Goal: Task Accomplishment & Management: Manage account settings

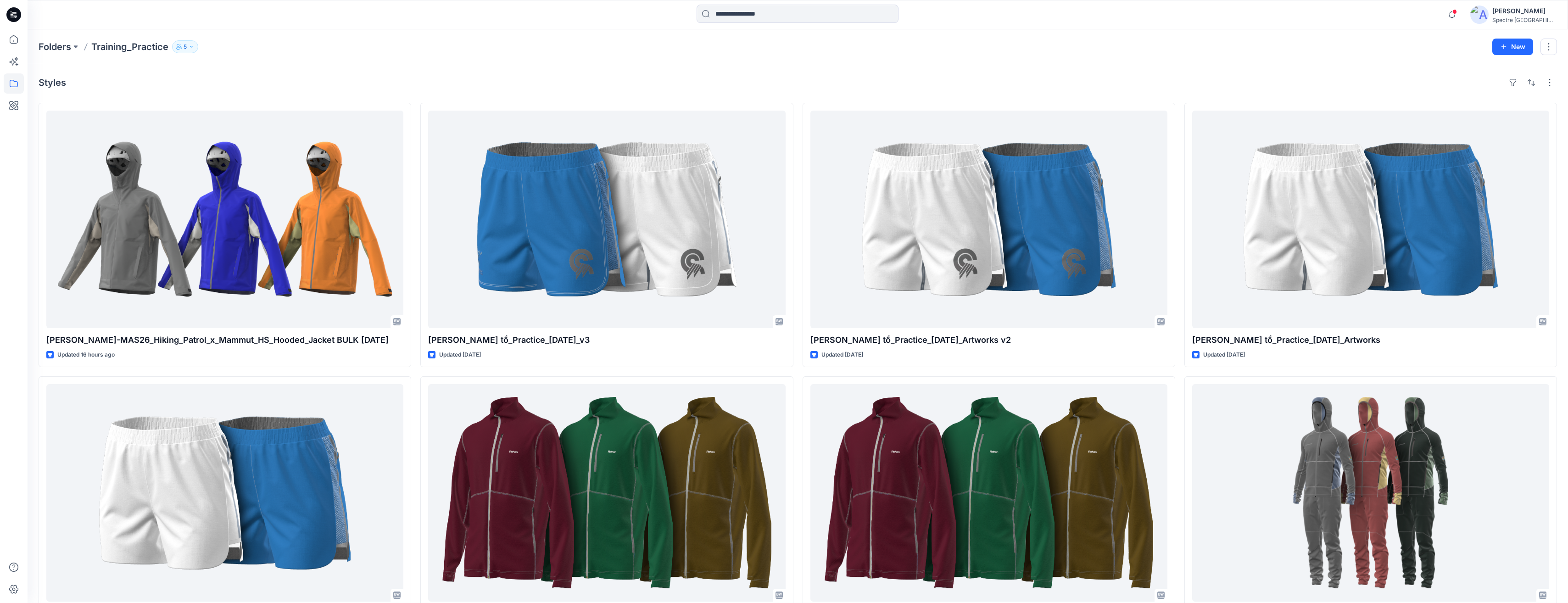
click at [191, 46] on icon "button" at bounding box center [191, 46] width 2 height 1
click at [294, 72] on icon "Manage Users" at bounding box center [295, 73] width 7 height 7
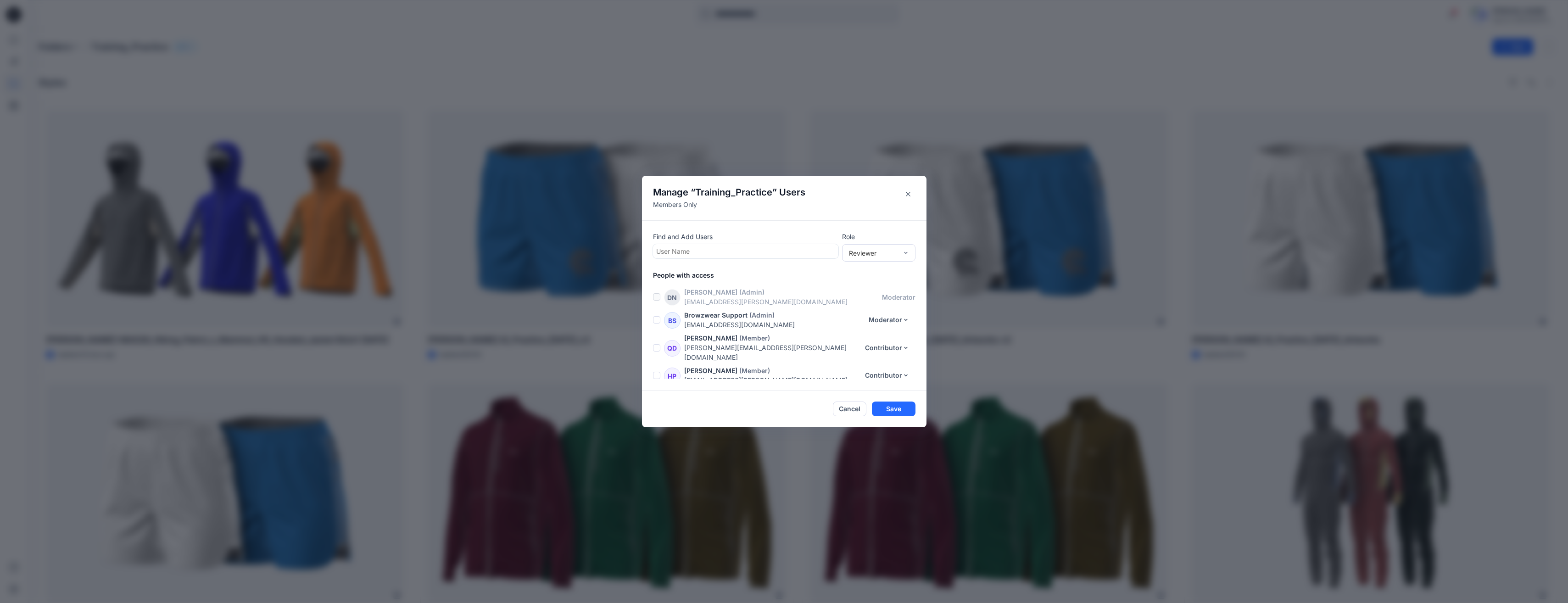
scroll to position [20, 0]
click at [902, 410] on button "Save" at bounding box center [893, 409] width 43 height 15
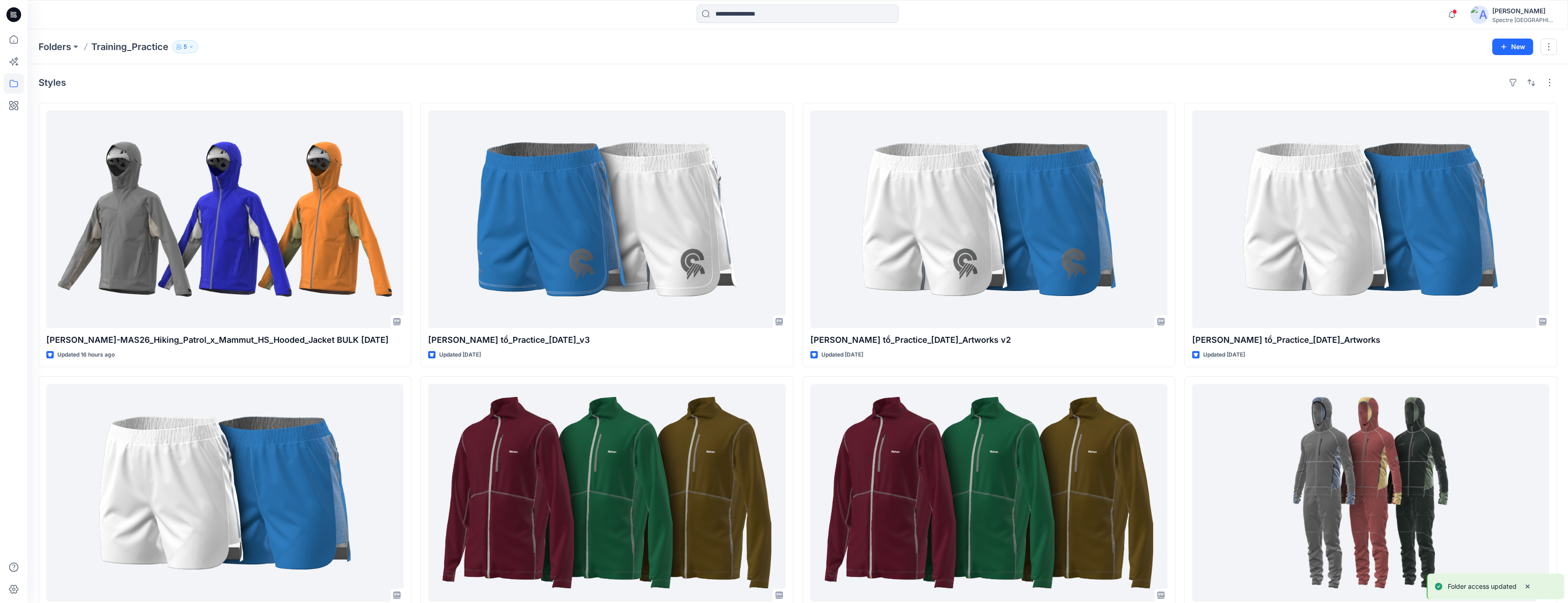
click at [1489, 12] on img at bounding box center [1479, 15] width 18 height 18
click at [1444, 123] on p "Organization Settings" at bounding box center [1468, 124] width 65 height 18
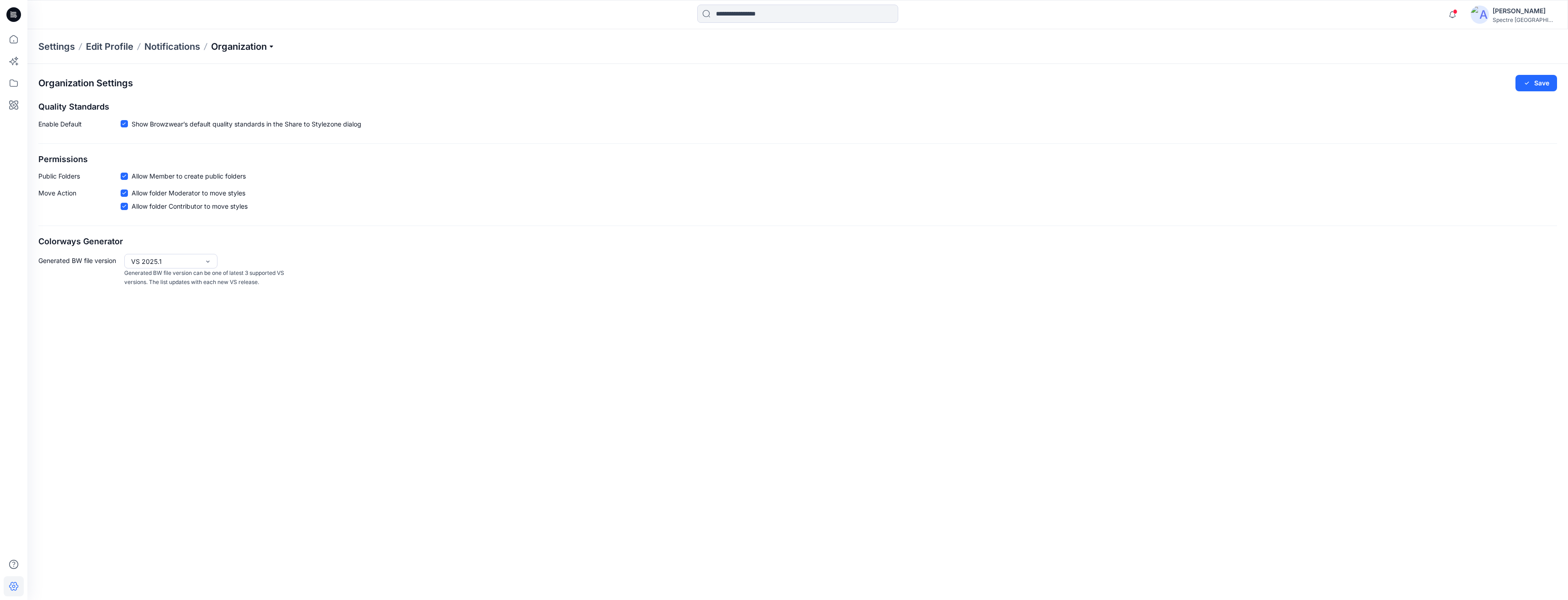
click at [270, 45] on p "Organization" at bounding box center [243, 46] width 64 height 13
click at [245, 64] on link "Invite/Edit Users" at bounding box center [244, 68] width 133 height 18
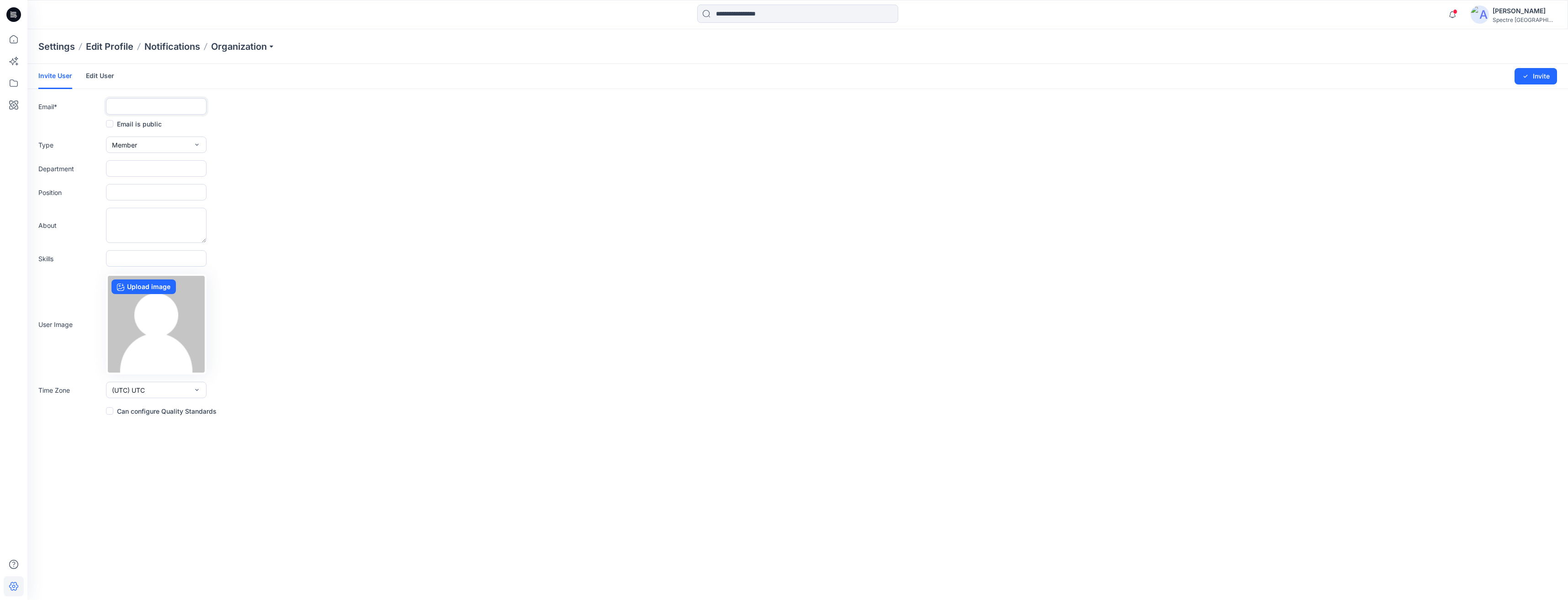
click at [171, 103] on input "text" at bounding box center [156, 106] width 100 height 16
type input "**********"
click at [107, 122] on span at bounding box center [110, 124] width 7 height 7
click at [1539, 76] on button "Invite" at bounding box center [1536, 76] width 43 height 16
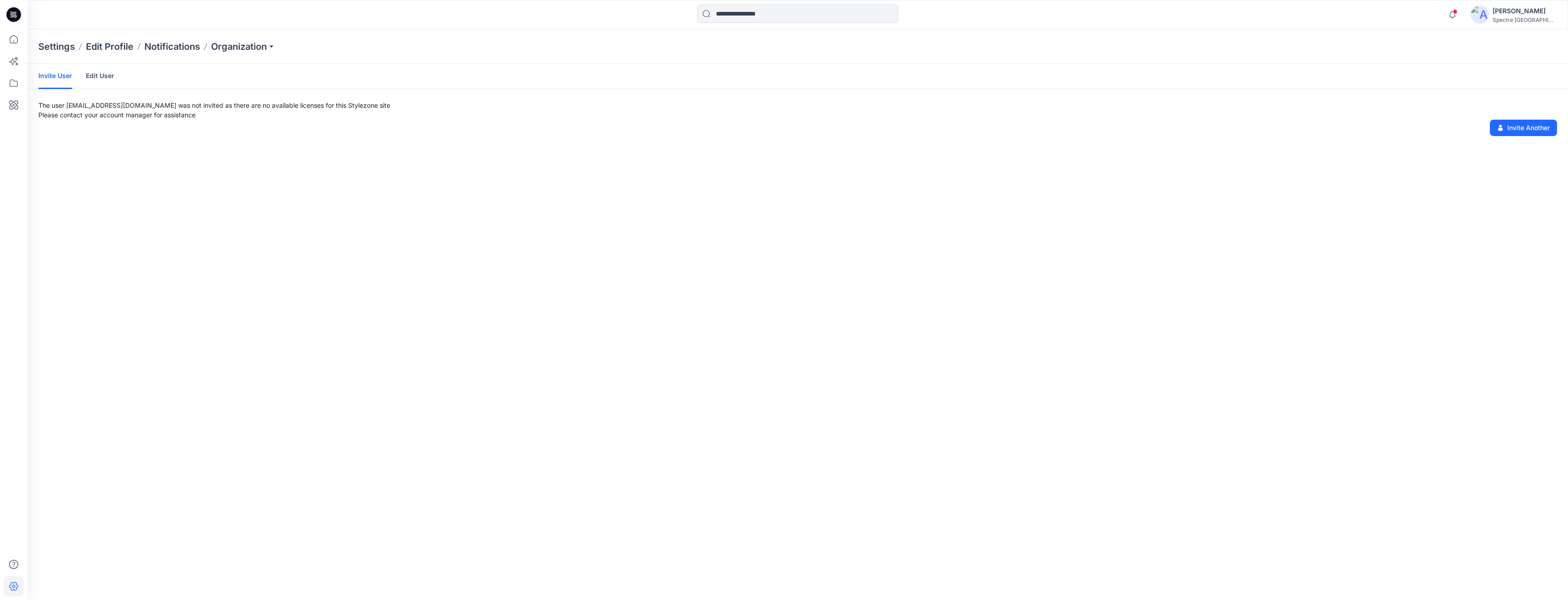
click at [94, 74] on link "Edit User" at bounding box center [100, 75] width 29 height 24
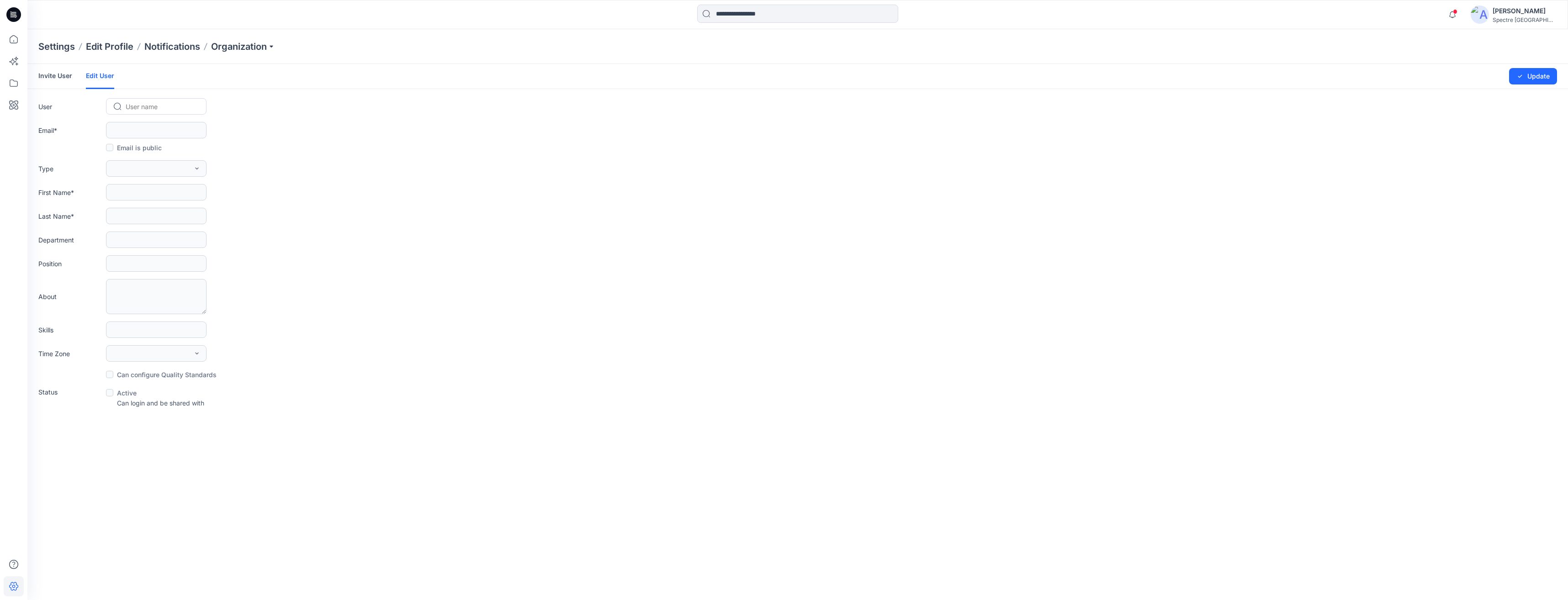
click at [57, 75] on link "Invite User" at bounding box center [55, 75] width 34 height 24
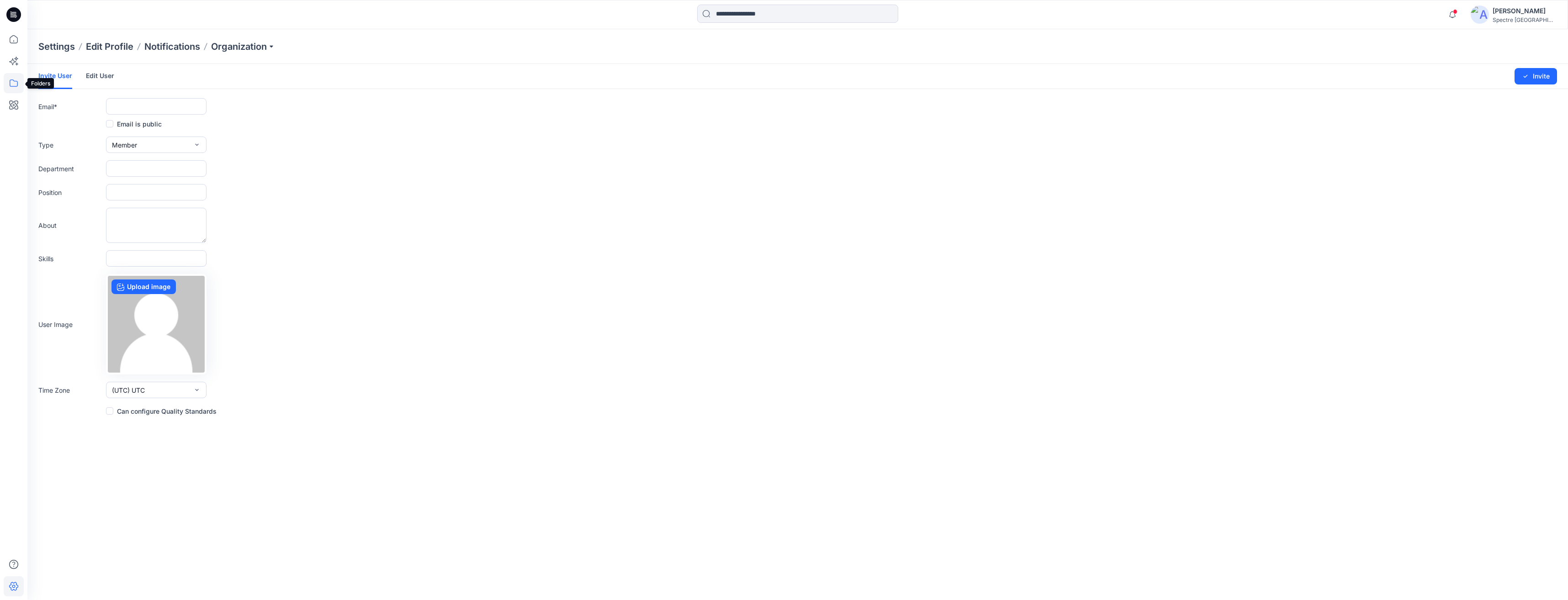
click at [13, 80] on icon at bounding box center [14, 83] width 9 height 7
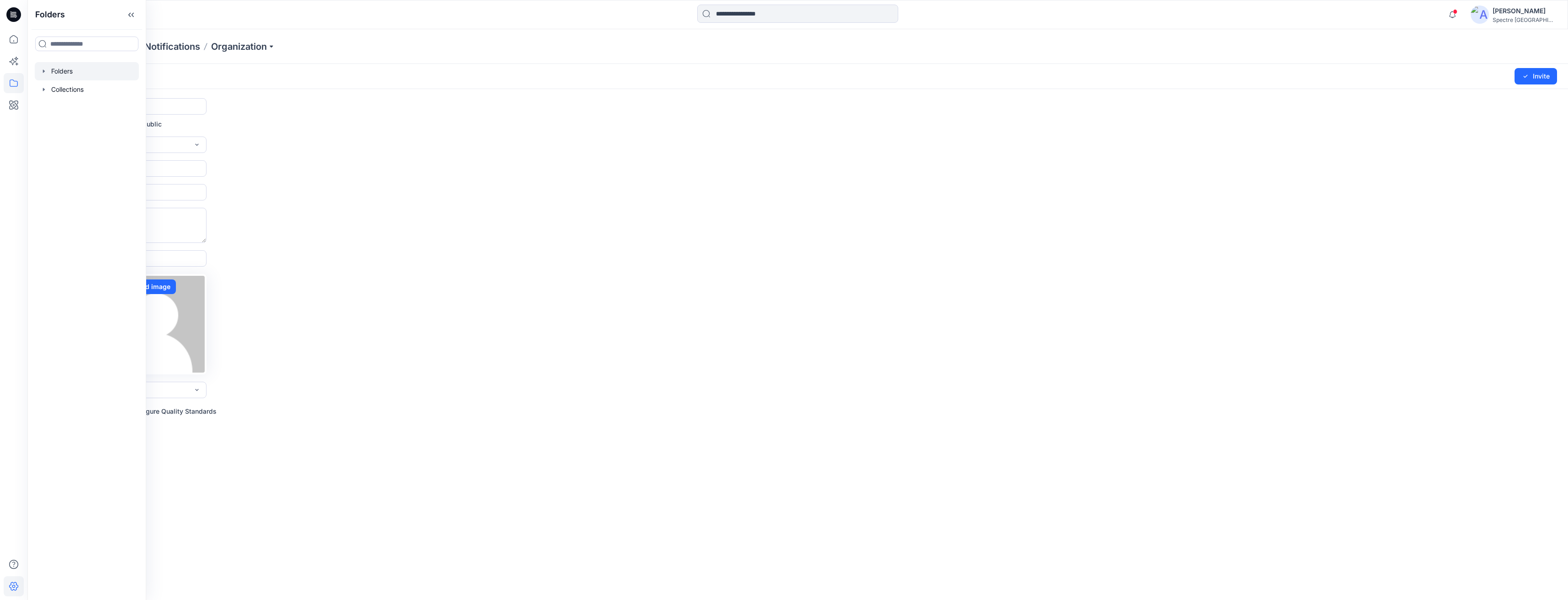
click at [43, 71] on icon "button" at bounding box center [44, 71] width 2 height 3
click at [72, 104] on p "Training_Practice" at bounding box center [86, 108] width 52 height 11
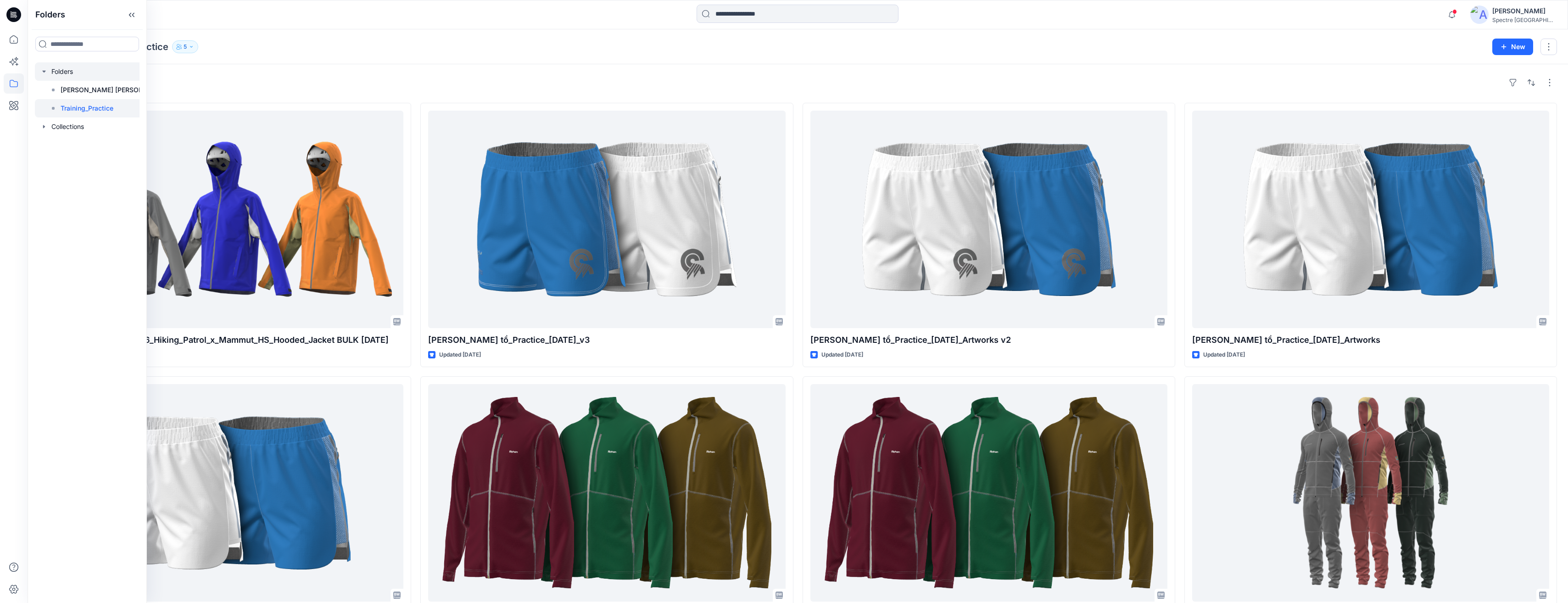
click at [42, 73] on icon "button" at bounding box center [44, 72] width 7 height 7
click at [41, 72] on icon "button" at bounding box center [44, 72] width 7 height 7
click at [446, 53] on div "Folders Training_Practice 5" at bounding box center [762, 46] width 1447 height 13
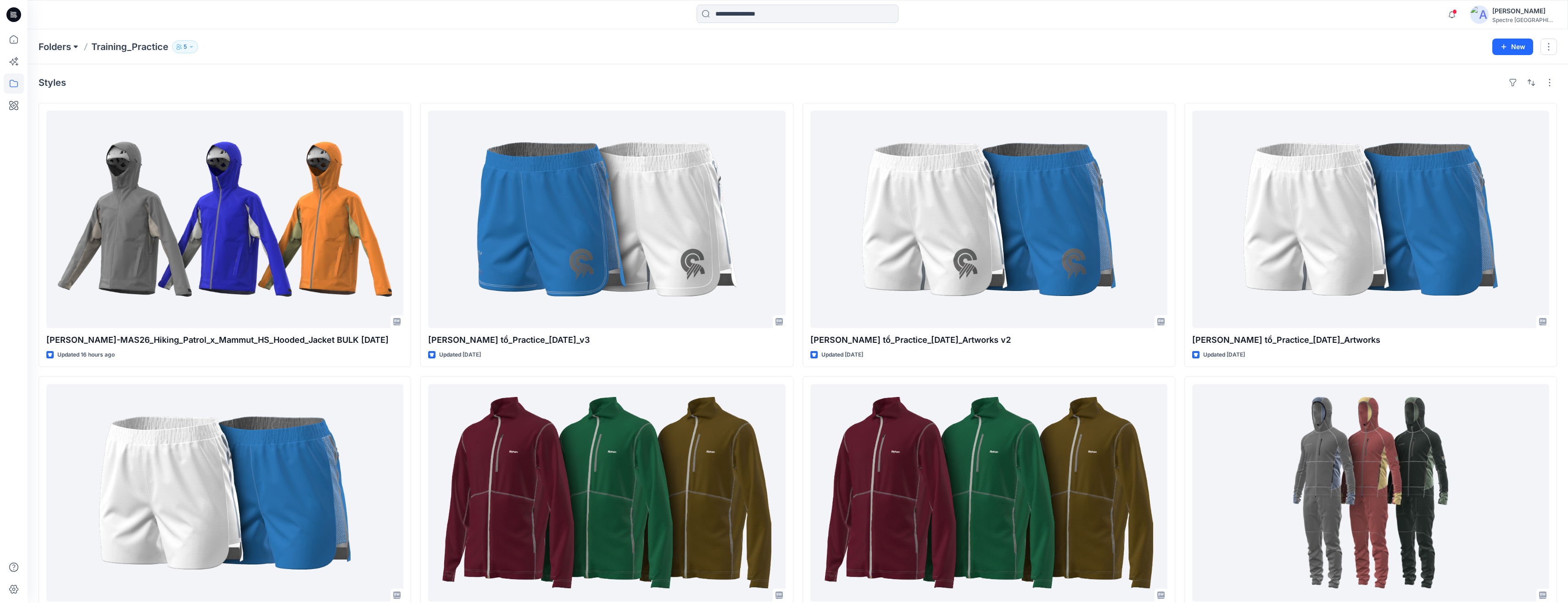
click at [75, 46] on button at bounding box center [75, 46] width 9 height 13
click at [54, 46] on p "Folders" at bounding box center [54, 46] width 32 height 13
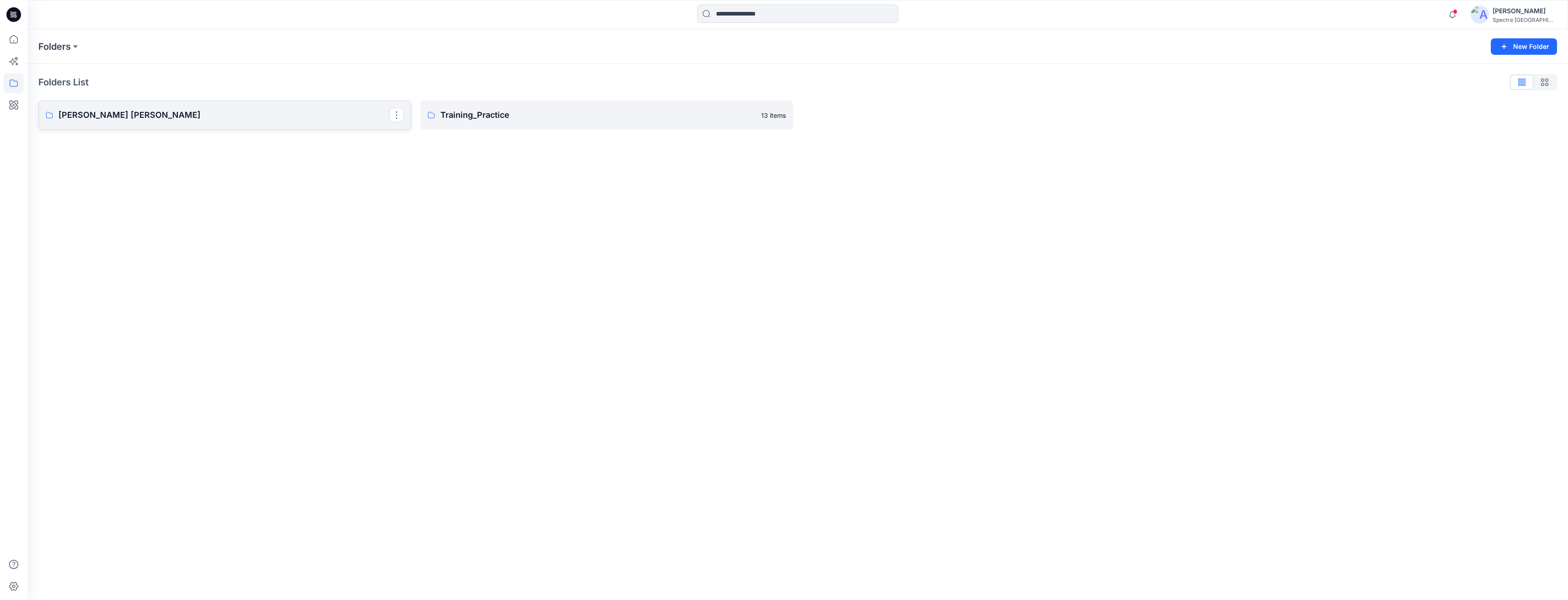
click at [113, 114] on p "[PERSON_NAME] [PERSON_NAME]" at bounding box center [223, 115] width 331 height 13
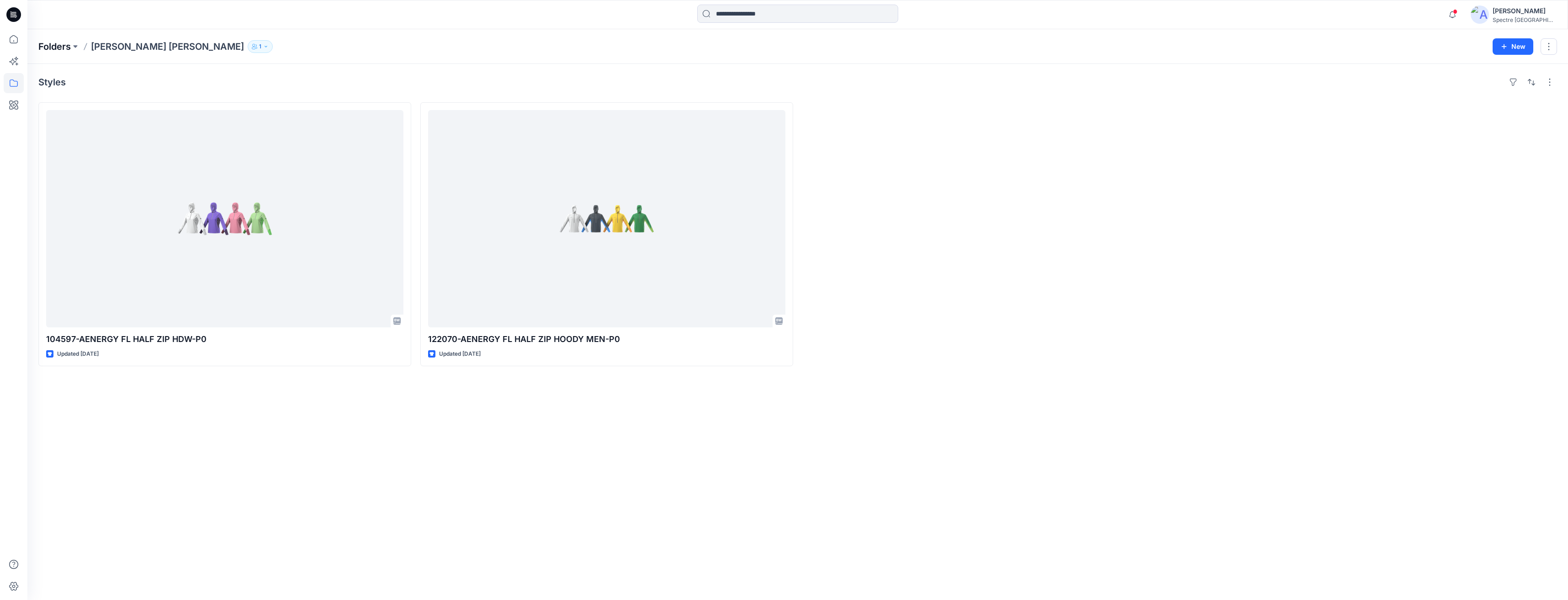
click at [62, 47] on p "Folders" at bounding box center [54, 46] width 32 height 13
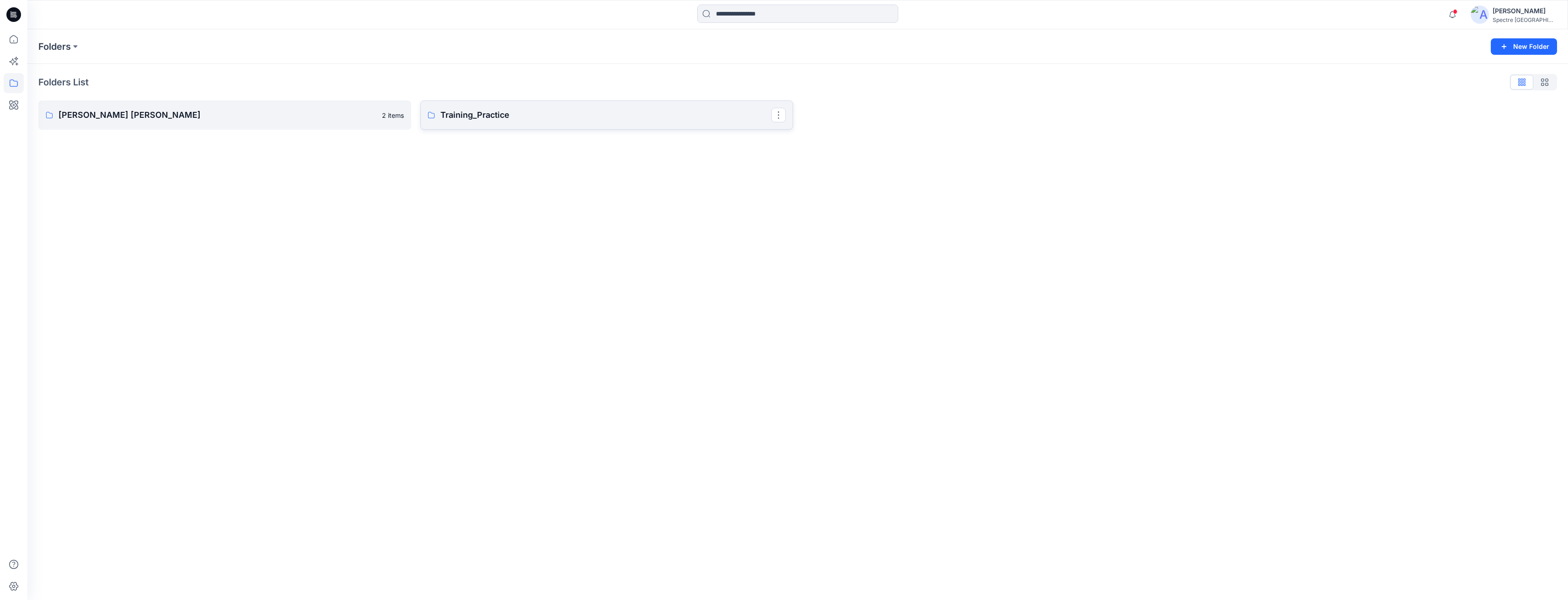
click at [460, 114] on p "Training_Practice" at bounding box center [606, 115] width 331 height 13
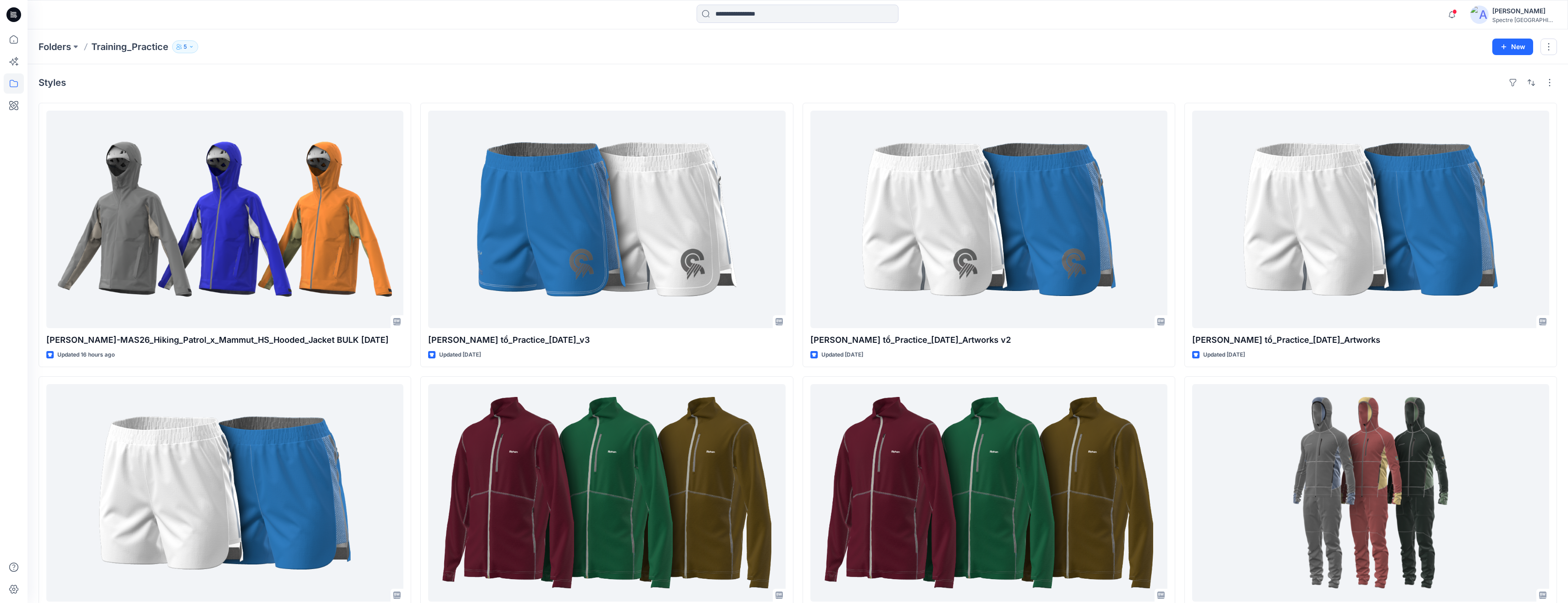
click at [192, 45] on icon "button" at bounding box center [191, 46] width 6 height 6
click at [296, 72] on icon "Manage Users" at bounding box center [295, 73] width 7 height 7
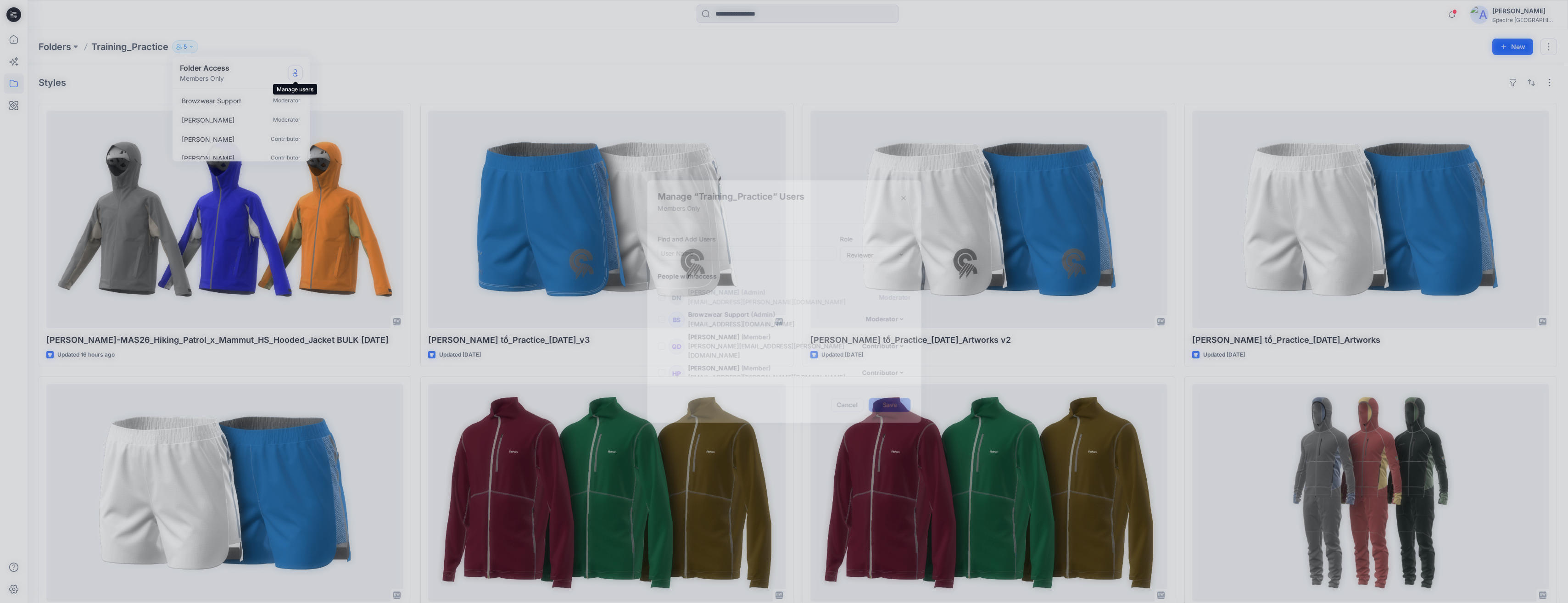
scroll to position [20, 0]
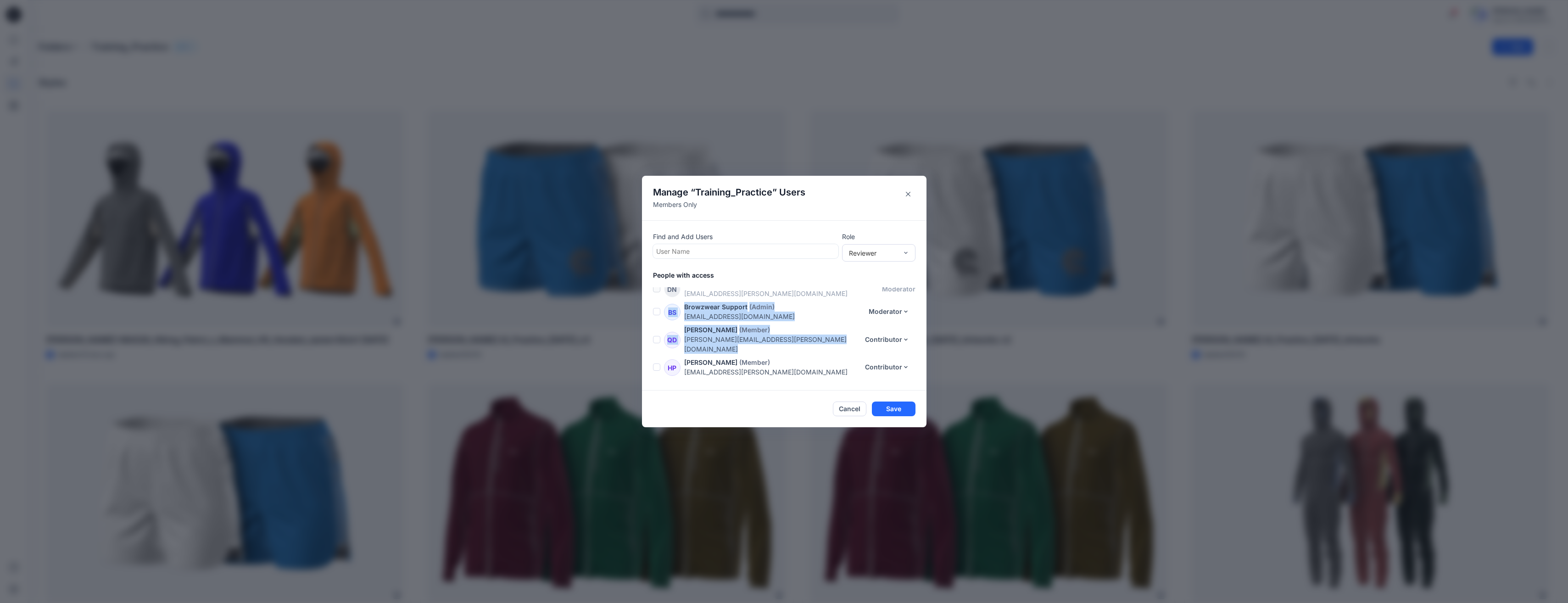
drag, startPoint x: 927, startPoint y: 326, endPoint x: 927, endPoint y: 295, distance: 31.0
click at [926, 295] on div "DN Duc Nguyen (Admin) duc.nguyen@spectre.vn moderator BS Browzwear Support (Adm…" at bounding box center [789, 333] width 273 height 92
click at [901, 278] on p "People with access" at bounding box center [789, 275] width 273 height 10
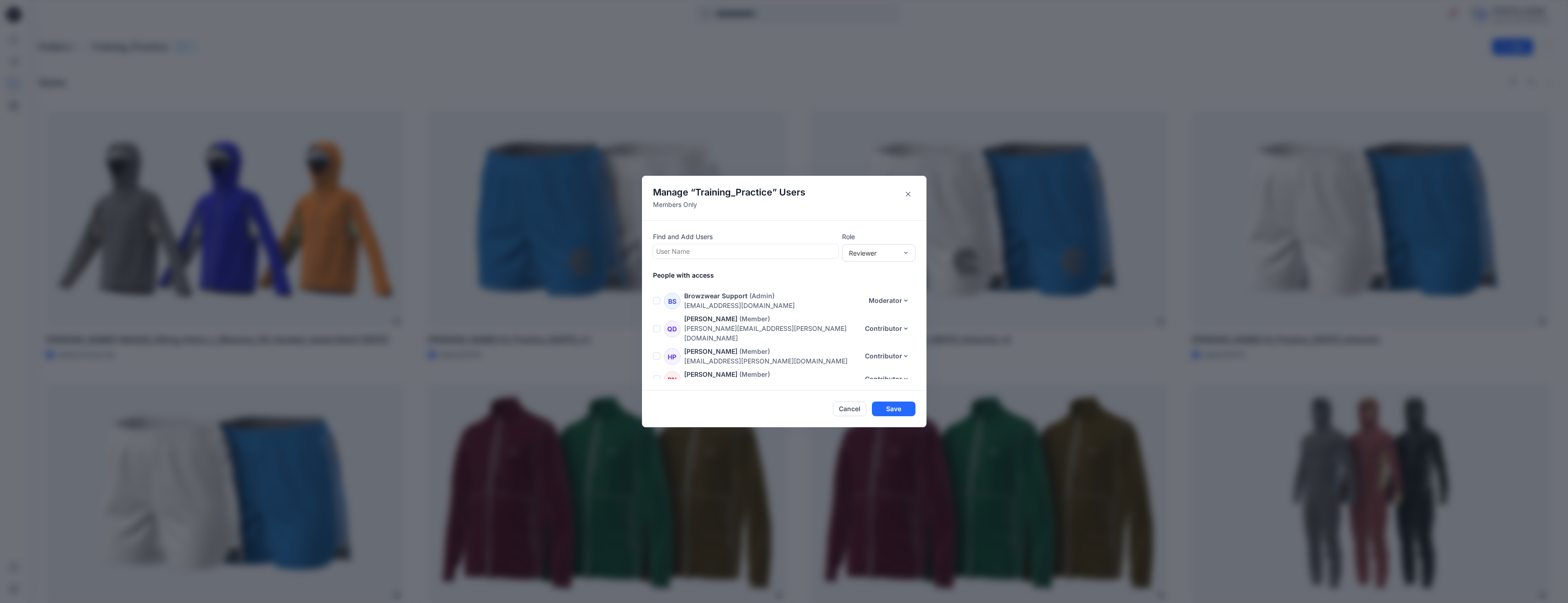
click at [730, 250] on div at bounding box center [745, 251] width 179 height 12
type input "***"
click at [734, 270] on div "HN Hoa Nguyen Thi" at bounding box center [745, 274] width 174 height 13
click at [710, 251] on icon "close" at bounding box center [710, 251] width 3 height 3
click at [733, 252] on div at bounding box center [745, 251] width 179 height 12
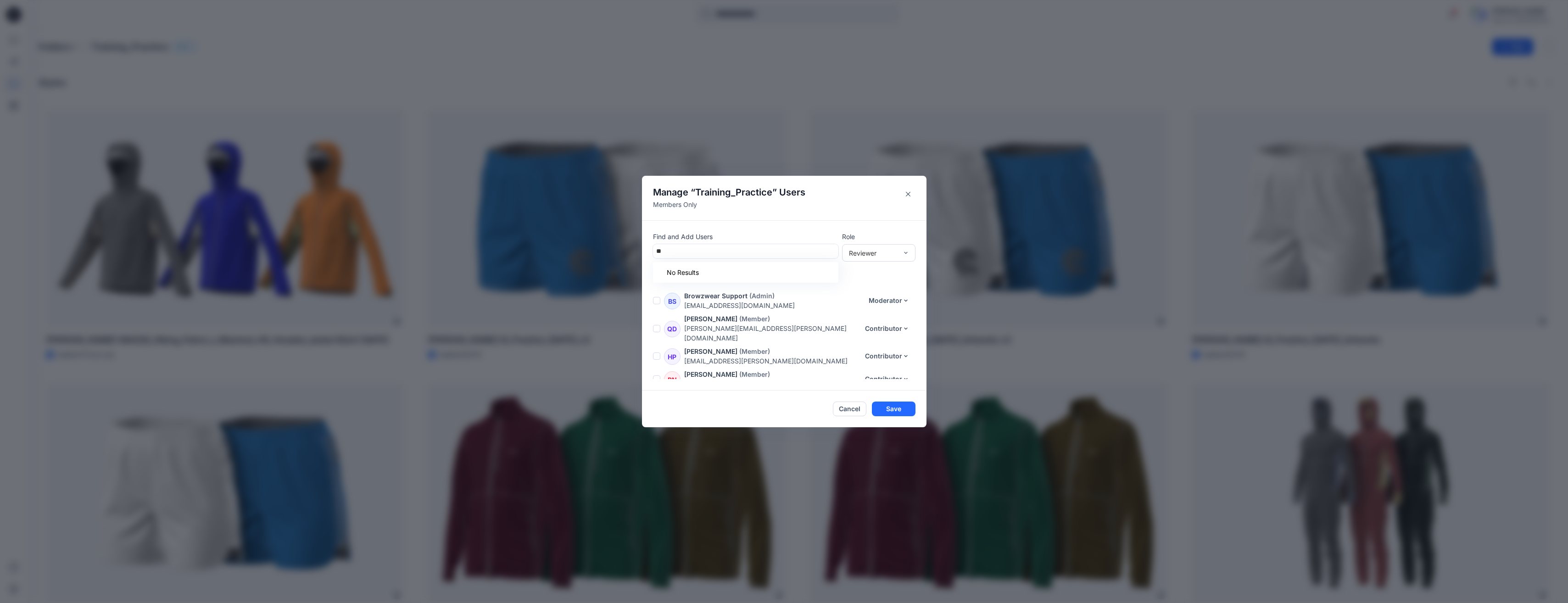
type input "*"
type input "***"
click at [742, 272] on div "HN Hoa Nguyen Thi" at bounding box center [745, 274] width 174 height 13
click at [883, 287] on div "Contributor" at bounding box center [878, 287] width 70 height 16
click at [897, 410] on button "Save" at bounding box center [893, 410] width 43 height 15
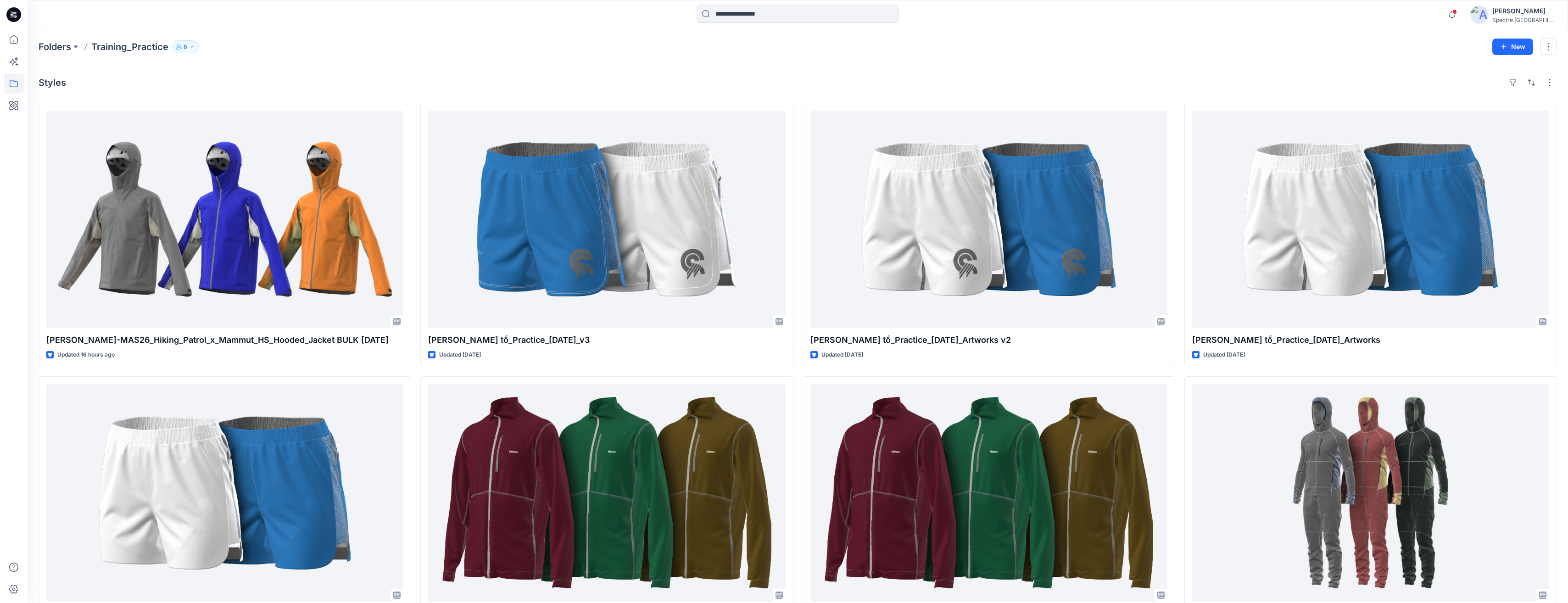
click at [272, 47] on div "Folders Training_Practice 6 Folder Access Members Only Browzwear Support Modera…" at bounding box center [762, 46] width 1447 height 13
click at [191, 47] on icon "button" at bounding box center [191, 46] width 6 height 6
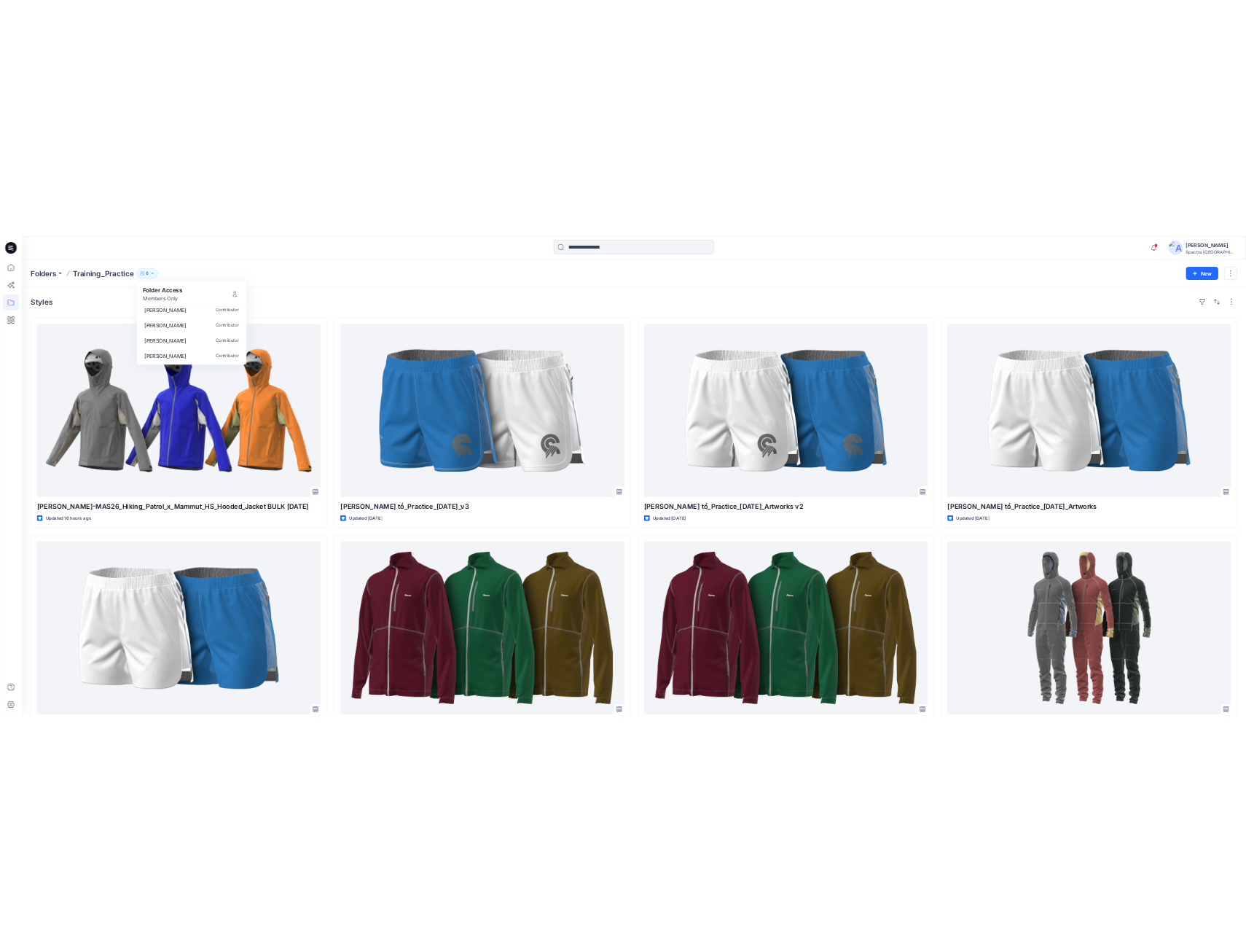
scroll to position [0, 0]
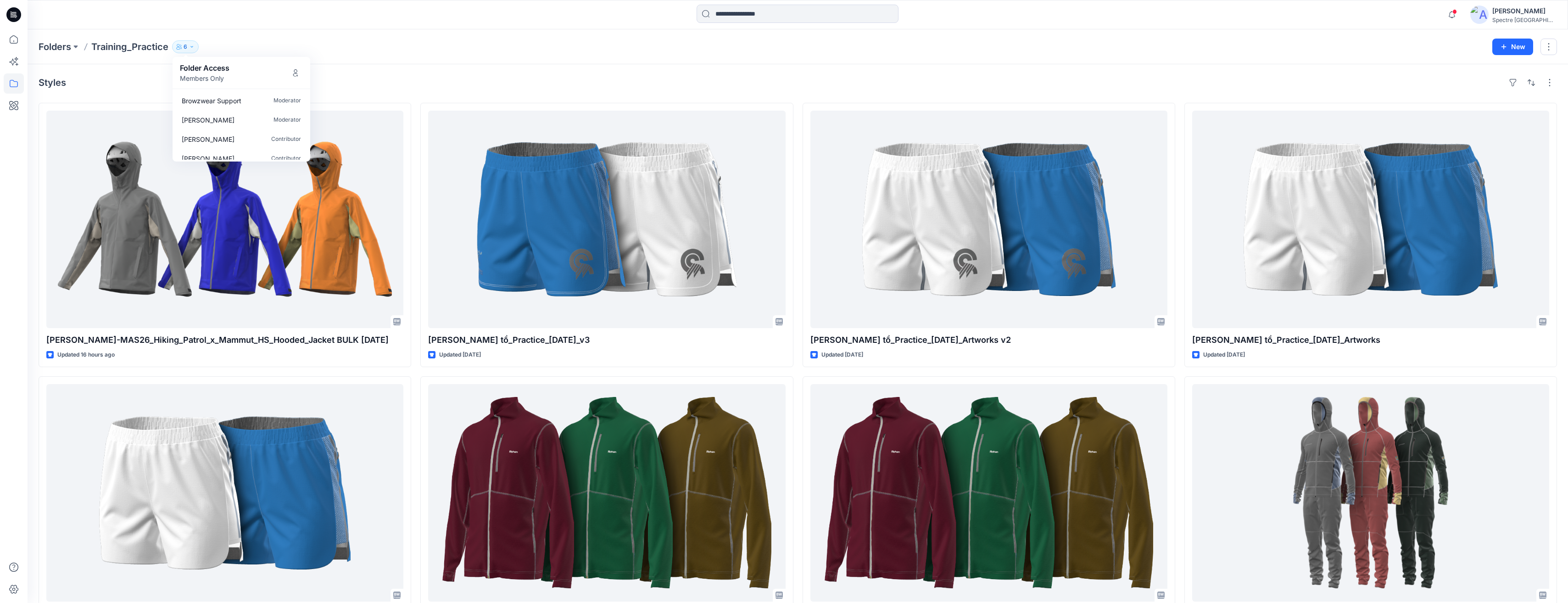
click at [1489, 12] on img at bounding box center [1479, 15] width 18 height 18
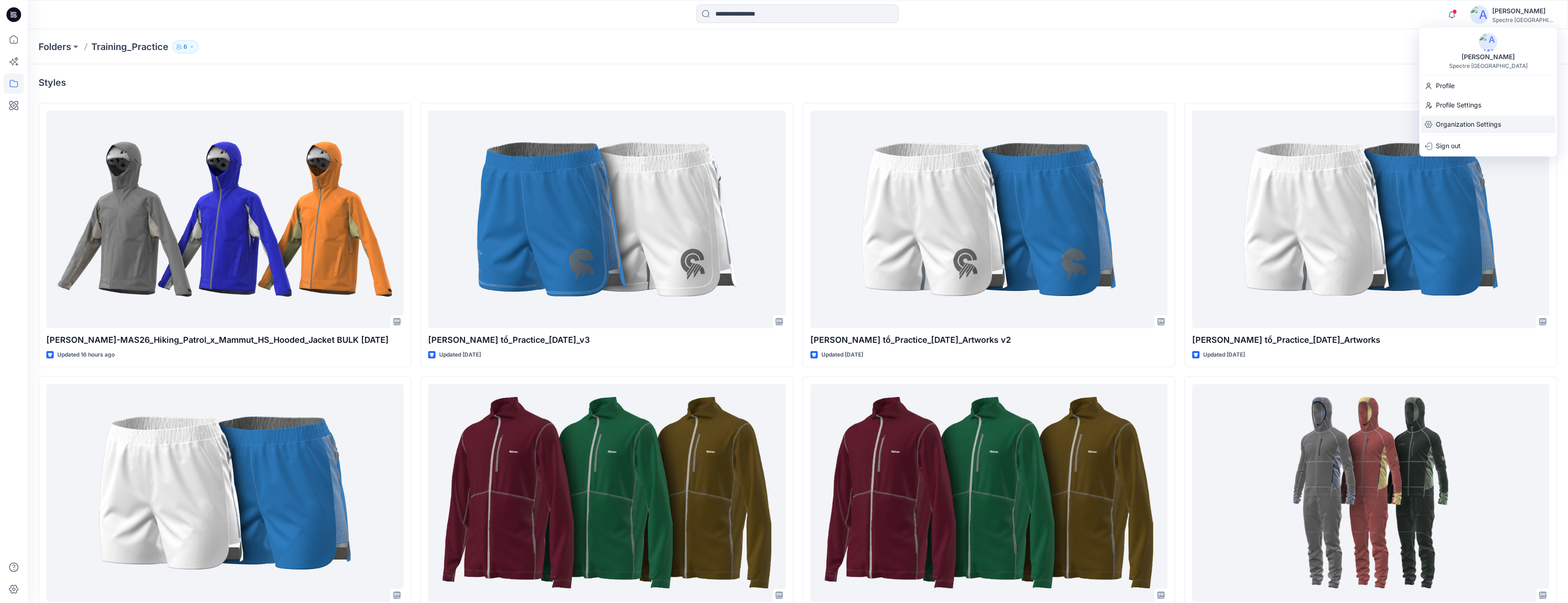
click at [1454, 121] on p "Organization Settings" at bounding box center [1468, 124] width 65 height 18
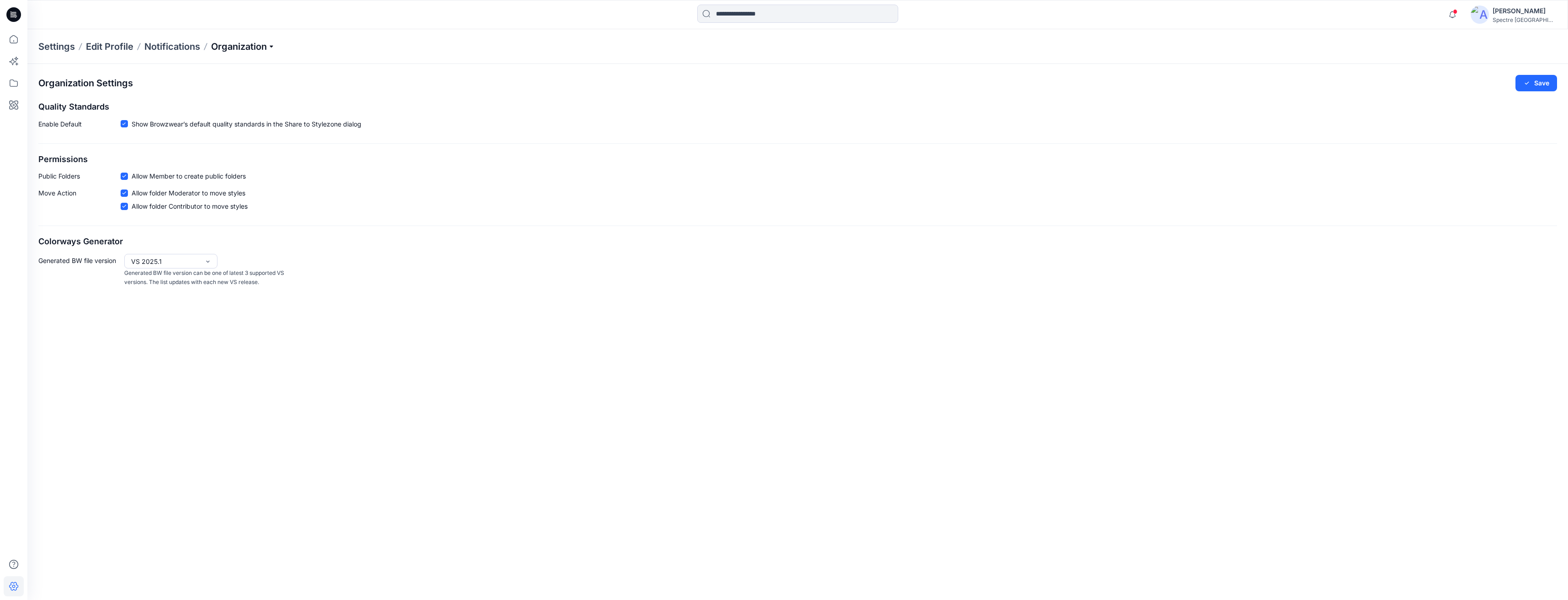
click at [270, 46] on p "Organization" at bounding box center [243, 46] width 64 height 13
click at [236, 69] on link "Invite/Edit Users" at bounding box center [244, 68] width 133 height 18
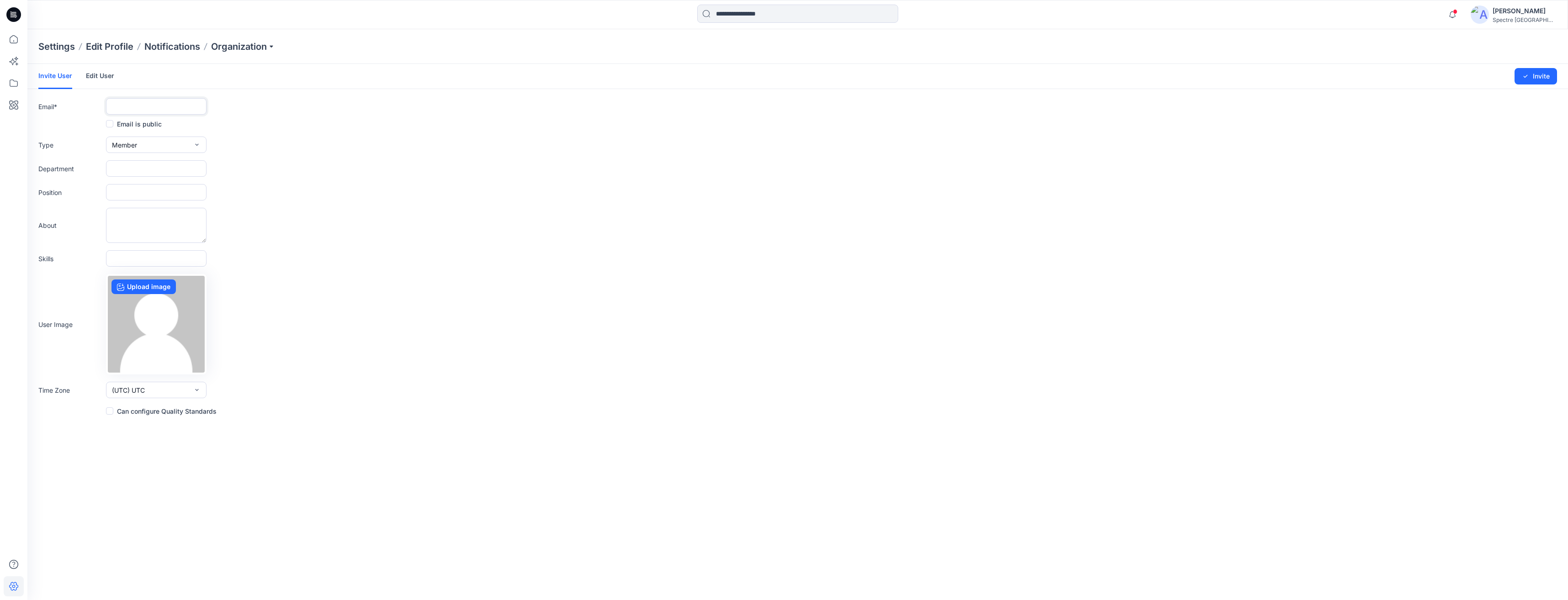
click at [129, 104] on input "text" at bounding box center [156, 106] width 100 height 16
type input "**********"
click at [1525, 77] on icon "submit" at bounding box center [1525, 76] width 4 height 3
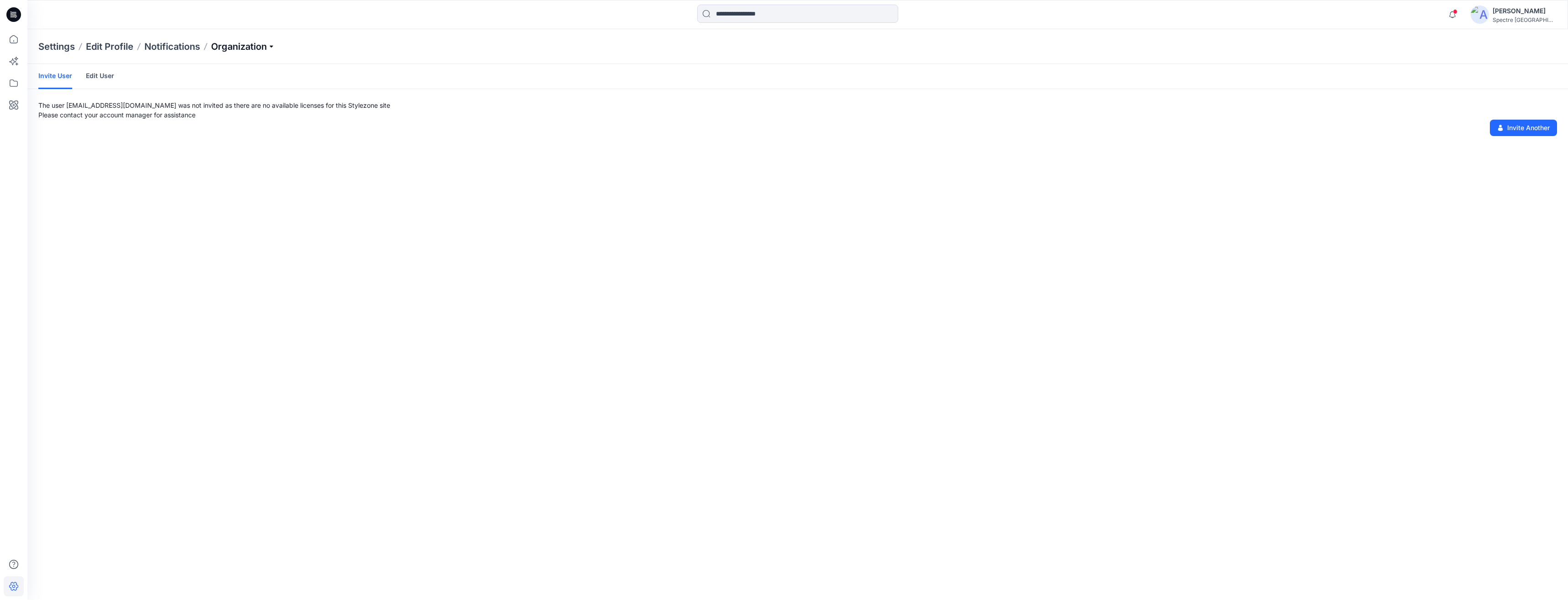
click at [275, 44] on p "Organization" at bounding box center [243, 46] width 64 height 13
click at [214, 67] on link "Invite/Edit Users" at bounding box center [244, 68] width 133 height 18
click at [274, 44] on p "Organization" at bounding box center [243, 46] width 64 height 13
click at [218, 67] on link "Invite/Edit Users" at bounding box center [244, 68] width 133 height 18
click at [274, 44] on p "Organization" at bounding box center [243, 46] width 64 height 13
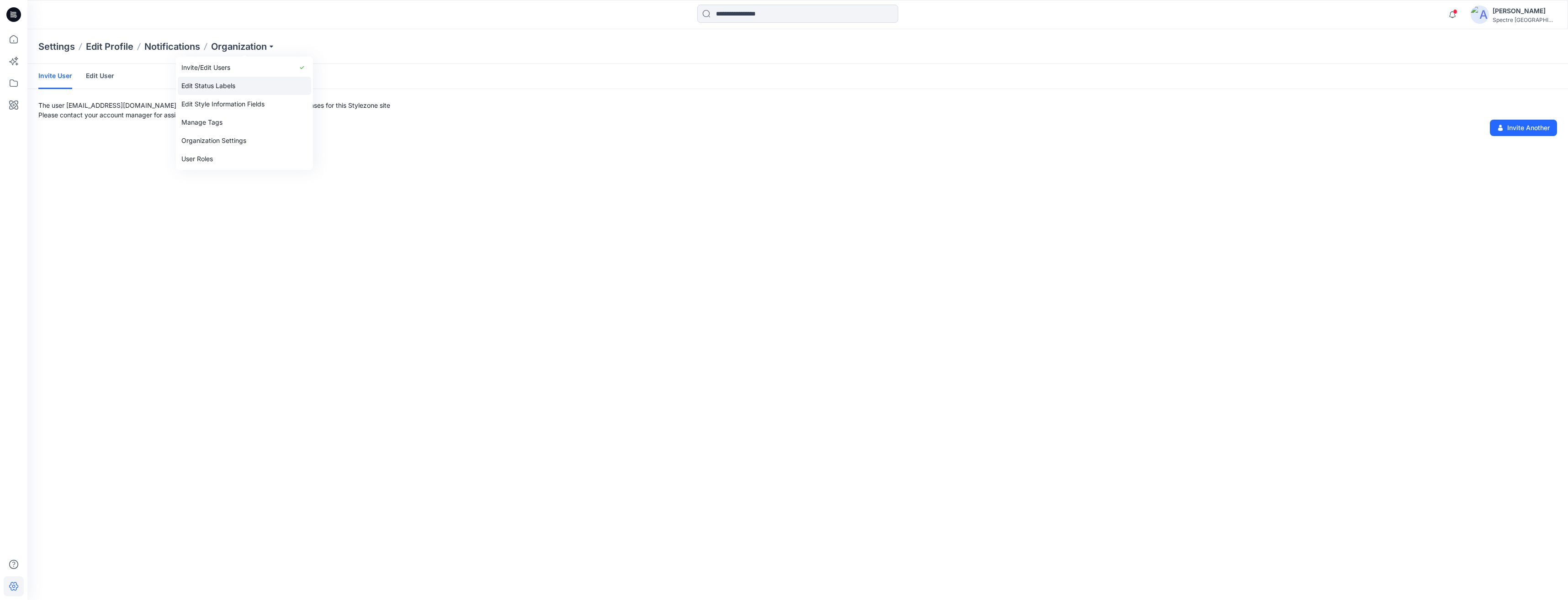
click at [225, 83] on link "Edit Status Labels" at bounding box center [244, 86] width 133 height 18
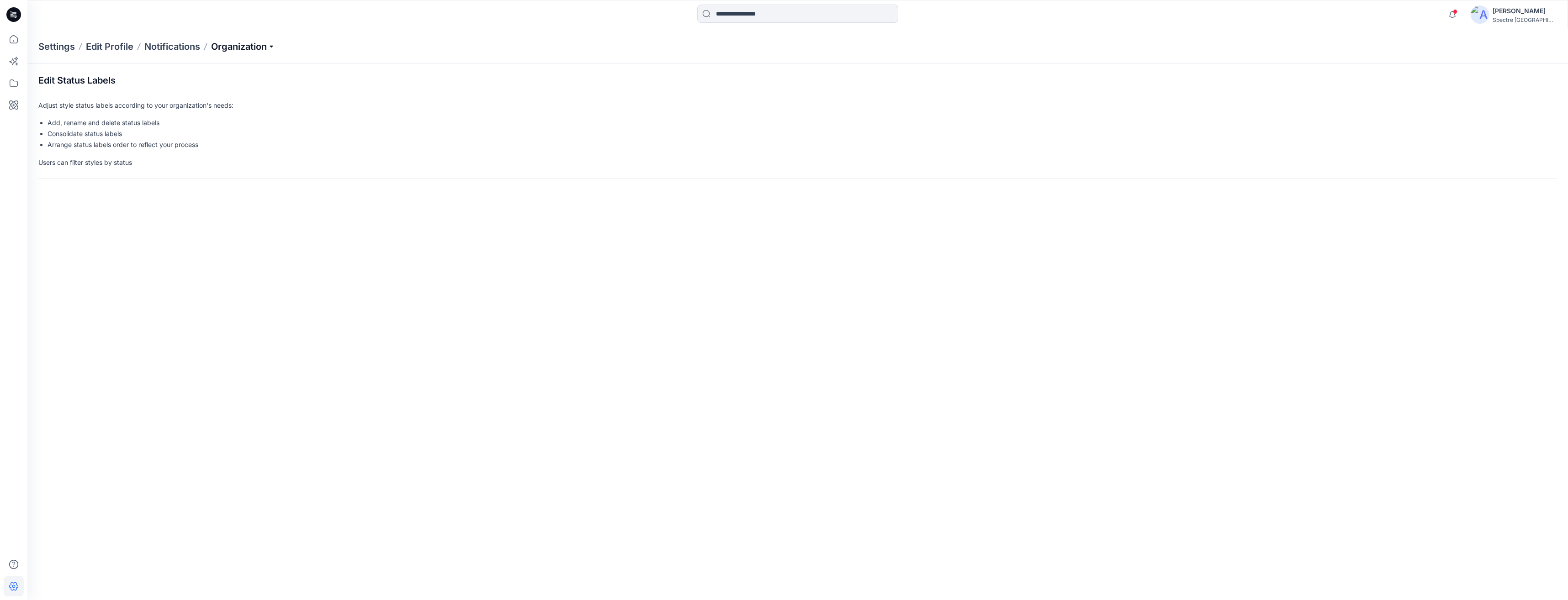
click at [270, 46] on p "Organization" at bounding box center [243, 46] width 64 height 13
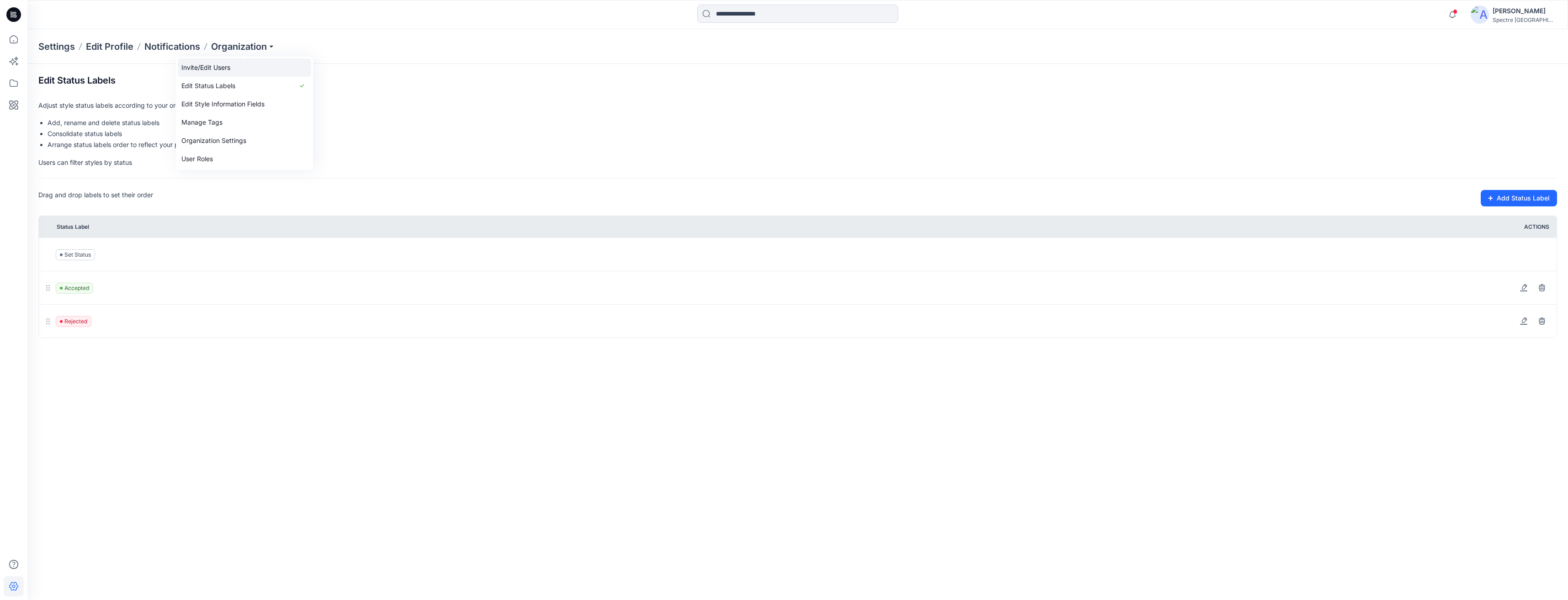
click at [228, 66] on link "Invite/Edit Users" at bounding box center [244, 68] width 133 height 18
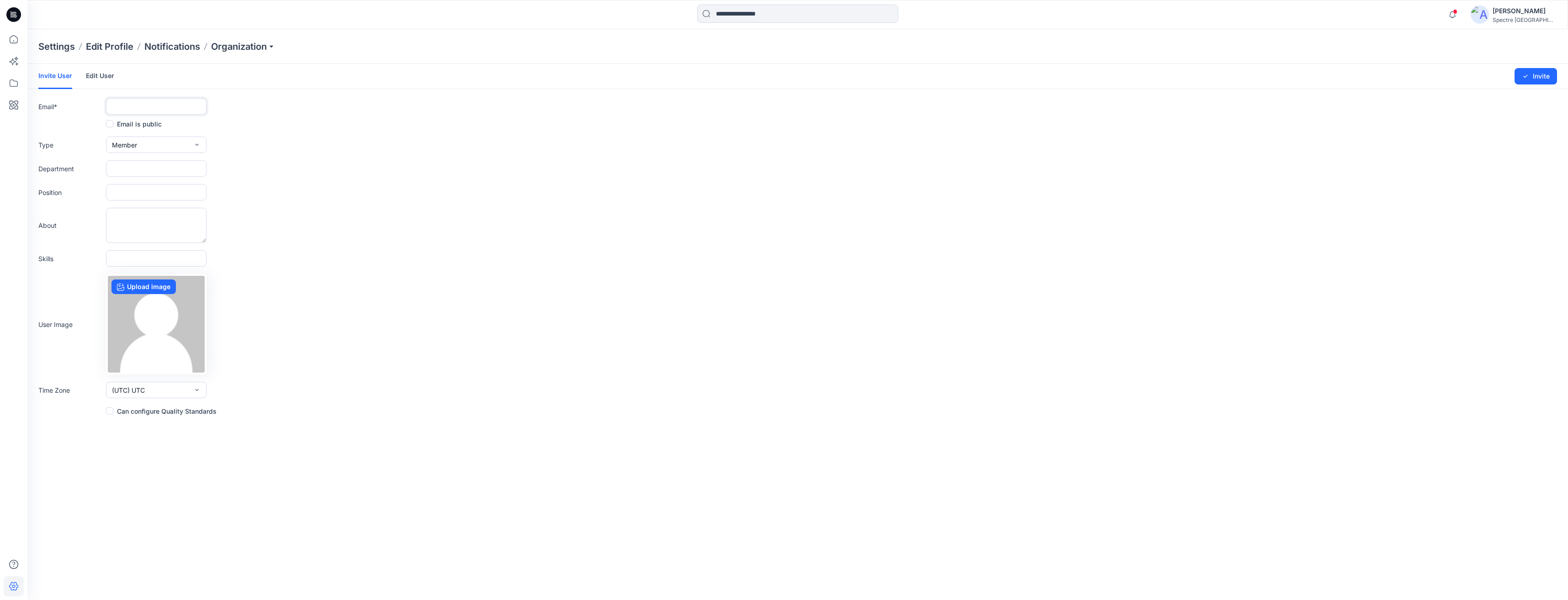
click at [159, 103] on input "text" at bounding box center [156, 106] width 100 height 16
type input "**********"
drag, startPoint x: 187, startPoint y: 107, endPoint x: 108, endPoint y: 106, distance: 79.0
click at [108, 106] on input "**********" at bounding box center [156, 106] width 100 height 16
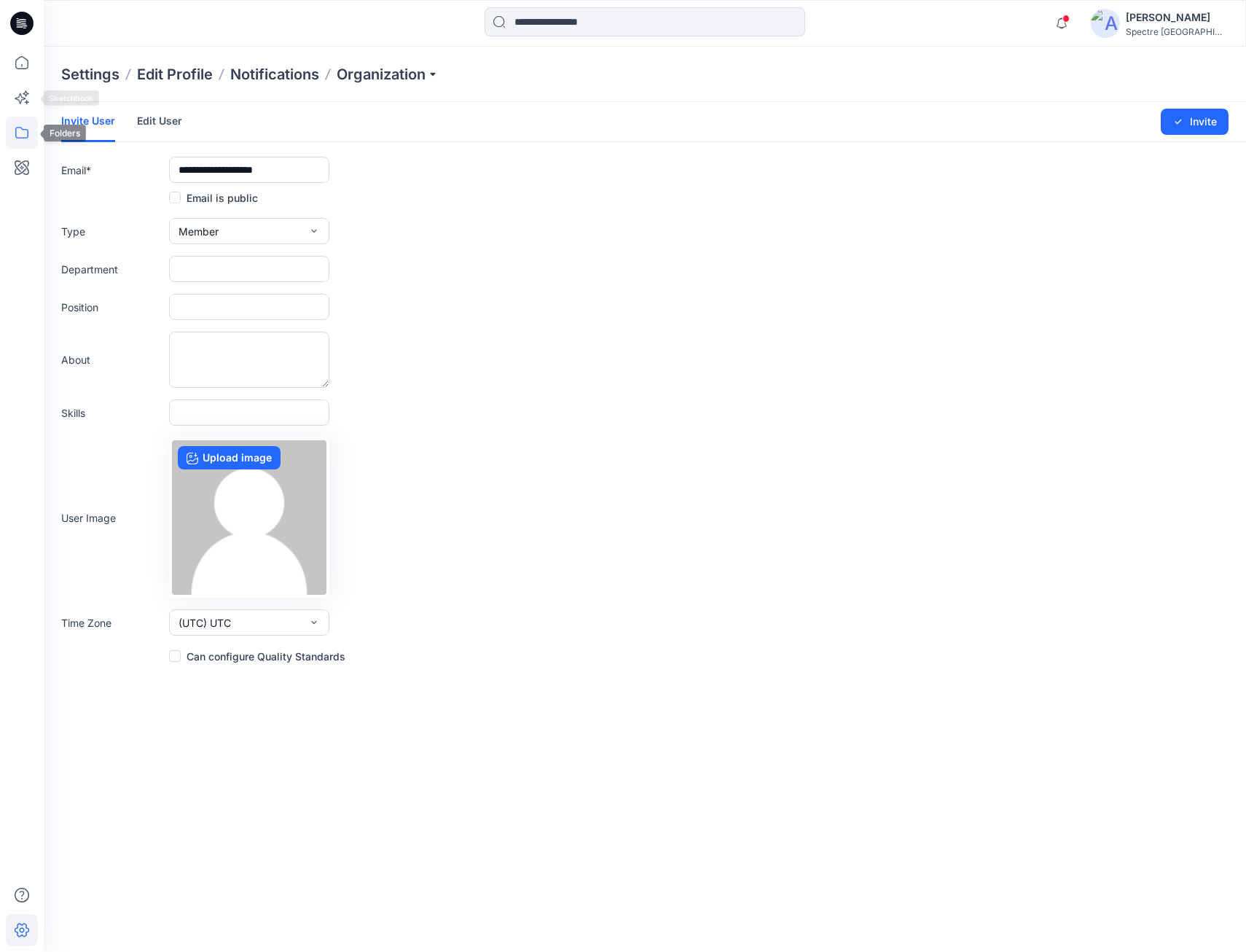
click at [22, 124] on icon at bounding box center [21, 132] width 32 height 32
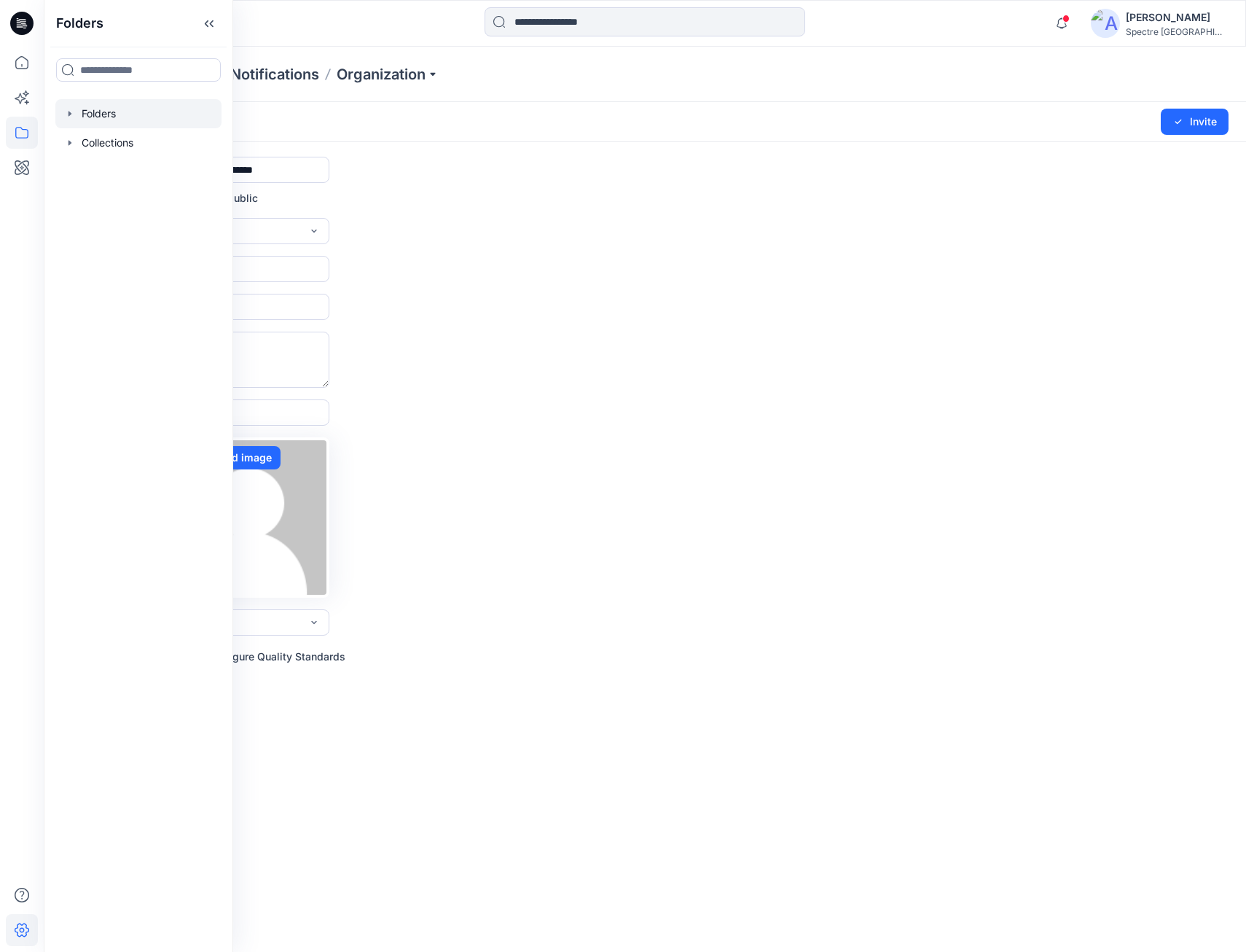
click at [86, 113] on div at bounding box center [138, 114] width 166 height 29
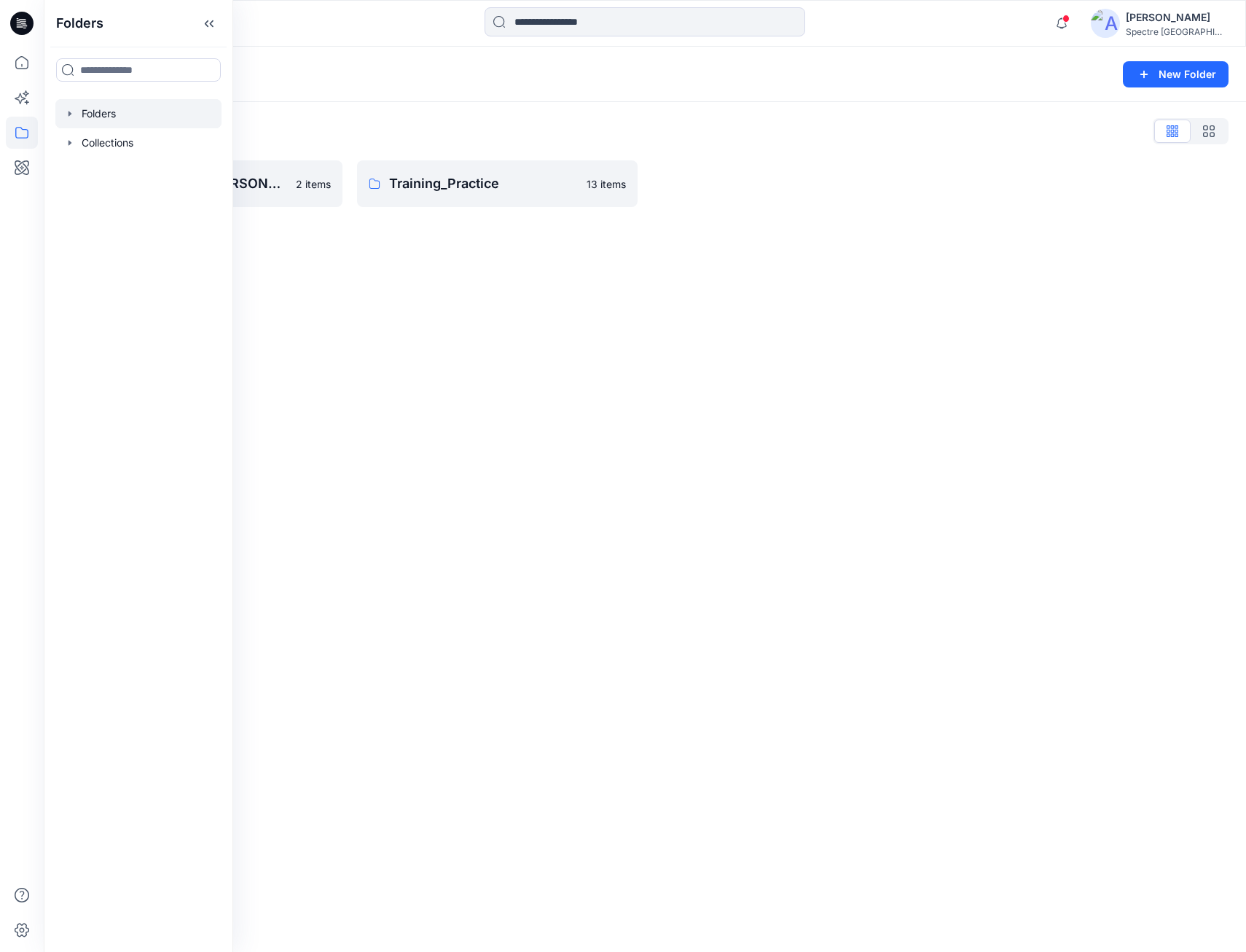
click at [66, 112] on icon "button" at bounding box center [70, 114] width 12 height 12
click at [100, 171] on p "Training_Practice" at bounding box center [138, 172] width 84 height 17
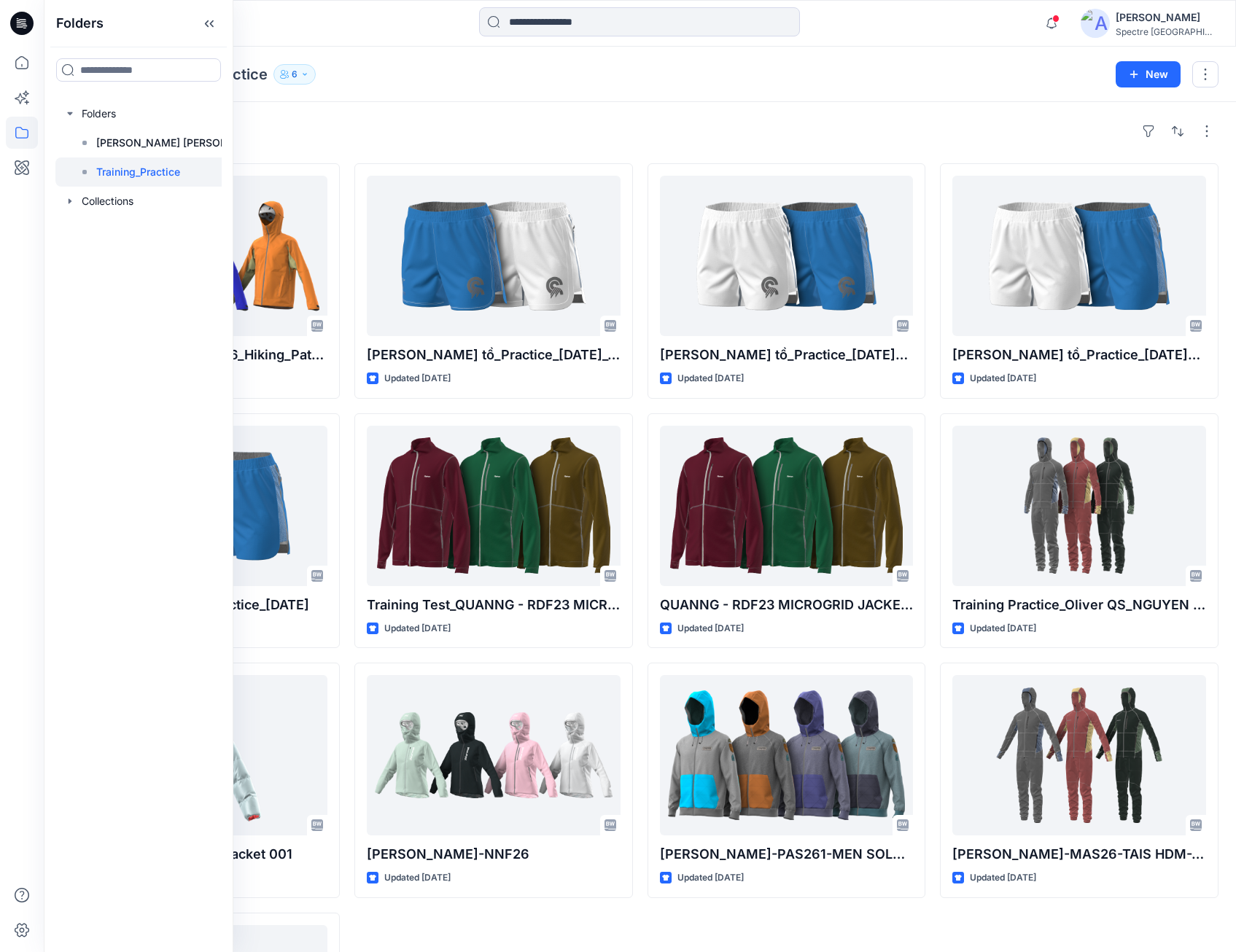
click at [1177, 24] on div "[PERSON_NAME]" at bounding box center [1166, 17] width 102 height 17
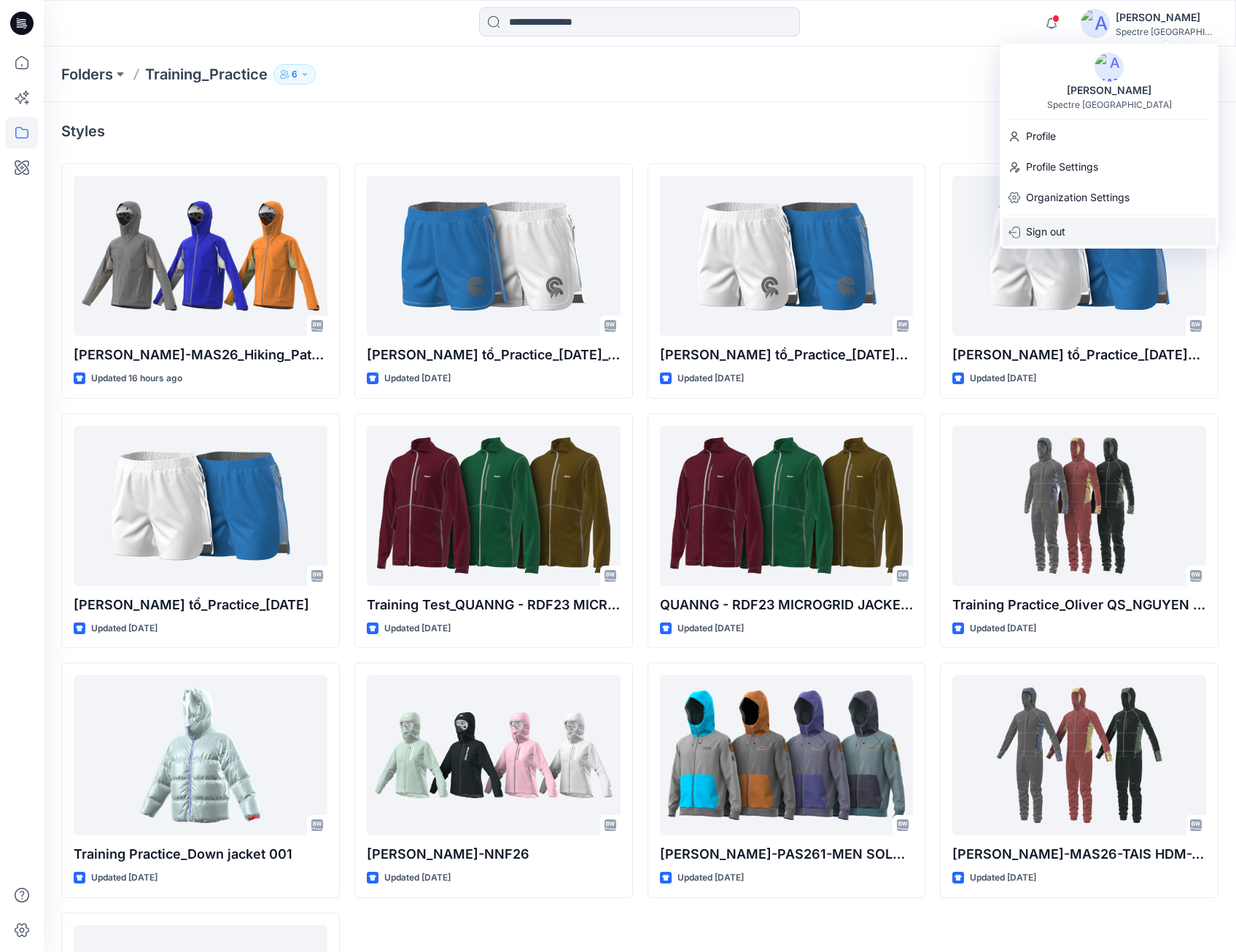
click at [1066, 232] on p "Sign out" at bounding box center [1046, 231] width 40 height 28
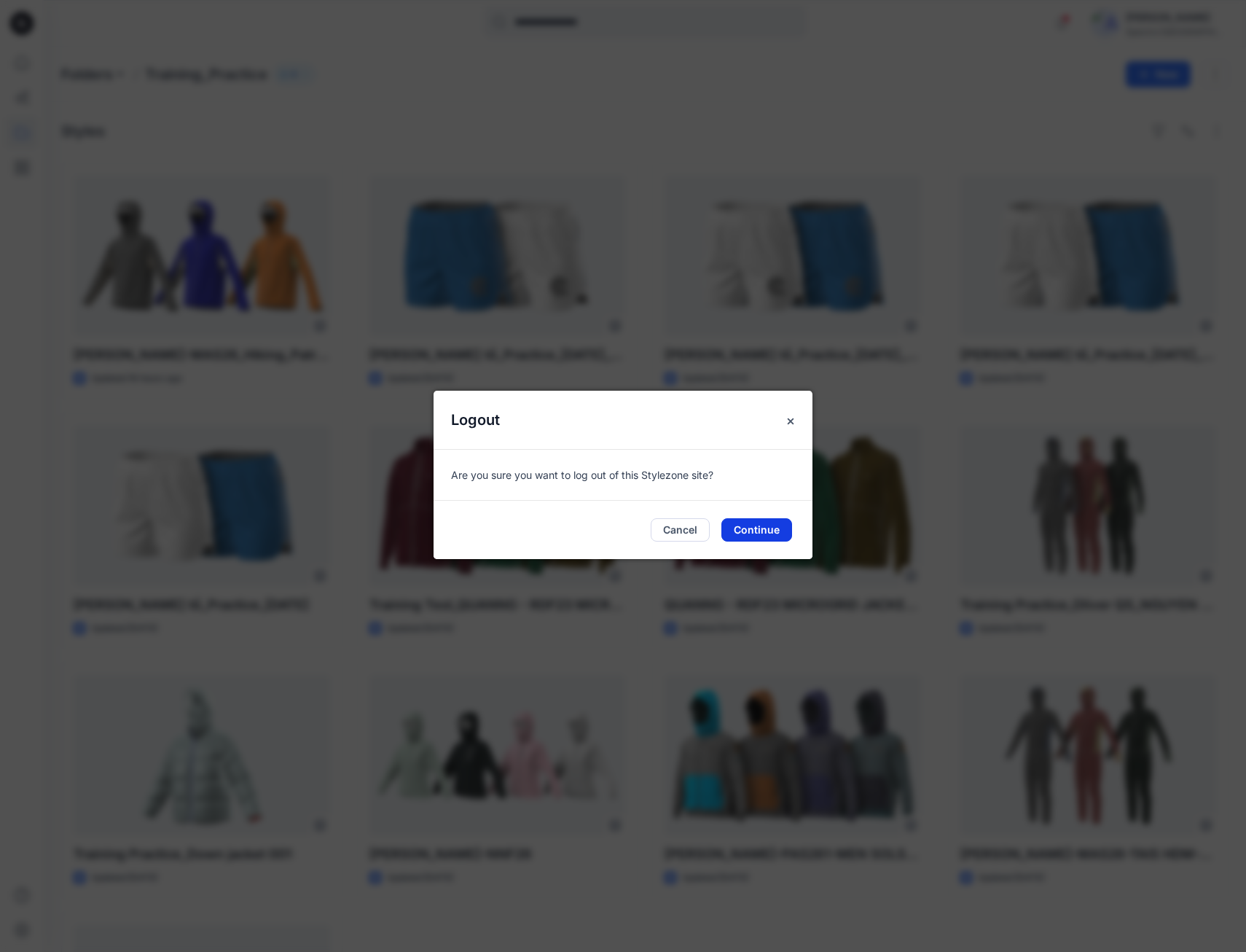
click at [770, 530] on button "Continue" at bounding box center [757, 530] width 71 height 23
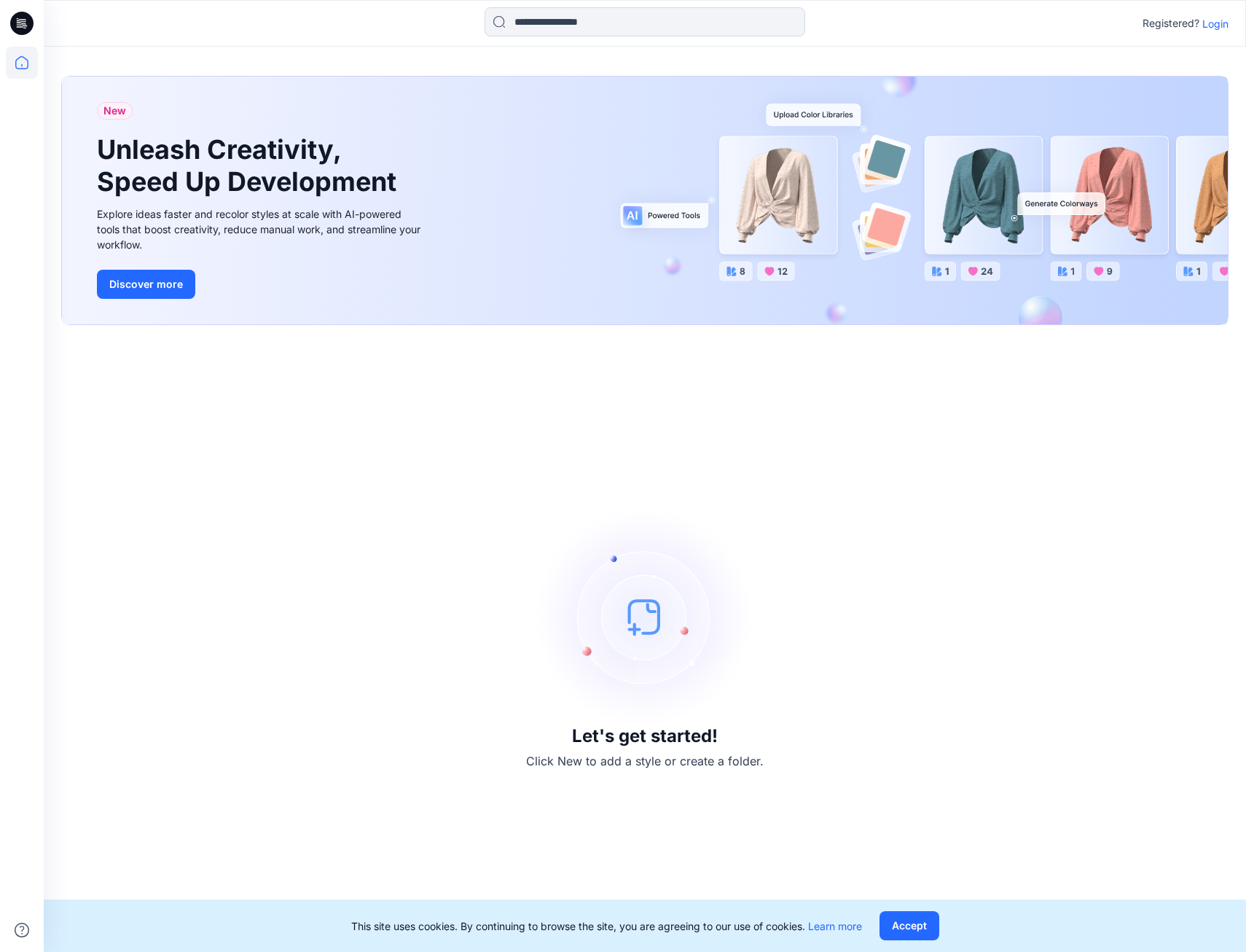
click at [1220, 22] on p "Login" at bounding box center [1215, 24] width 26 height 16
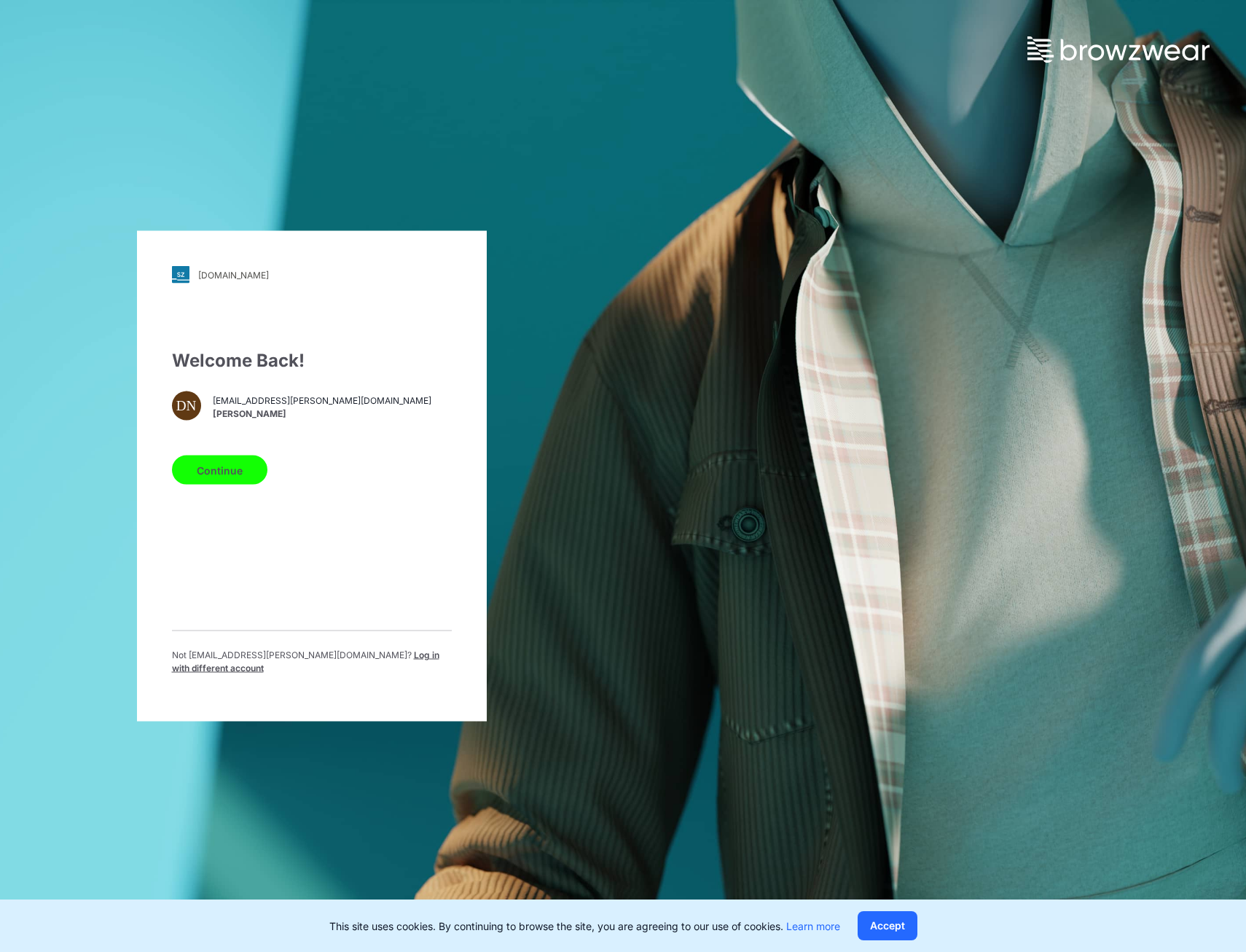
click at [238, 474] on button "Continue" at bounding box center [219, 470] width 95 height 29
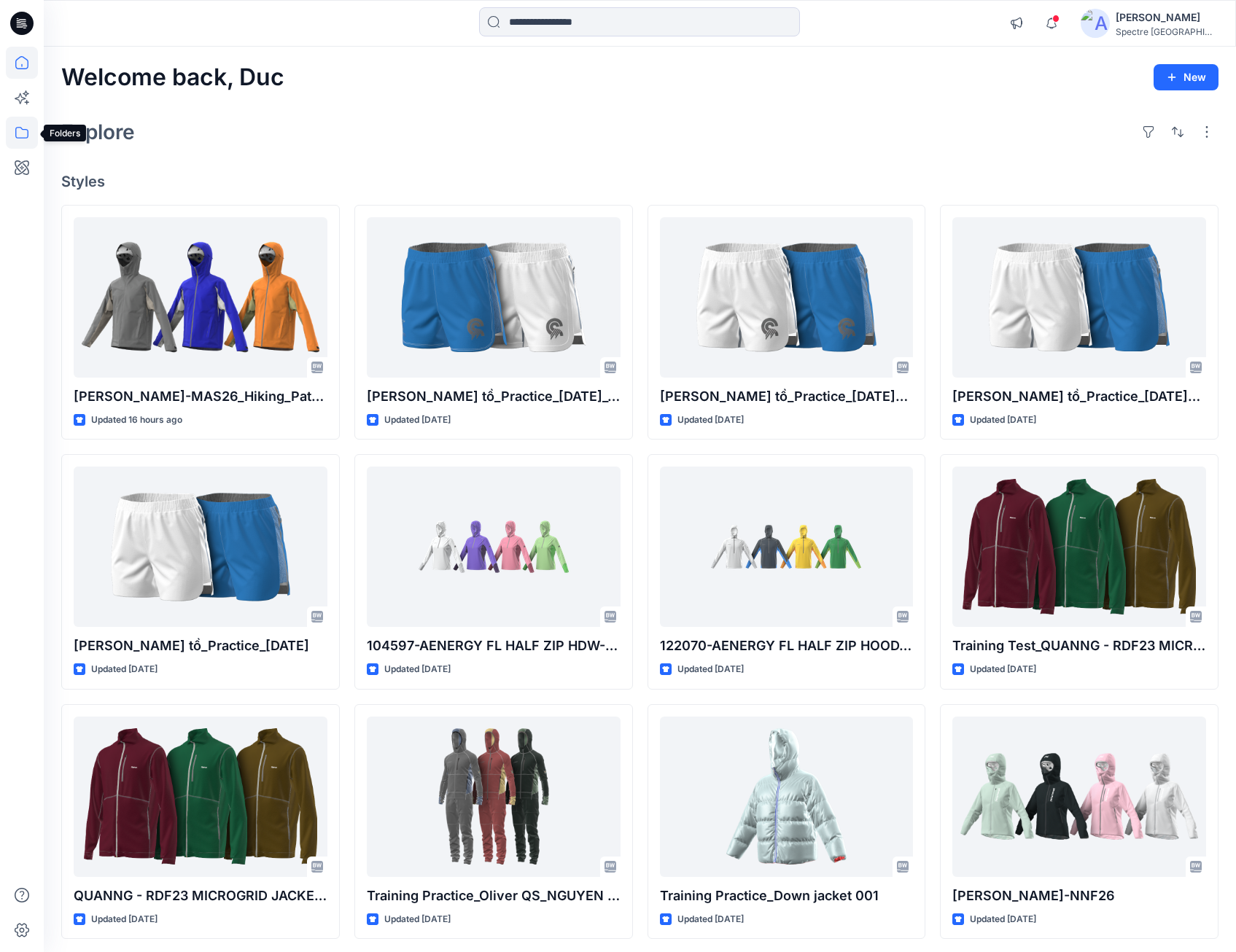
click at [19, 134] on icon at bounding box center [21, 132] width 32 height 32
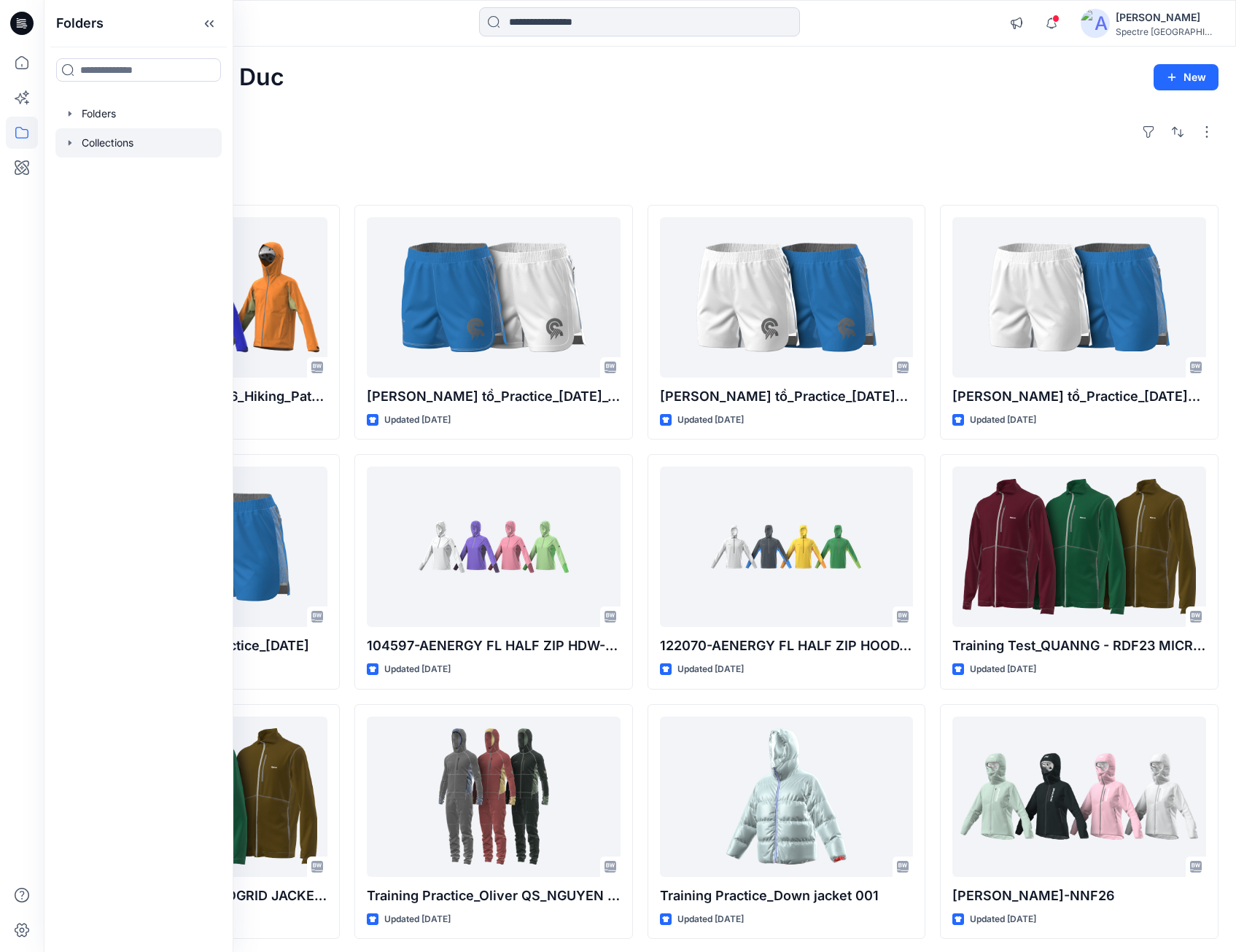
click at [68, 143] on icon "button" at bounding box center [70, 143] width 12 height 12
click at [69, 114] on icon "button" at bounding box center [70, 113] width 3 height 5
click at [113, 171] on p "Training_Practice" at bounding box center [138, 172] width 84 height 17
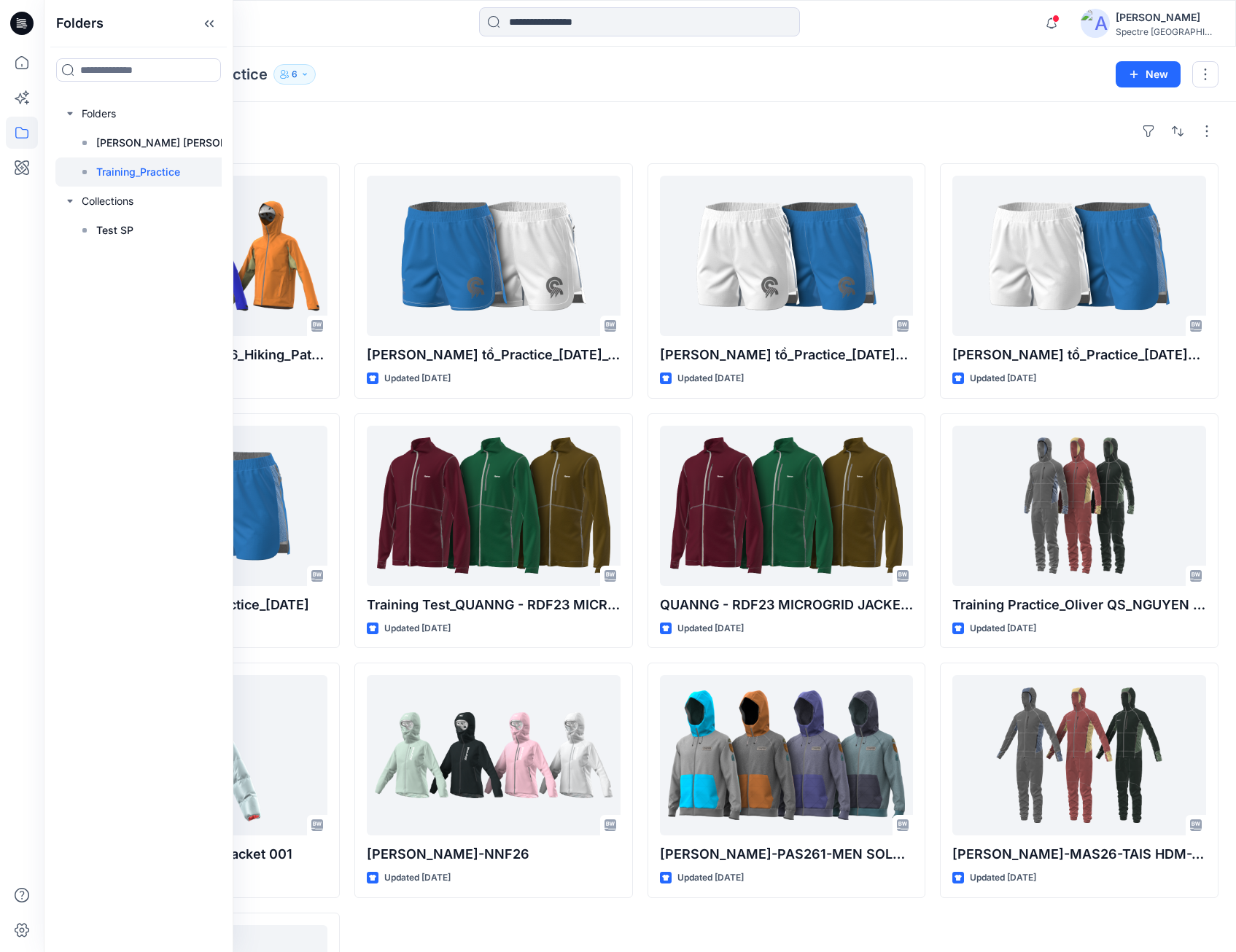
click at [451, 90] on div "Folders Training_Practice 6 New" at bounding box center [639, 74] width 1192 height 55
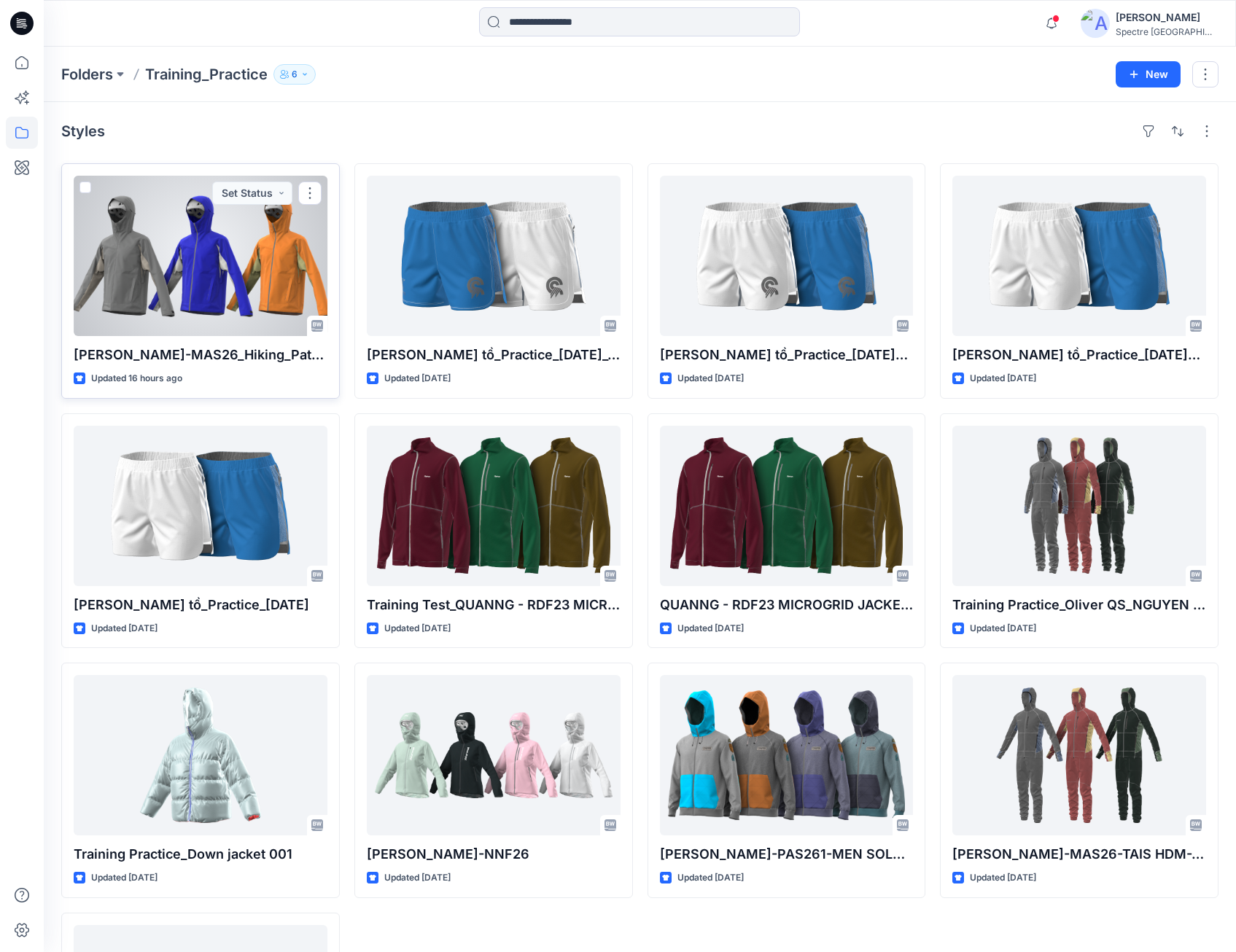
click at [245, 229] on div at bounding box center [200, 255] width 254 height 160
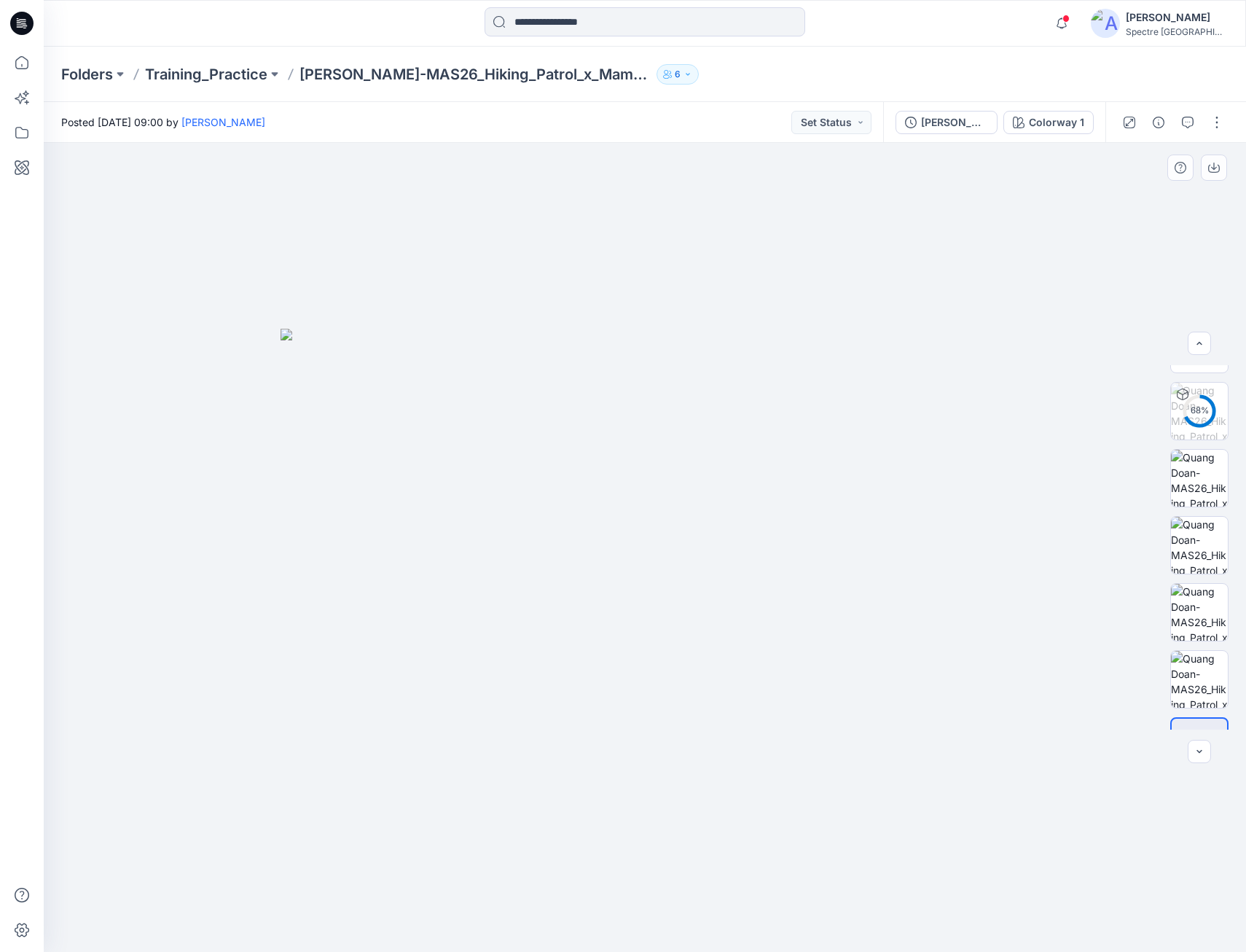
scroll to position [96, 0]
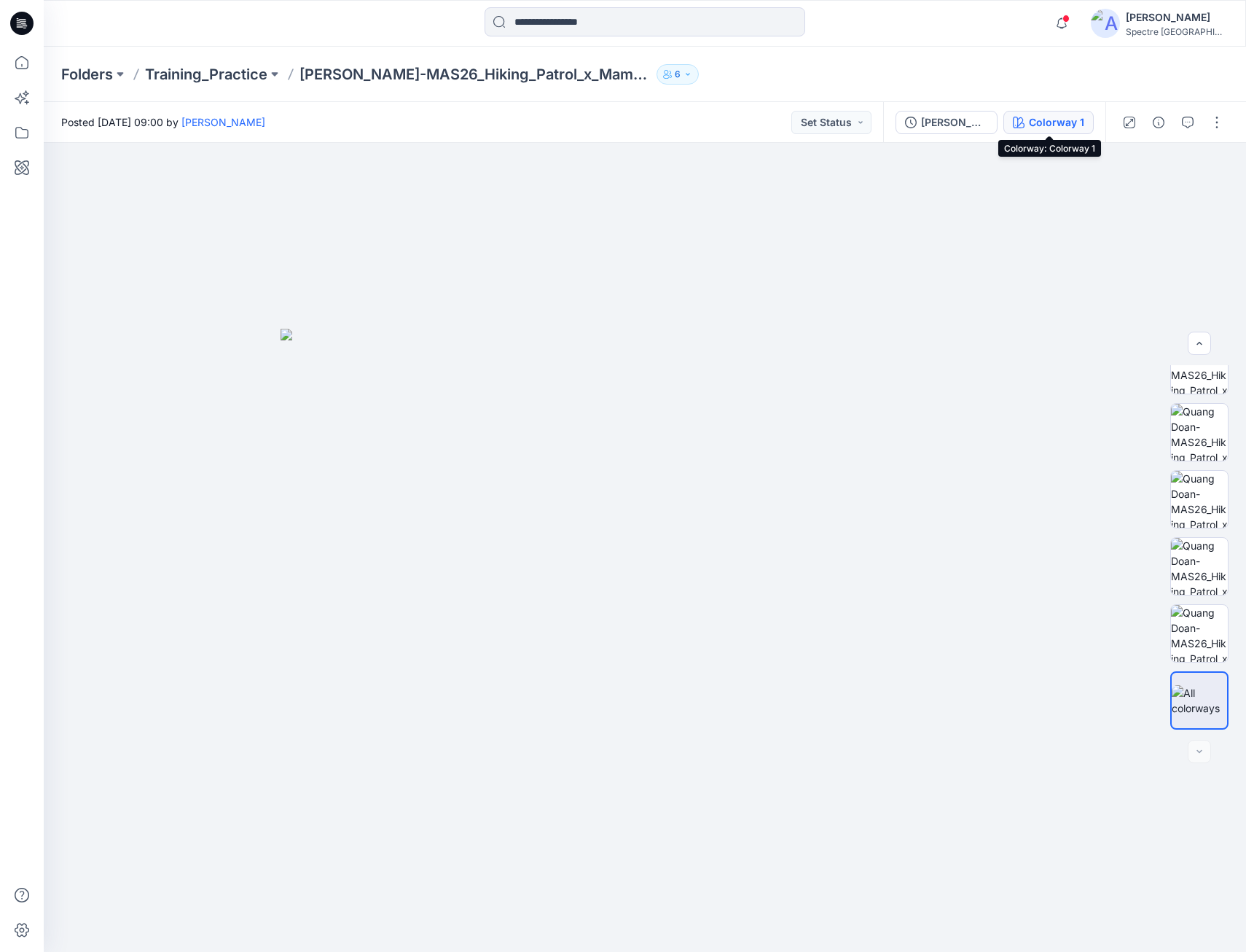
click at [1060, 119] on div "Colorway 1" at bounding box center [1057, 122] width 55 height 17
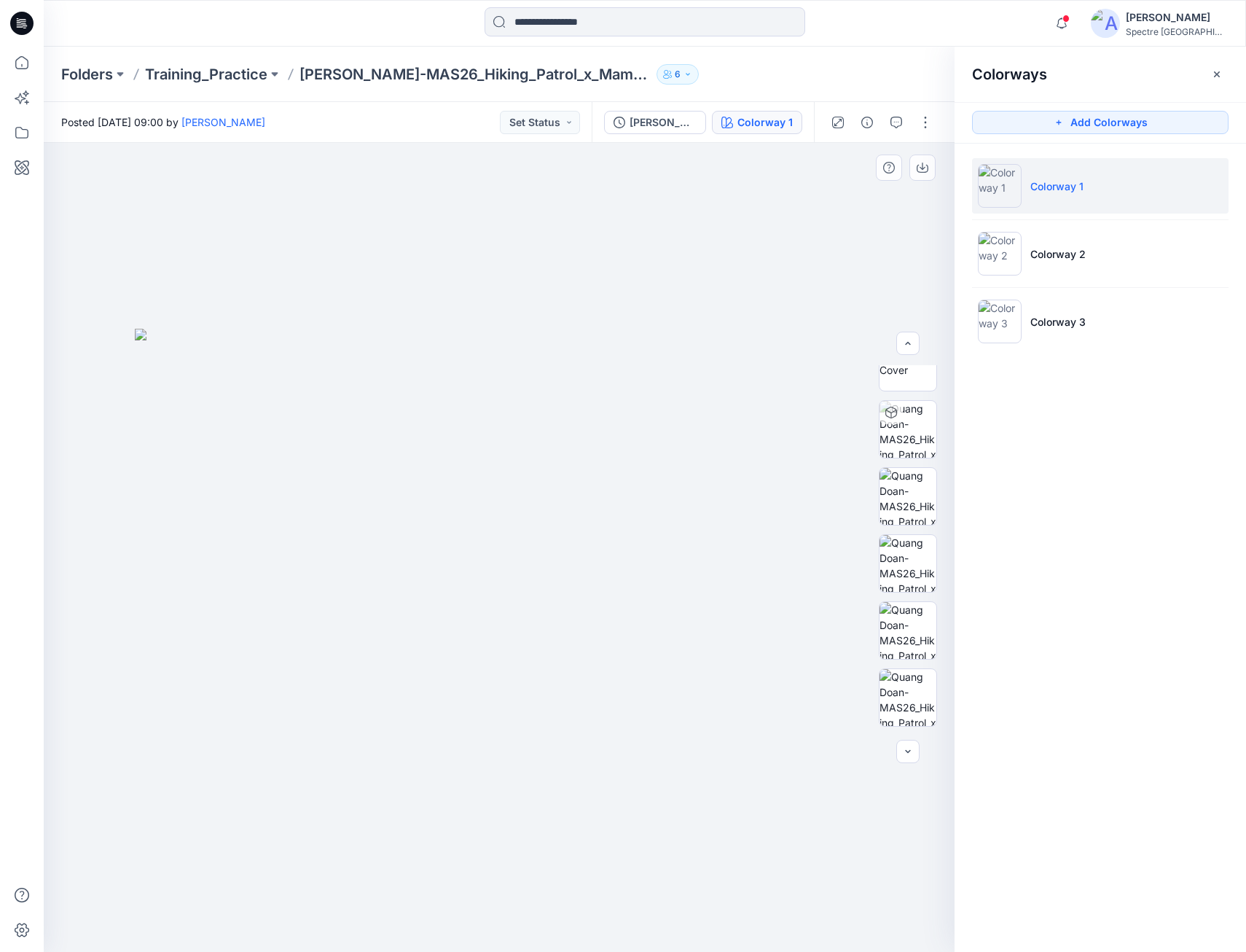
scroll to position [0, 0]
click at [542, 119] on button "Set Status" at bounding box center [540, 122] width 81 height 23
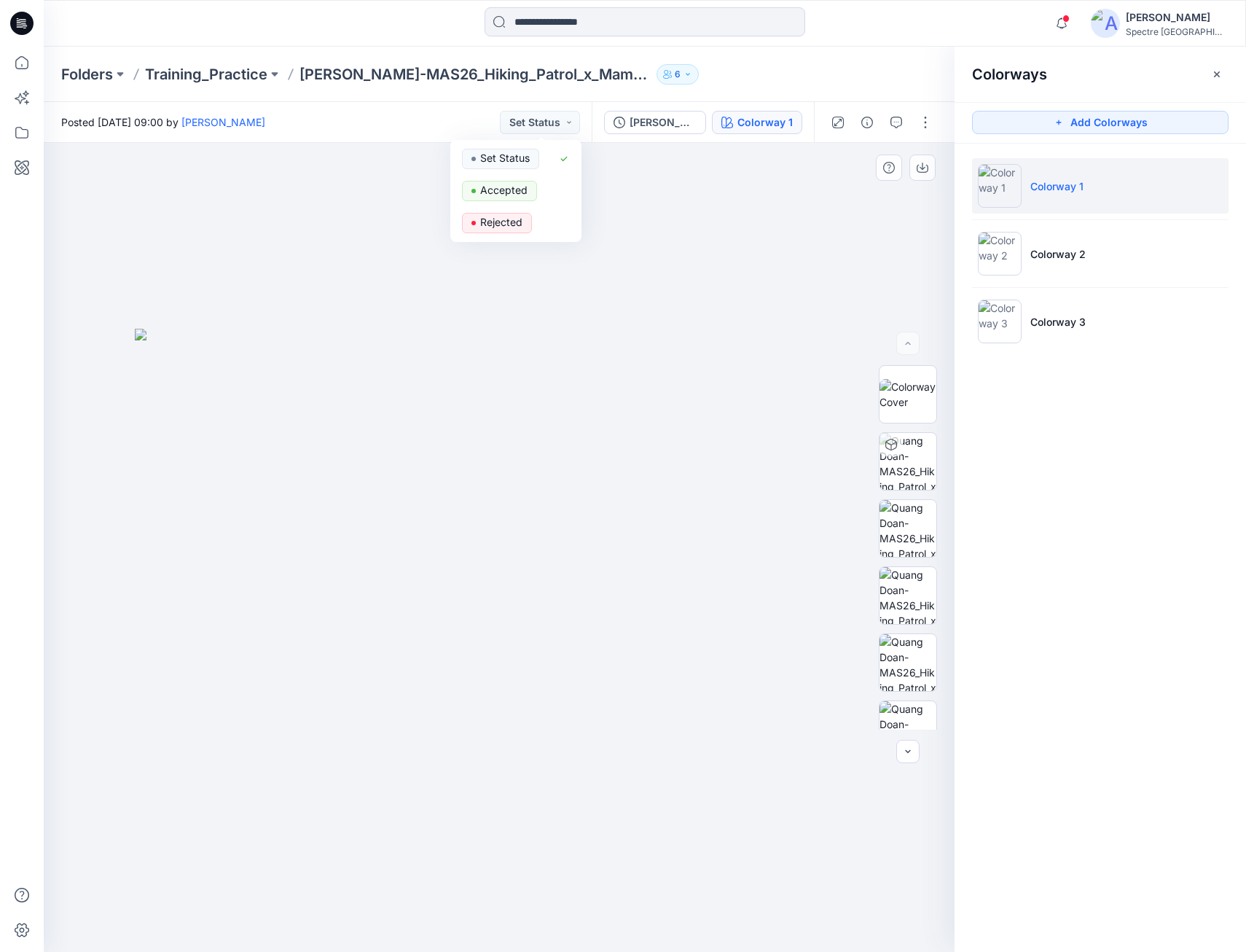
click at [814, 268] on div at bounding box center [499, 547] width 911 height 809
click at [1015, 254] on img at bounding box center [999, 254] width 44 height 44
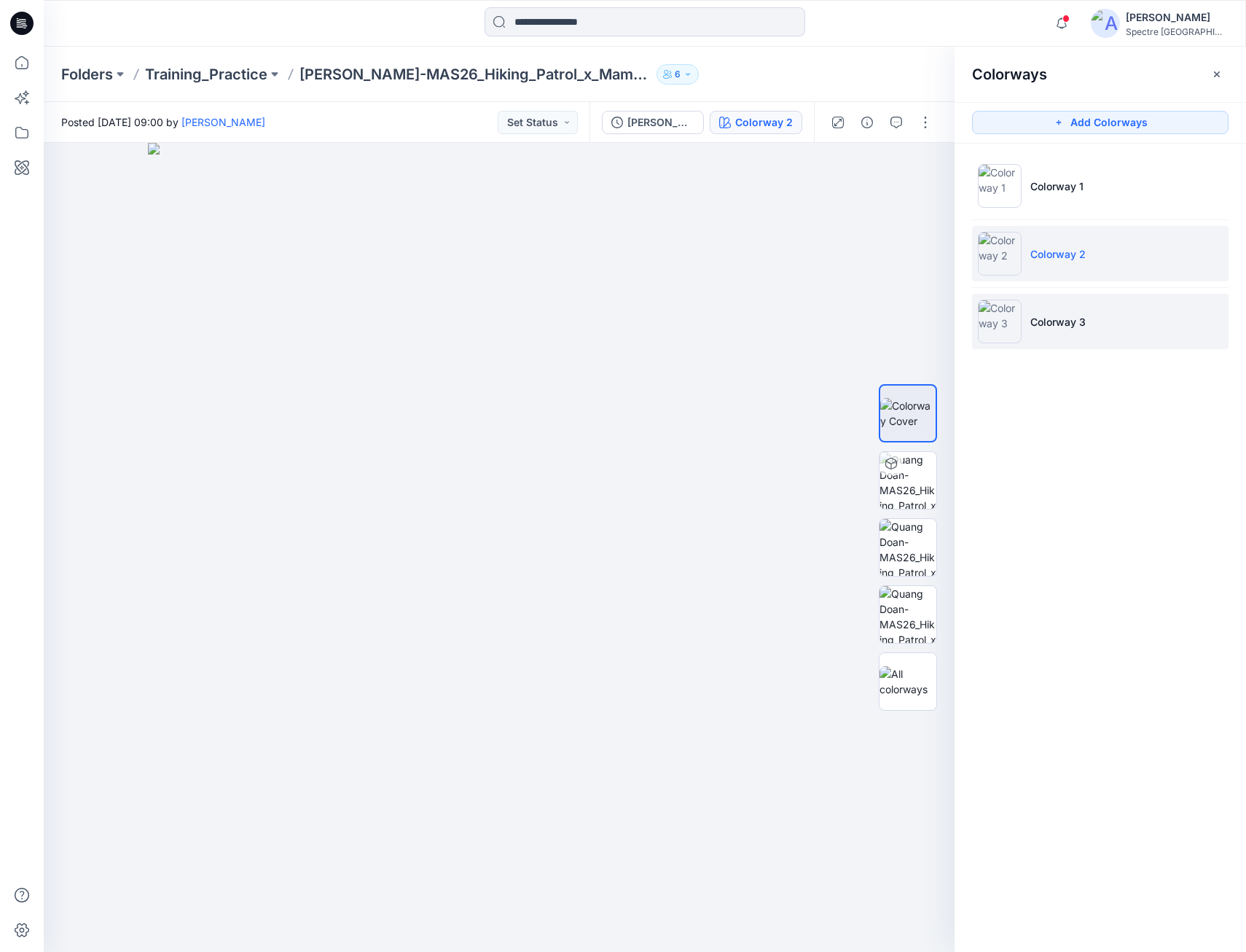
click at [1012, 321] on img at bounding box center [999, 321] width 44 height 44
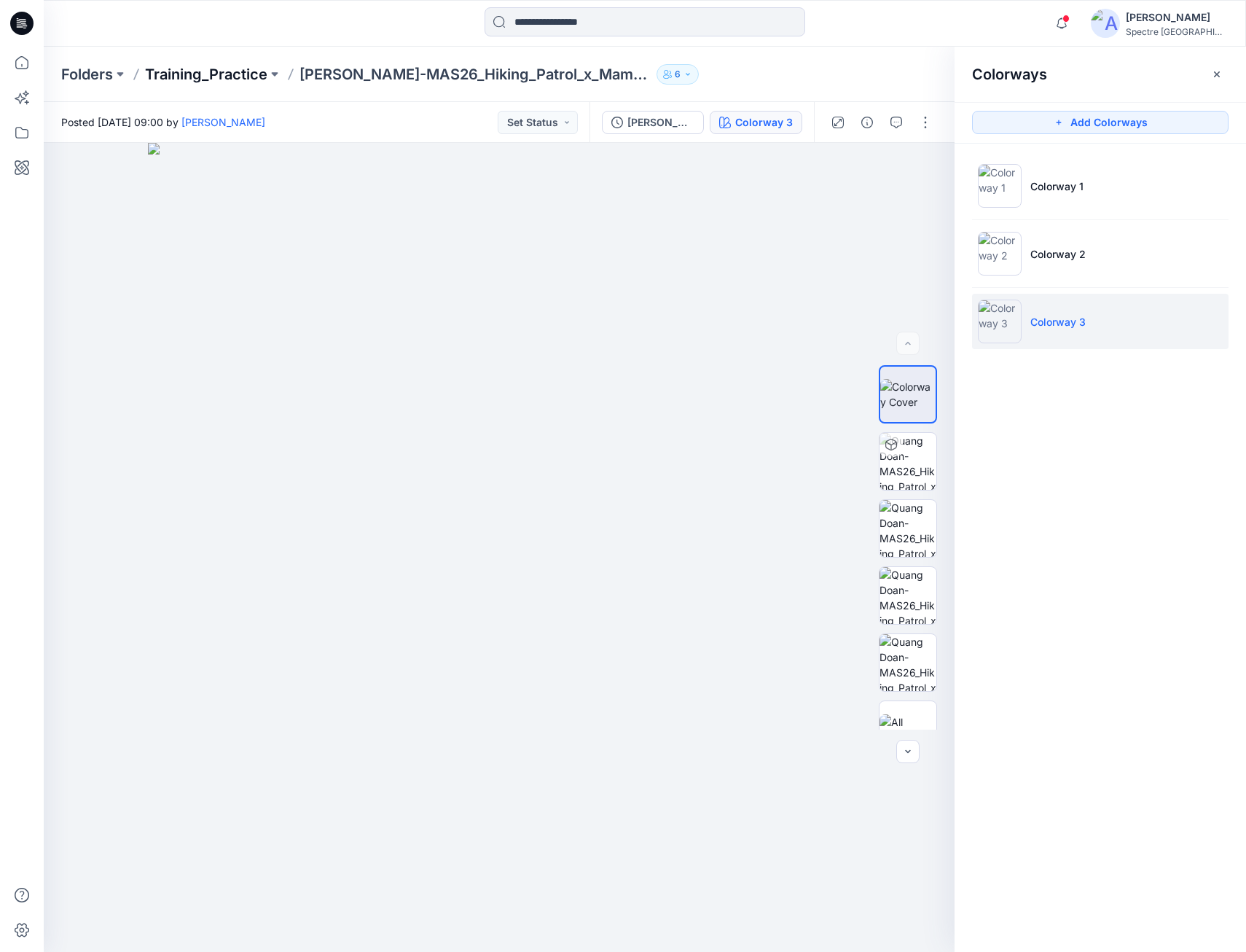
click at [185, 70] on p "Training_Practice" at bounding box center [206, 74] width 122 height 20
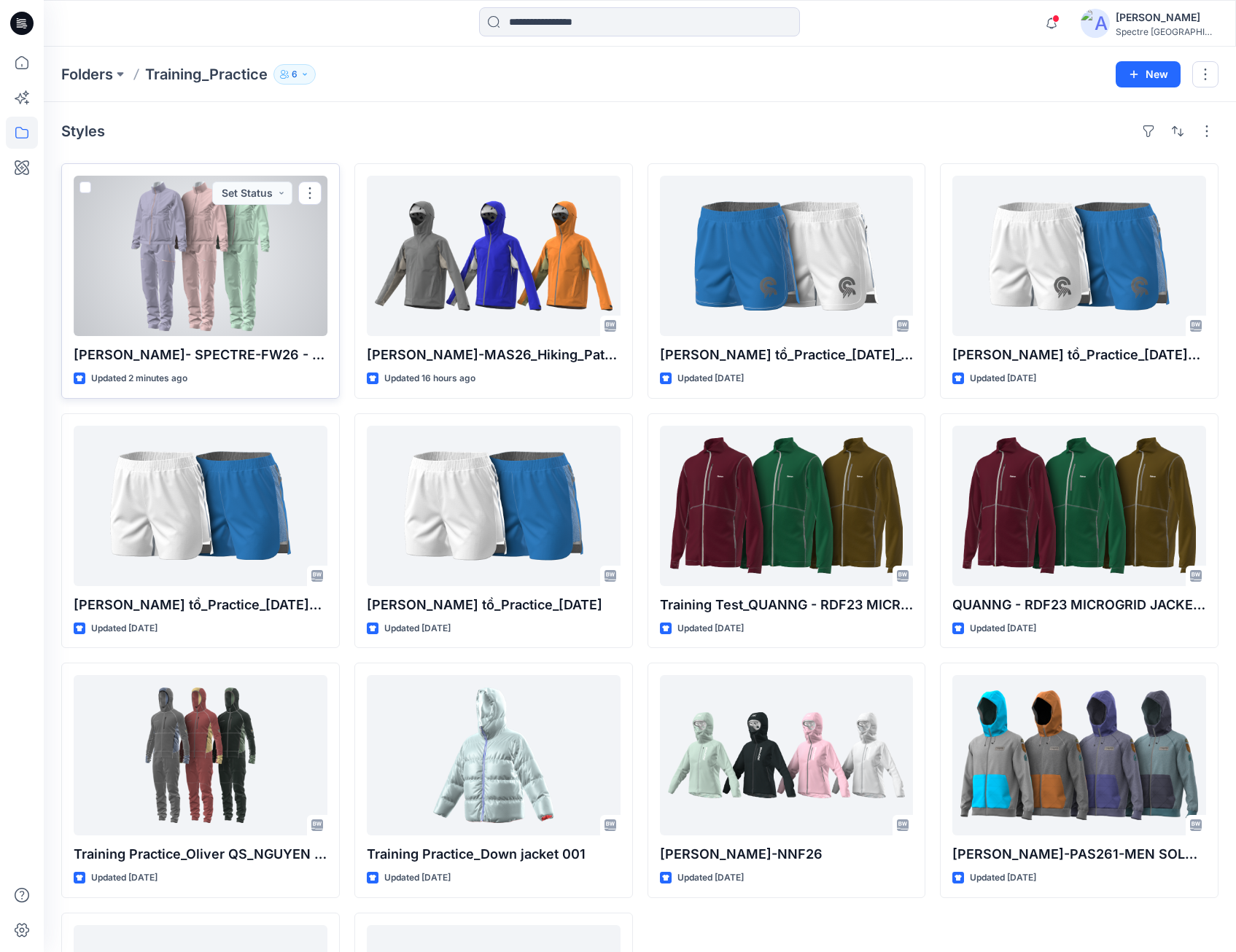
click at [162, 264] on div at bounding box center [200, 255] width 254 height 160
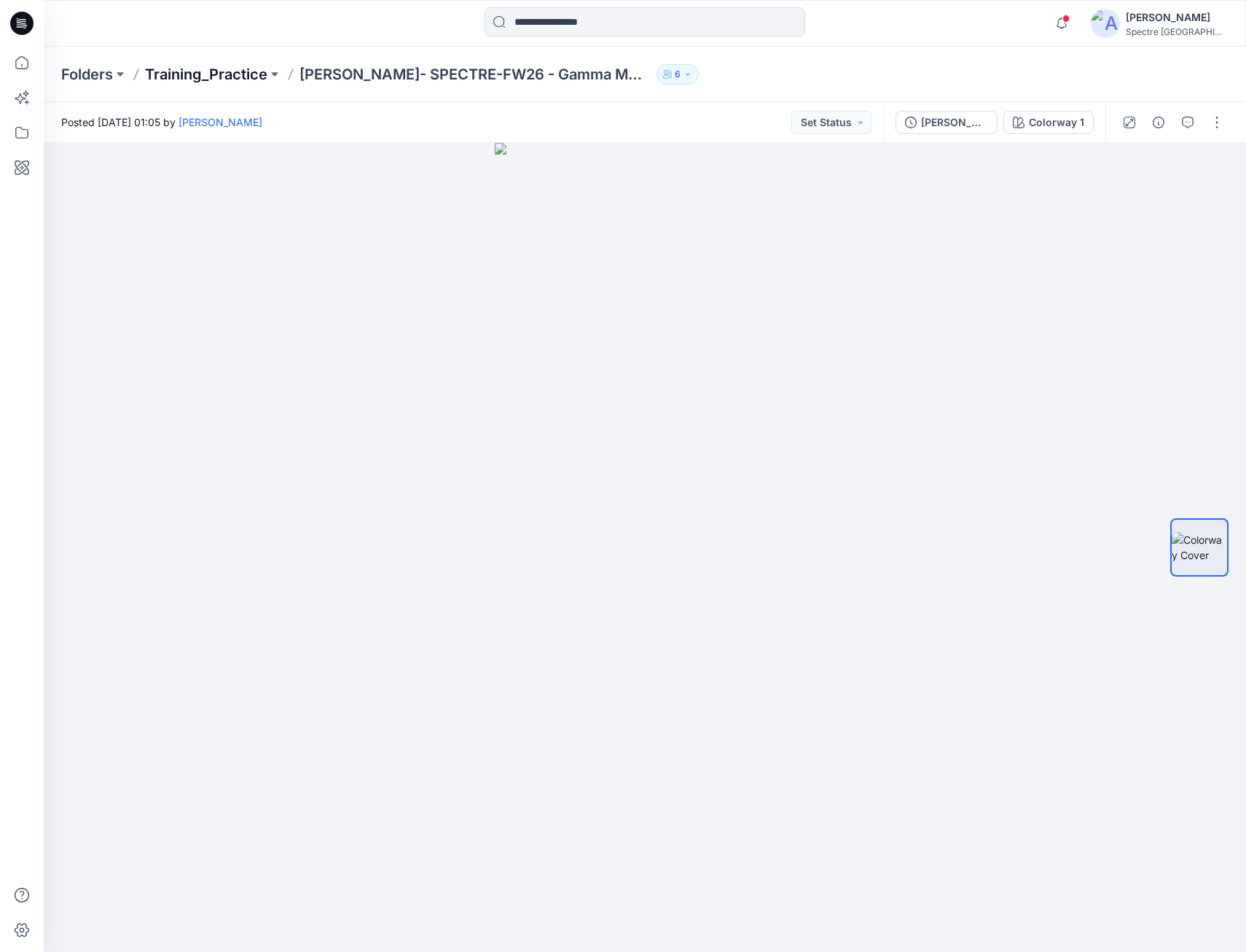
click at [235, 72] on p "Training_Practice" at bounding box center [206, 74] width 122 height 20
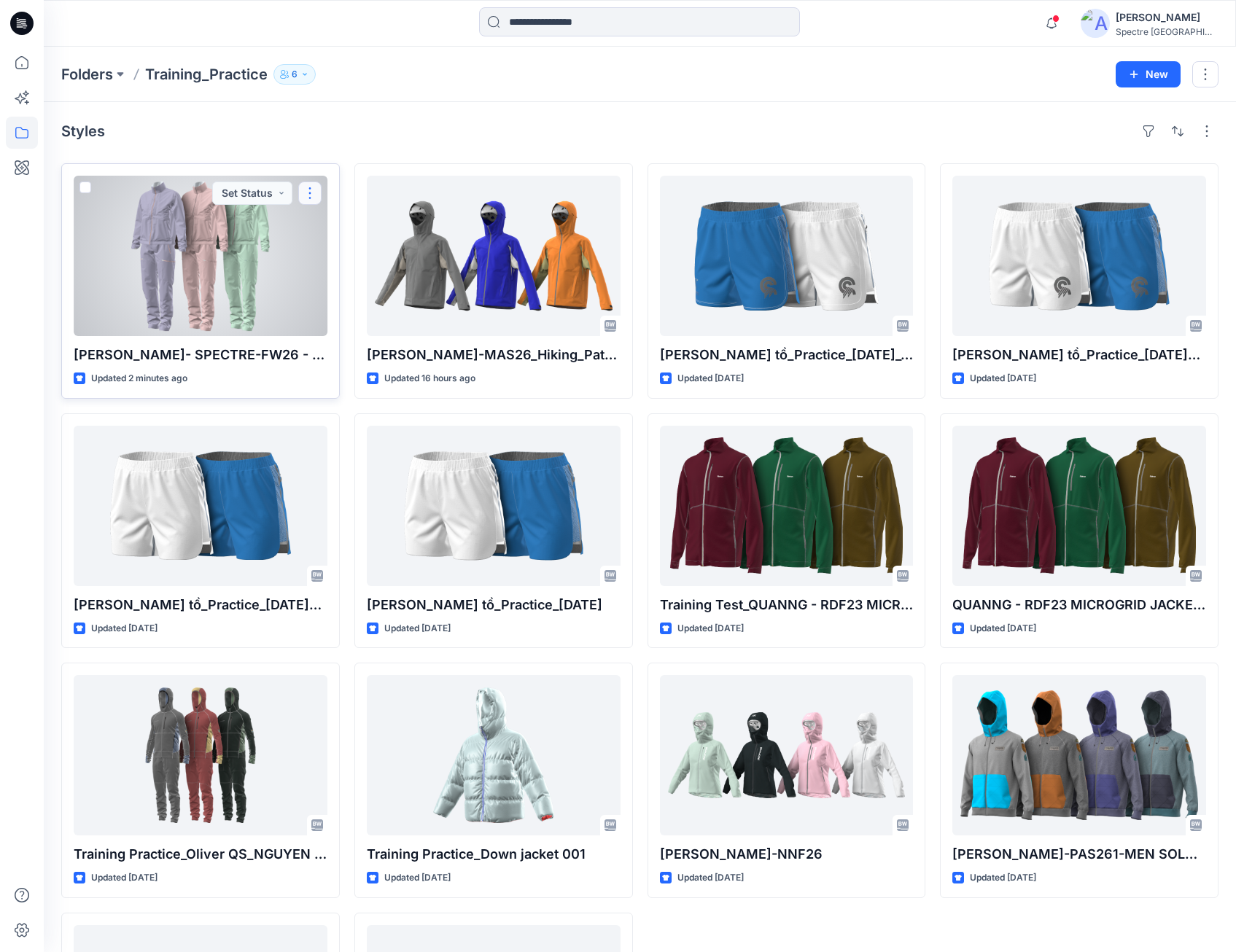
click at [310, 188] on button "button" at bounding box center [310, 193] width 23 height 23
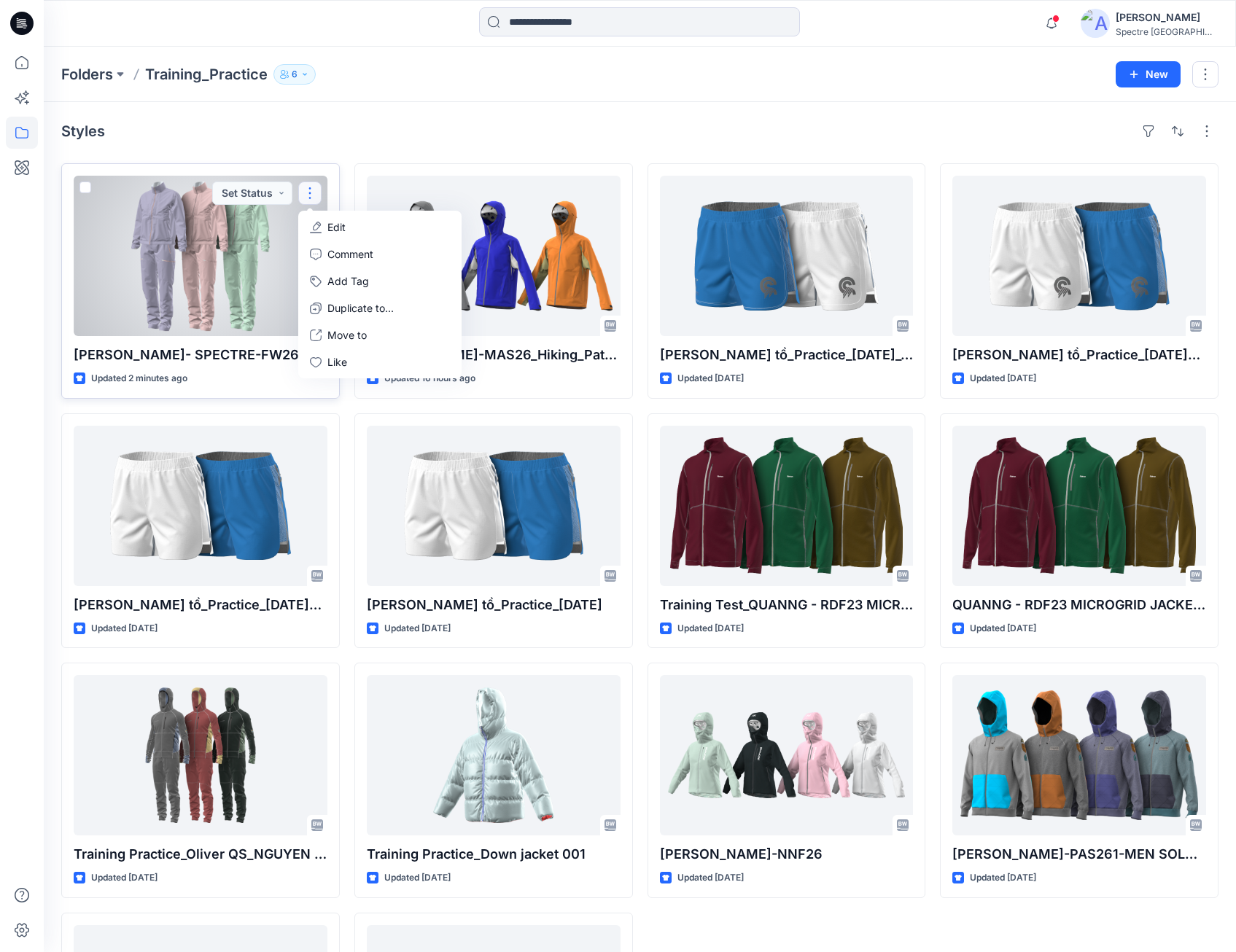
click at [321, 222] on icon "button" at bounding box center [316, 227] width 12 height 12
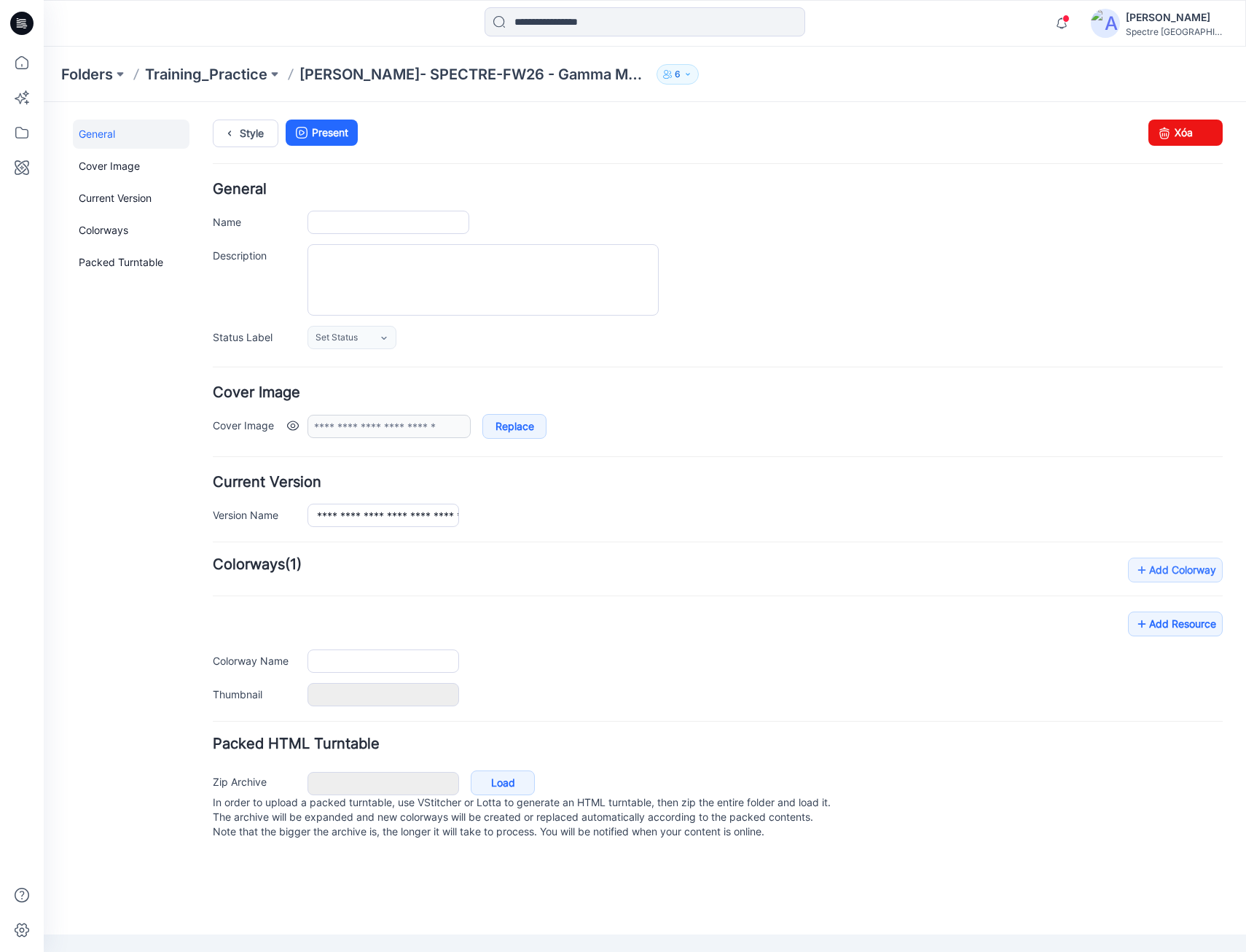
type input "**********"
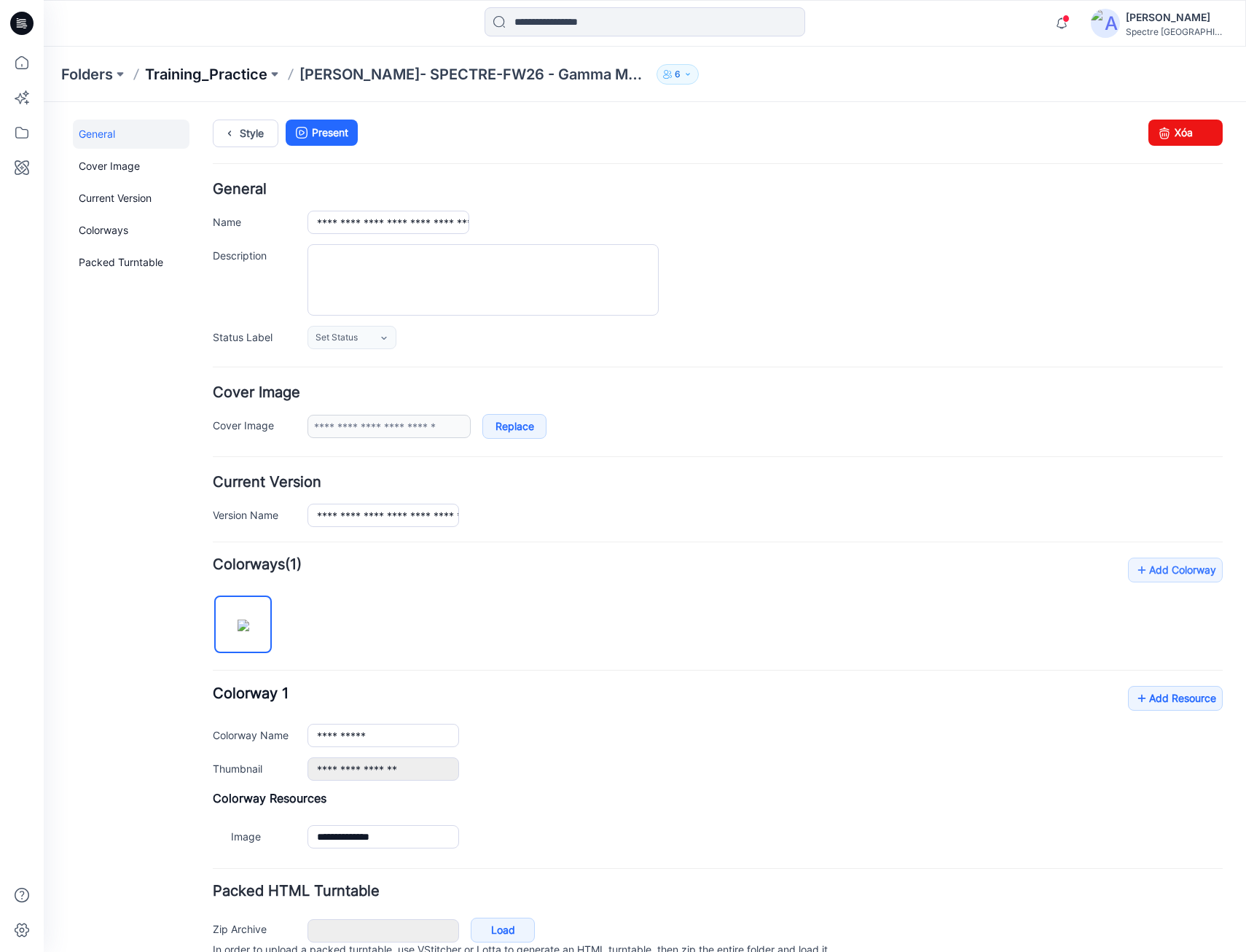
click at [201, 70] on p "Training_Practice" at bounding box center [206, 74] width 122 height 20
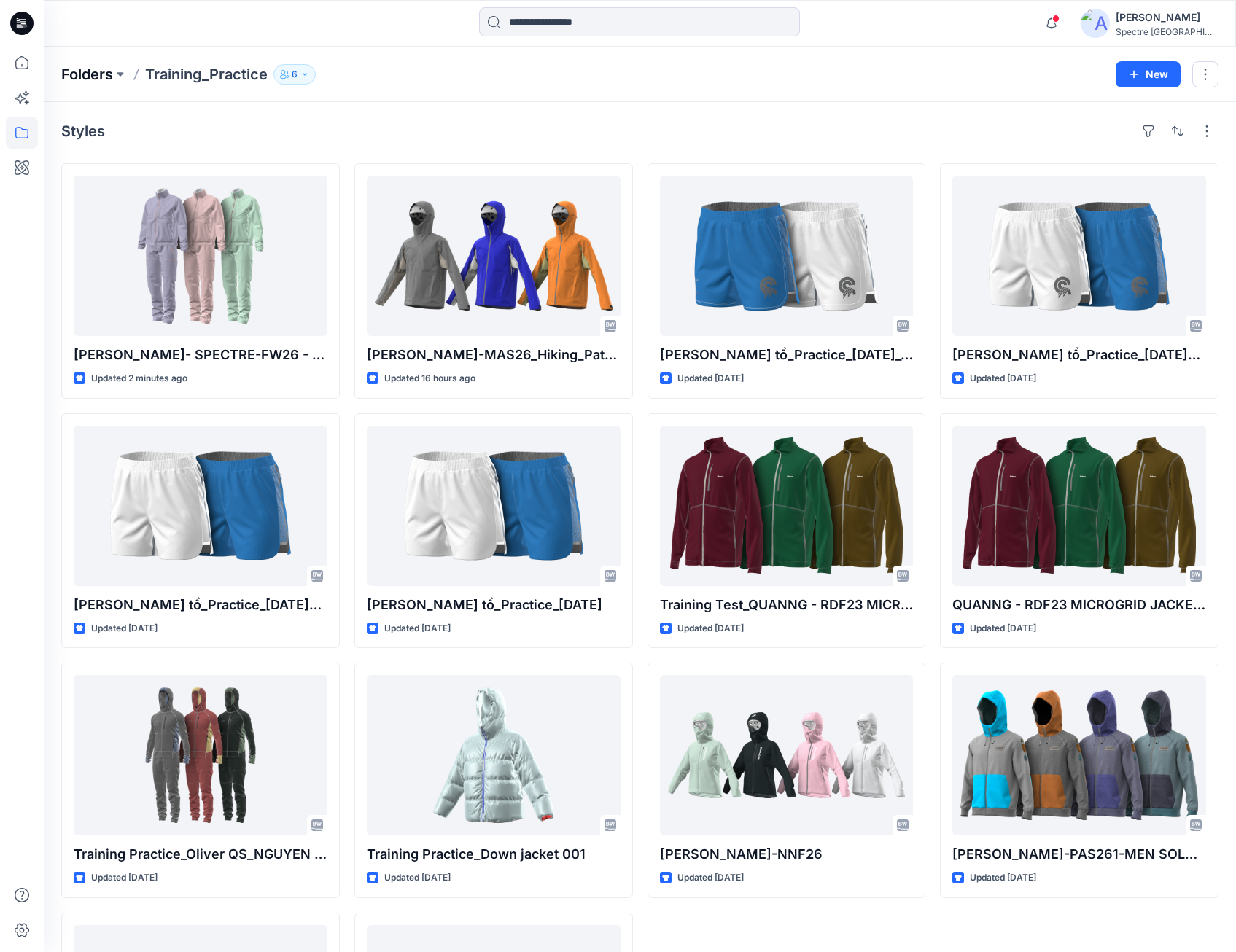
click at [87, 74] on p "Folders" at bounding box center [86, 74] width 52 height 20
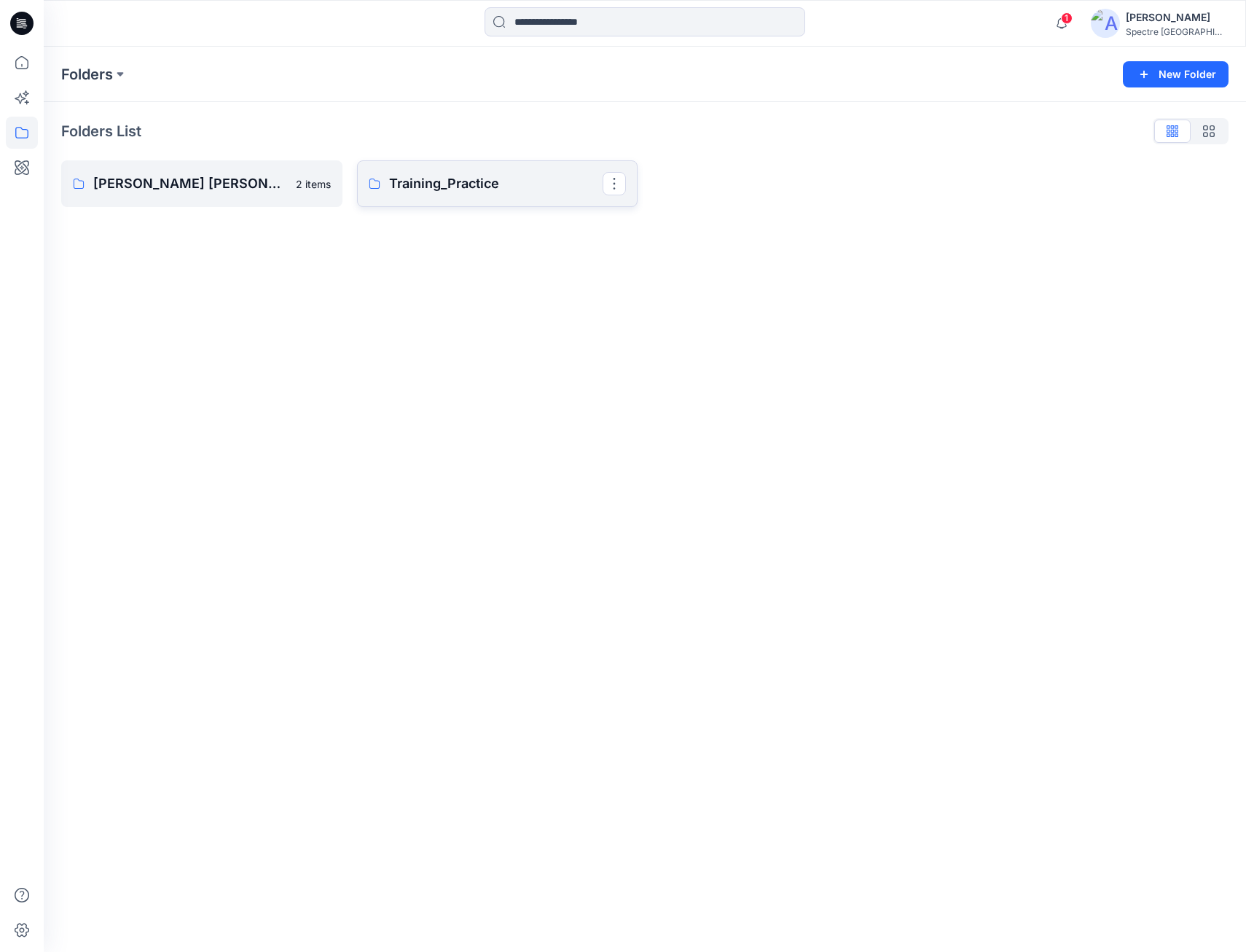
click at [422, 177] on p "Training_Practice" at bounding box center [496, 184] width 215 height 20
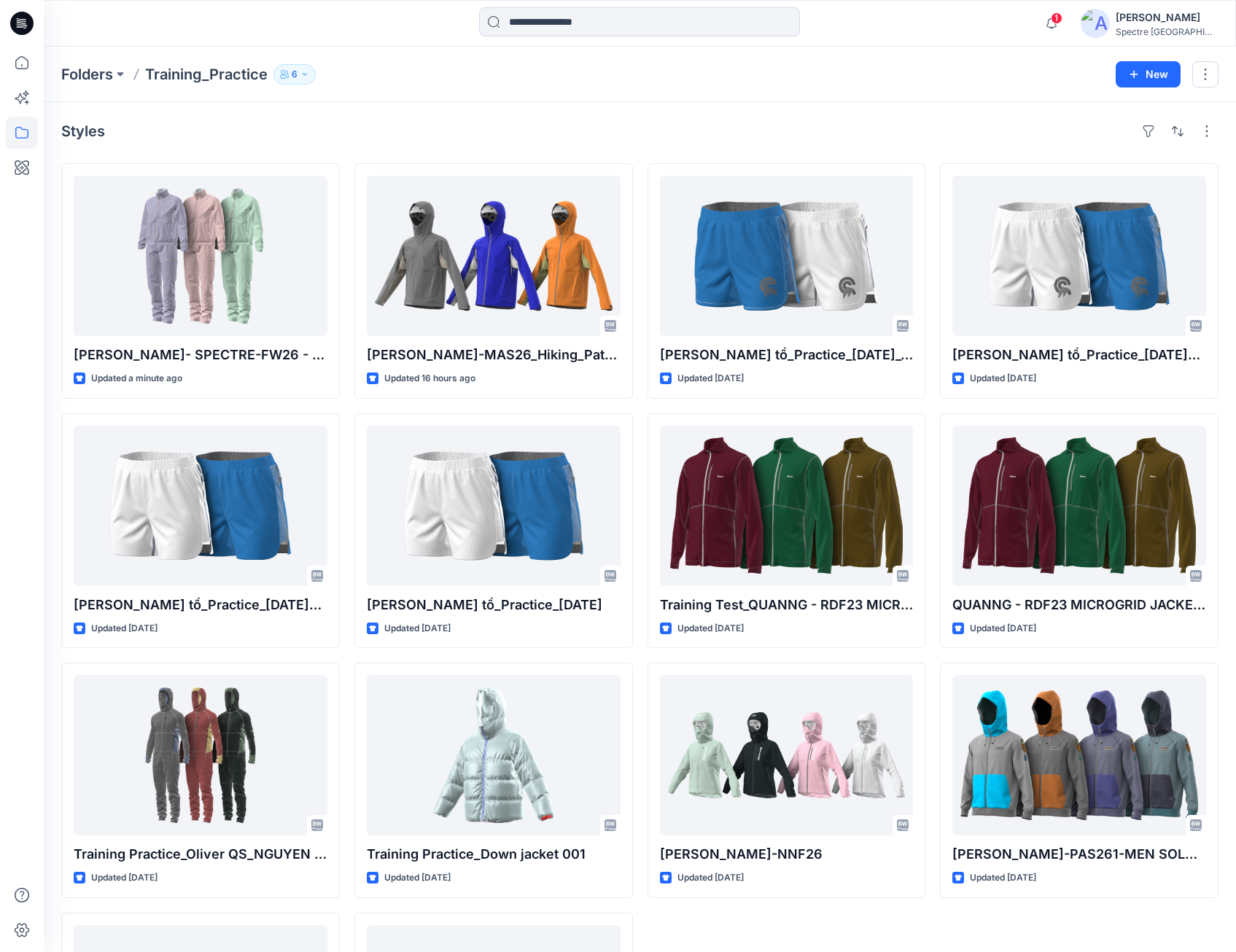
click at [305, 72] on icon "button" at bounding box center [304, 74] width 9 height 9
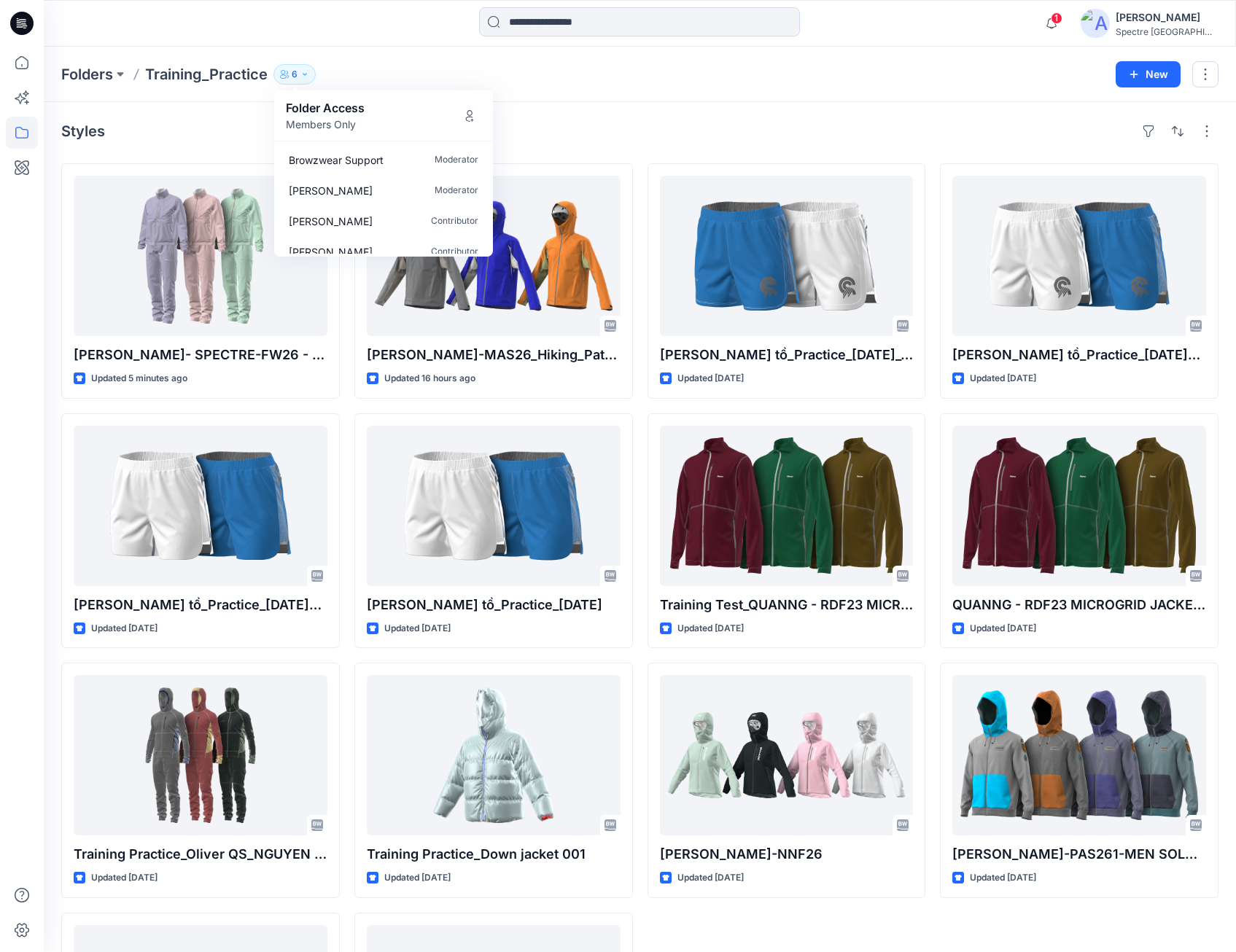
click at [679, 111] on div "Styles [PERSON_NAME]- SPECTRE-FW26 - Gamma MX Jacket W ( X000010741) Updated 5 …" at bounding box center [639, 633] width 1192 height 1063
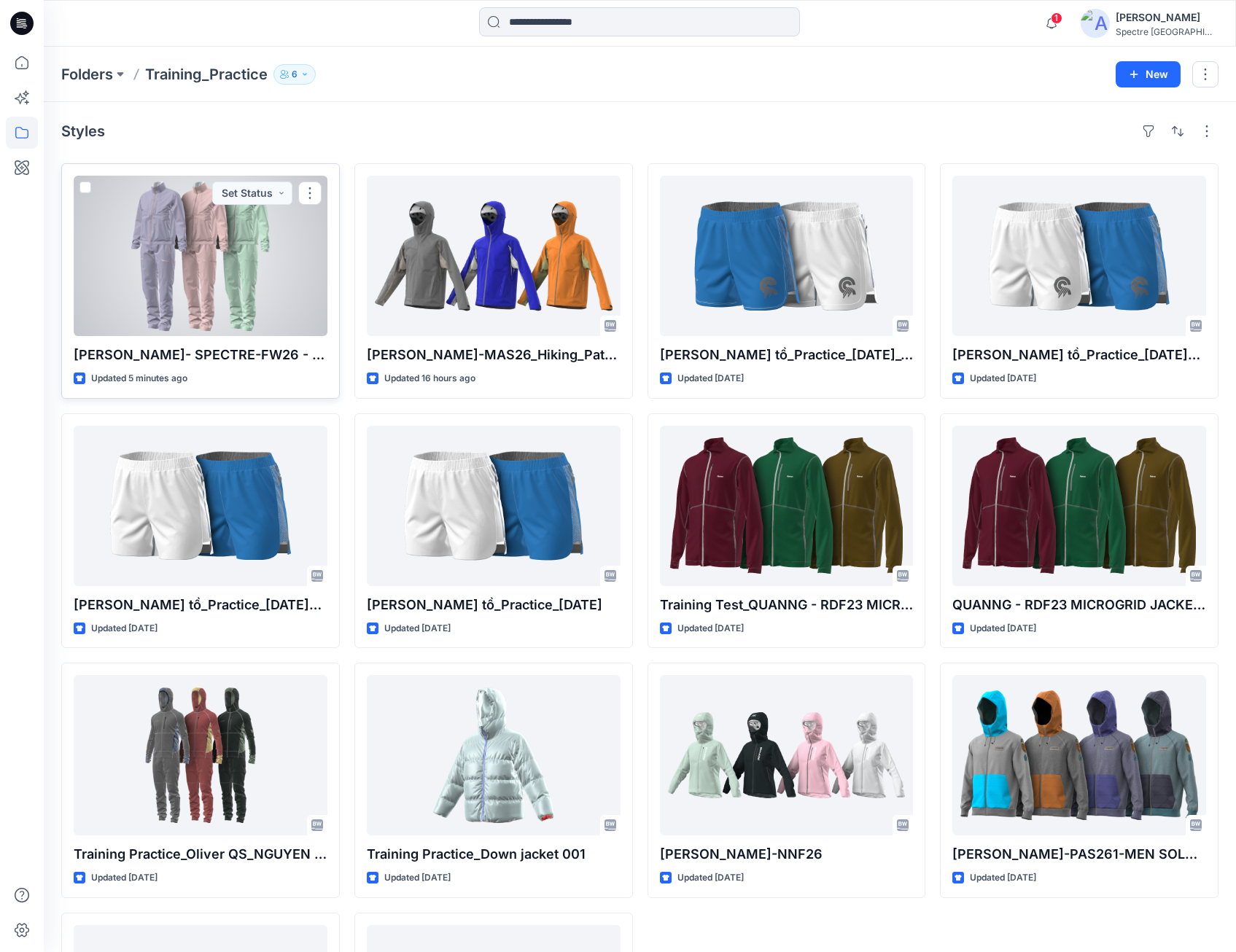
click at [241, 271] on div at bounding box center [200, 255] width 254 height 160
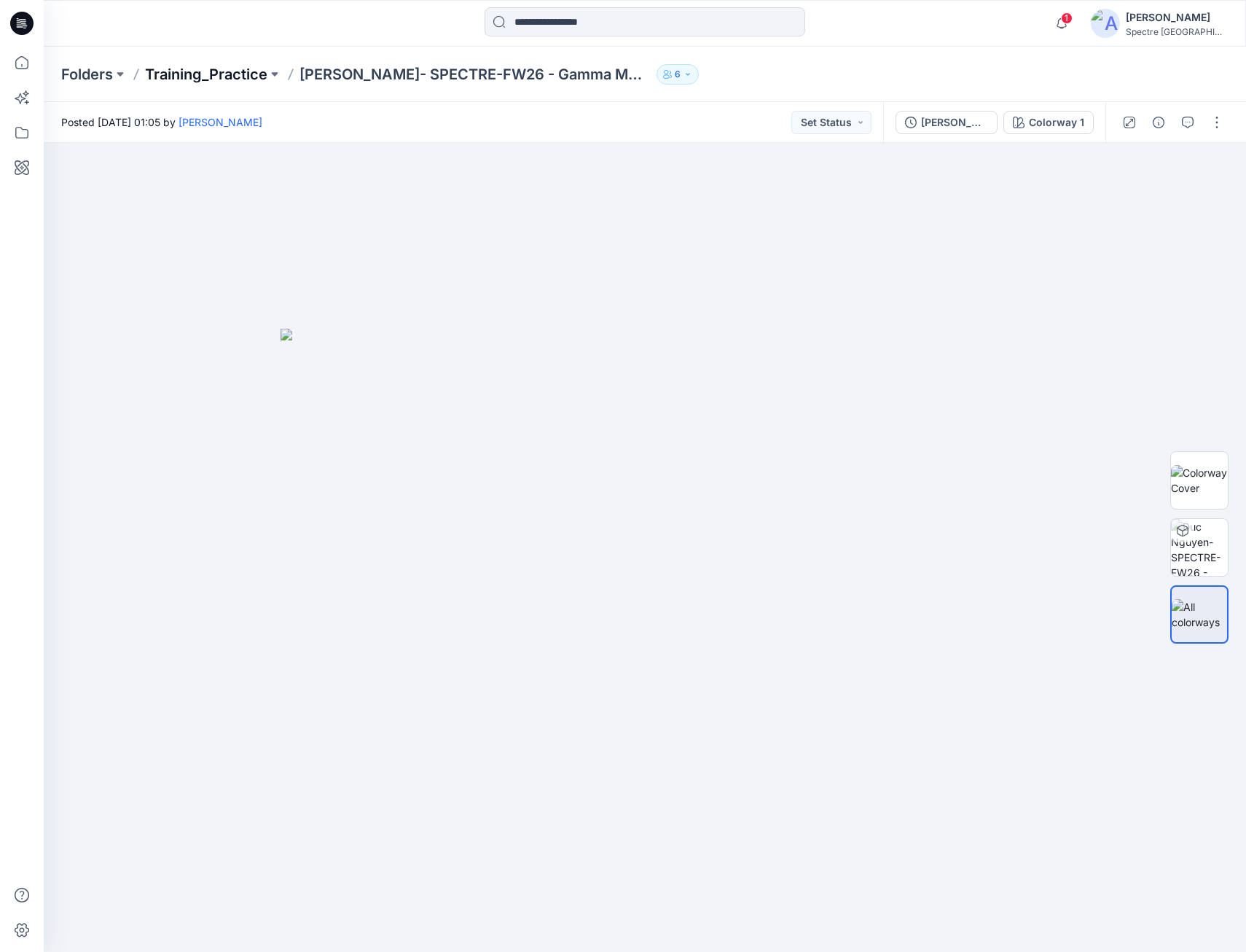
click at [243, 75] on p "Training_Practice" at bounding box center [206, 74] width 122 height 20
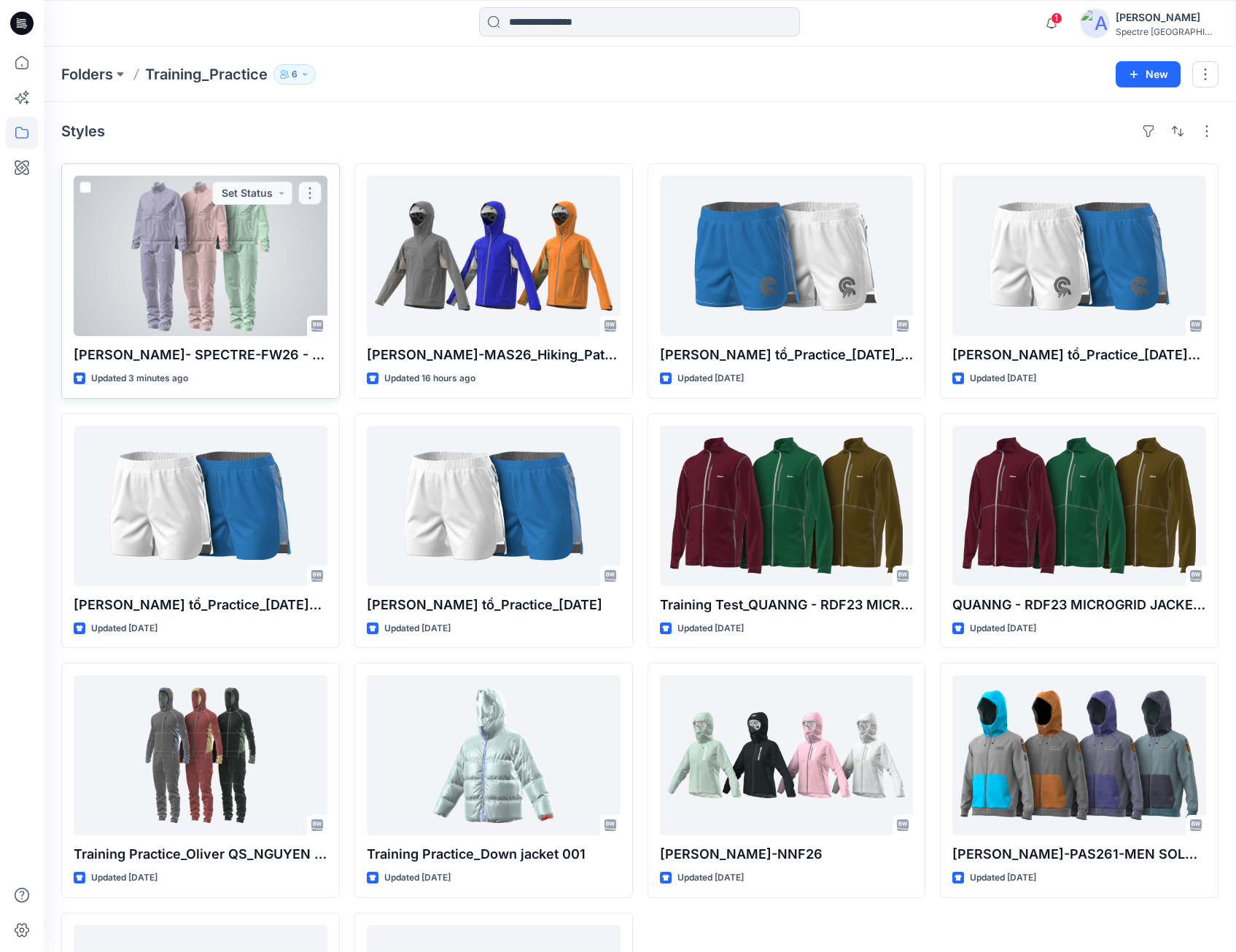
click at [312, 192] on button "button" at bounding box center [310, 193] width 23 height 23
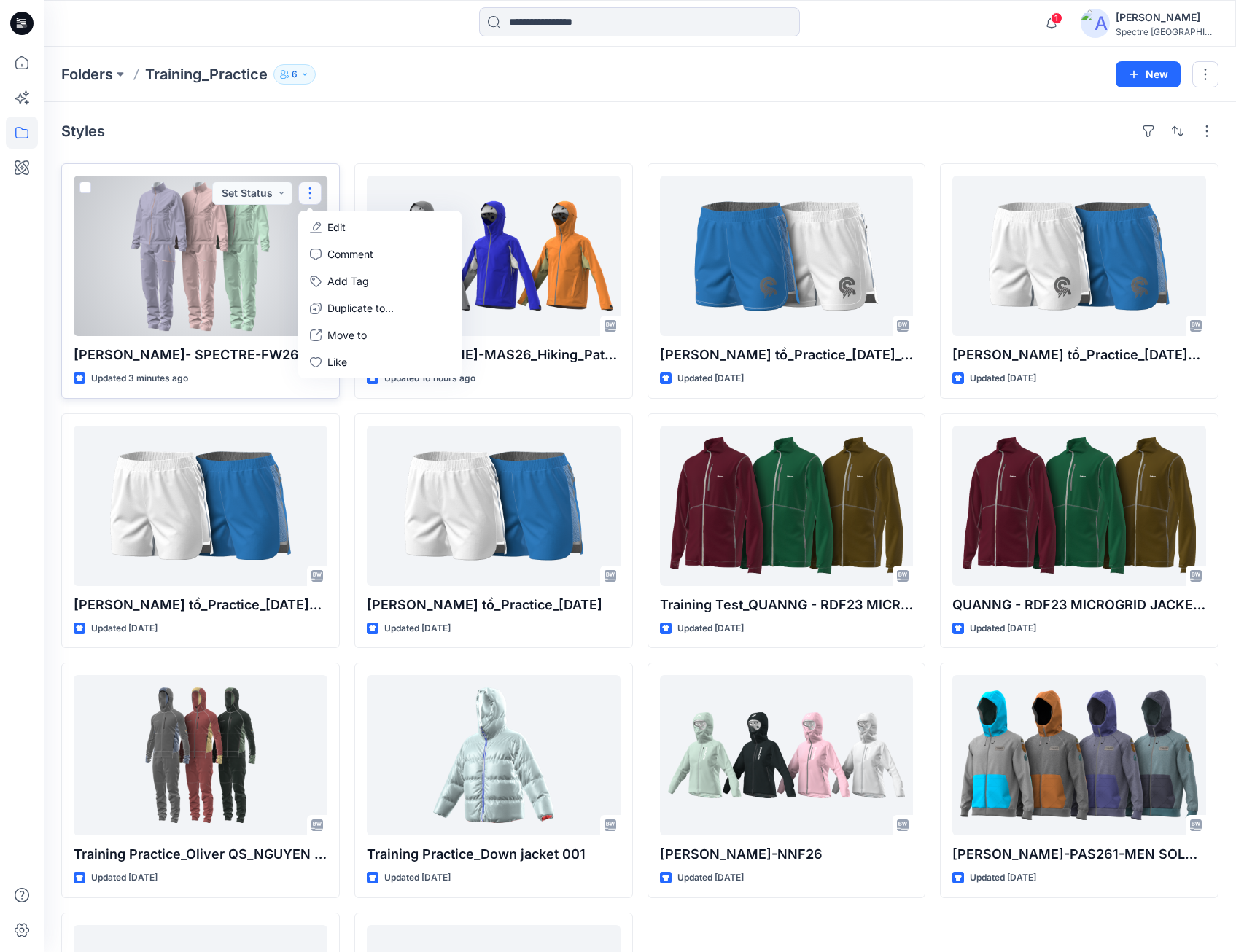
click at [338, 221] on p "Edit" at bounding box center [336, 227] width 18 height 16
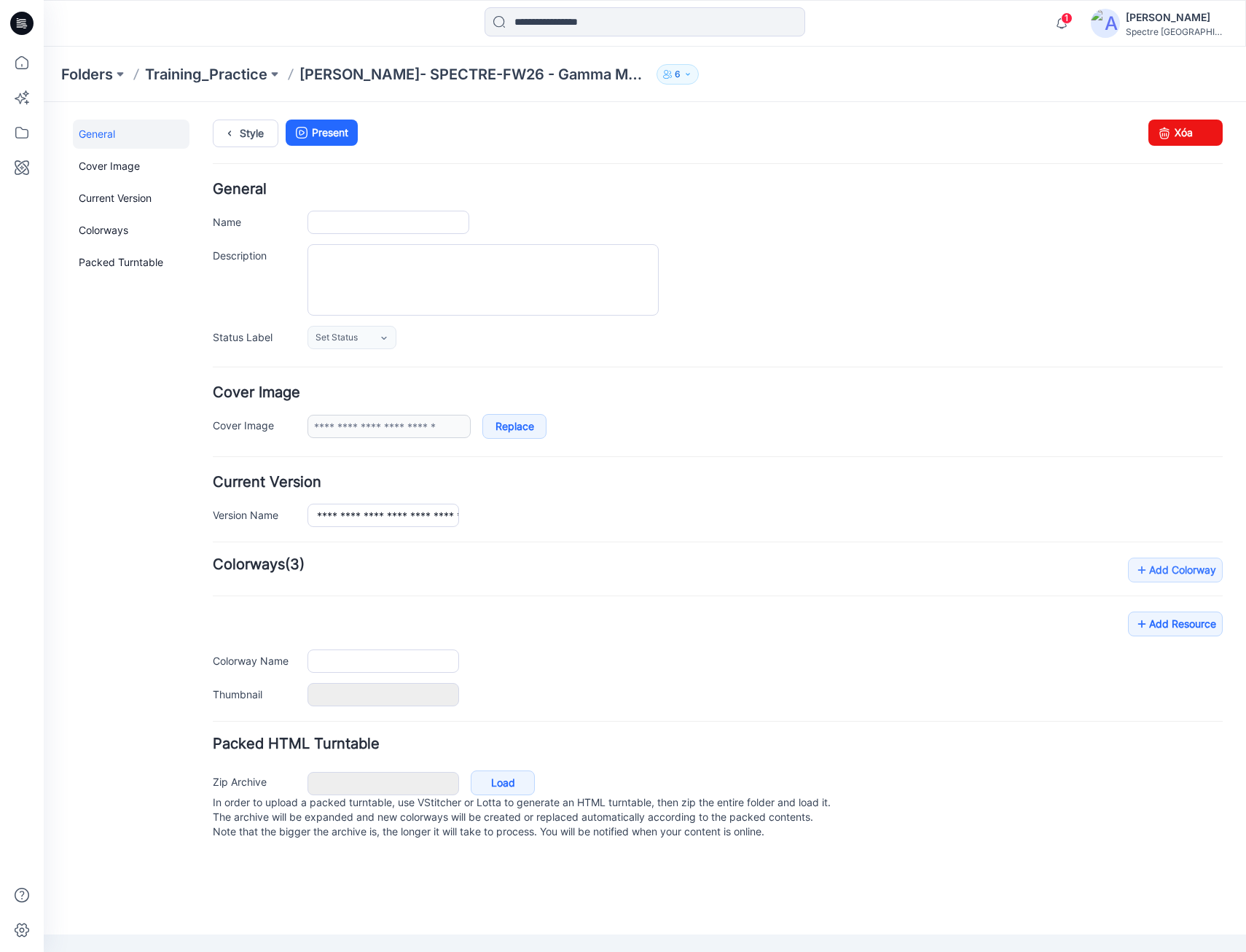
type input "**********"
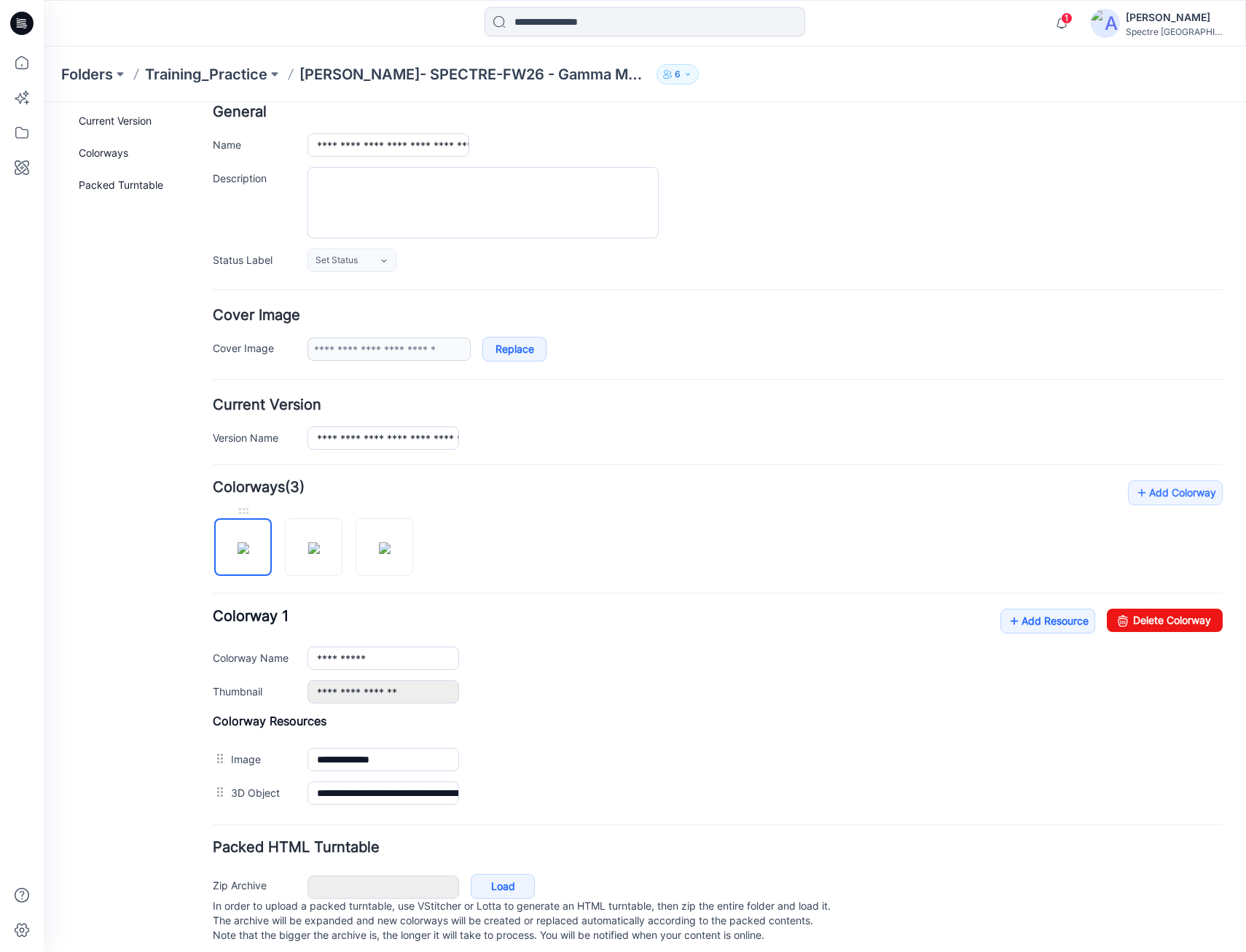
scroll to position [102, 0]
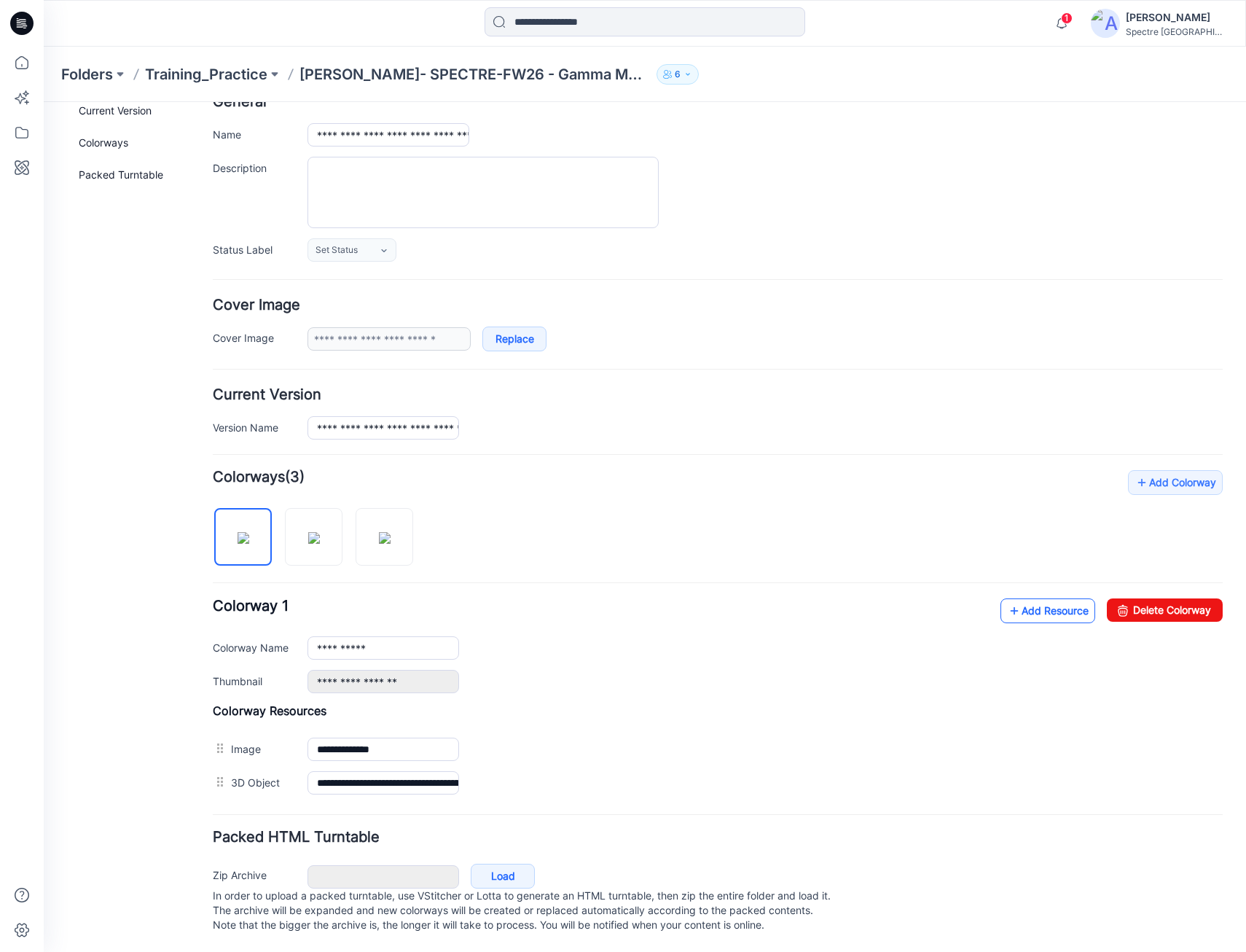
click at [1007, 599] on icon at bounding box center [1014, 611] width 15 height 23
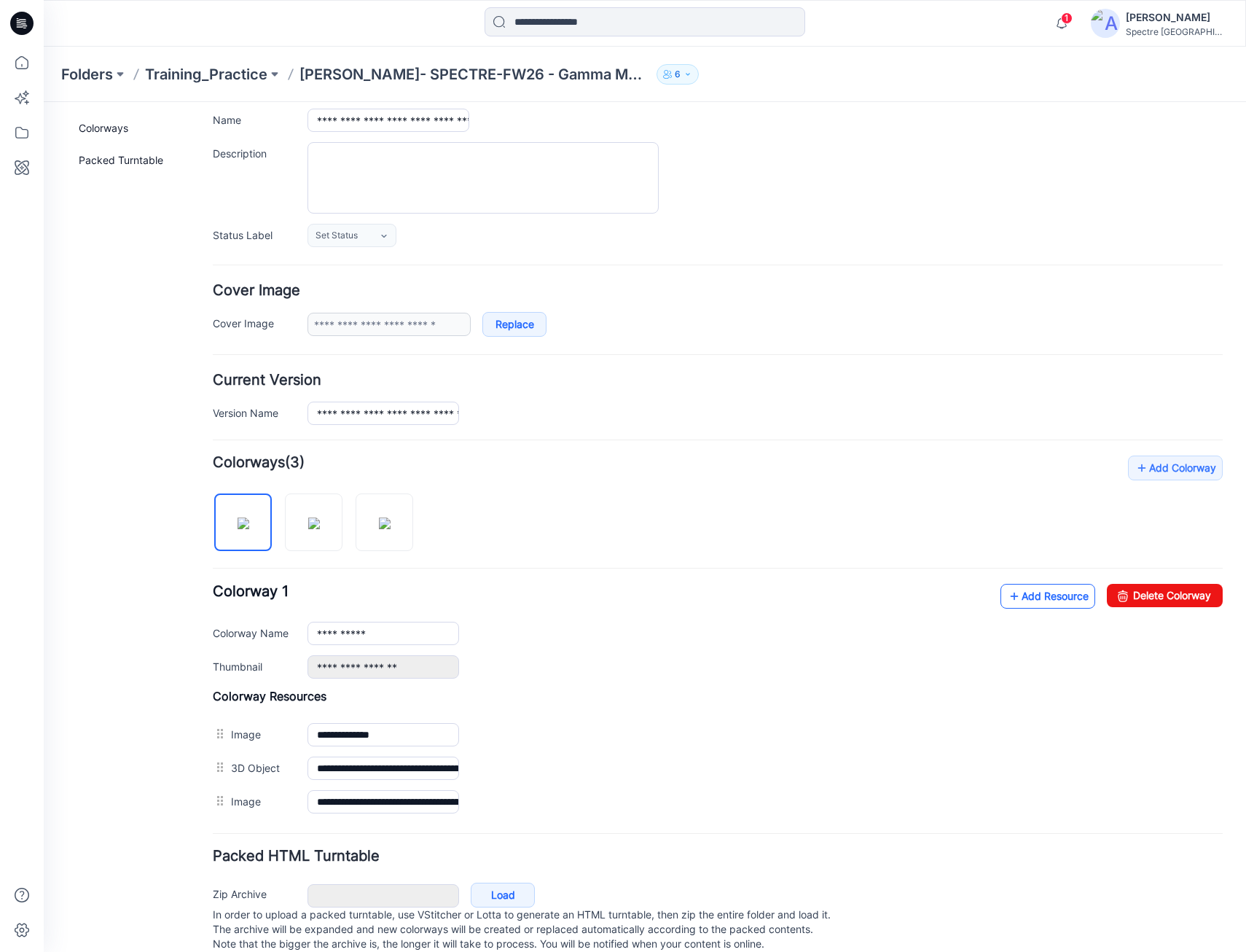
click at [1040, 595] on link "Add Resource" at bounding box center [1049, 596] width 95 height 25
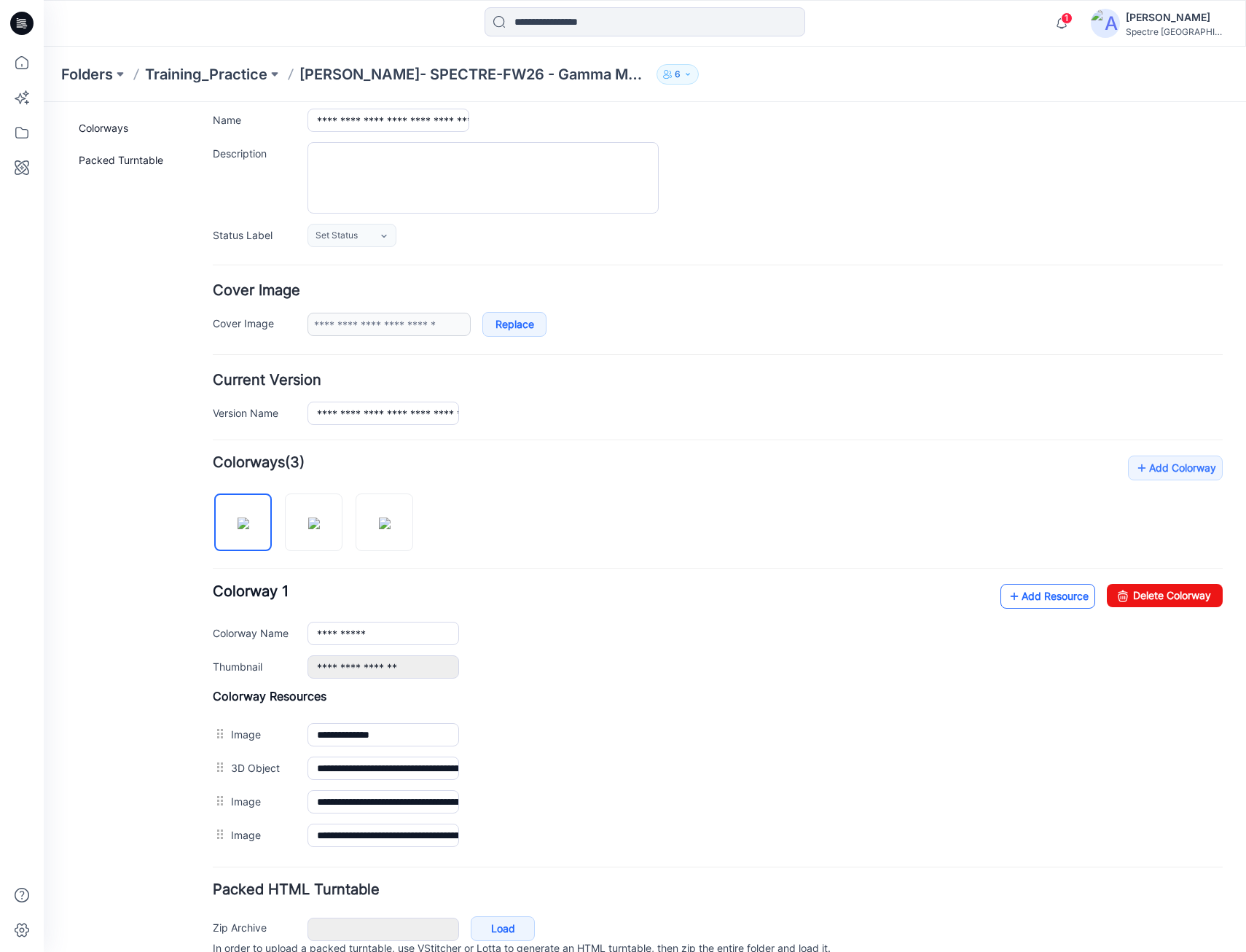
click at [1001, 596] on link "Add Resource" at bounding box center [1049, 596] width 95 height 25
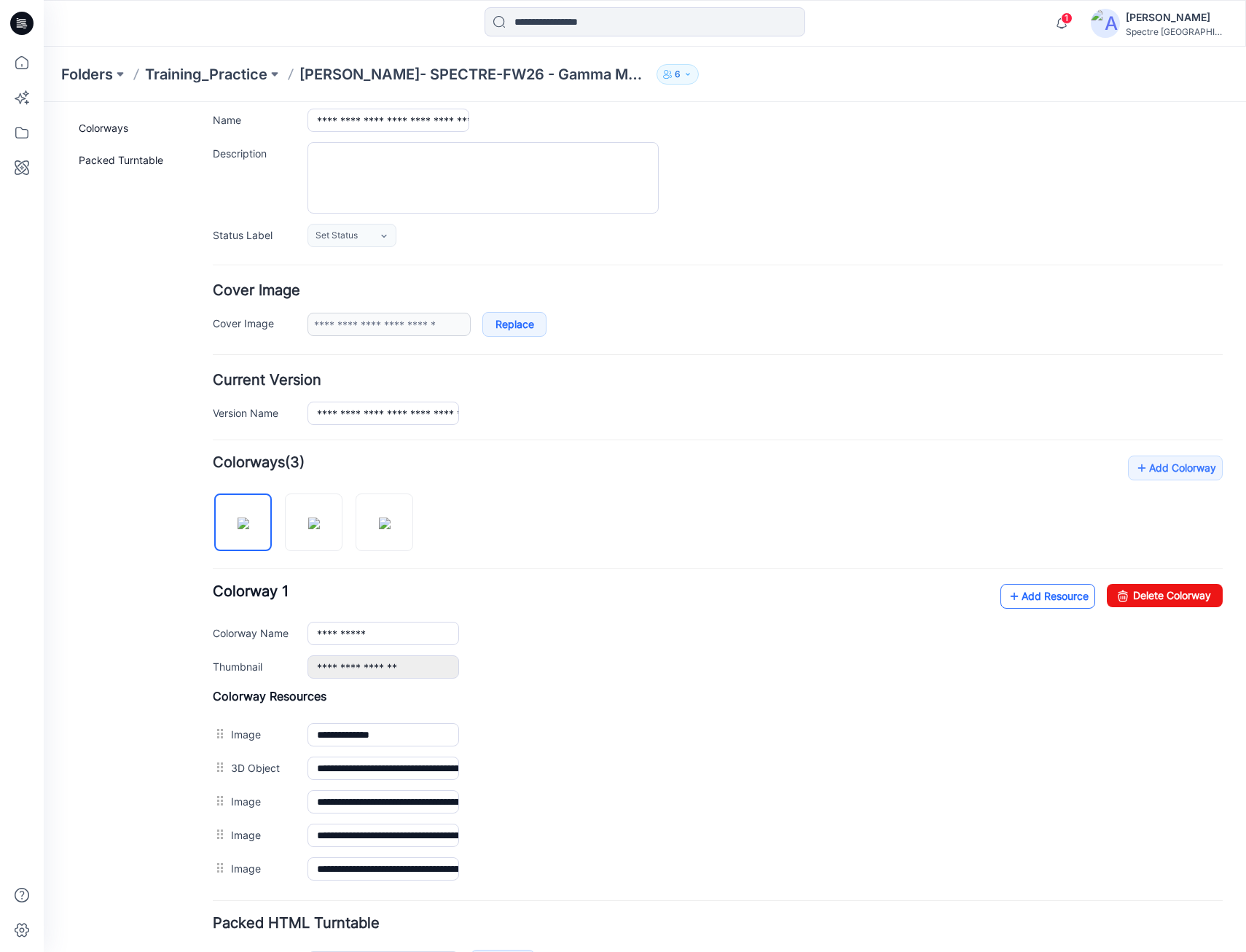
click at [1022, 598] on link "Add Resource" at bounding box center [1049, 596] width 95 height 25
click at [1012, 597] on link "Add Resource" at bounding box center [1049, 596] width 95 height 25
click at [1011, 598] on link "Add Resource" at bounding box center [1049, 596] width 95 height 25
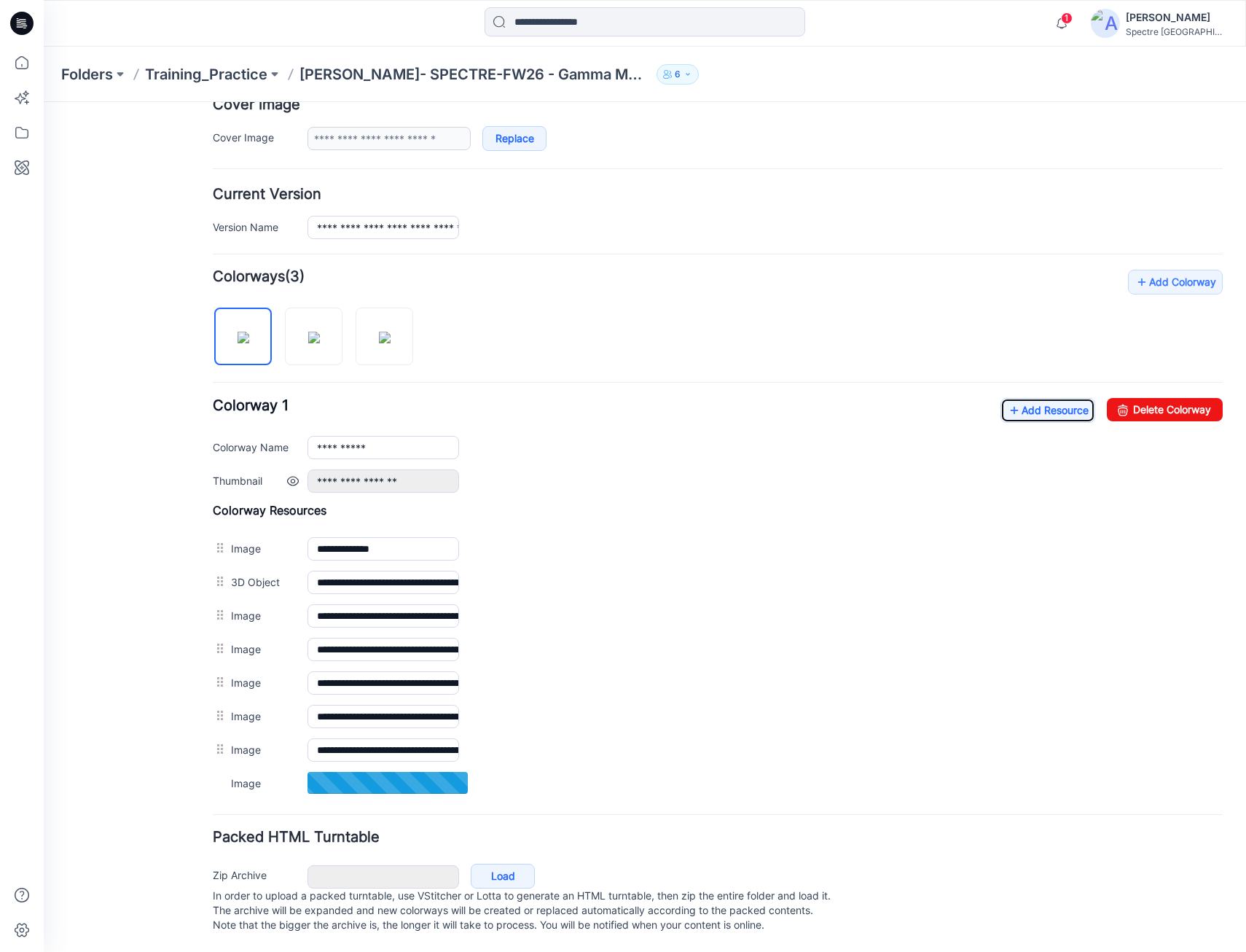
scroll to position [302, 0]
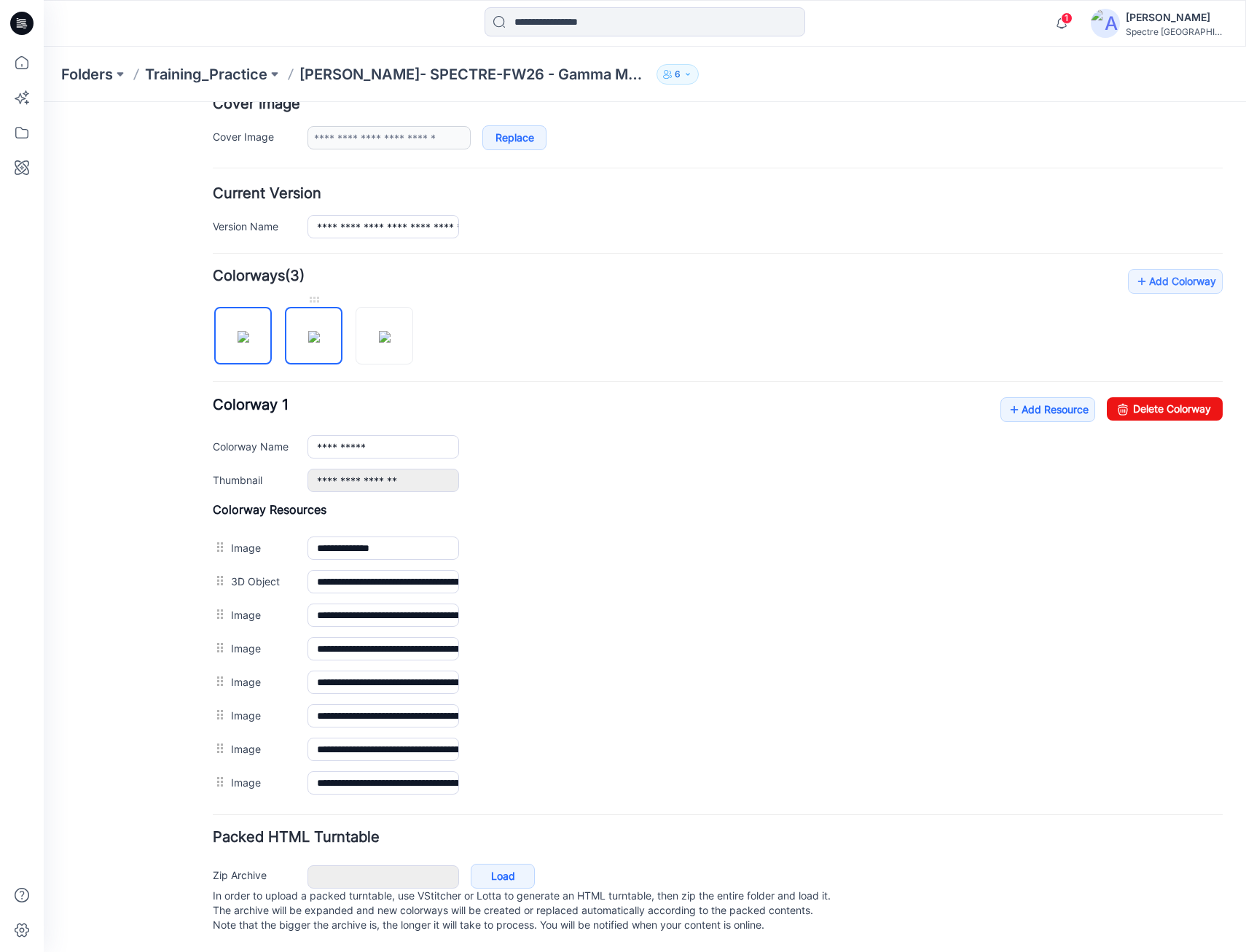
click at [320, 331] on img at bounding box center [314, 337] width 12 height 12
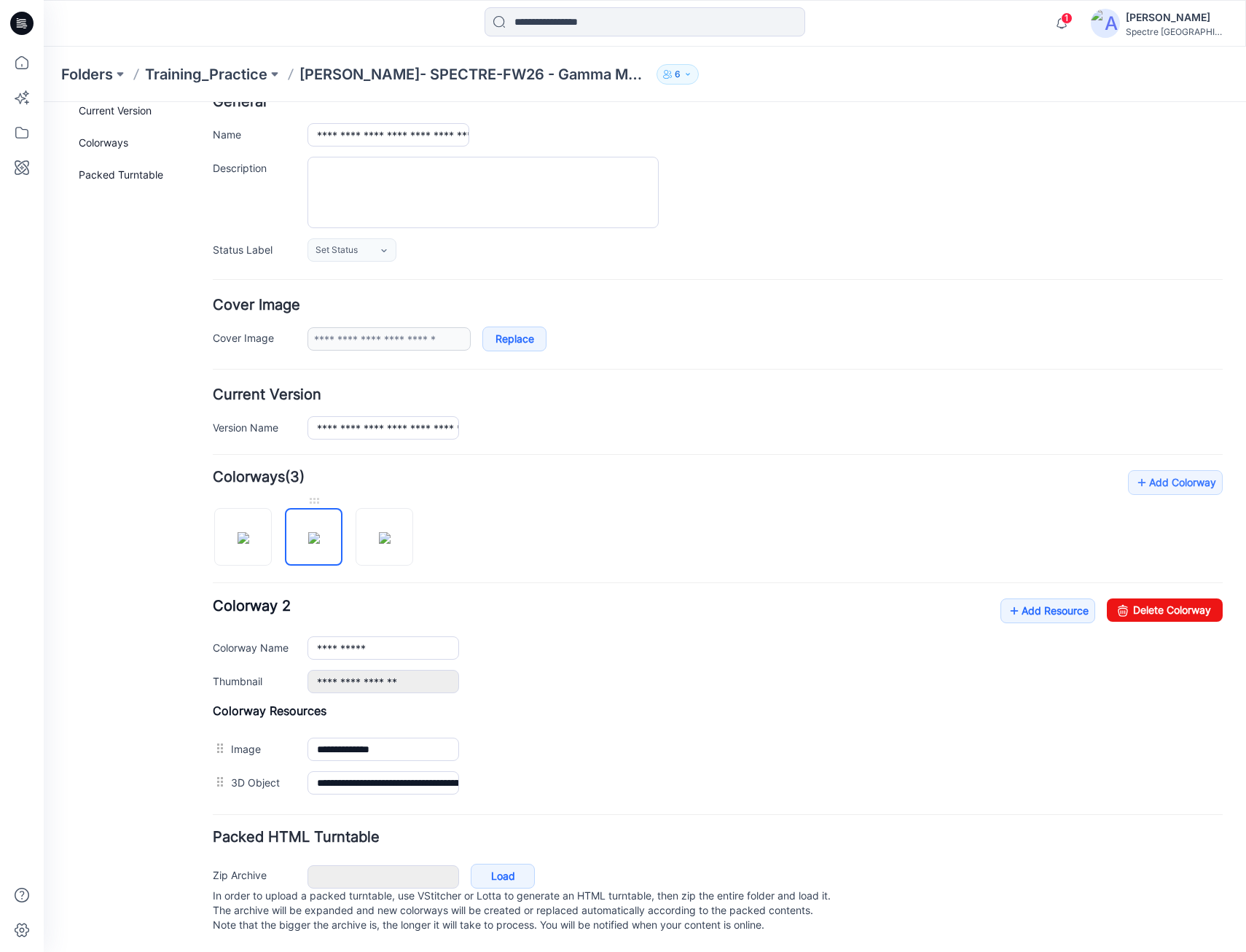
scroll to position [102, 0]
click at [1017, 598] on link "Add Resource" at bounding box center [1049, 611] width 95 height 25
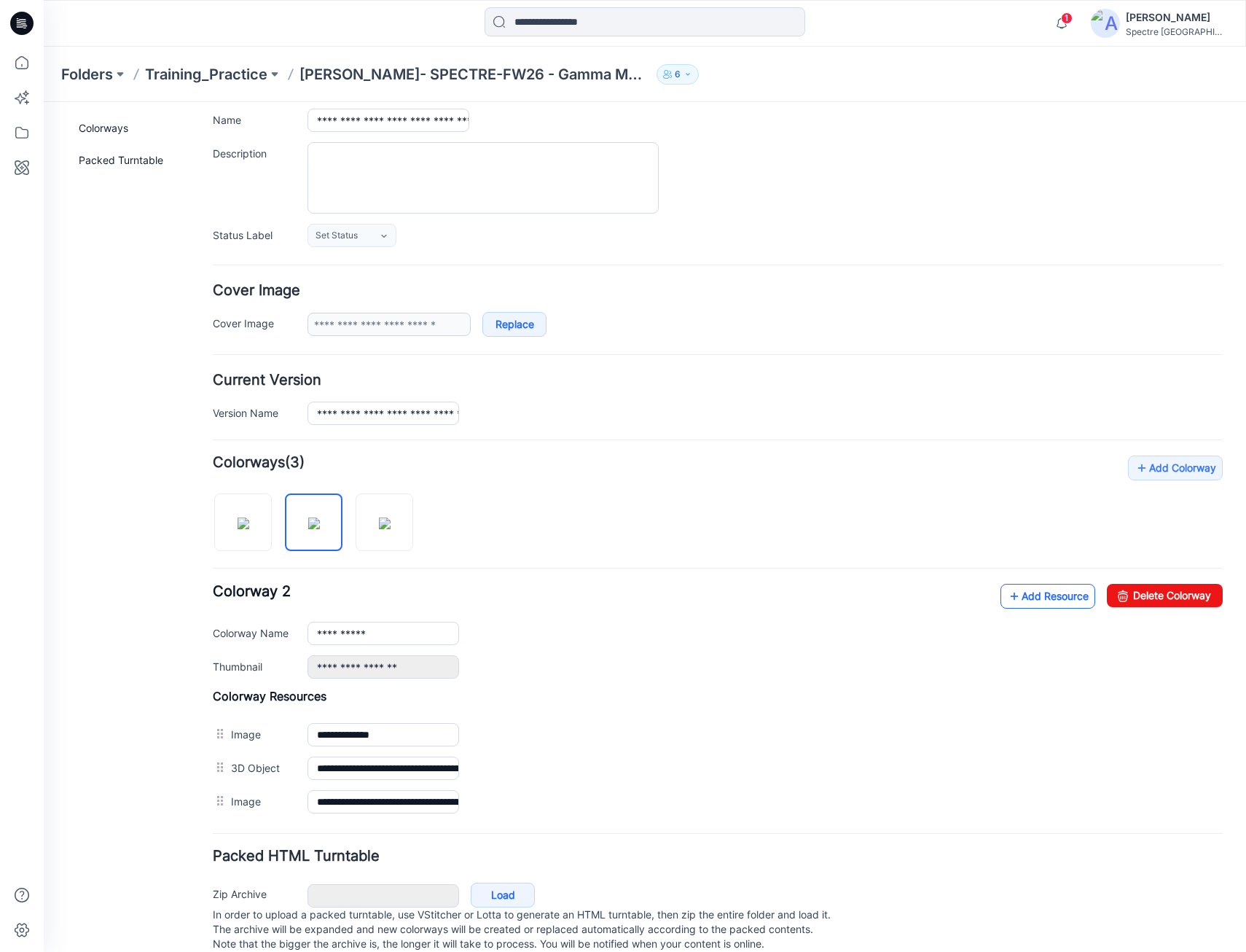
click at [1007, 595] on icon at bounding box center [1014, 596] width 15 height 23
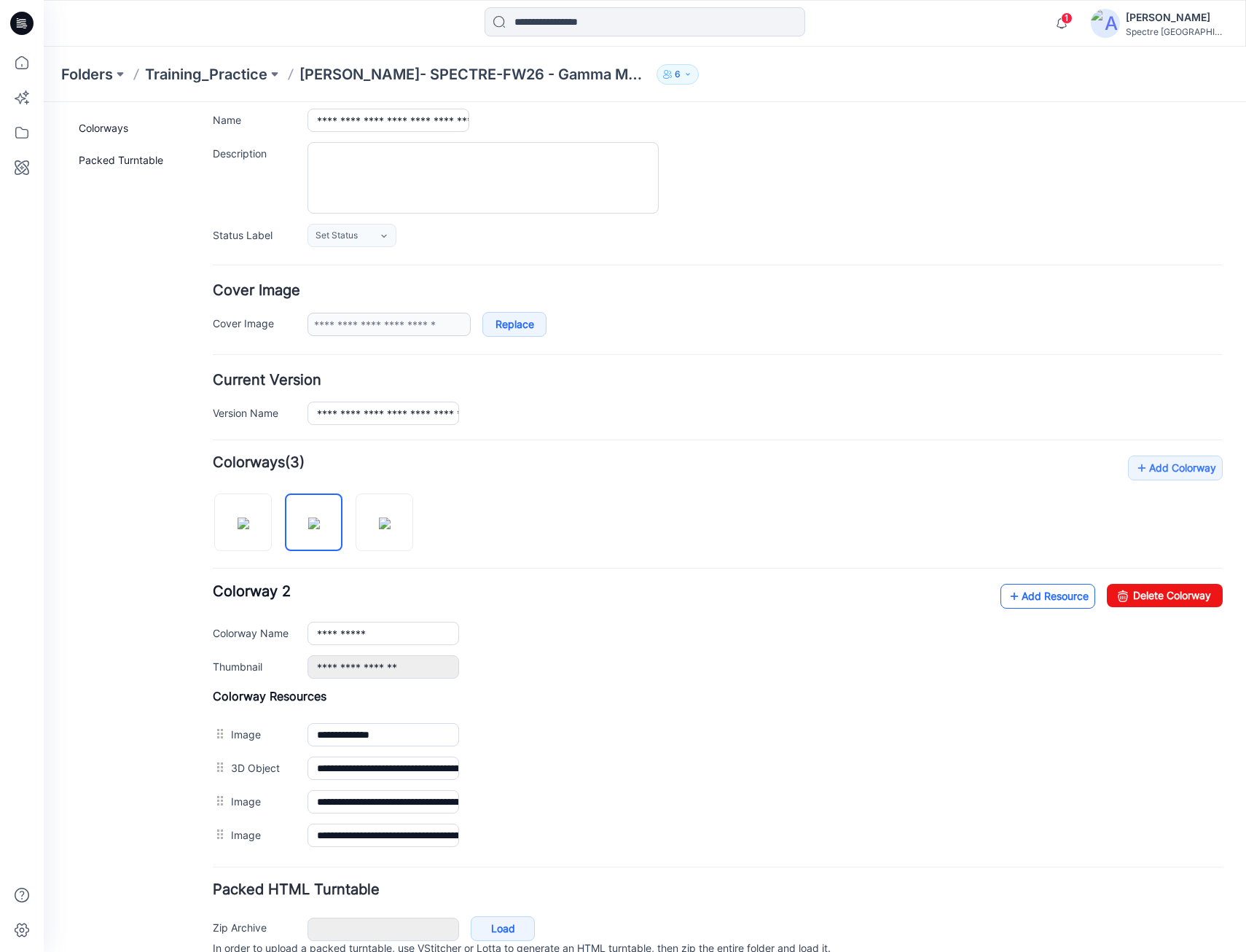
click at [1018, 596] on link "Add Resource" at bounding box center [1049, 596] width 95 height 25
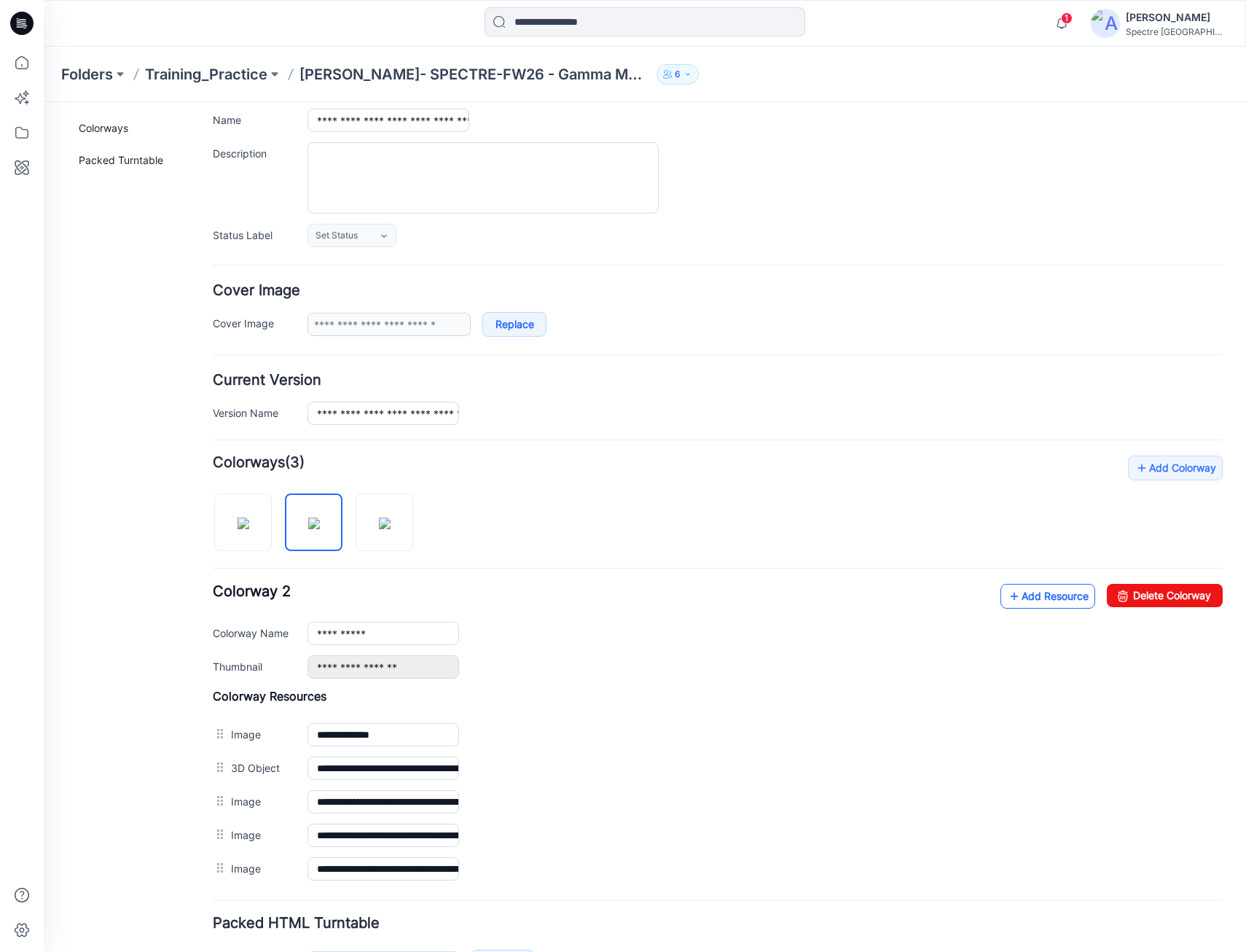
click at [1007, 599] on icon at bounding box center [1014, 596] width 15 height 23
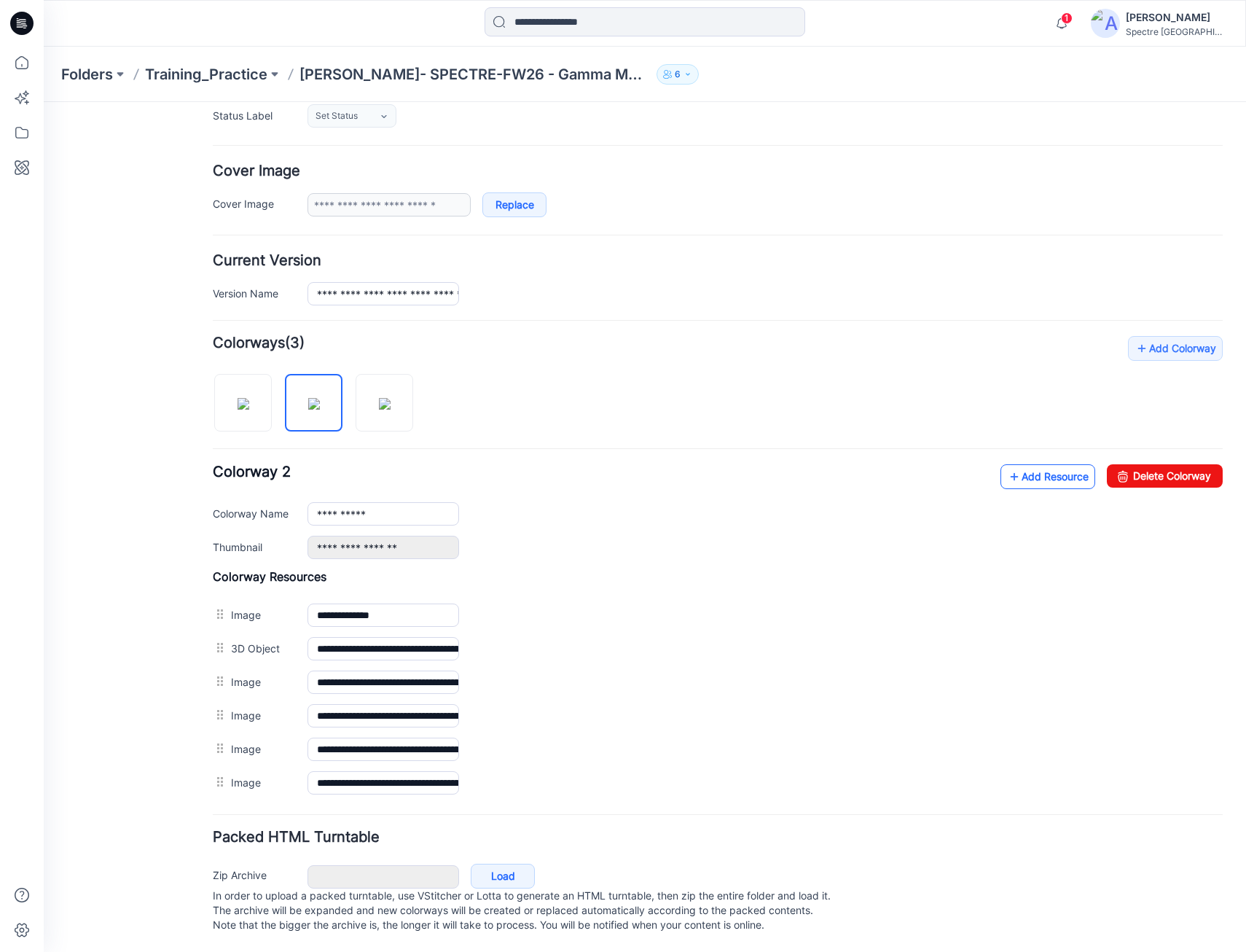
click at [1007, 465] on icon at bounding box center [1014, 477] width 15 height 23
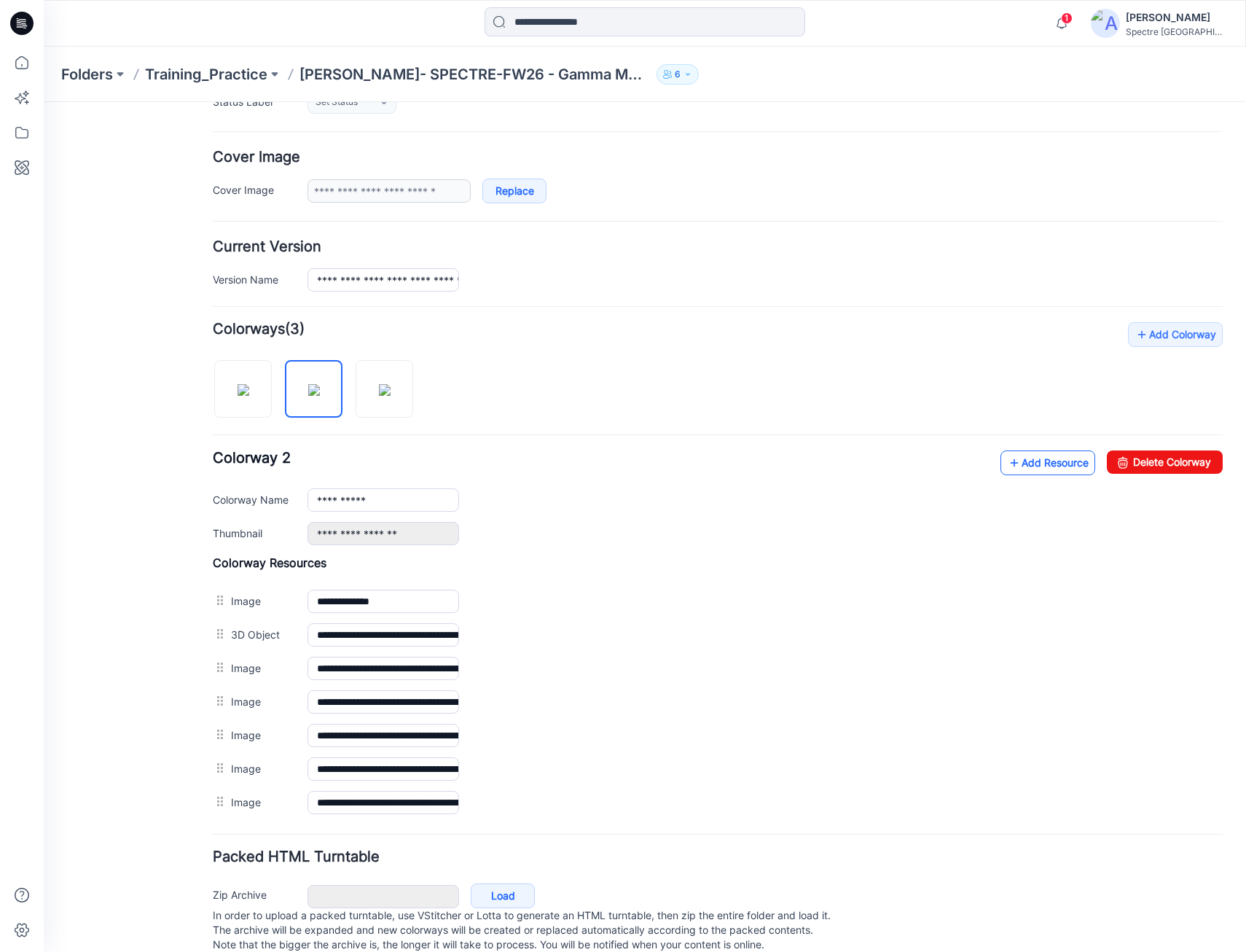
click at [1007, 463] on icon at bounding box center [1014, 463] width 15 height 23
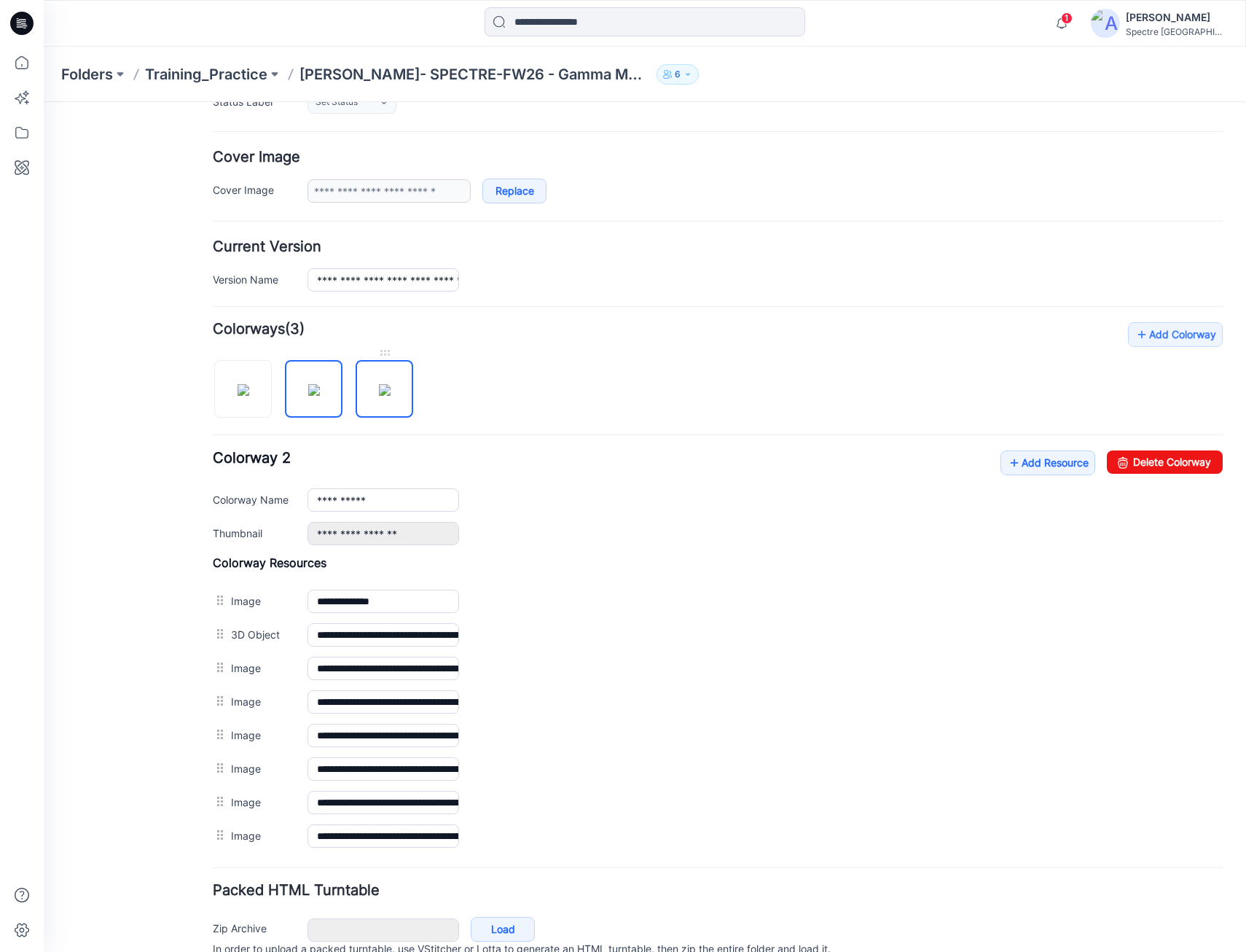
click at [390, 385] on img at bounding box center [385, 391] width 12 height 12
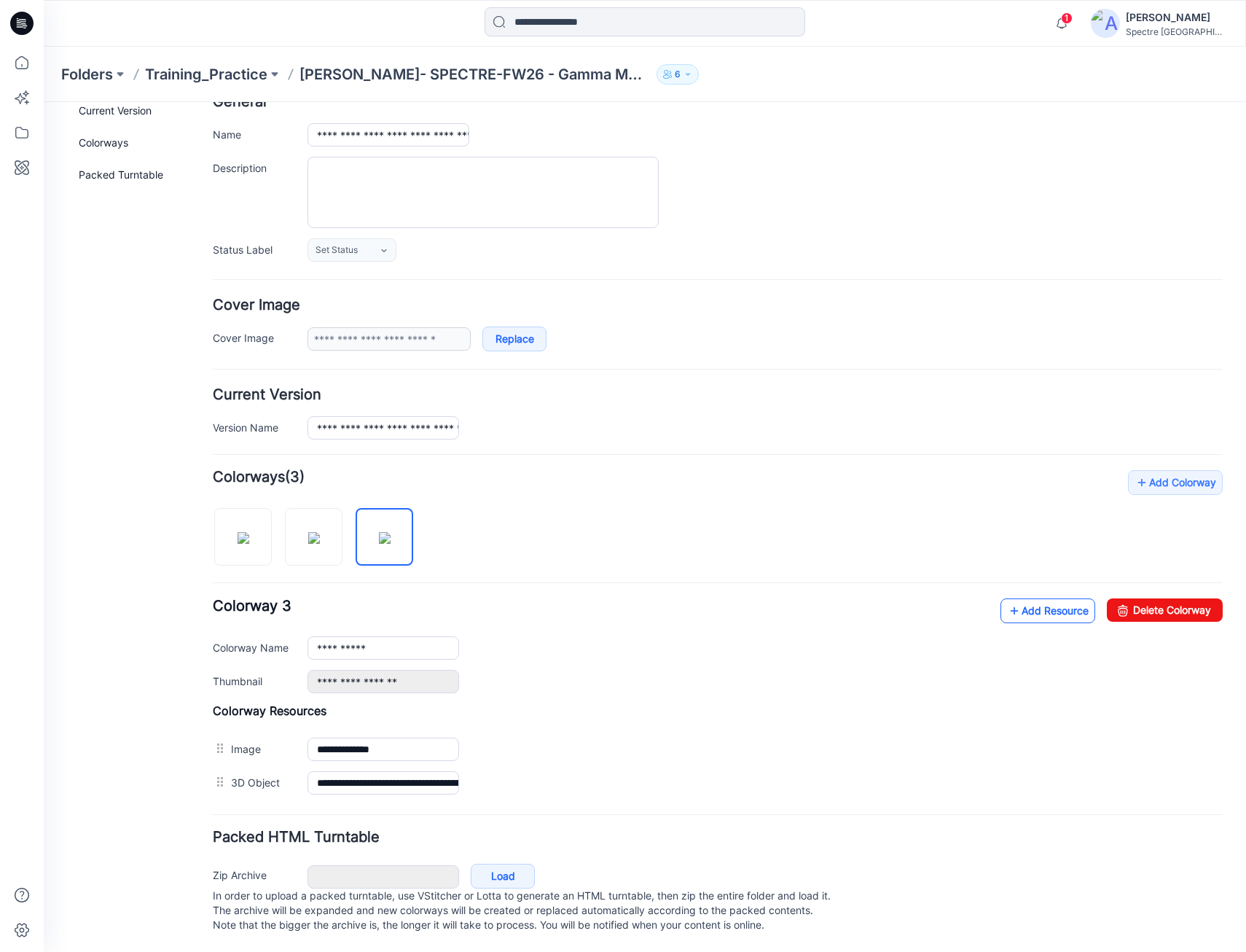
click at [1016, 598] on link "Add Resource" at bounding box center [1049, 611] width 95 height 25
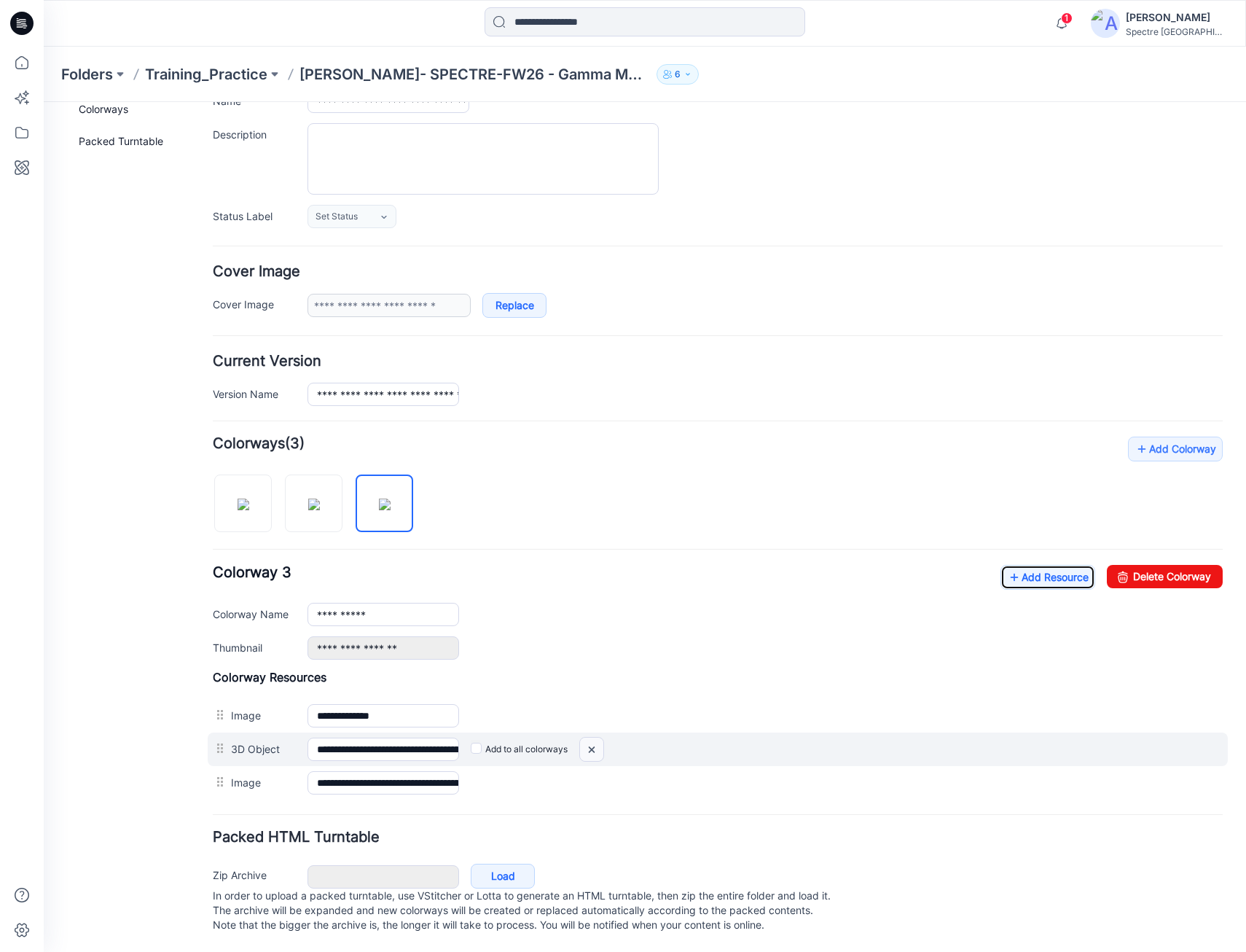
scroll to position [136, 0]
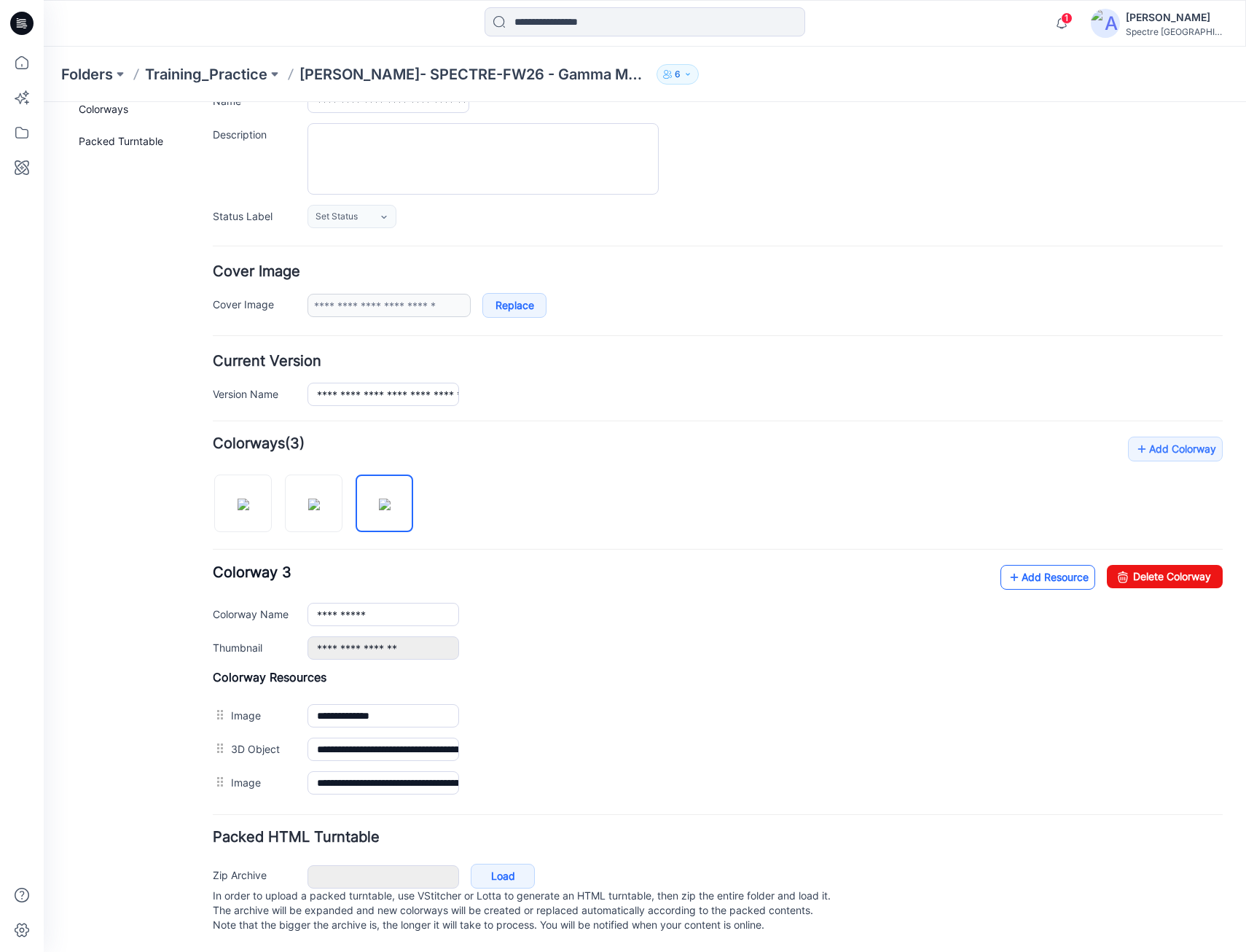
click at [1051, 565] on link "Add Resource" at bounding box center [1049, 578] width 95 height 25
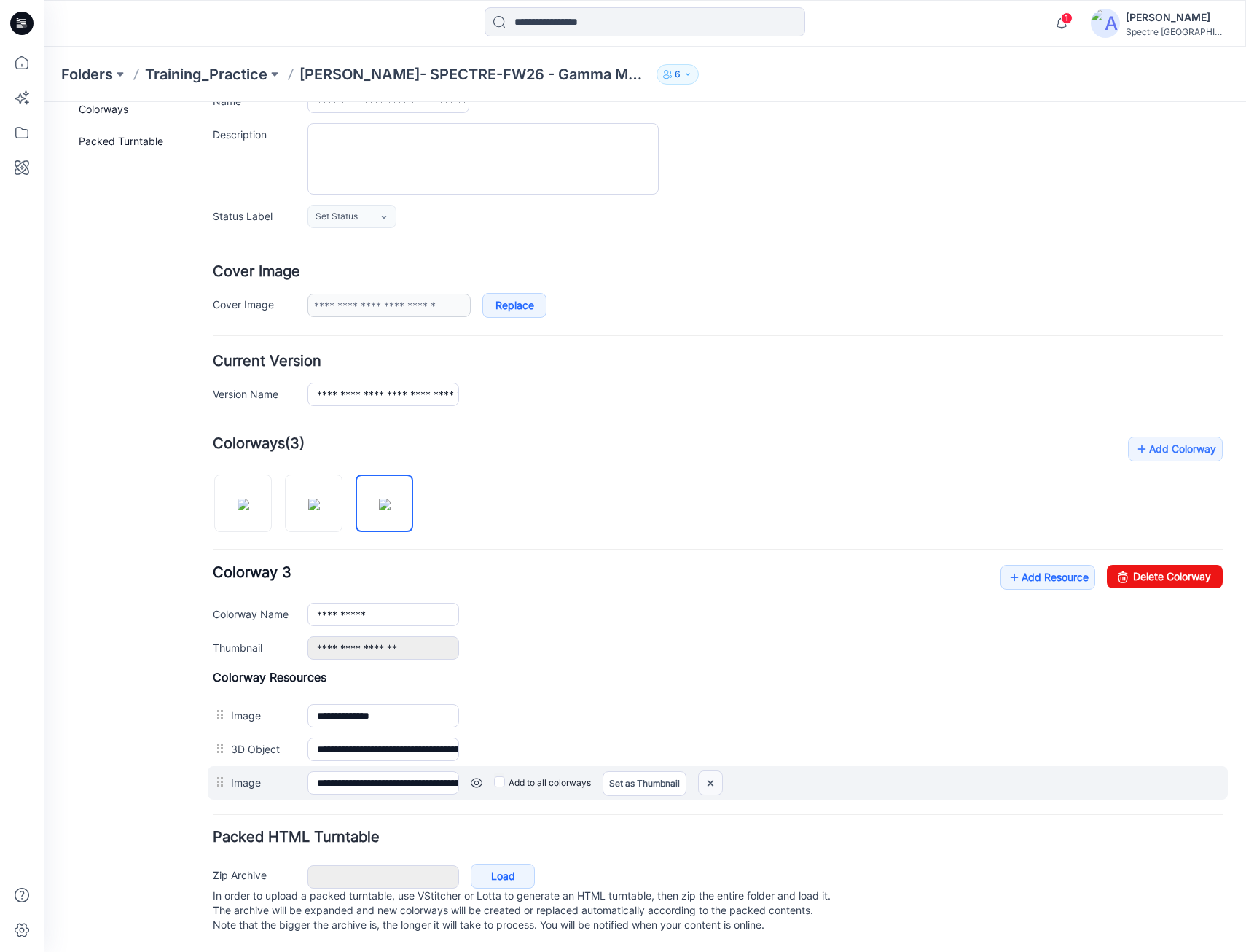
drag, startPoint x: 755, startPoint y: 180, endPoint x: 715, endPoint y: 767, distance: 588.4
click at [715, 771] on img at bounding box center [711, 783] width 23 height 24
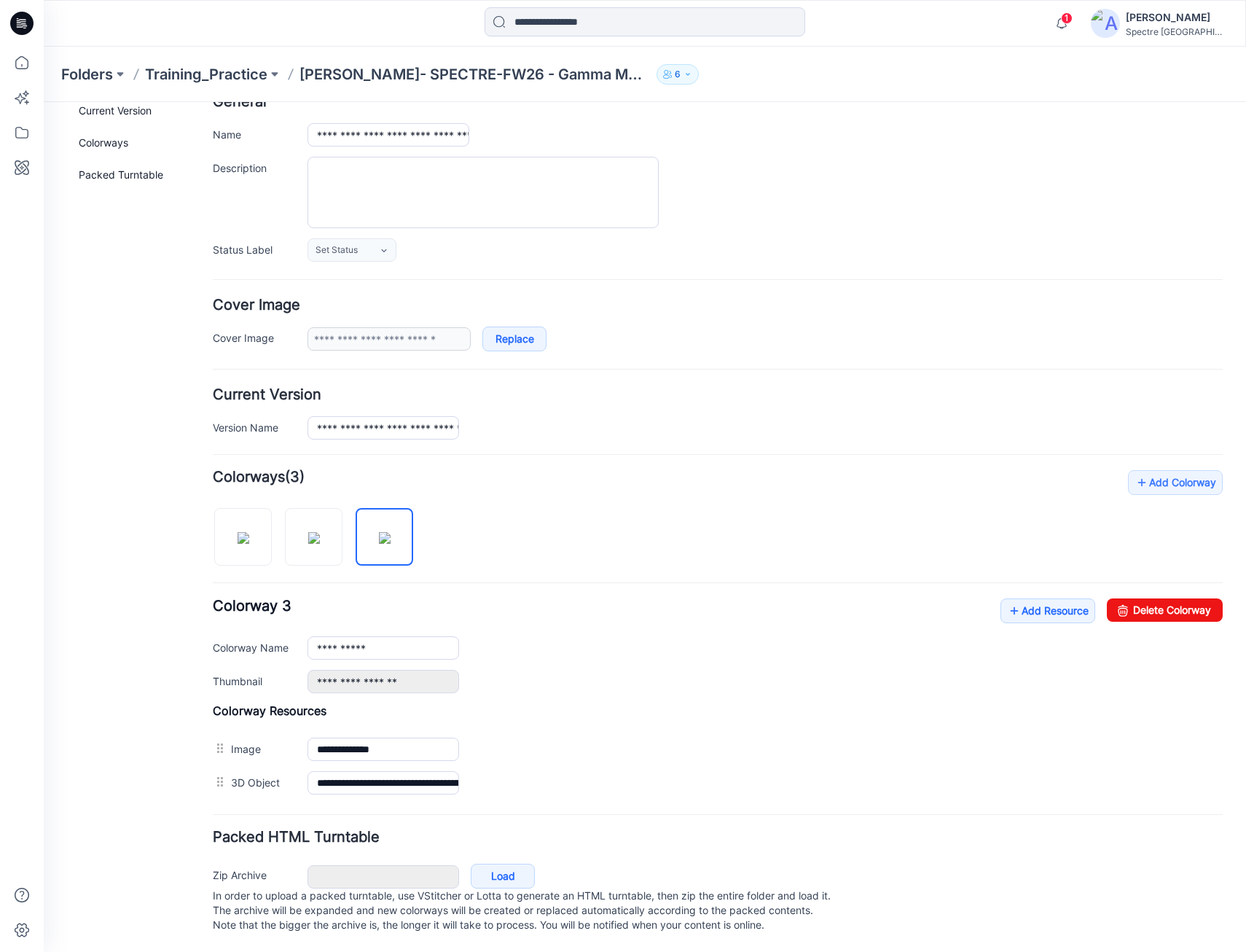
scroll to position [102, 0]
click at [315, 532] on img at bounding box center [314, 538] width 12 height 12
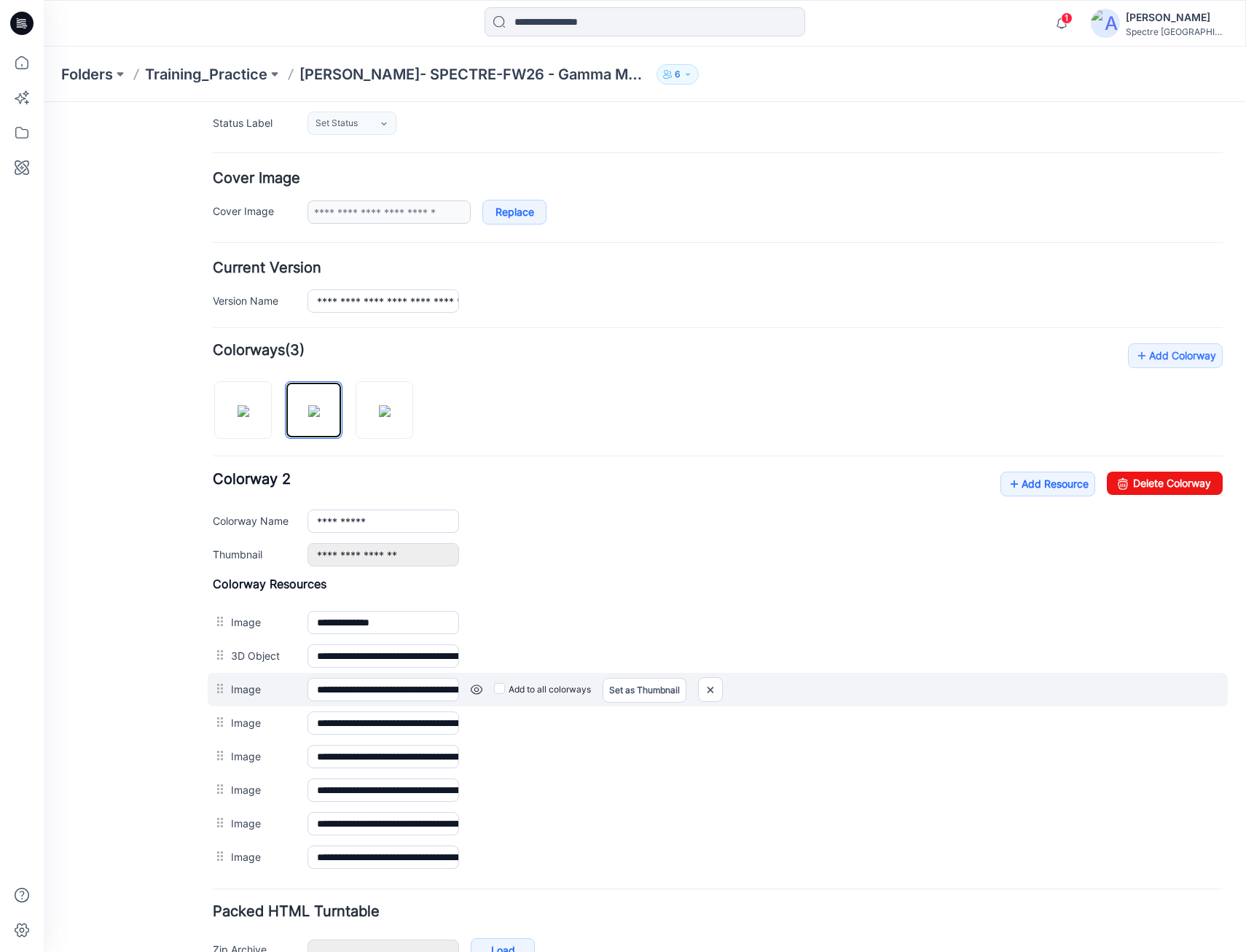
scroll to position [248, 0]
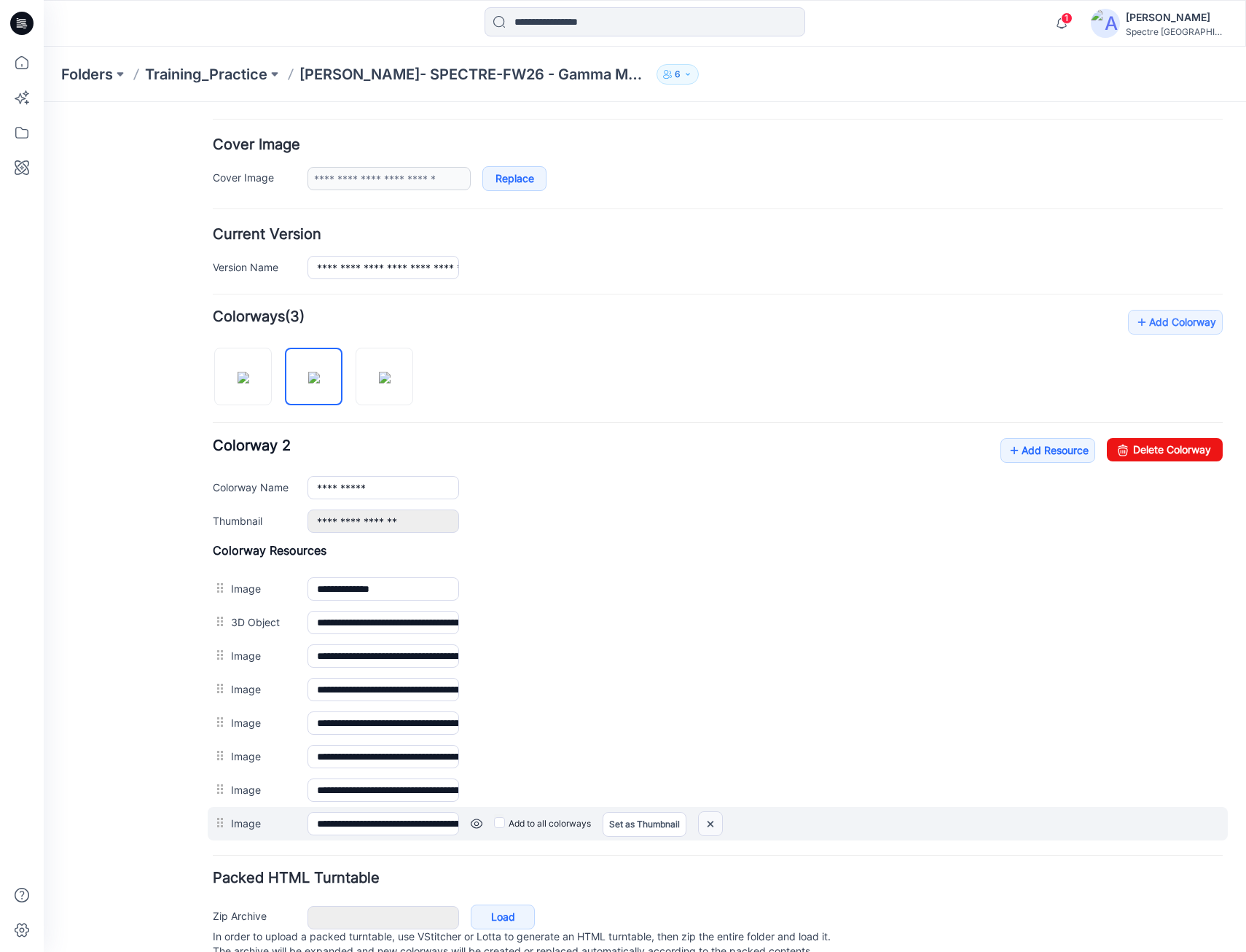
click at [716, 829] on img at bounding box center [711, 824] width 23 height 24
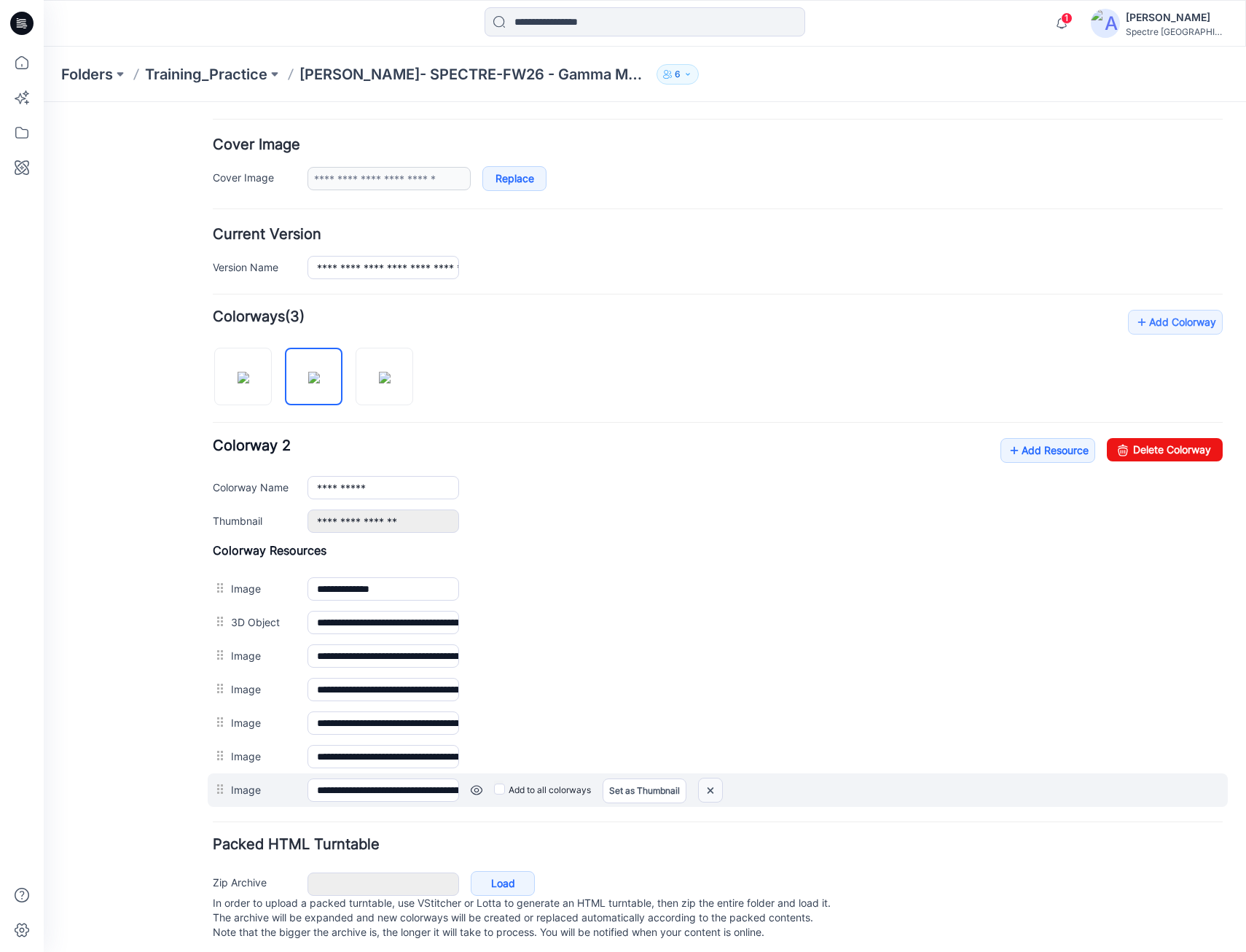
drag, startPoint x: 714, startPoint y: 794, endPoint x: 747, endPoint y: 187, distance: 607.9
click at [714, 794] on img at bounding box center [711, 791] width 23 height 24
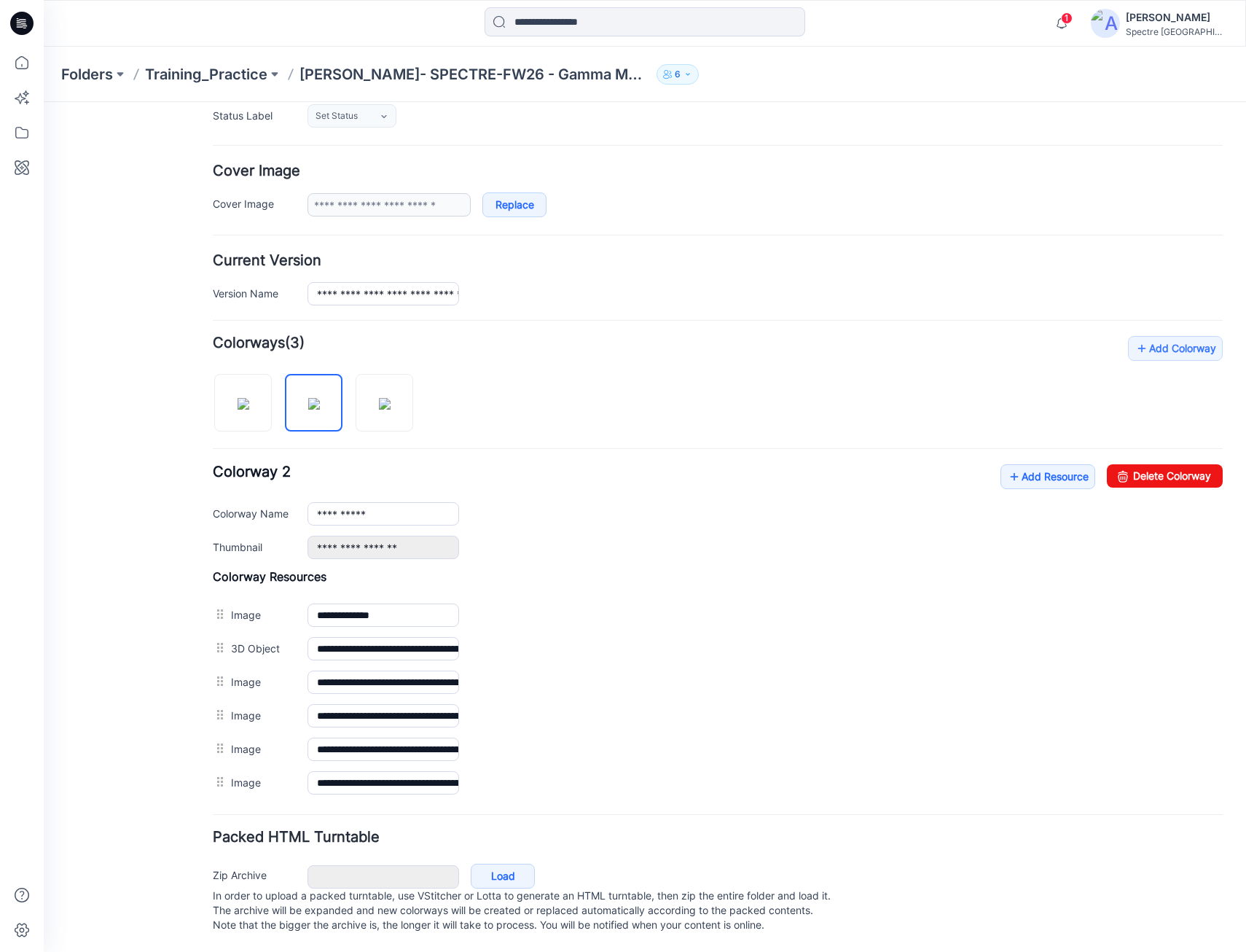
scroll to position [236, 0]
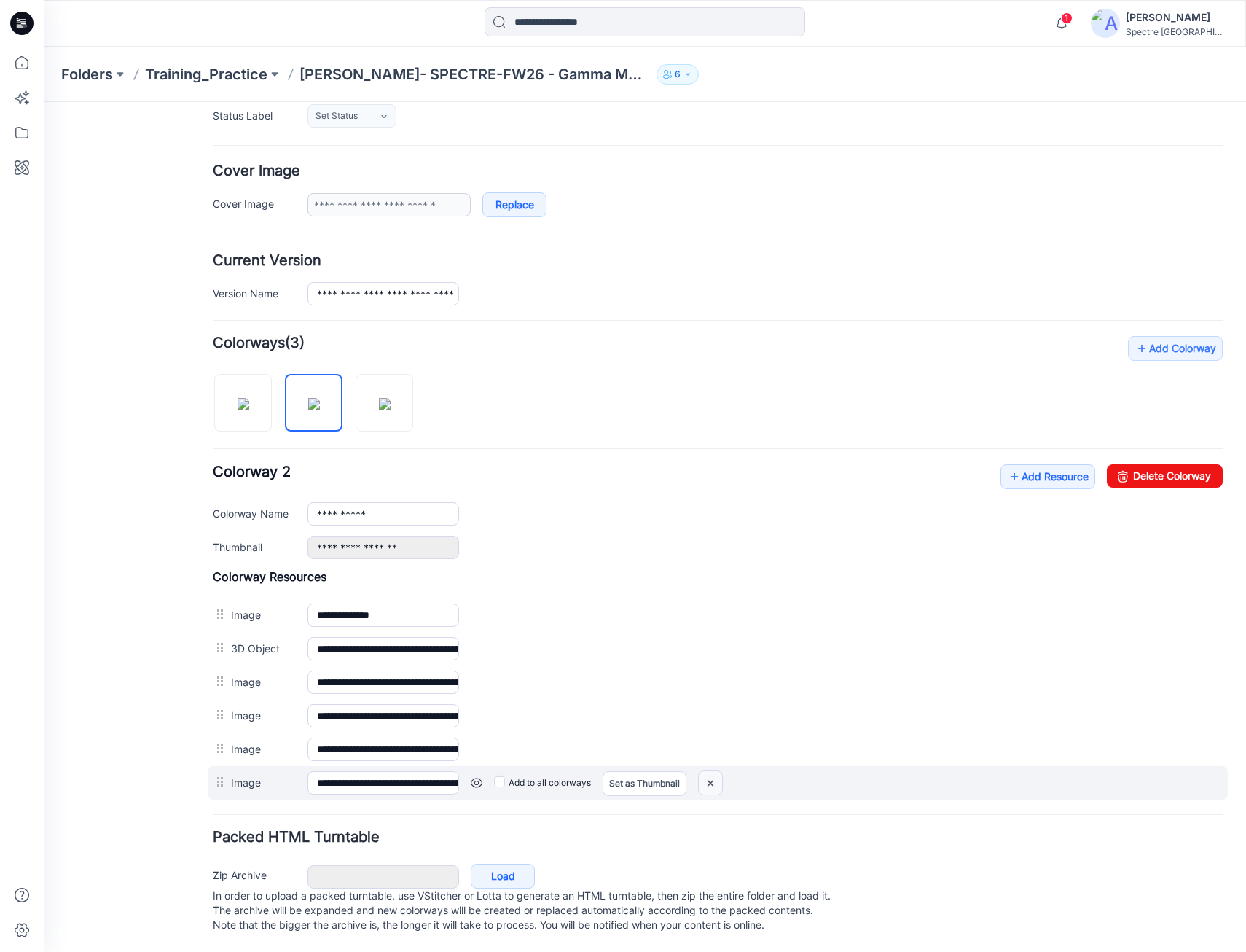
click at [706, 771] on img at bounding box center [711, 783] width 23 height 24
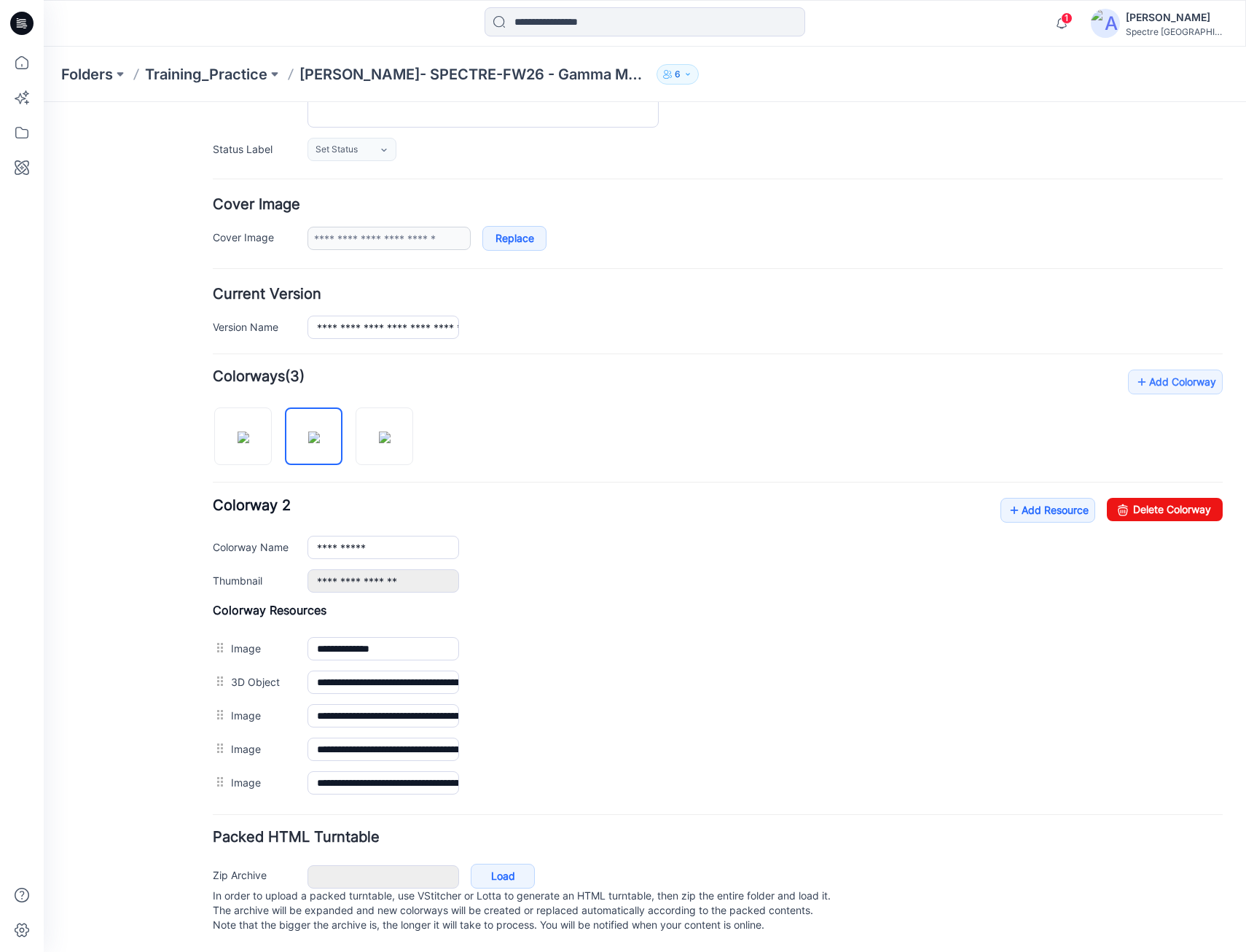
scroll to position [203, 0]
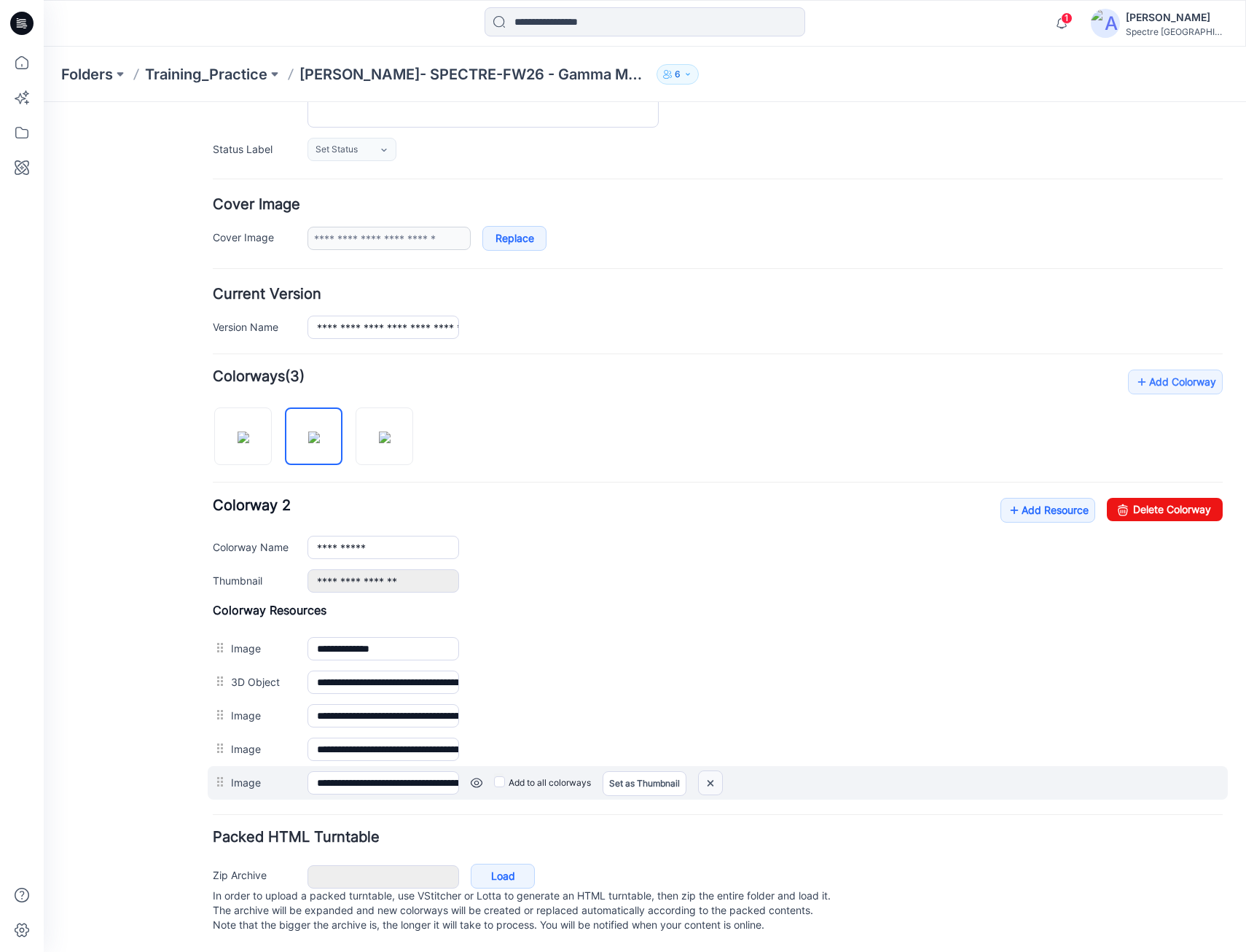
click at [718, 773] on img at bounding box center [711, 783] width 23 height 24
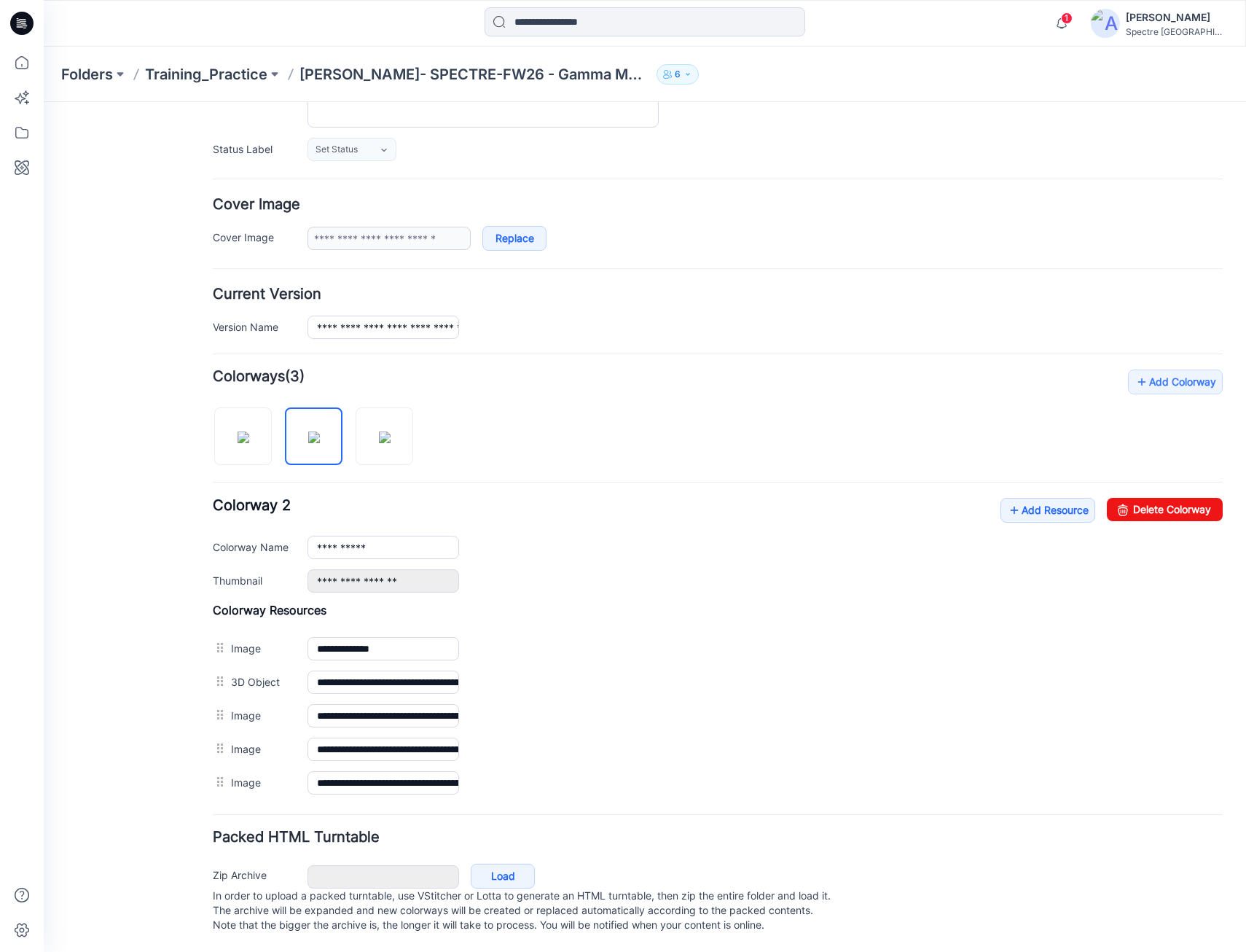
scroll to position [169, 0]
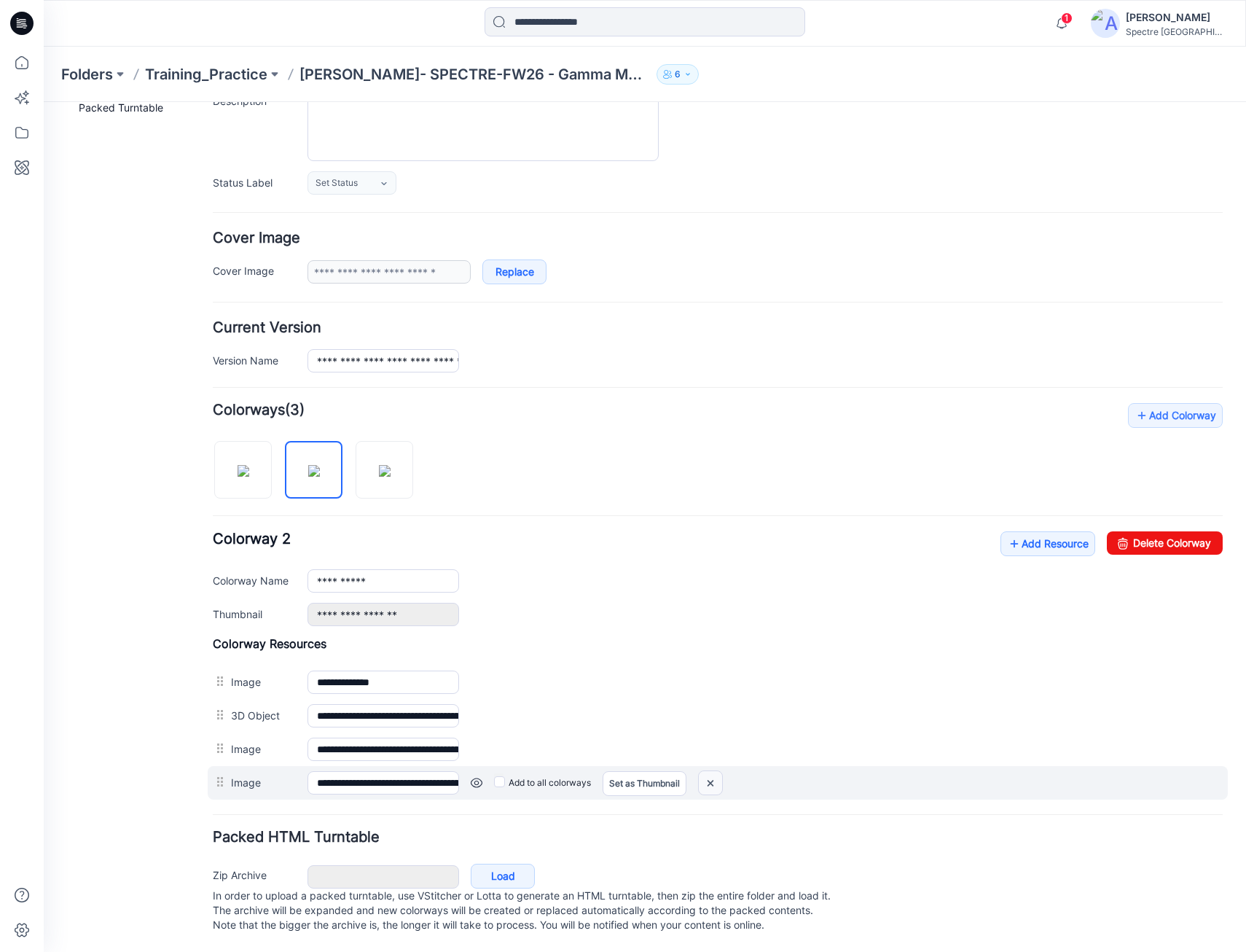
drag, startPoint x: 710, startPoint y: 771, endPoint x: 741, endPoint y: 183, distance: 588.8
click at [710, 771] on img at bounding box center [711, 783] width 23 height 24
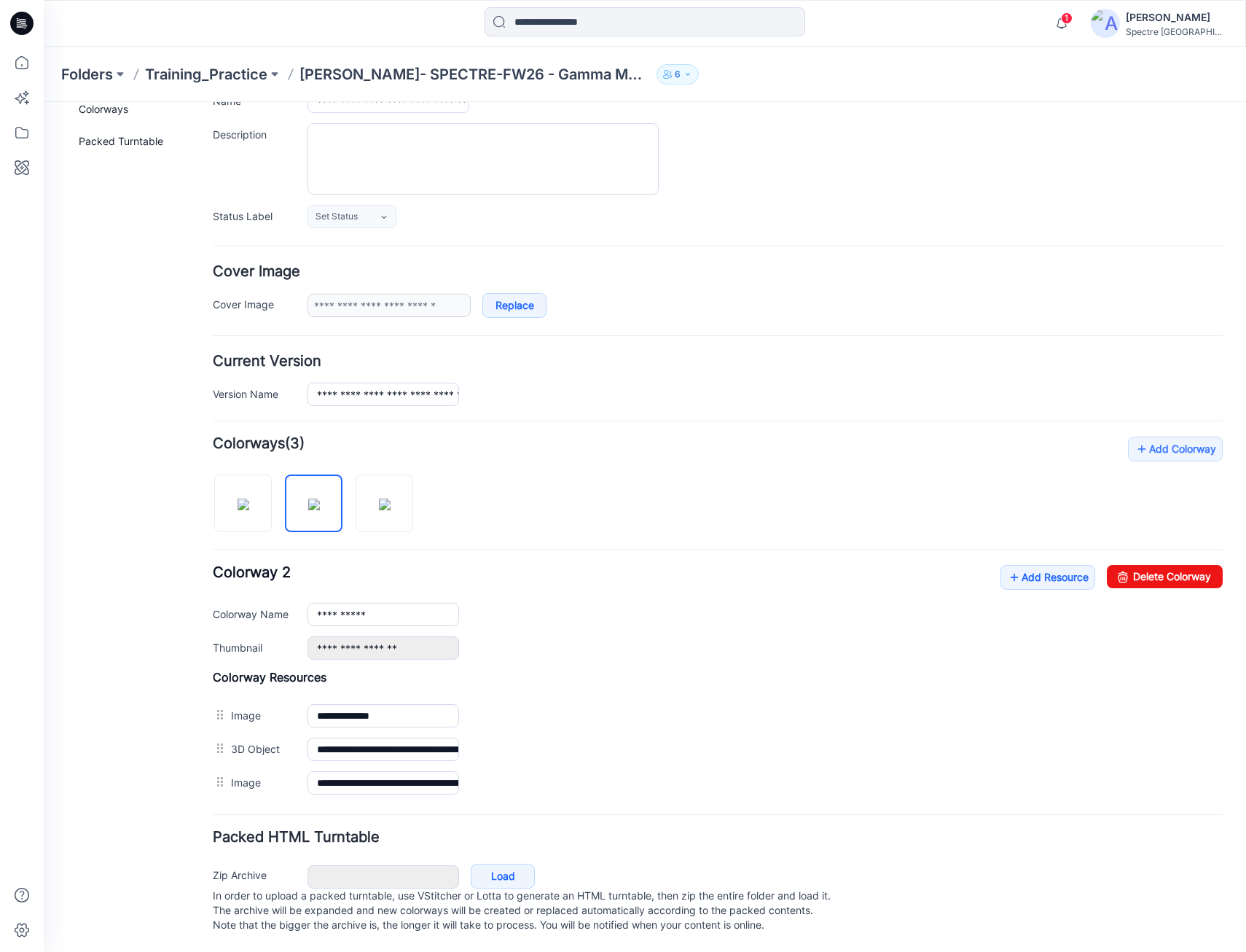
scroll to position [136, 0]
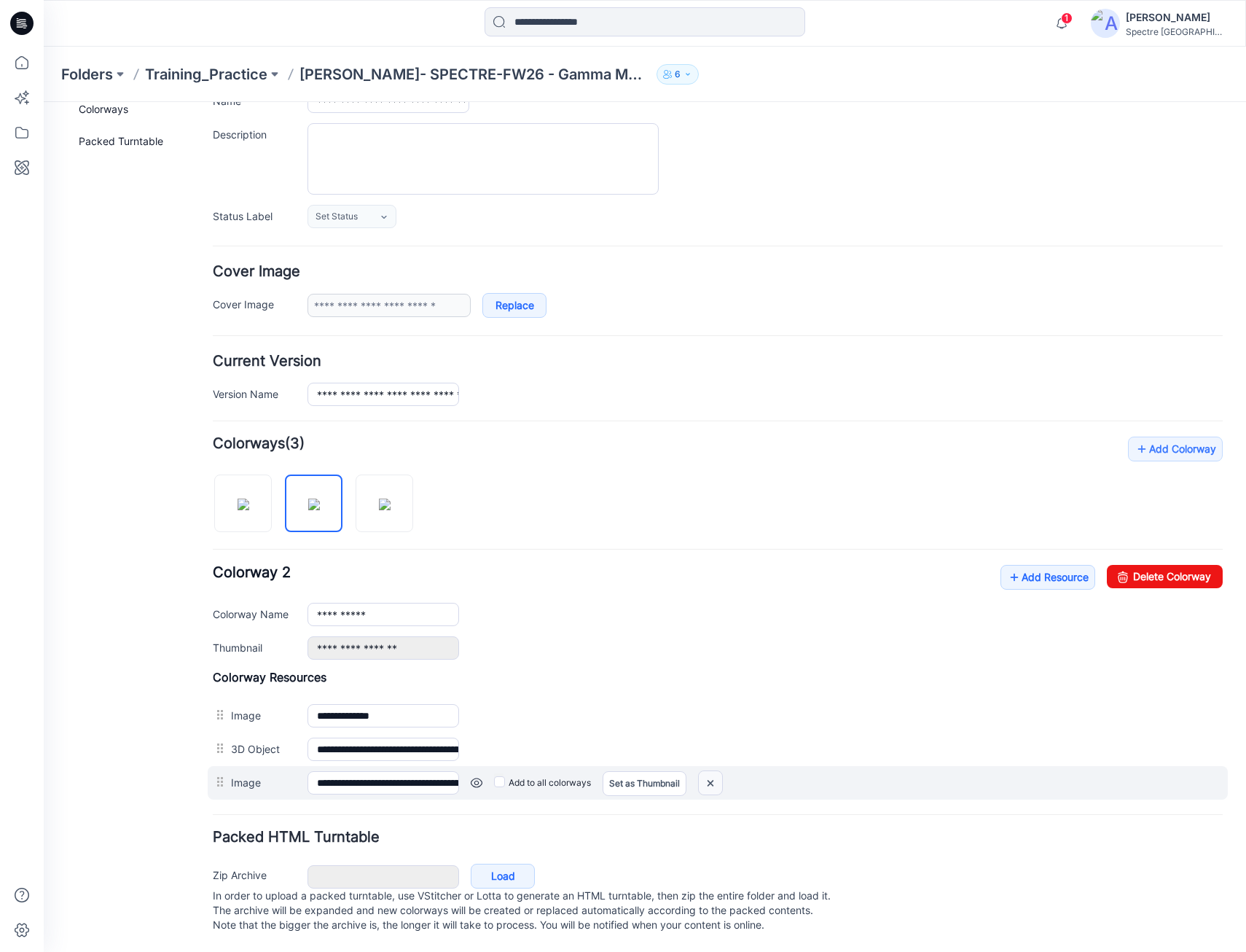
click at [709, 771] on img at bounding box center [711, 783] width 23 height 24
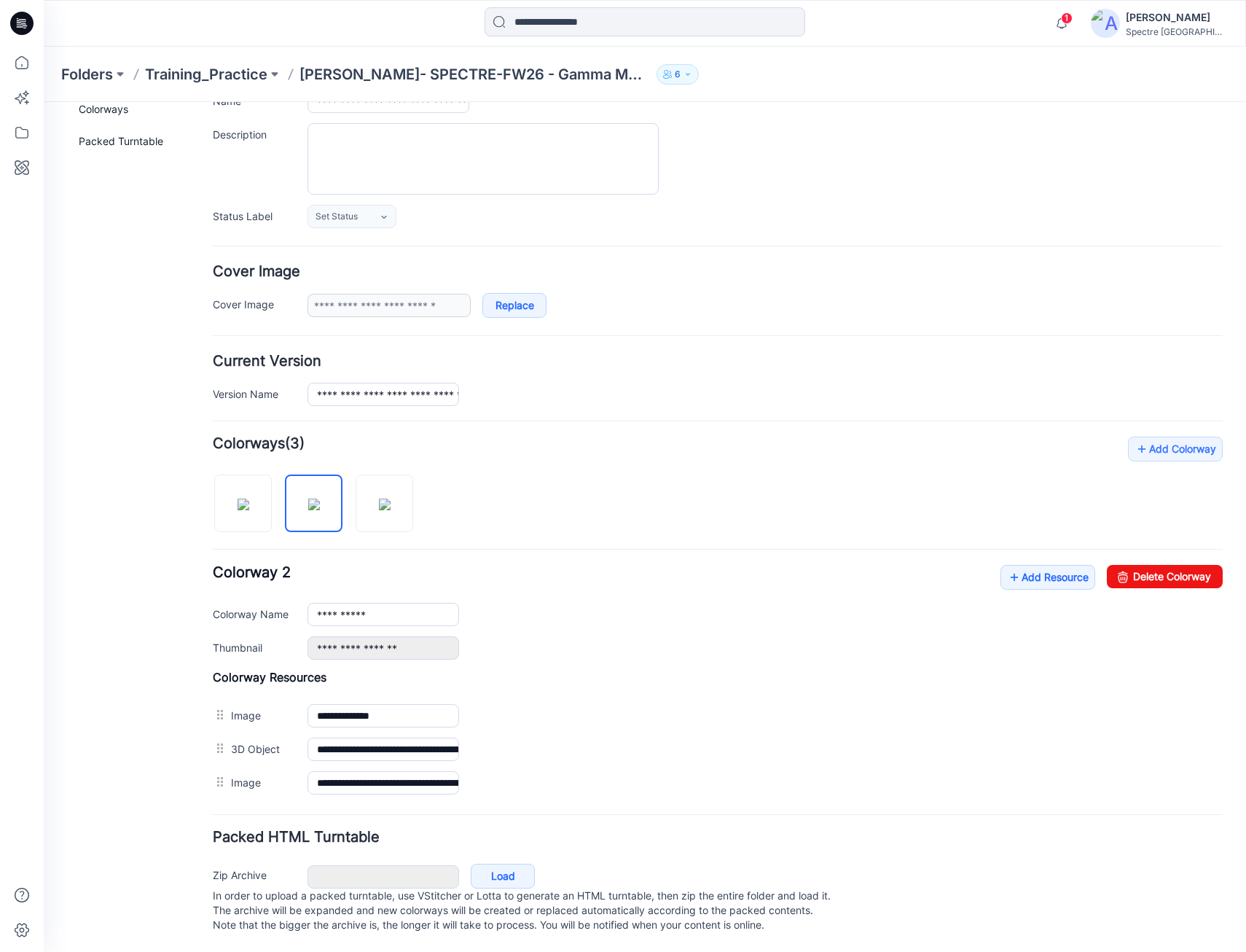
scroll to position [102, 0]
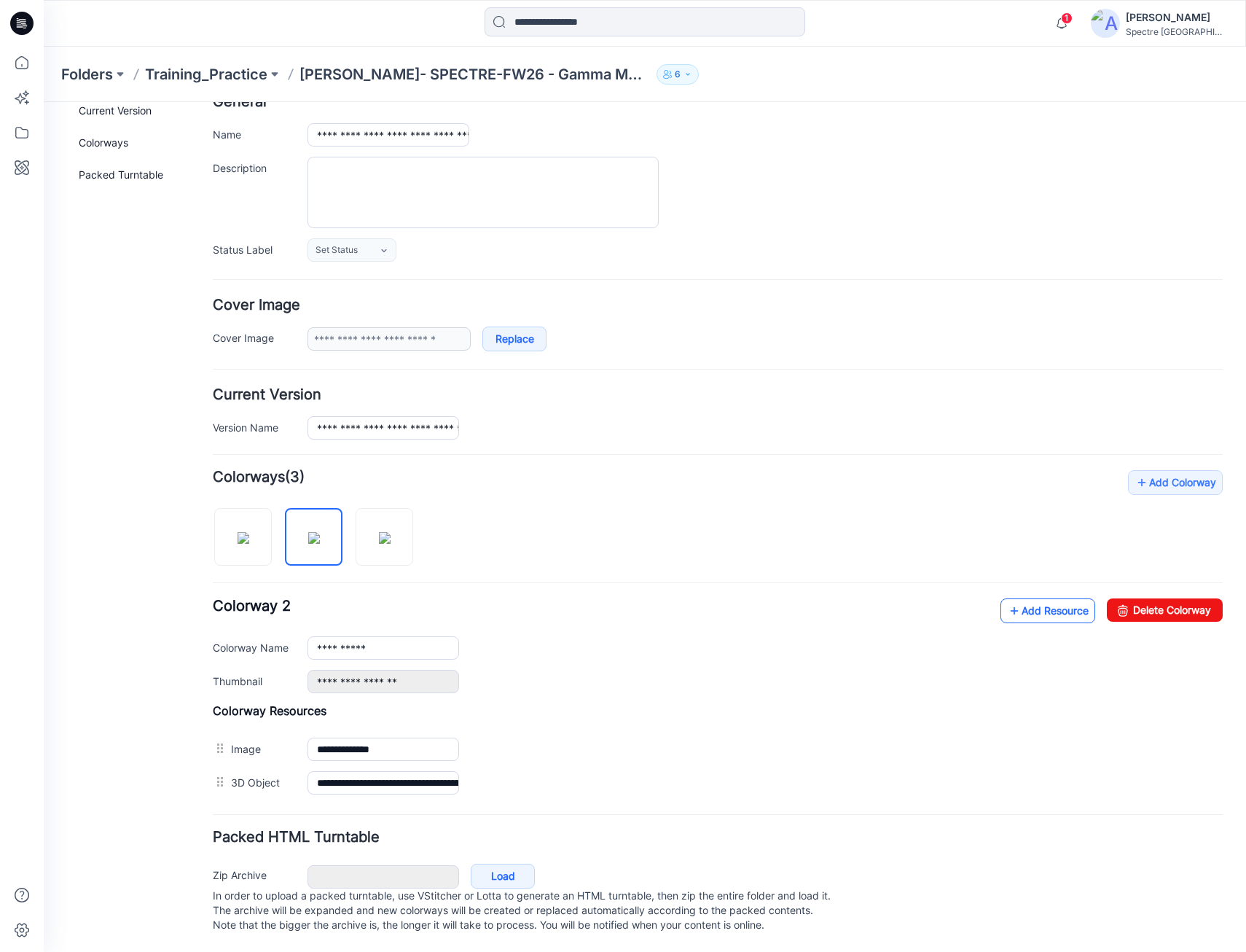
click at [1048, 598] on link "Add Resource" at bounding box center [1049, 611] width 95 height 25
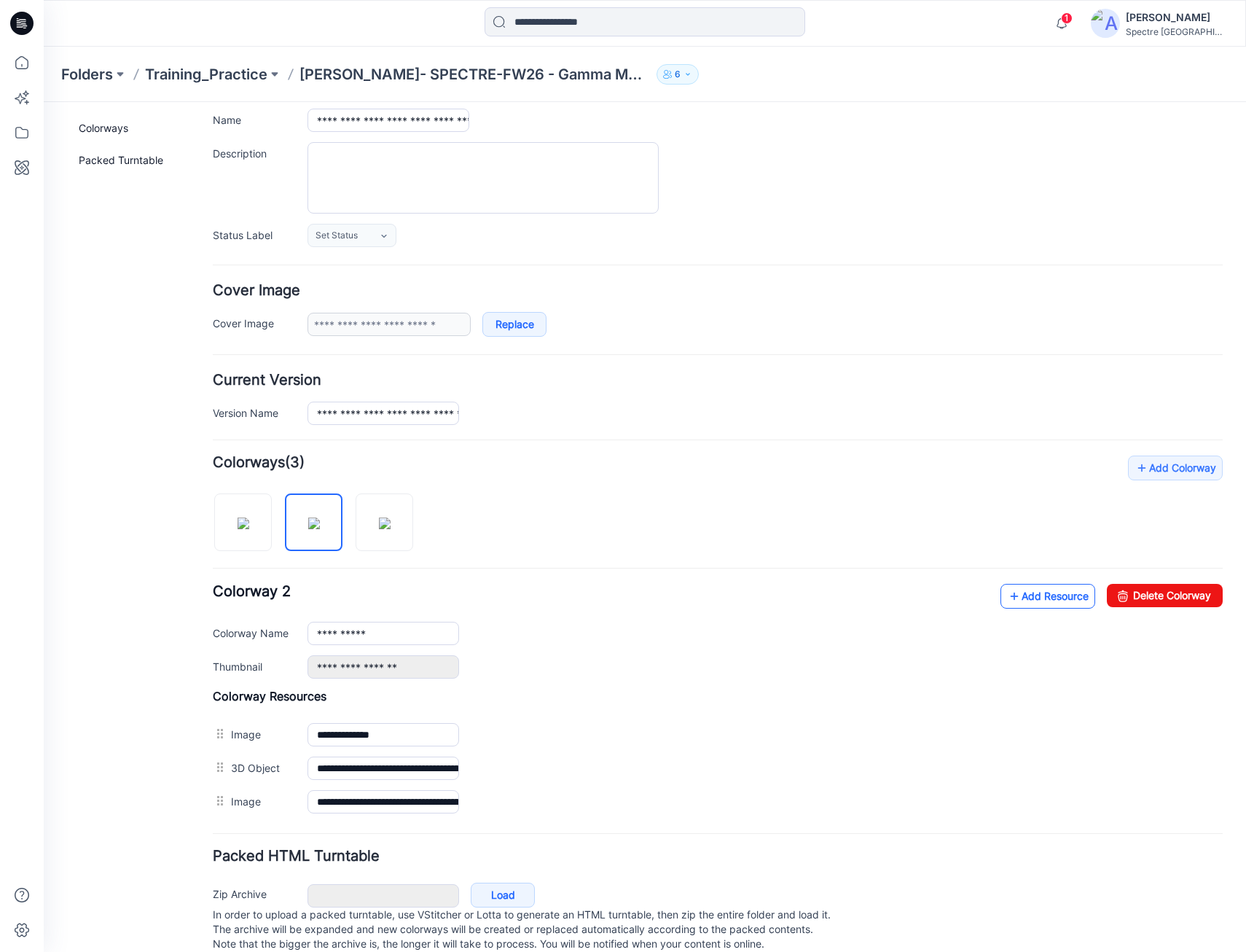
click at [1025, 595] on link "Add Resource" at bounding box center [1049, 596] width 95 height 25
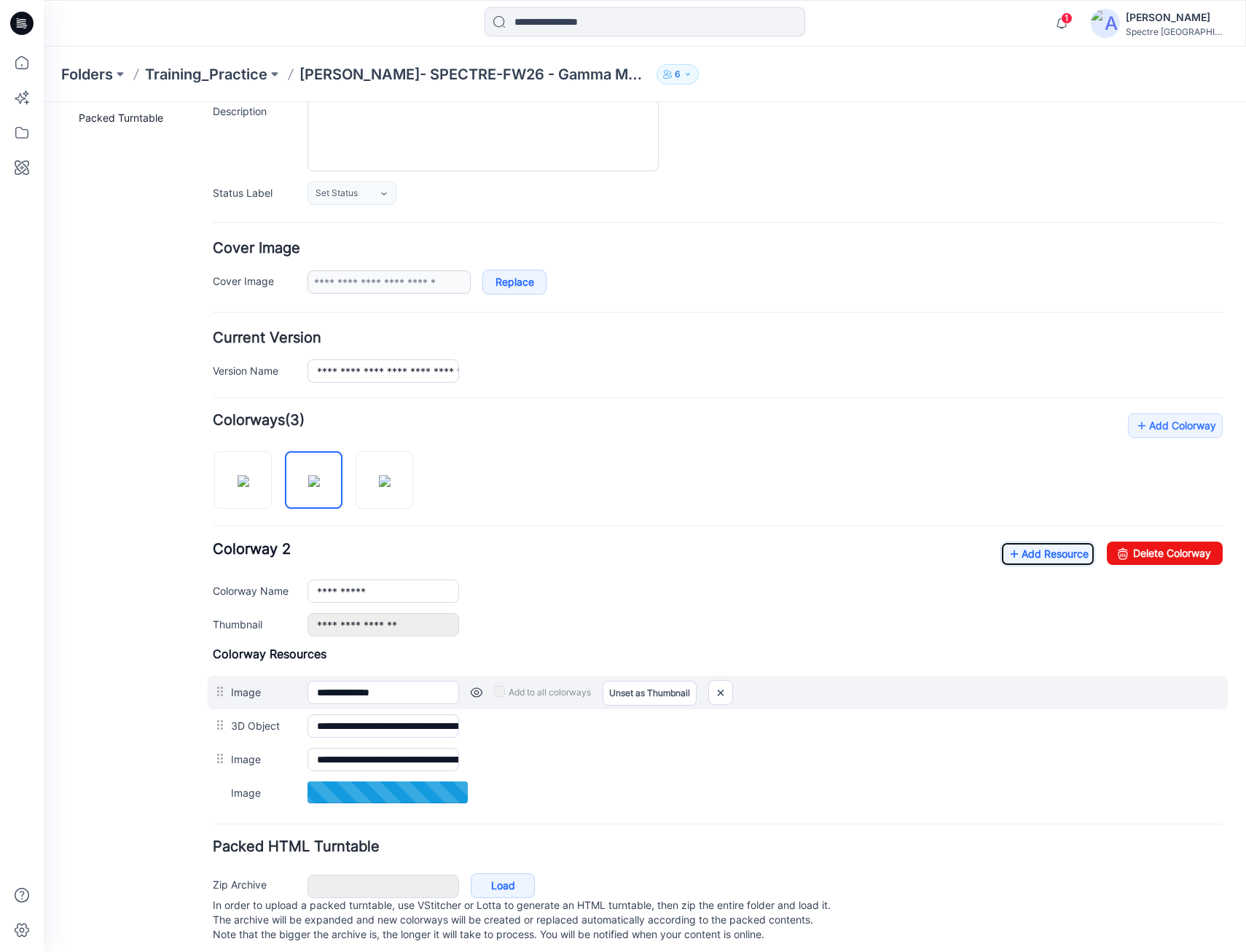
scroll to position [168, 0]
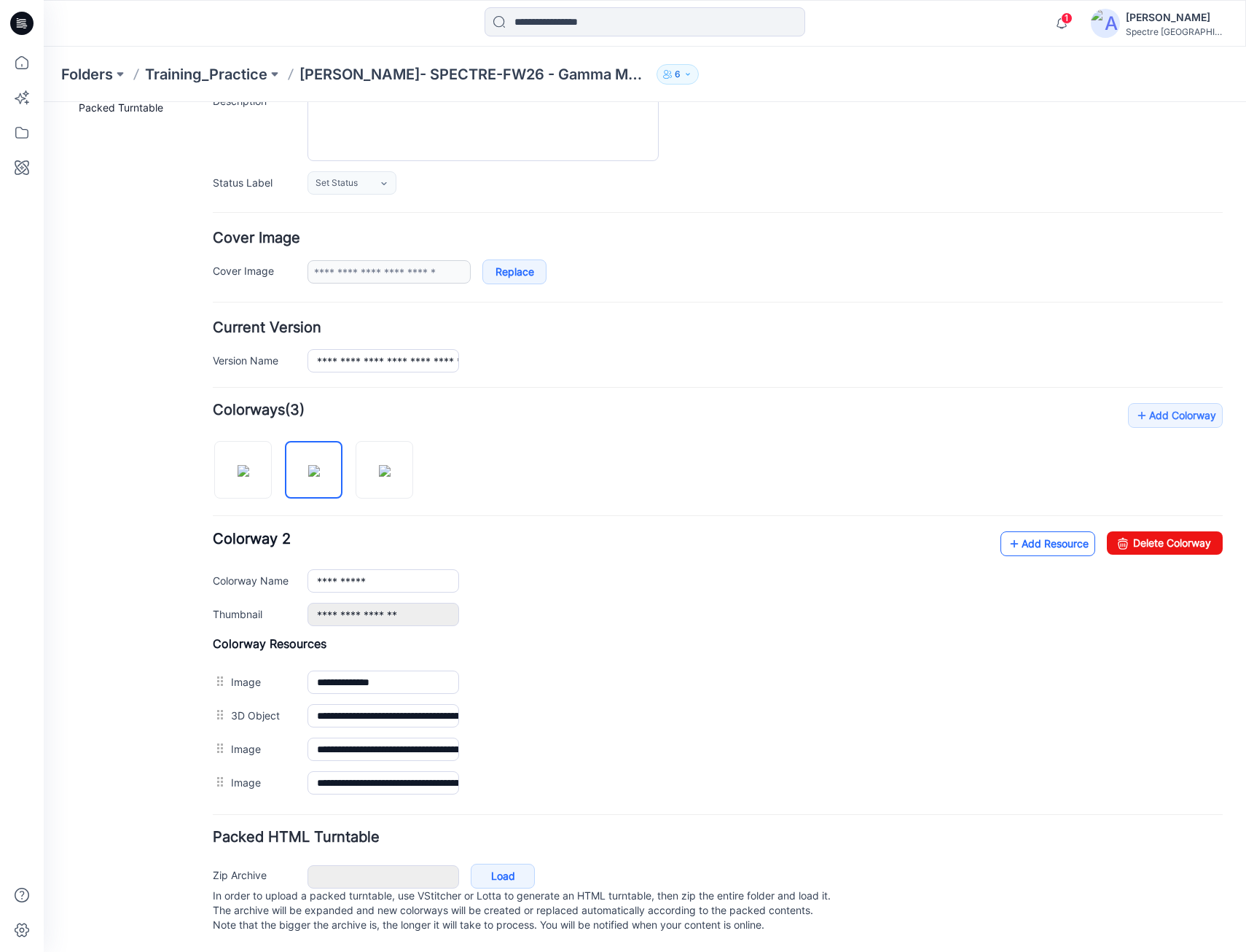
click at [1025, 531] on link "Add Resource" at bounding box center [1049, 544] width 95 height 25
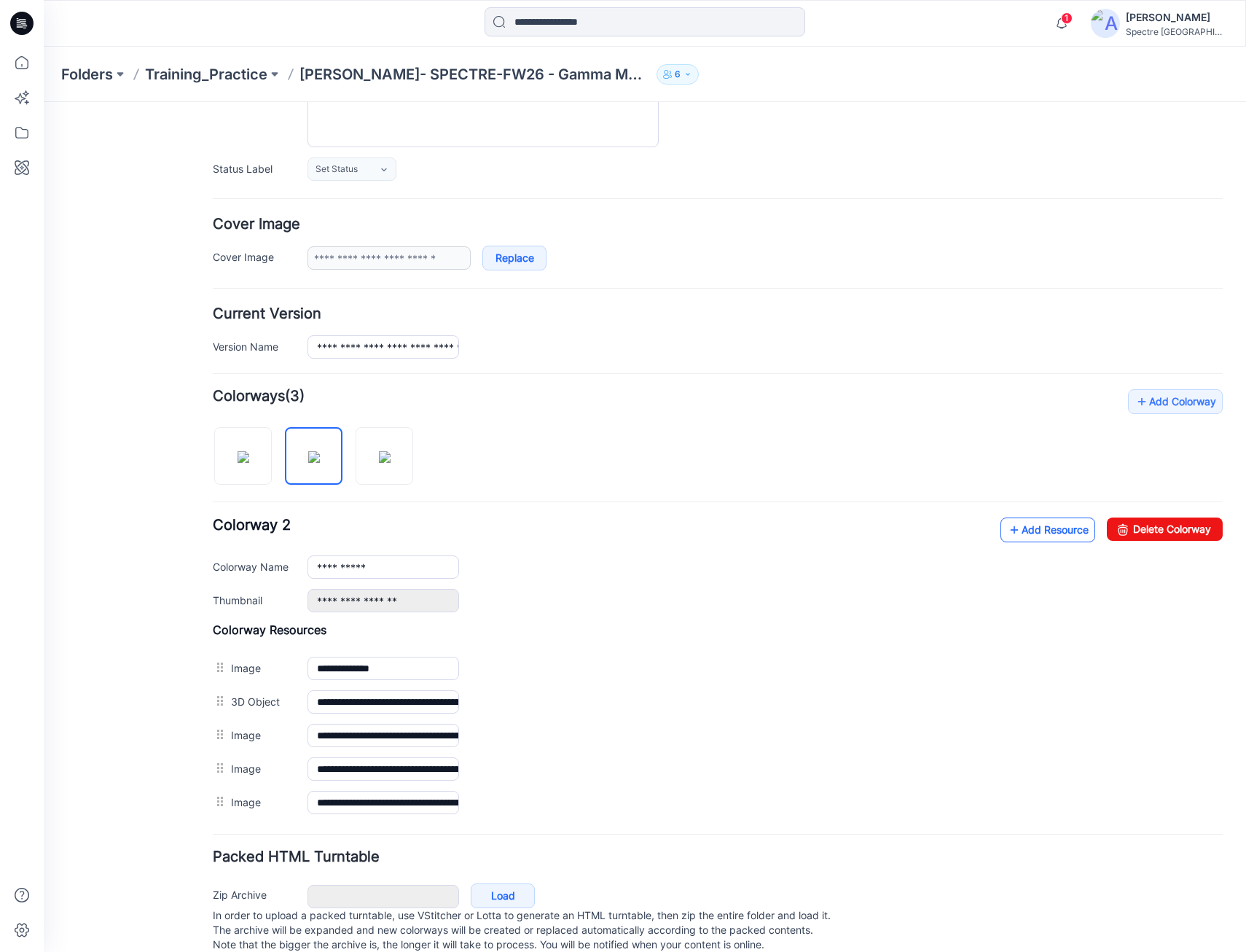
click at [1046, 529] on link "Add Resource" at bounding box center [1049, 530] width 95 height 25
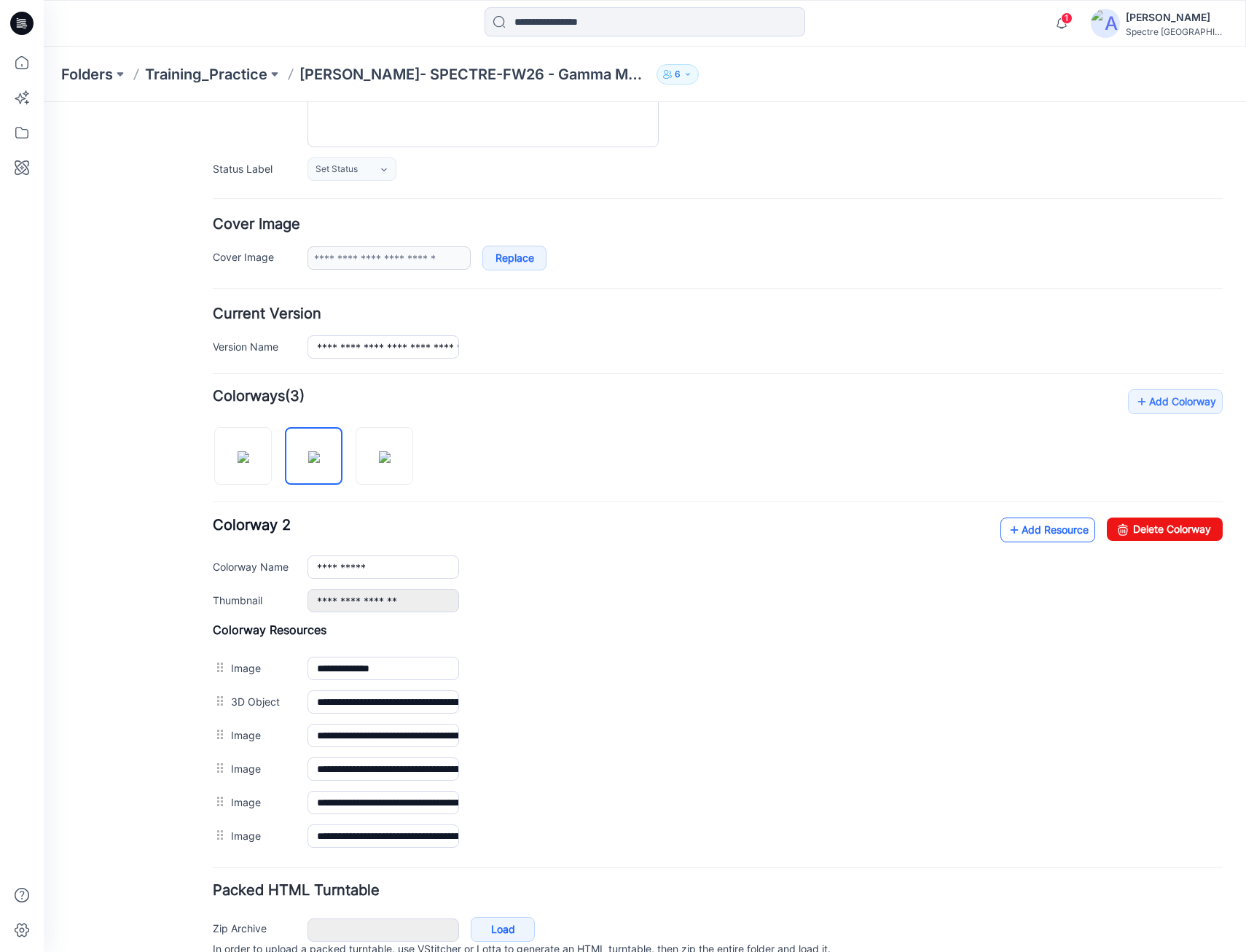
click at [1008, 530] on icon at bounding box center [1014, 530] width 15 height 23
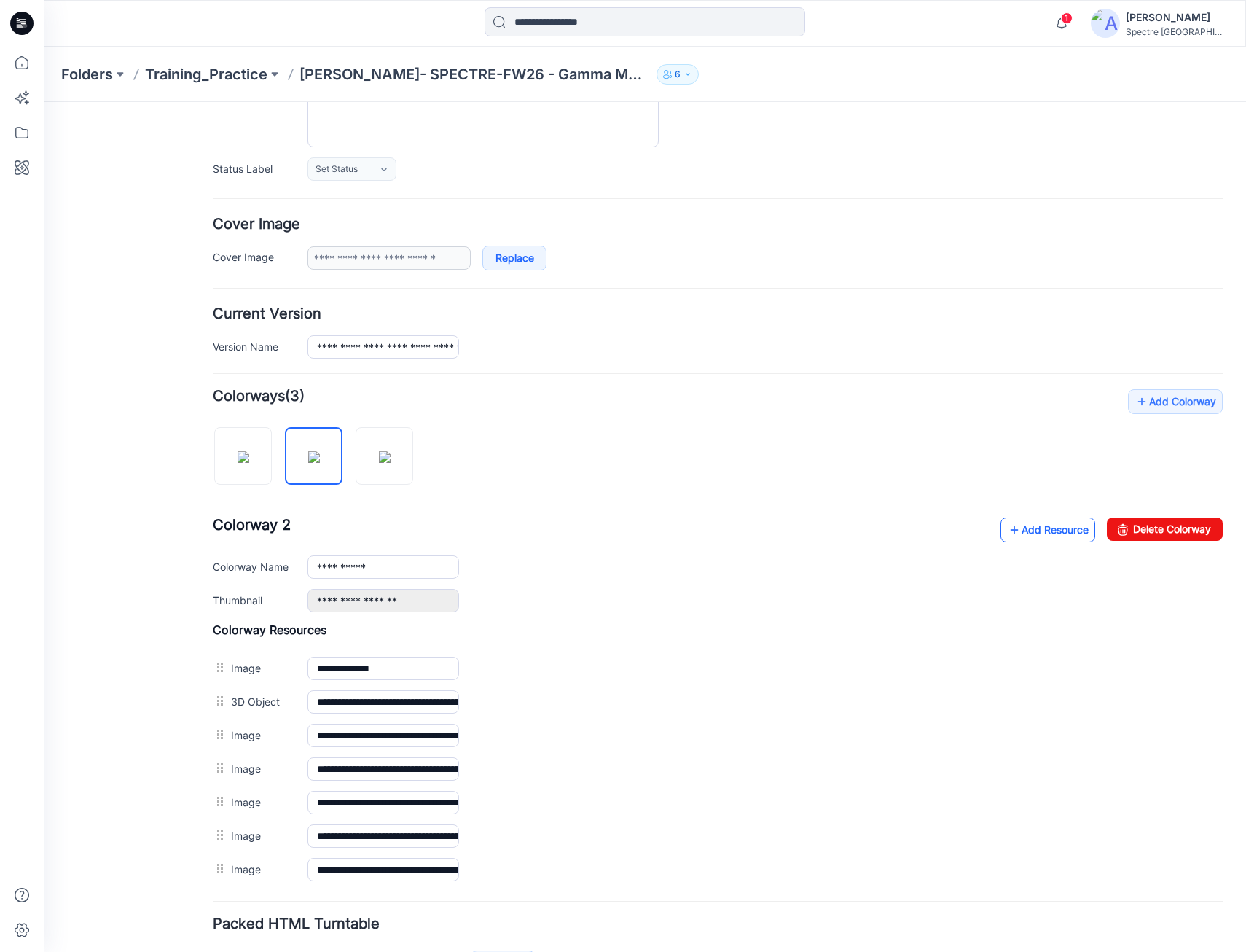
click at [1025, 530] on link "Add Resource" at bounding box center [1049, 530] width 95 height 25
click at [387, 452] on img at bounding box center [385, 458] width 12 height 12
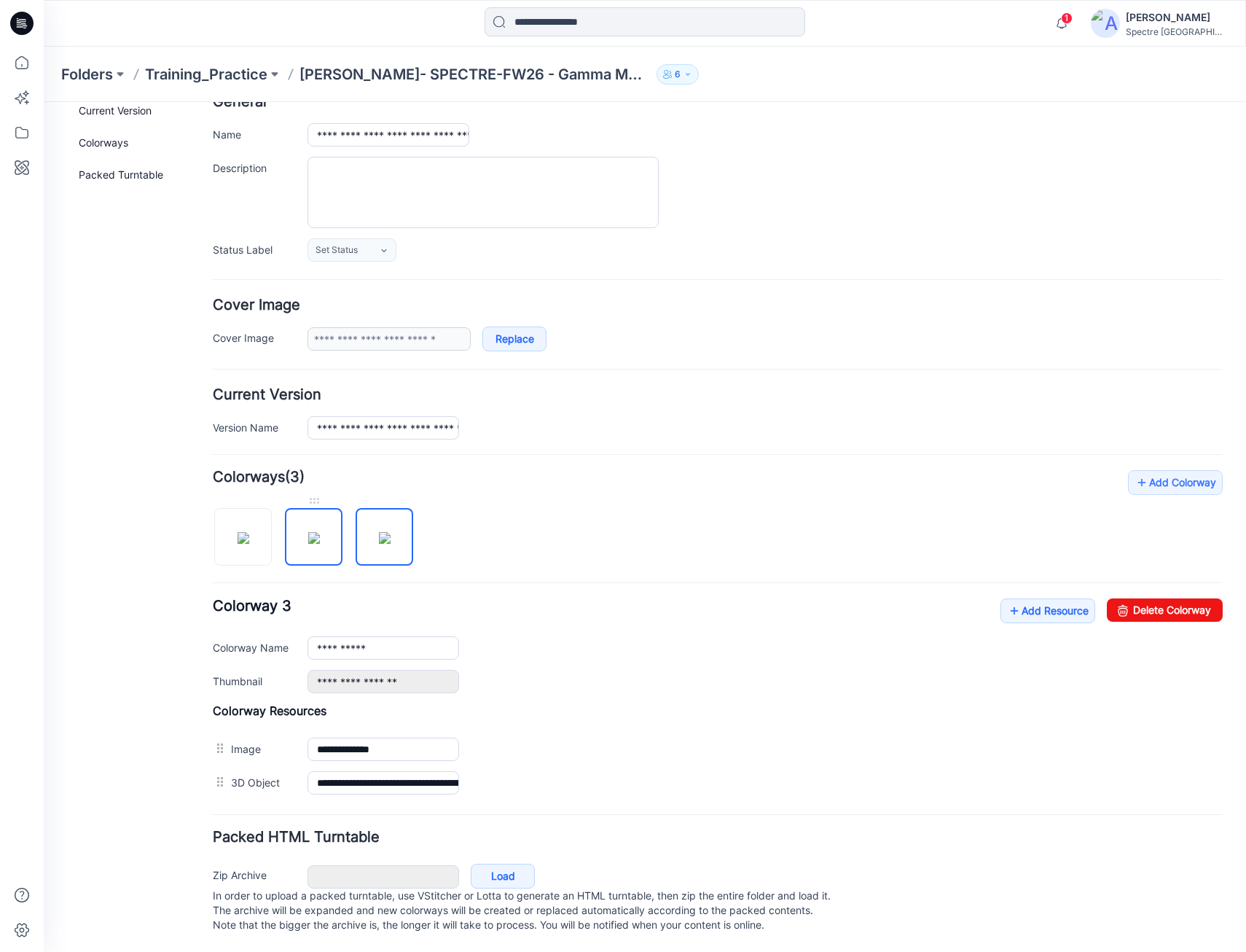
click at [320, 532] on img at bounding box center [314, 538] width 12 height 12
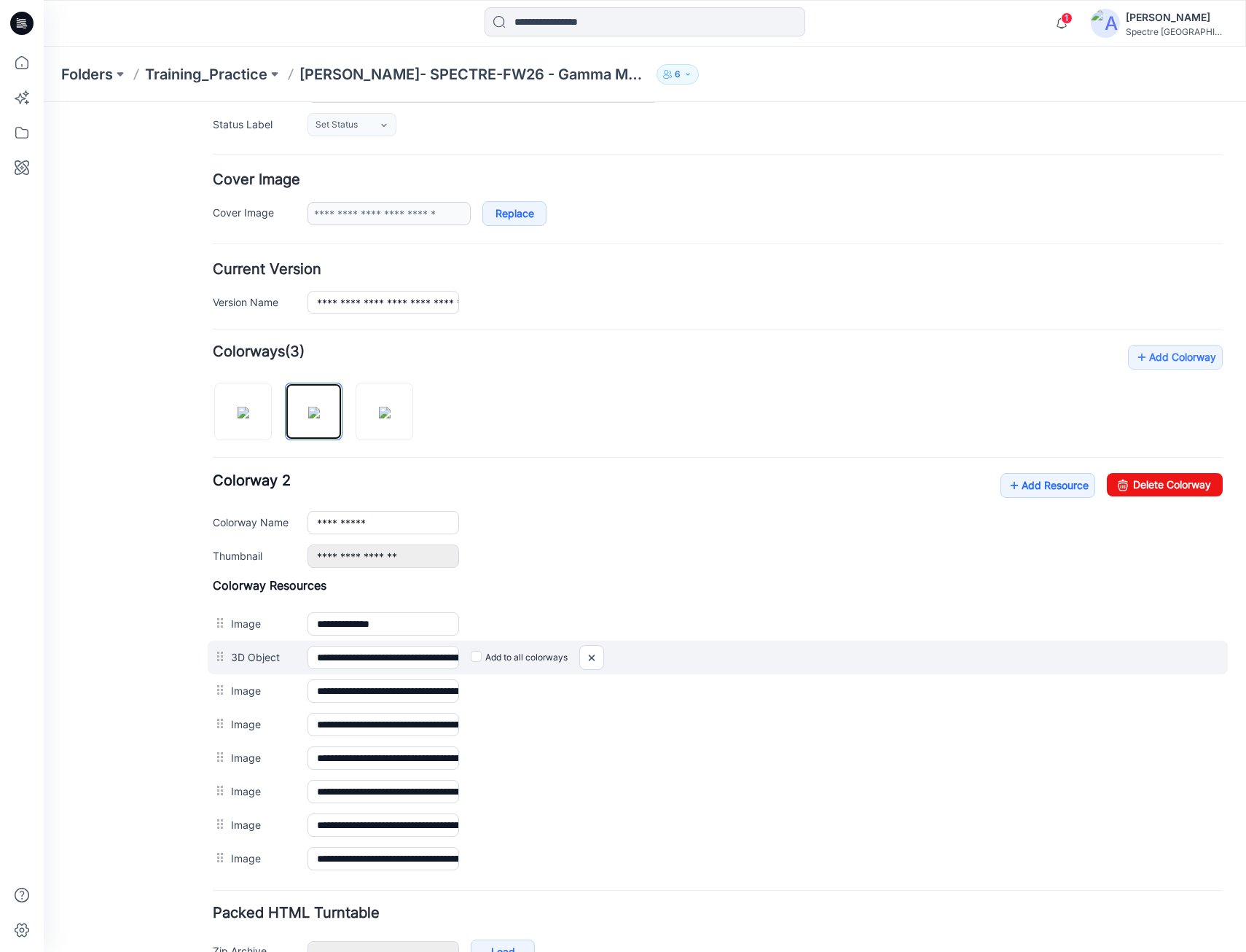
scroll to position [248, 0]
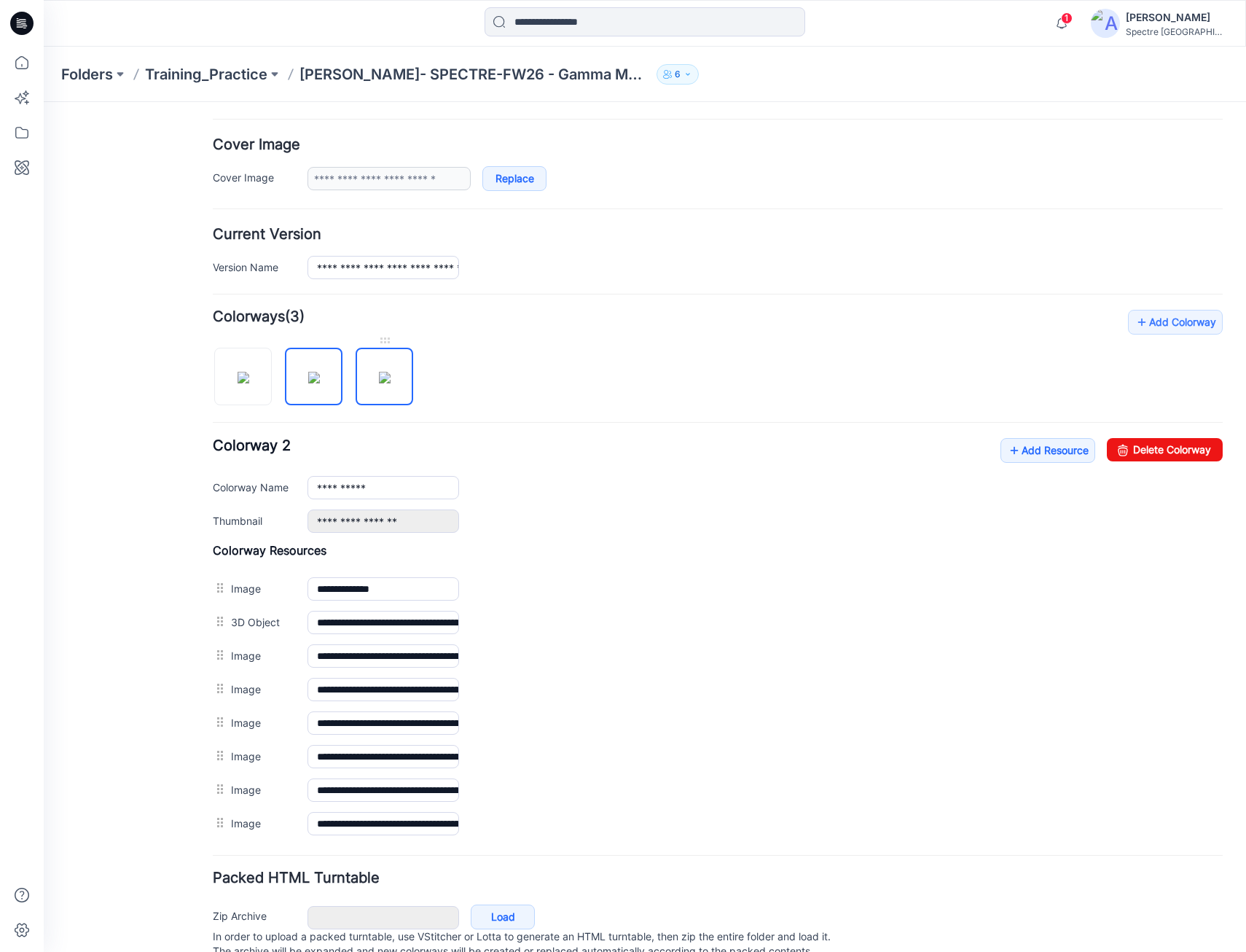
click at [379, 372] on img at bounding box center [385, 378] width 12 height 12
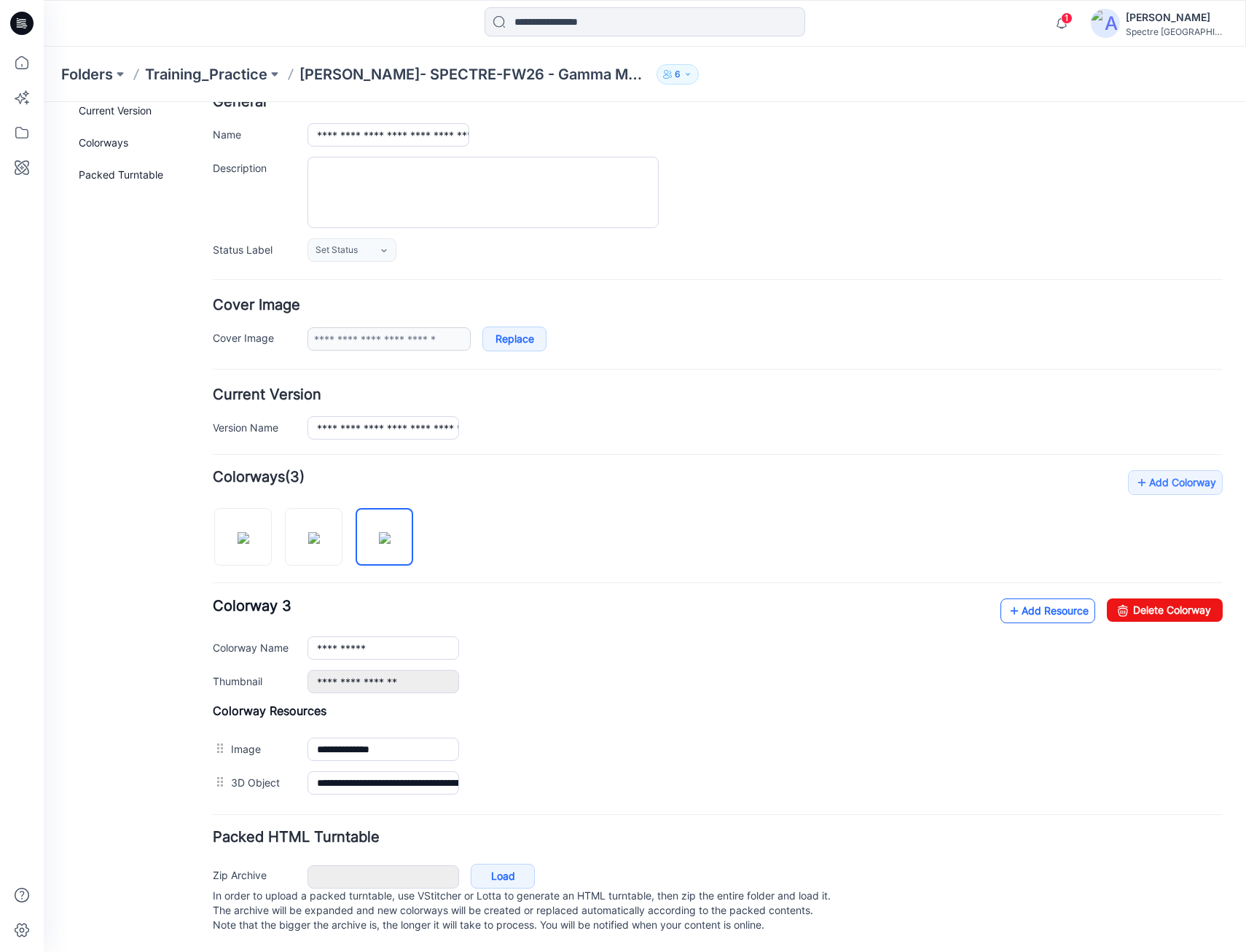
click at [1027, 598] on link "Add Resource" at bounding box center [1049, 611] width 95 height 25
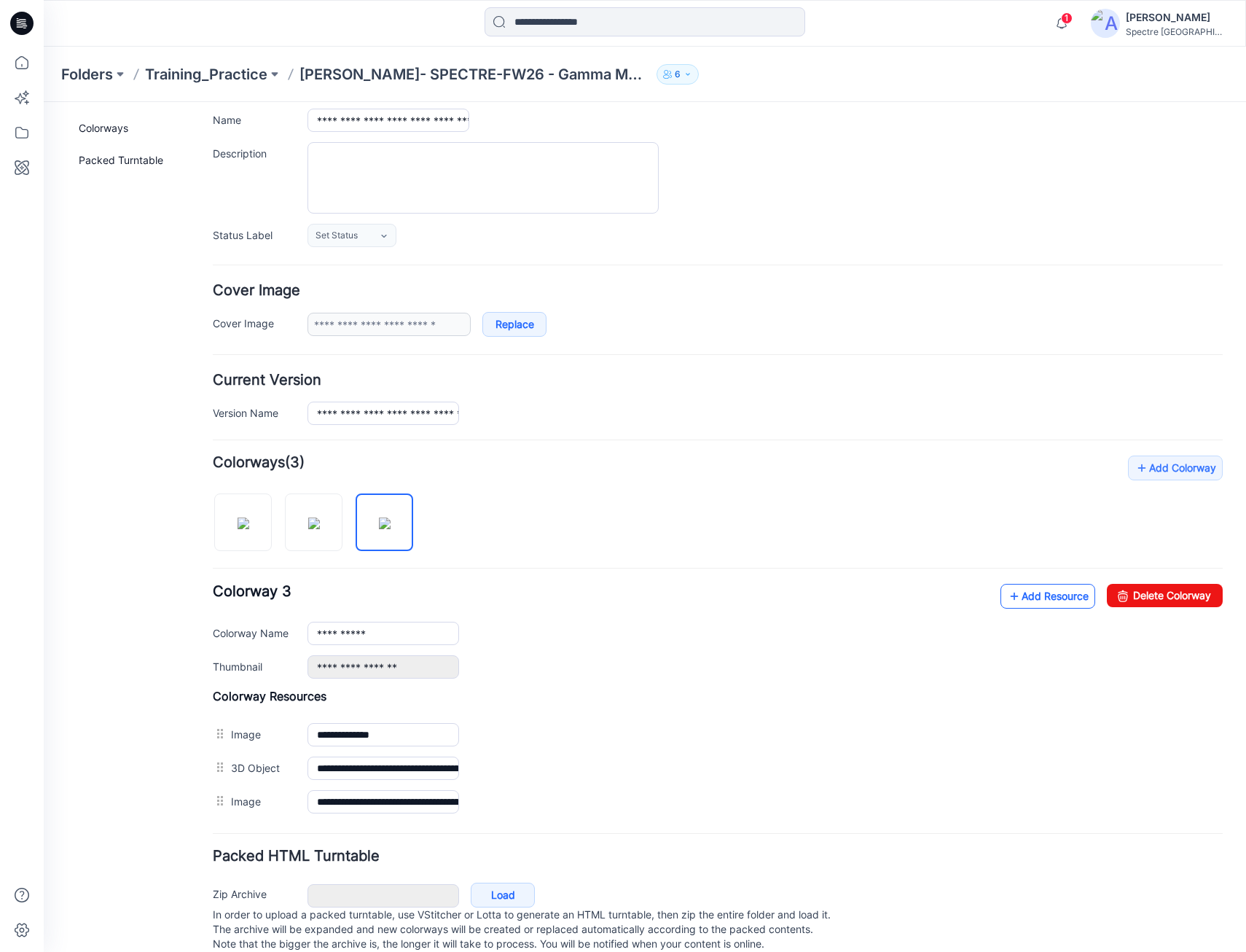
click at [1010, 597] on link "Add Resource" at bounding box center [1049, 596] width 95 height 25
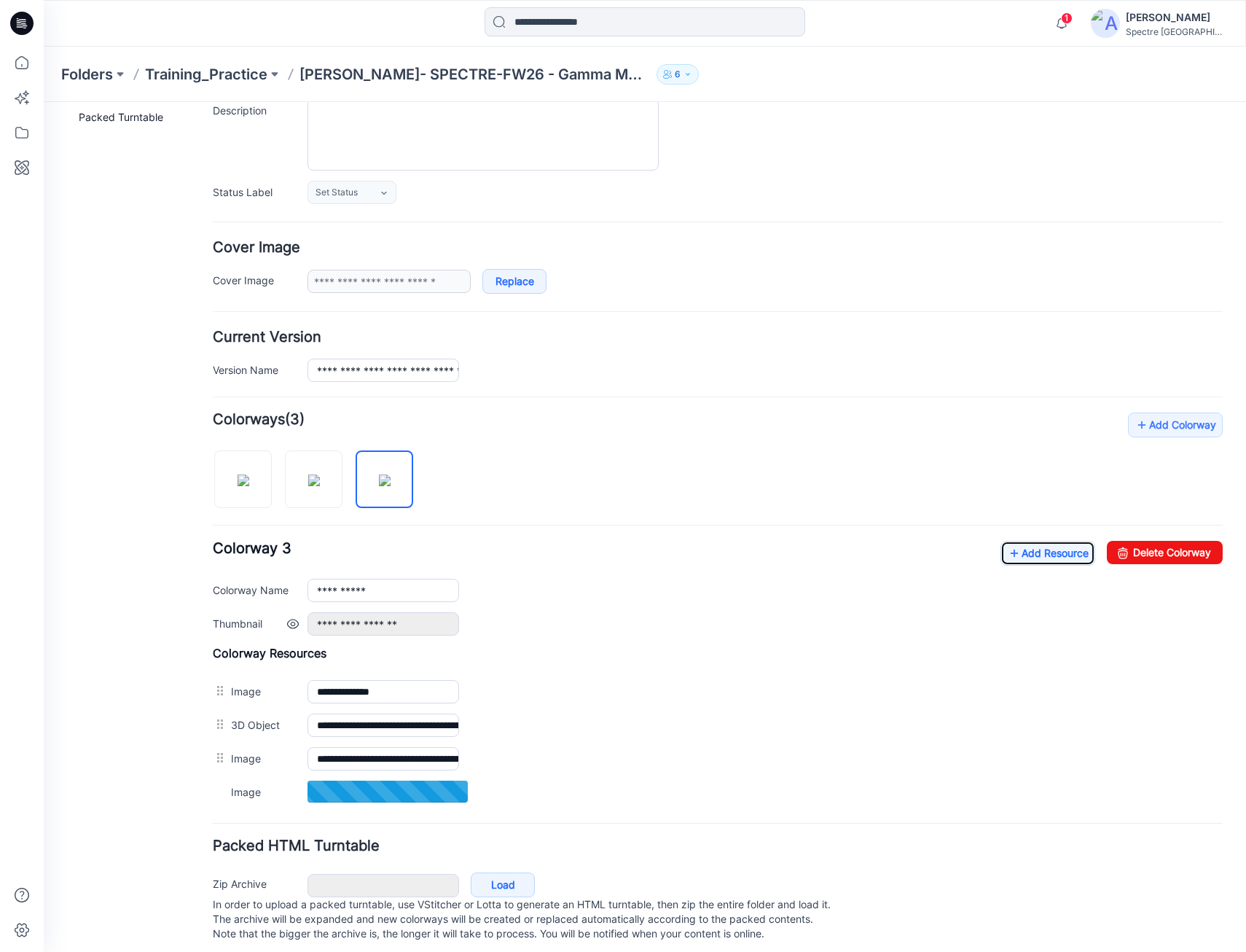
scroll to position [168, 0]
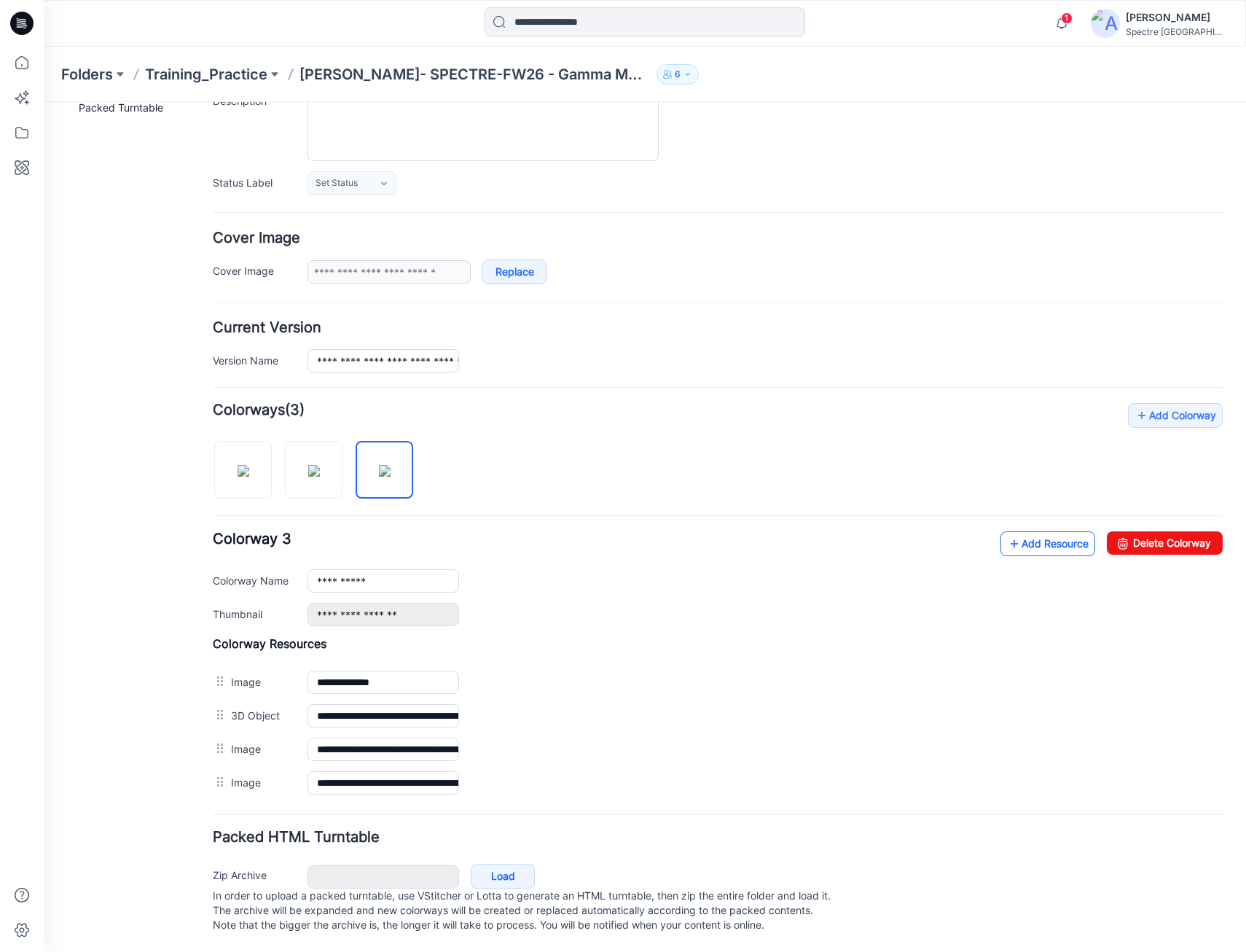
click at [1029, 531] on link "Add Resource" at bounding box center [1049, 544] width 95 height 25
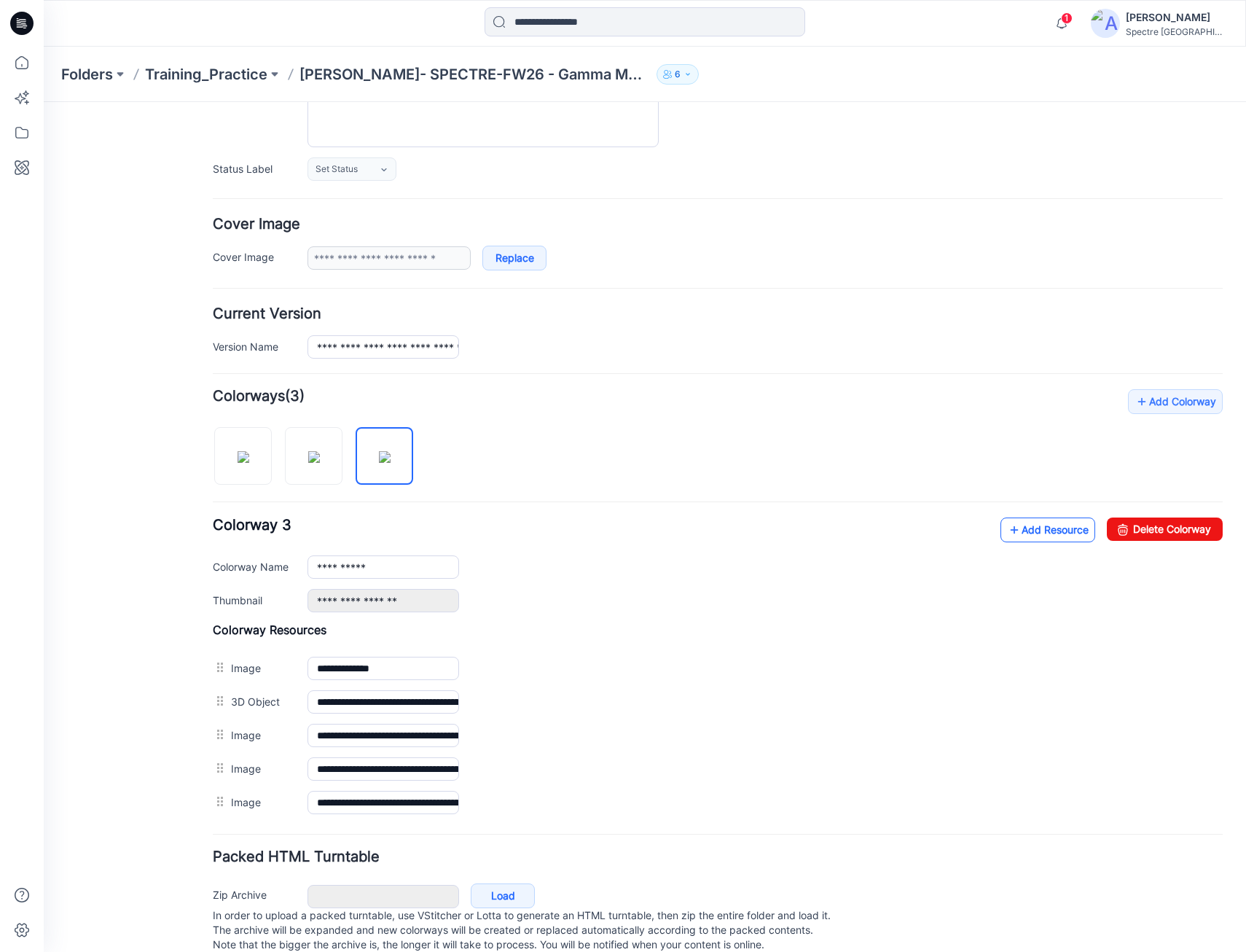
click at [1007, 530] on icon at bounding box center [1014, 530] width 15 height 23
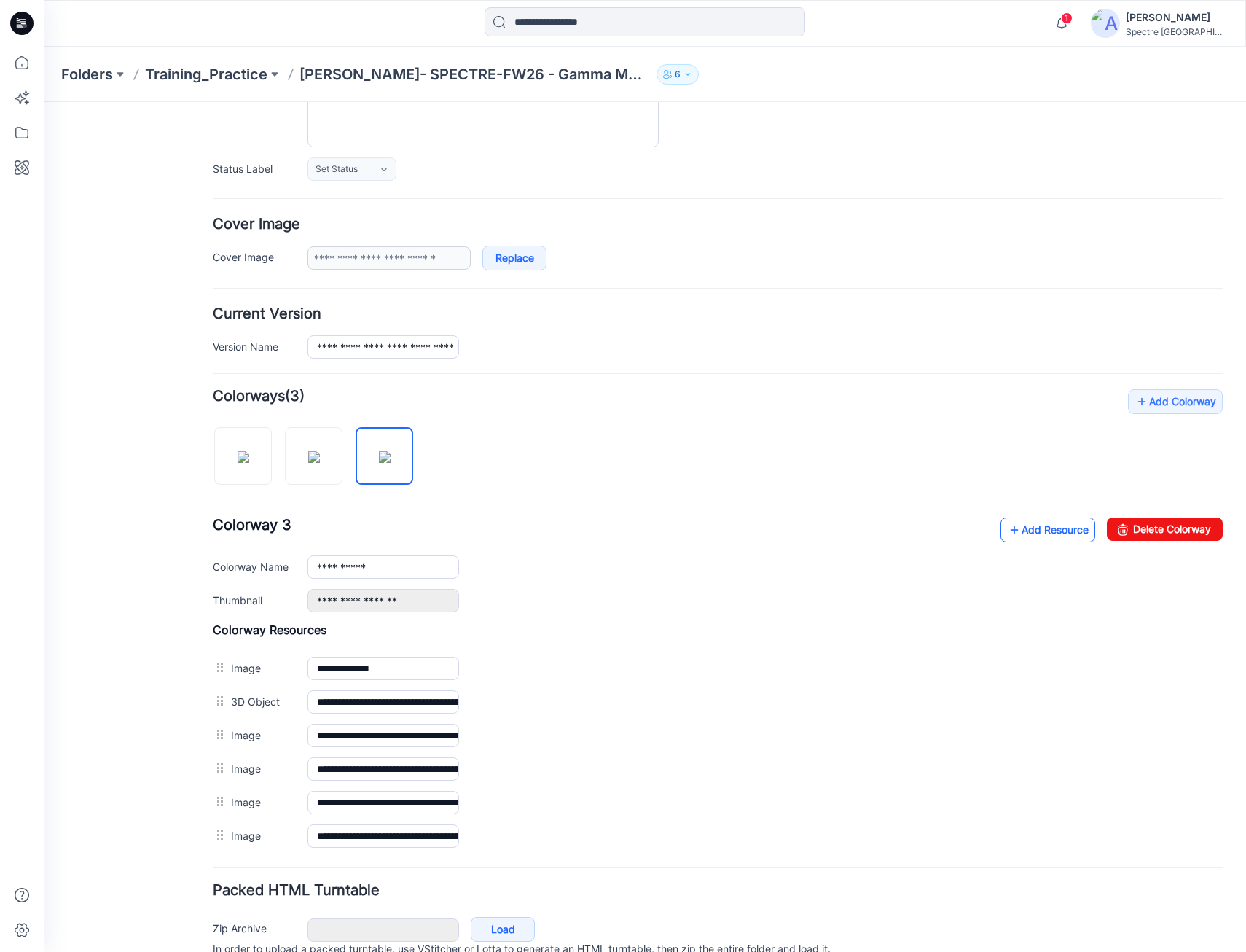
click at [1010, 531] on link "Add Resource" at bounding box center [1049, 530] width 95 height 25
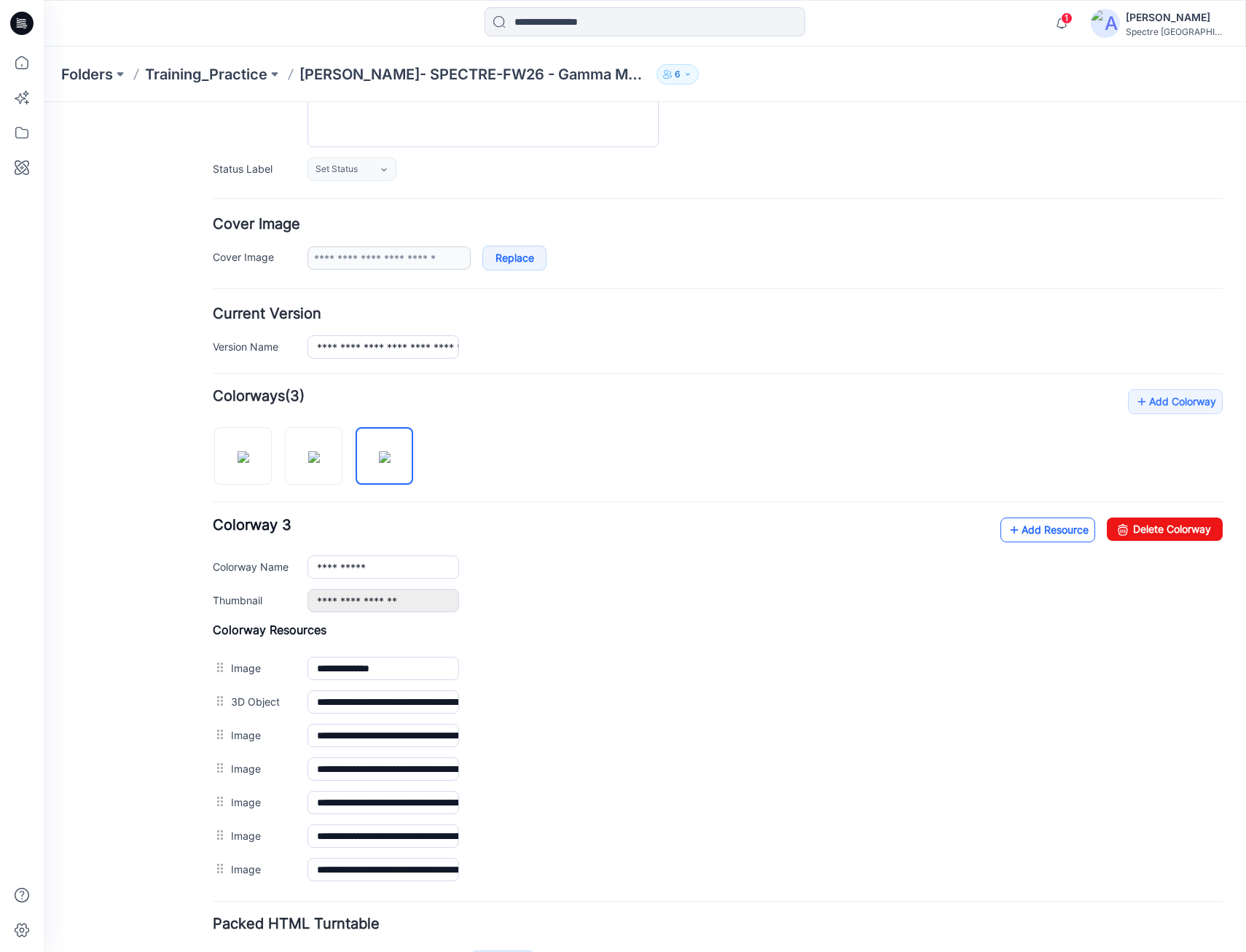
click at [1010, 527] on link "Add Resource" at bounding box center [1049, 530] width 95 height 25
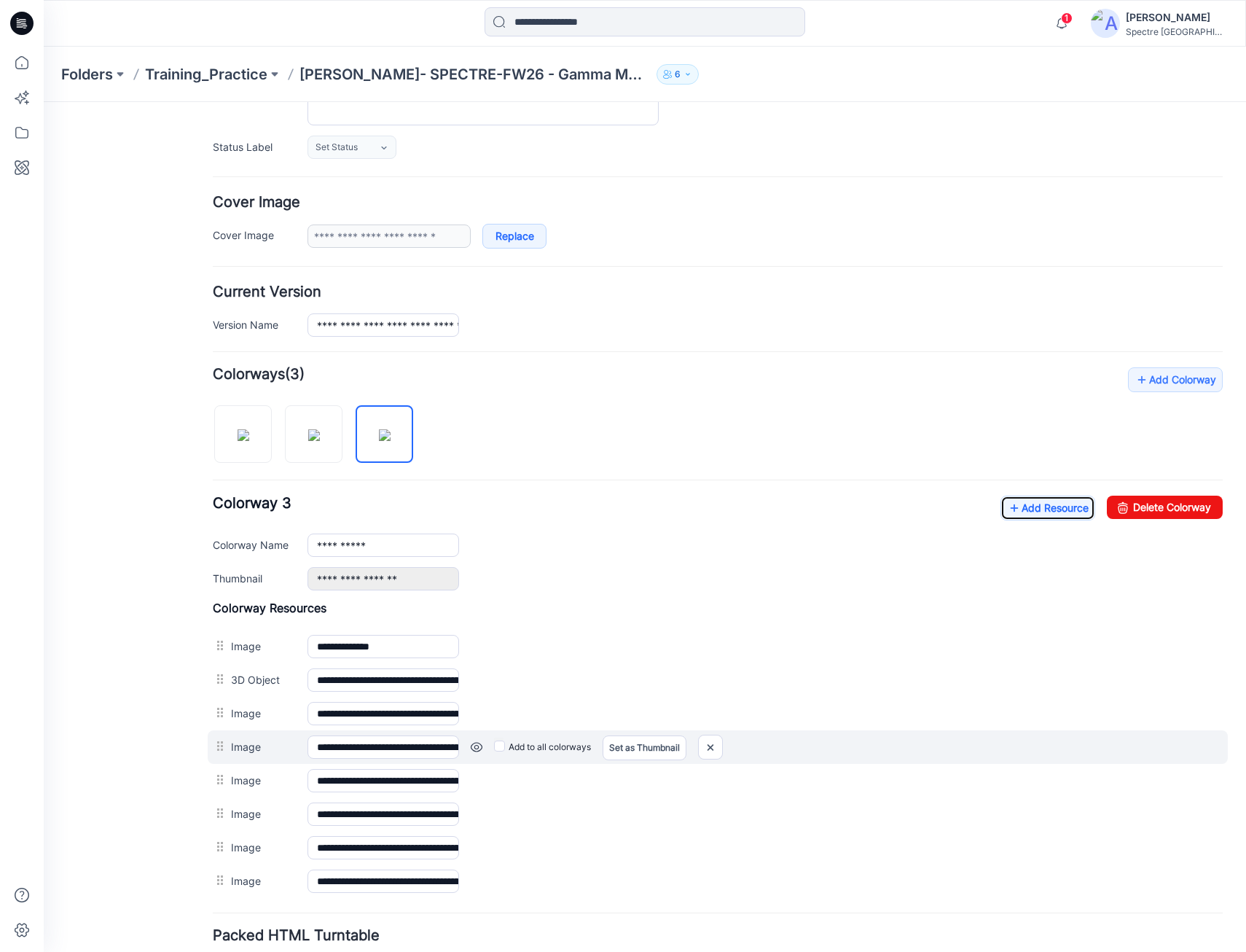
scroll to position [303, 0]
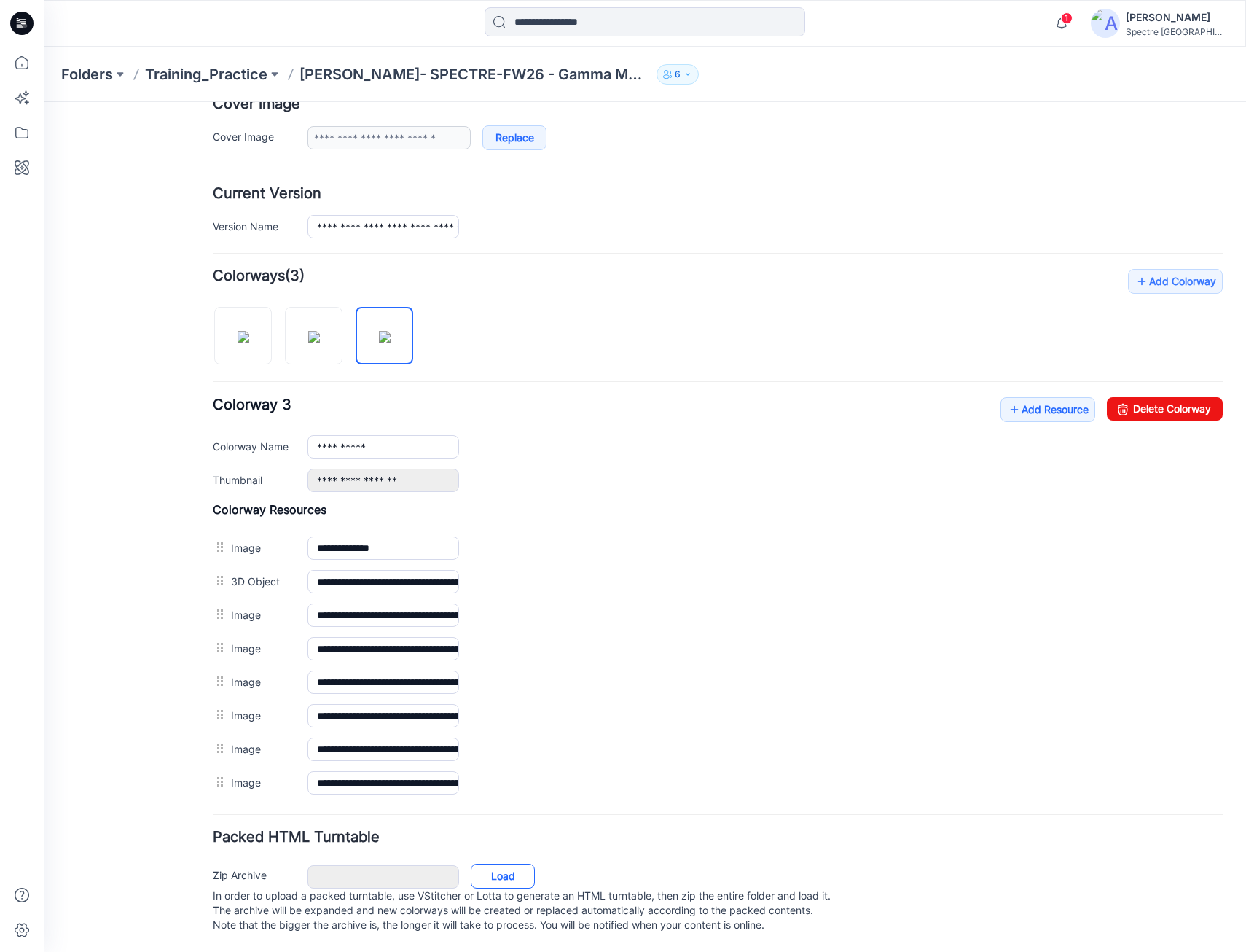
click at [517, 864] on link "Load" at bounding box center [503, 876] width 64 height 25
click at [243, 331] on img at bounding box center [244, 337] width 12 height 12
type input "**********"
click at [504, 864] on link "Load" at bounding box center [503, 876] width 64 height 25
click at [507, 864] on link "Load" at bounding box center [503, 876] width 64 height 25
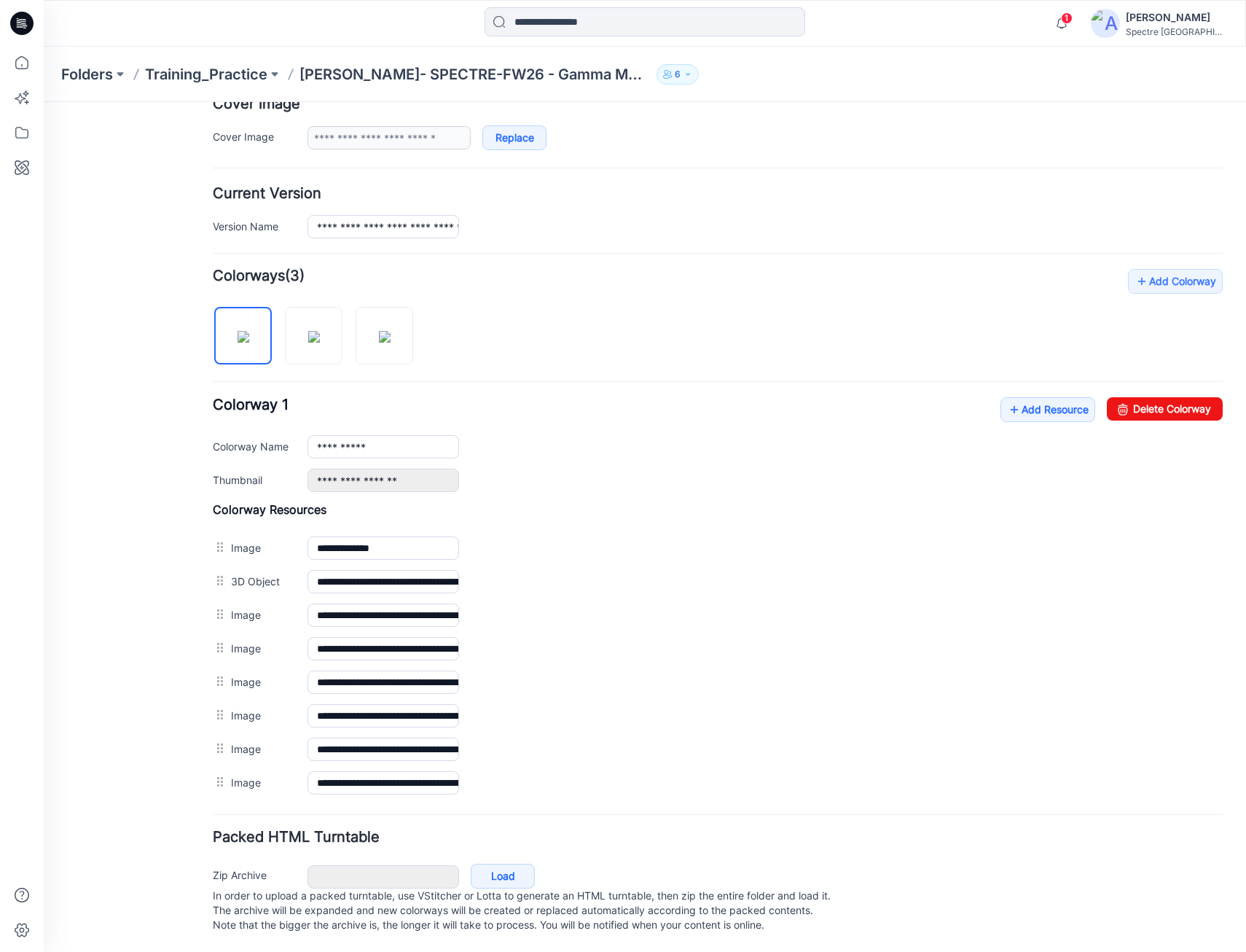
scroll to position [302, 0]
click at [508, 864] on link "Load" at bounding box center [503, 876] width 64 height 25
click at [210, 71] on p "Training_Practice" at bounding box center [206, 74] width 122 height 20
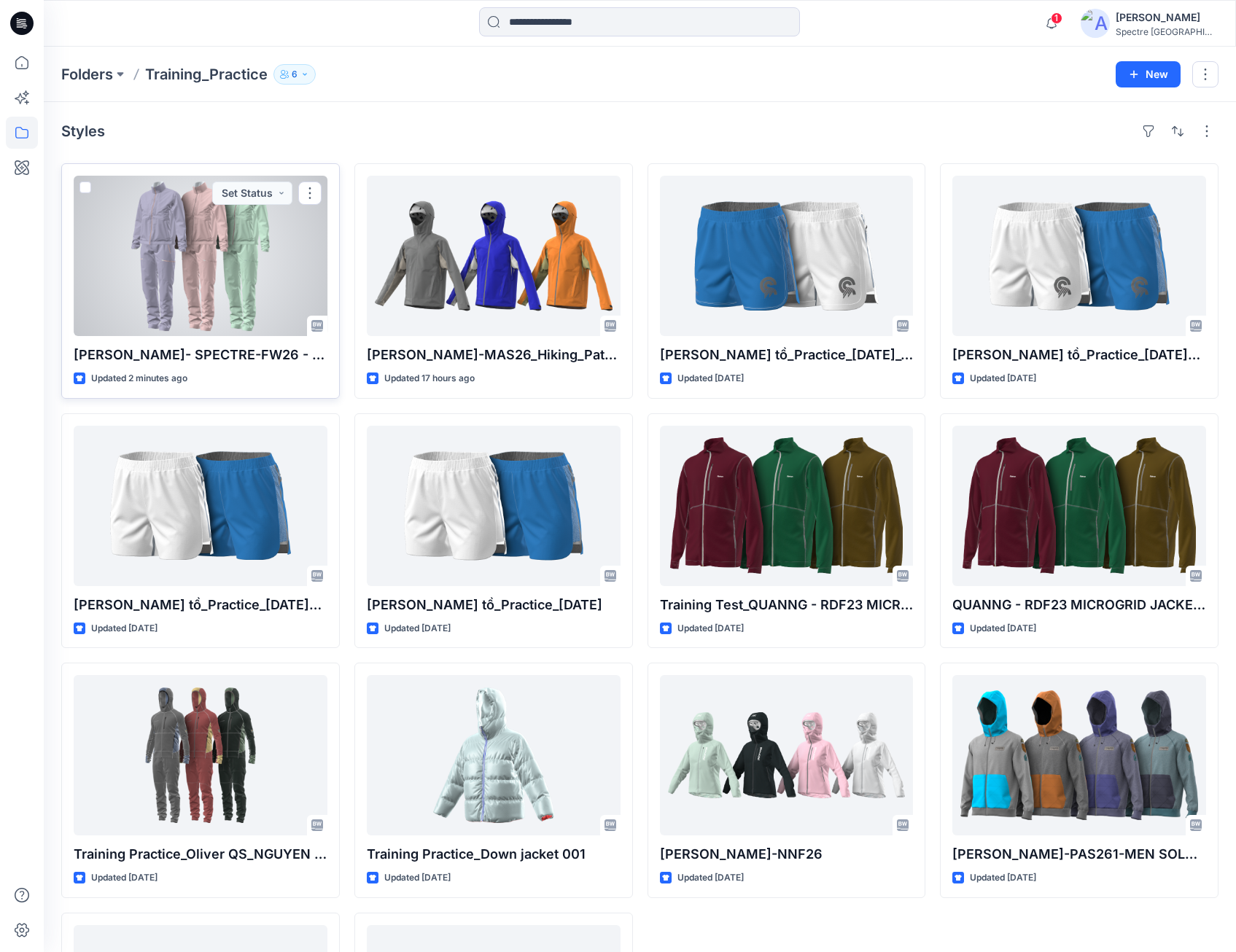
click at [232, 246] on div at bounding box center [200, 255] width 254 height 160
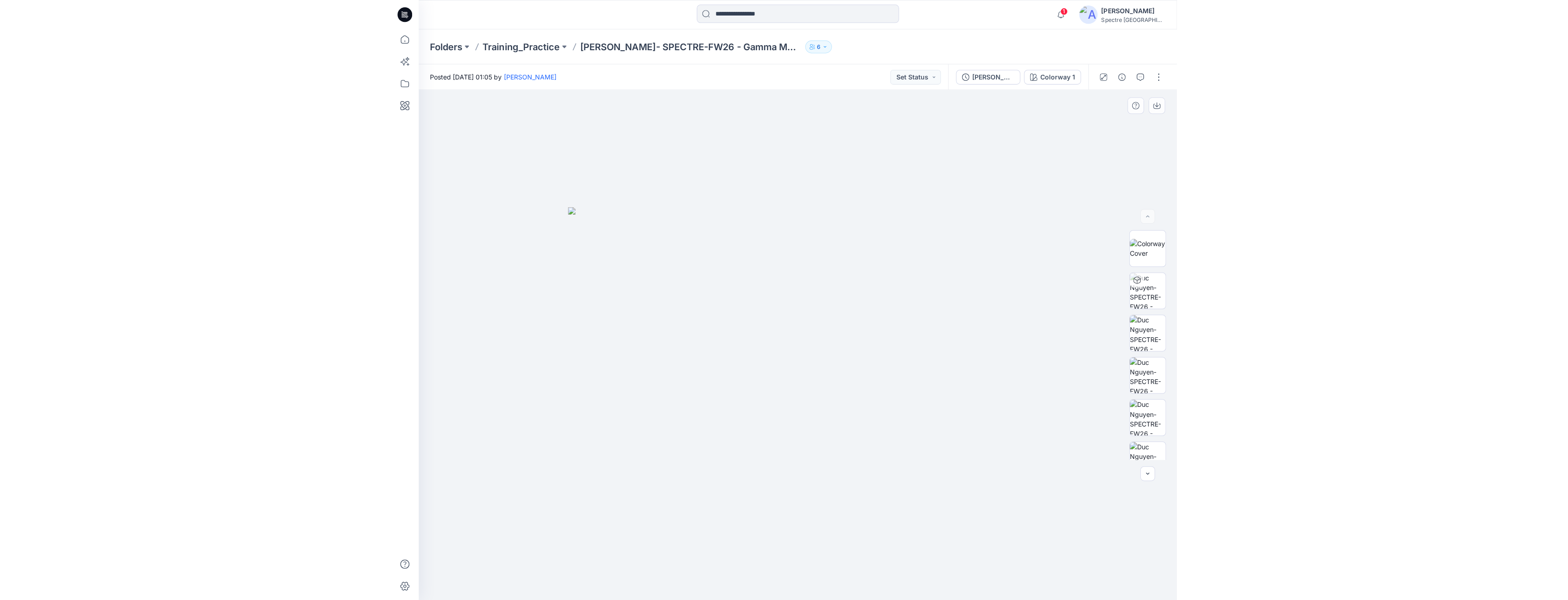
scroll to position [1, 0]
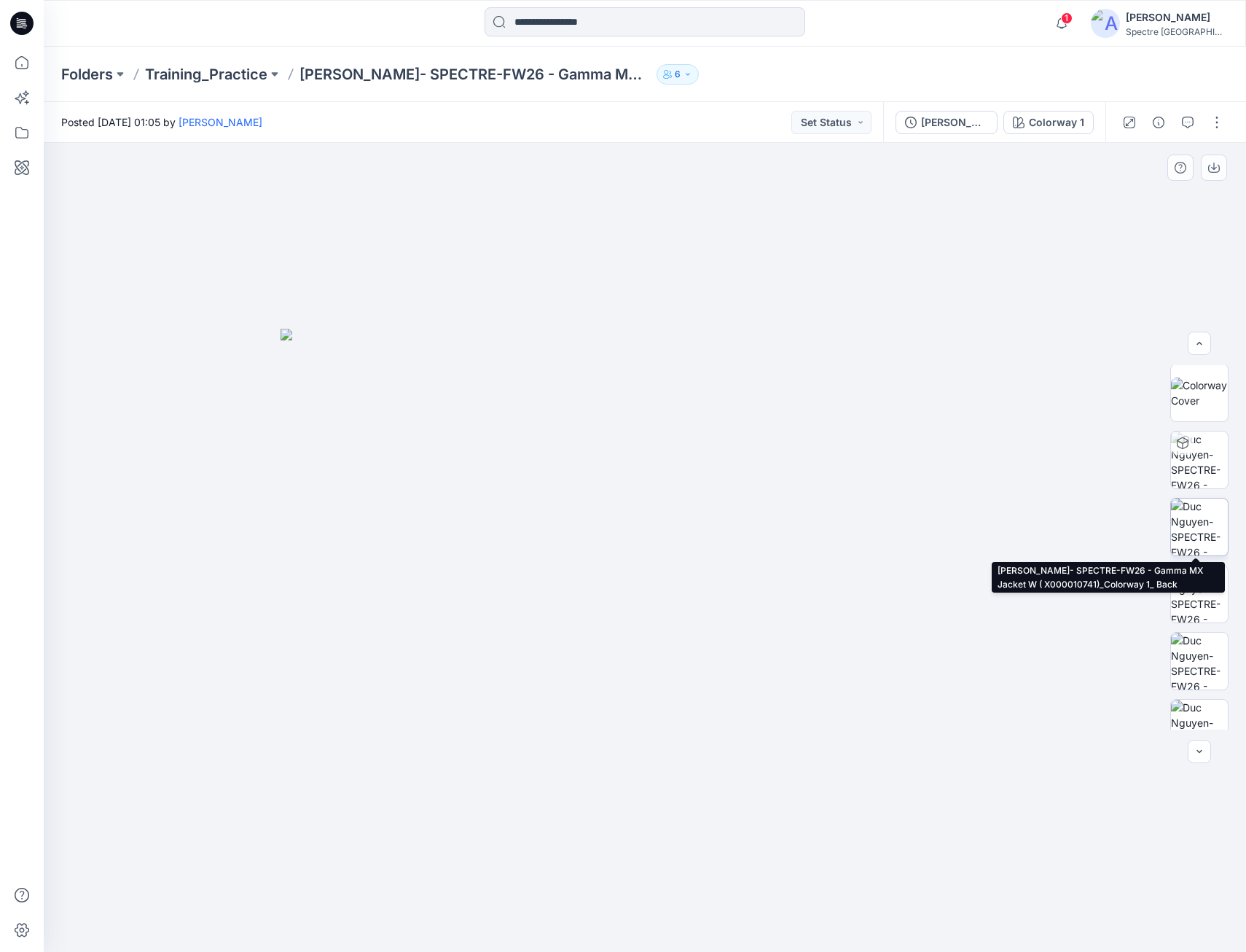
click at [1198, 525] on img at bounding box center [1199, 527] width 57 height 57
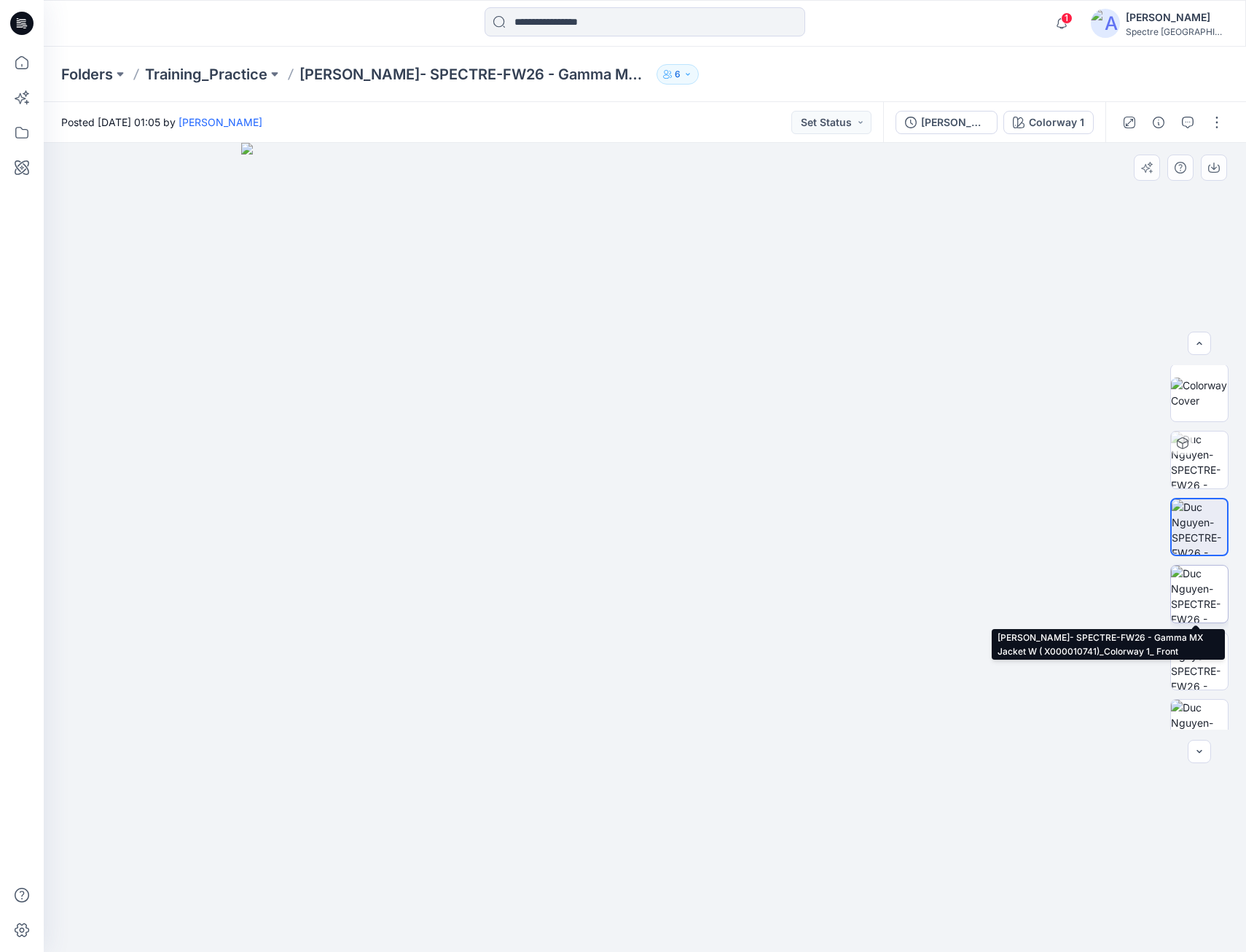
click at [1191, 594] on img at bounding box center [1199, 594] width 57 height 57
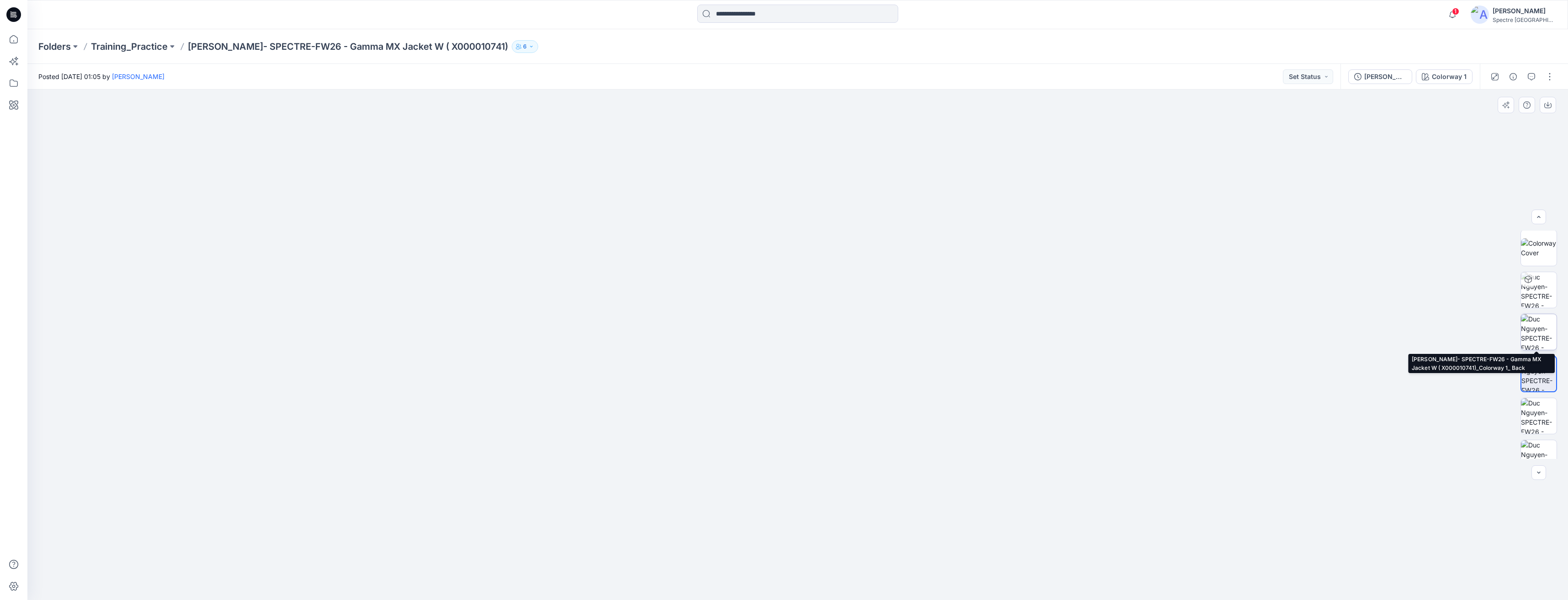
click at [781, 332] on img at bounding box center [1539, 332] width 36 height 36
click at [781, 437] on img at bounding box center [1539, 441] width 36 height 19
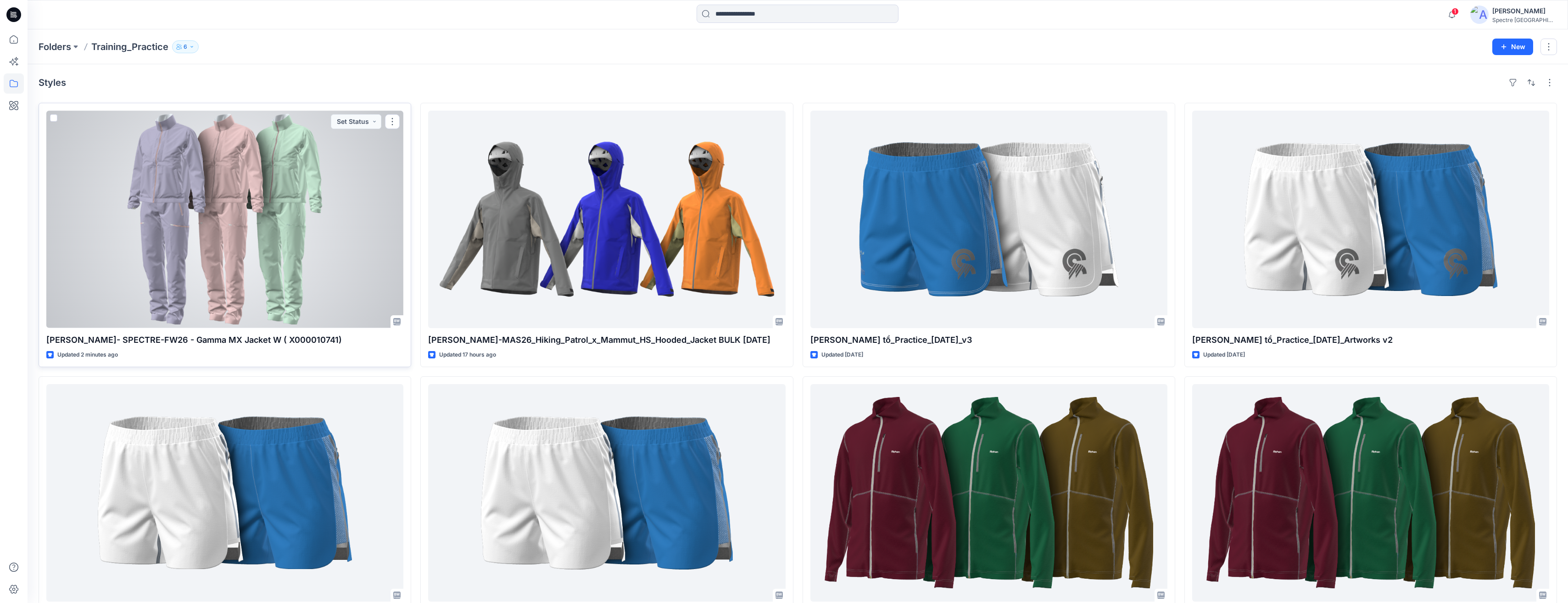
click at [328, 201] on div at bounding box center [225, 220] width 357 height 218
click at [230, 220] on div at bounding box center [225, 220] width 357 height 218
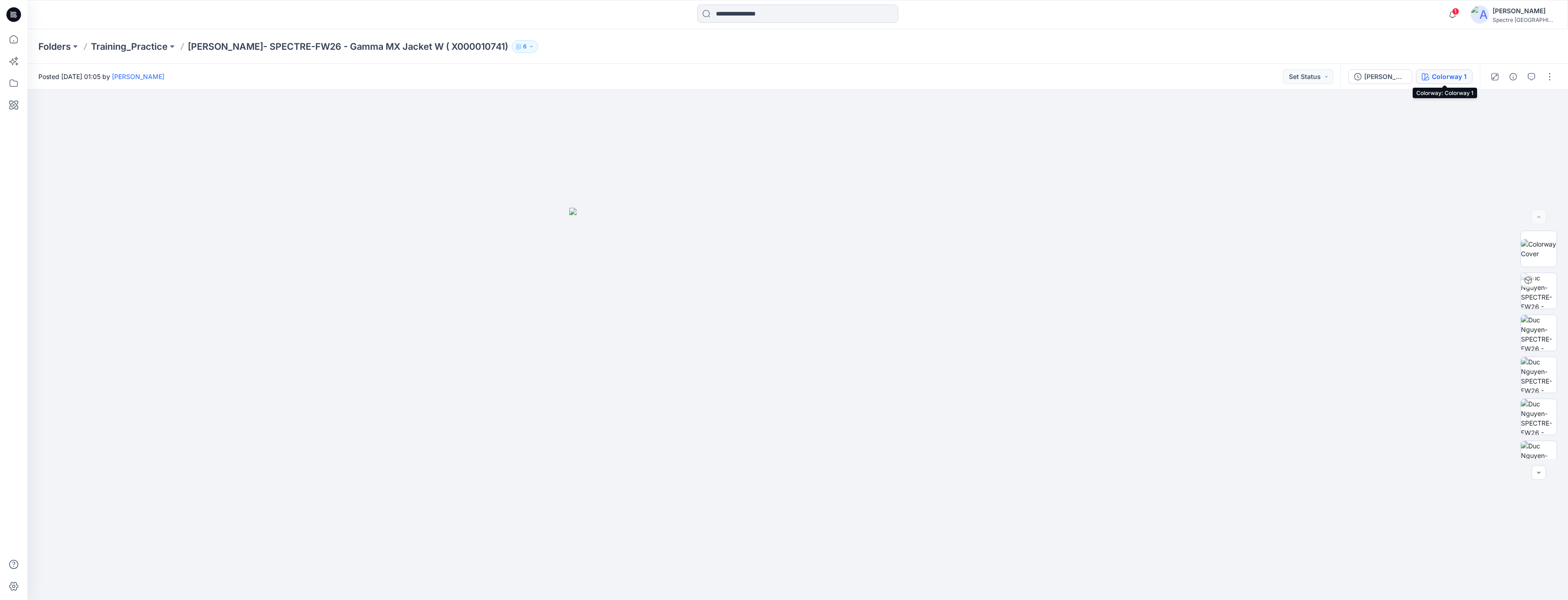
click at [781, 75] on div "Colorway 1" at bounding box center [1449, 77] width 35 height 10
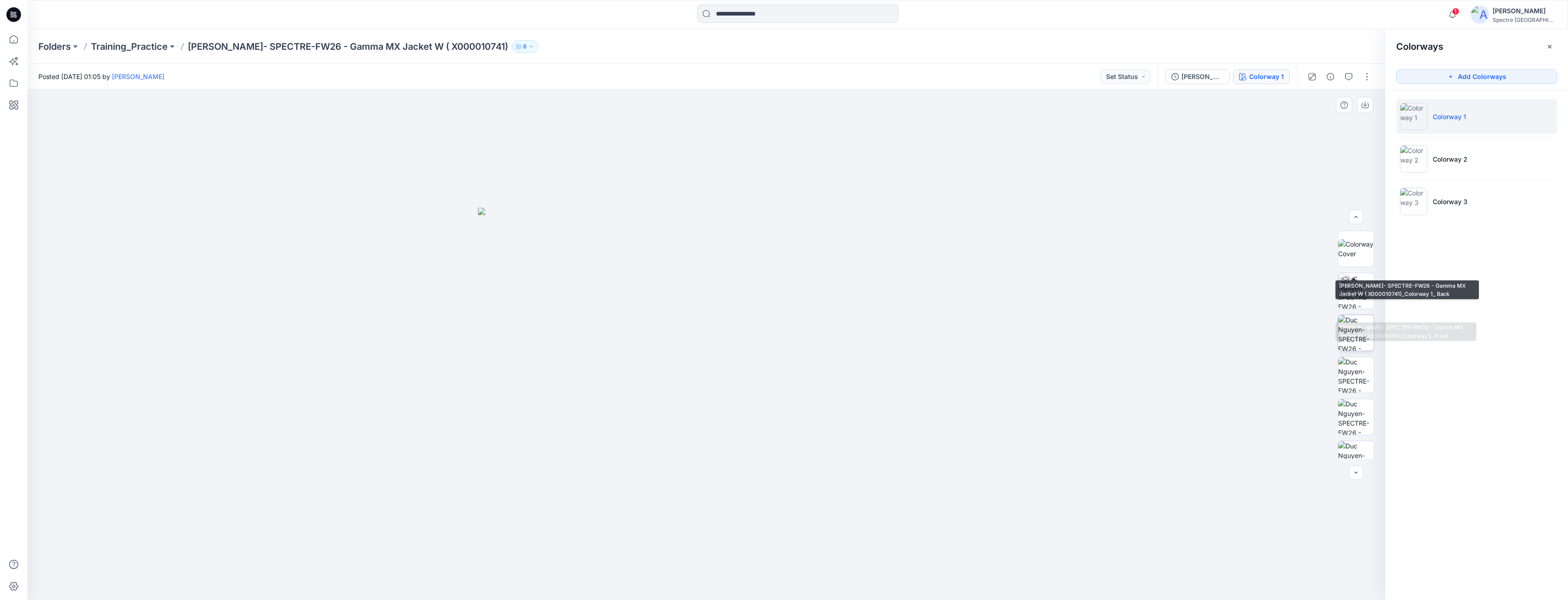
scroll to position [144, 0]
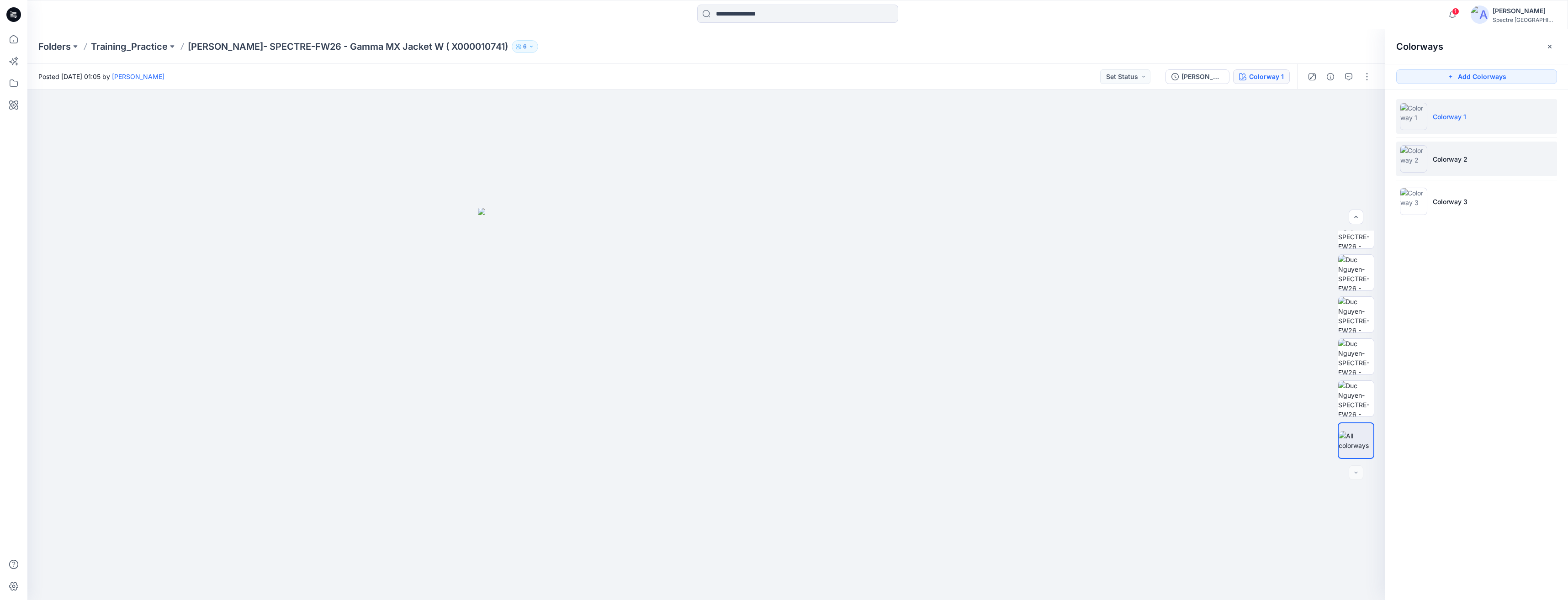
click at [781, 156] on p "Colorway 2" at bounding box center [1450, 159] width 35 height 10
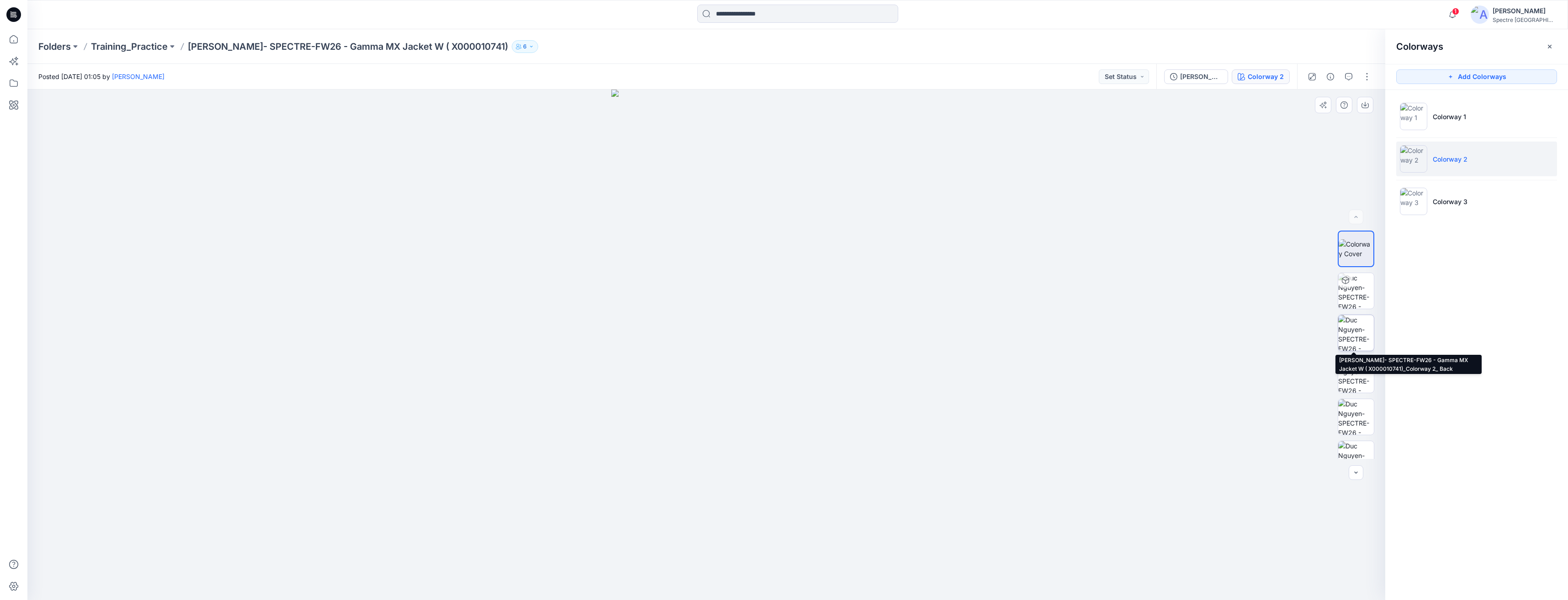
click at [781, 330] on img at bounding box center [1356, 333] width 36 height 36
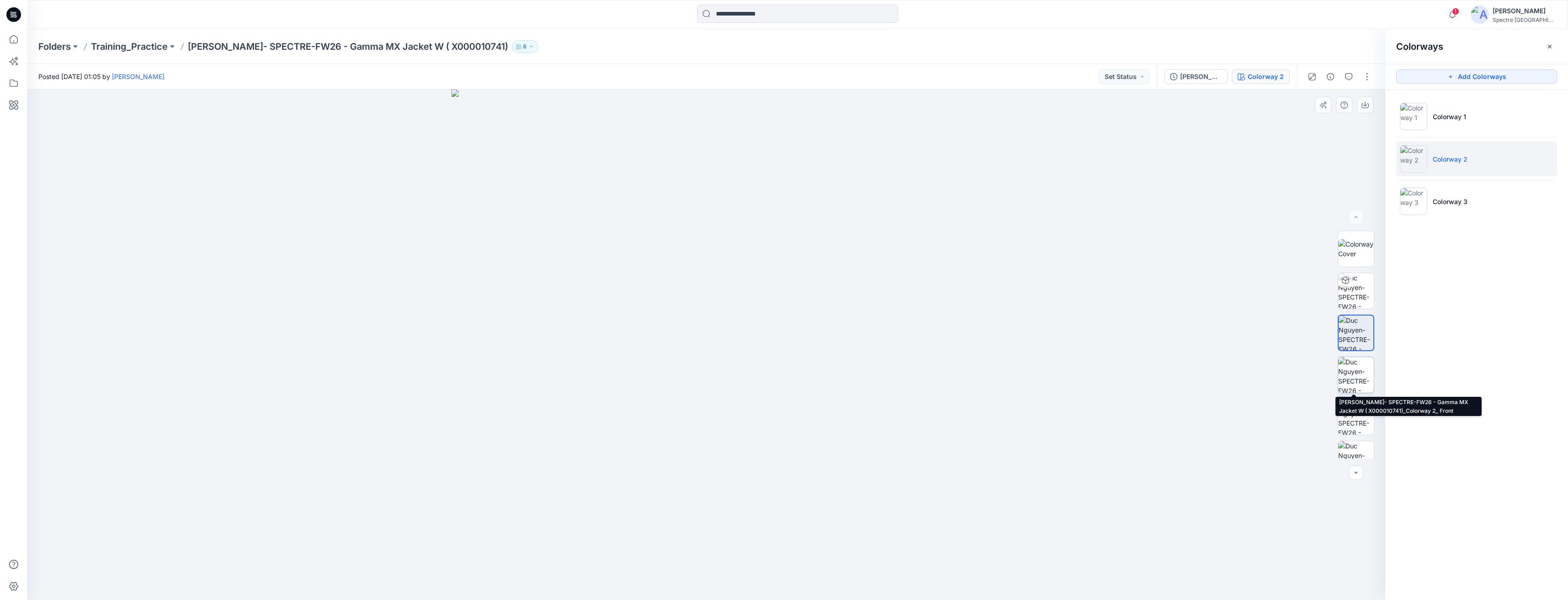
click at [781, 369] on img at bounding box center [1356, 375] width 36 height 36
click at [781, 199] on p "Colorway 3" at bounding box center [1450, 202] width 35 height 10
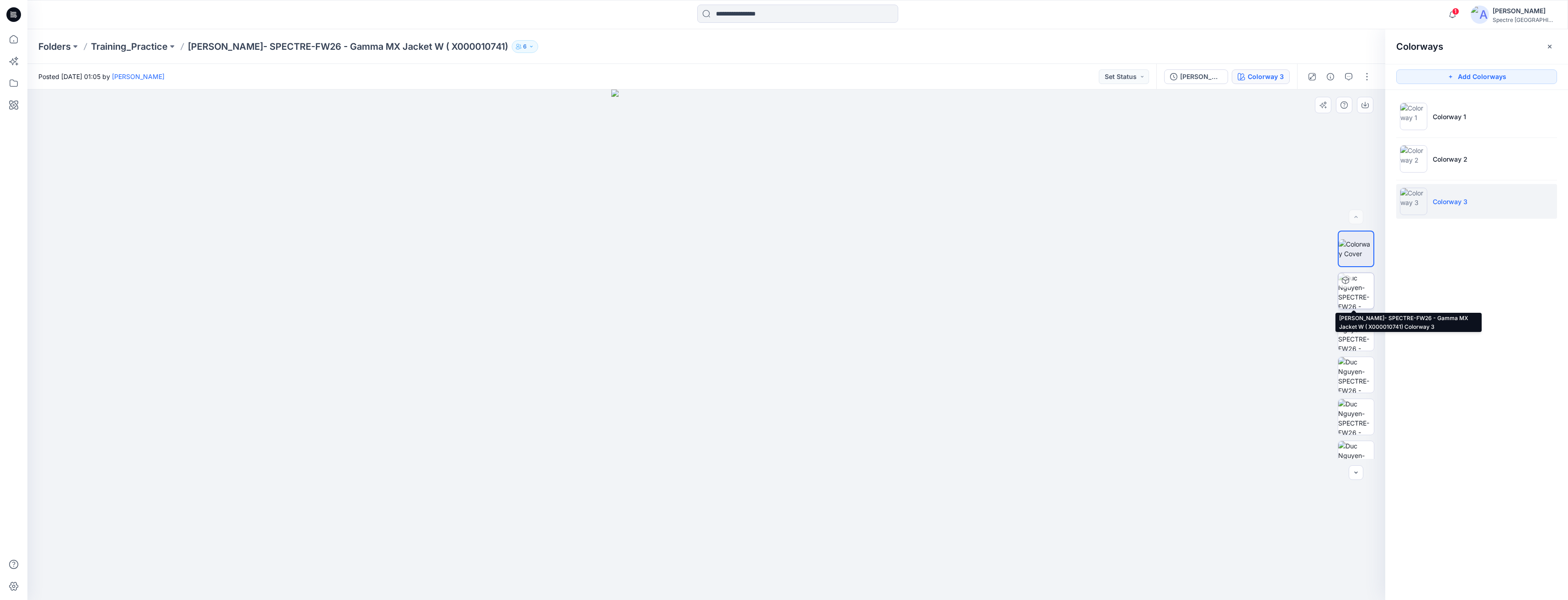
click at [781, 292] on img at bounding box center [1356, 291] width 36 height 36
click at [781, 13] on span "1" at bounding box center [1455, 12] width 7 height 7
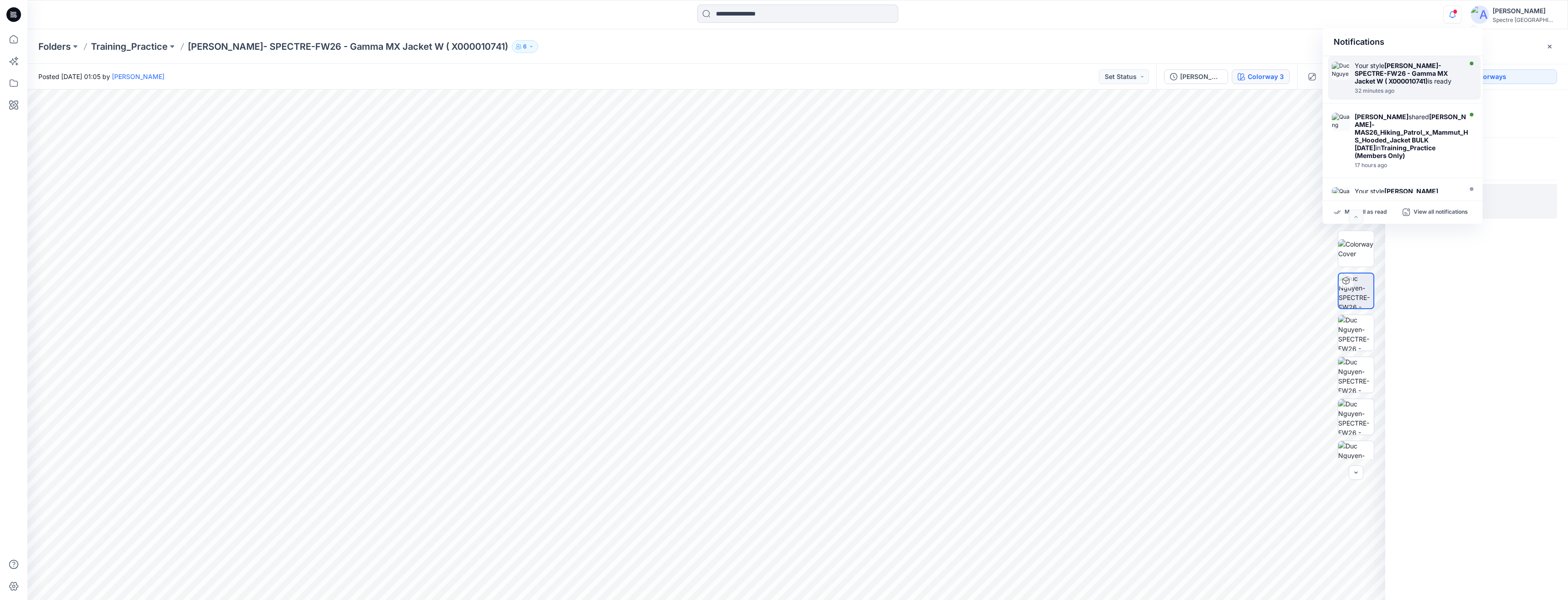
click at [781, 74] on strong "[PERSON_NAME]- SPECTRE-FW26 - Gamma MX Jacket W ( X000010741)" at bounding box center [1401, 73] width 93 height 23
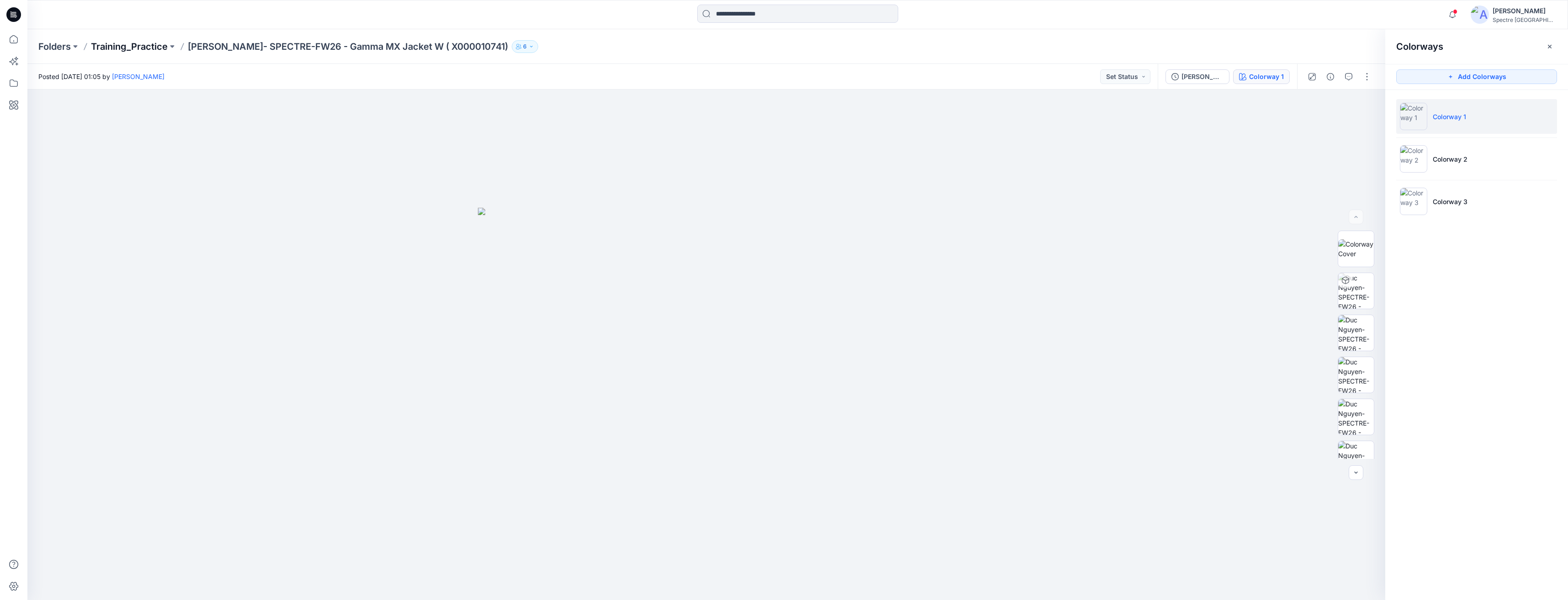
click at [118, 46] on p "Training_Practice" at bounding box center [129, 46] width 77 height 13
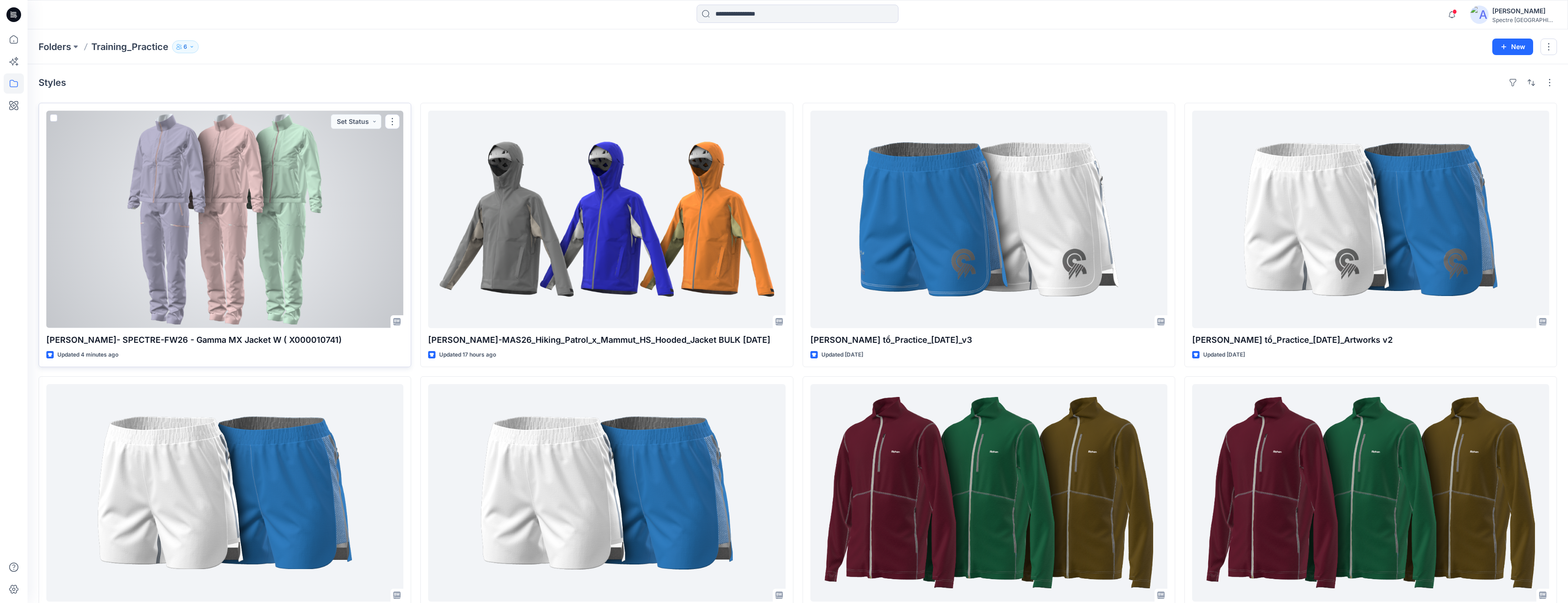
click at [306, 226] on div at bounding box center [225, 220] width 357 height 218
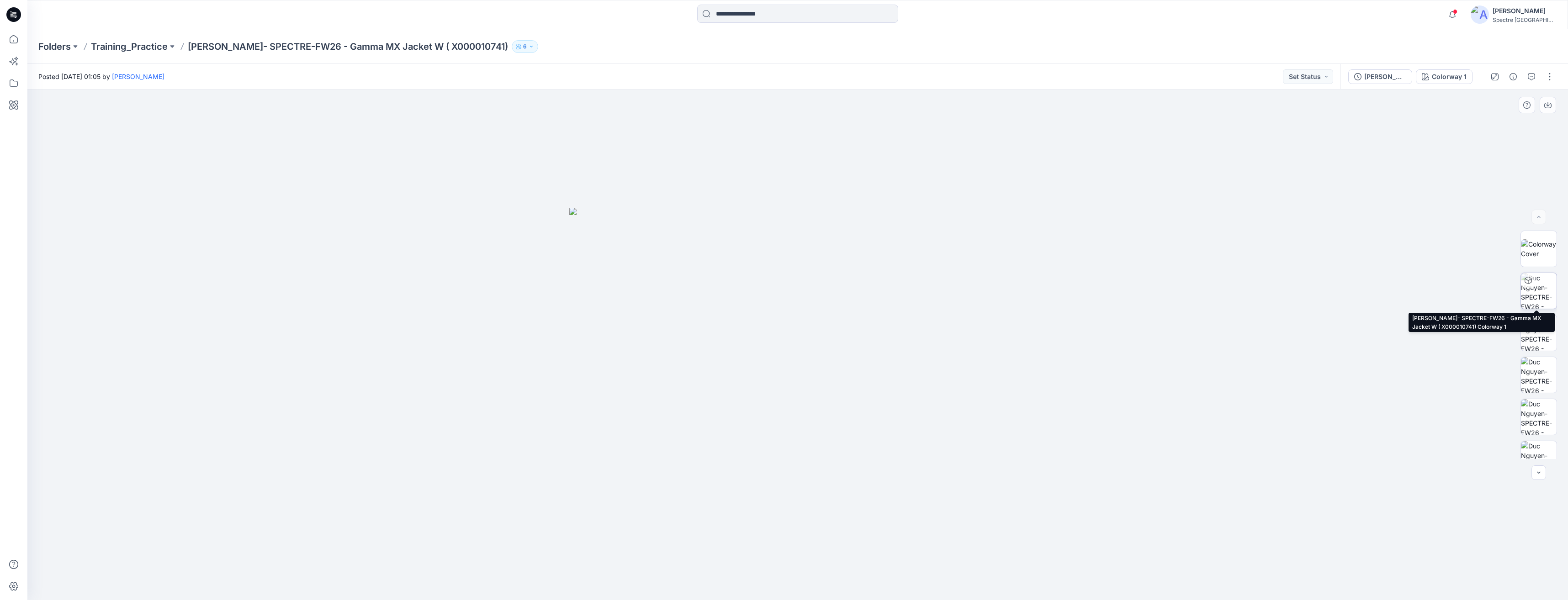
click at [781, 290] on img at bounding box center [1539, 291] width 36 height 36
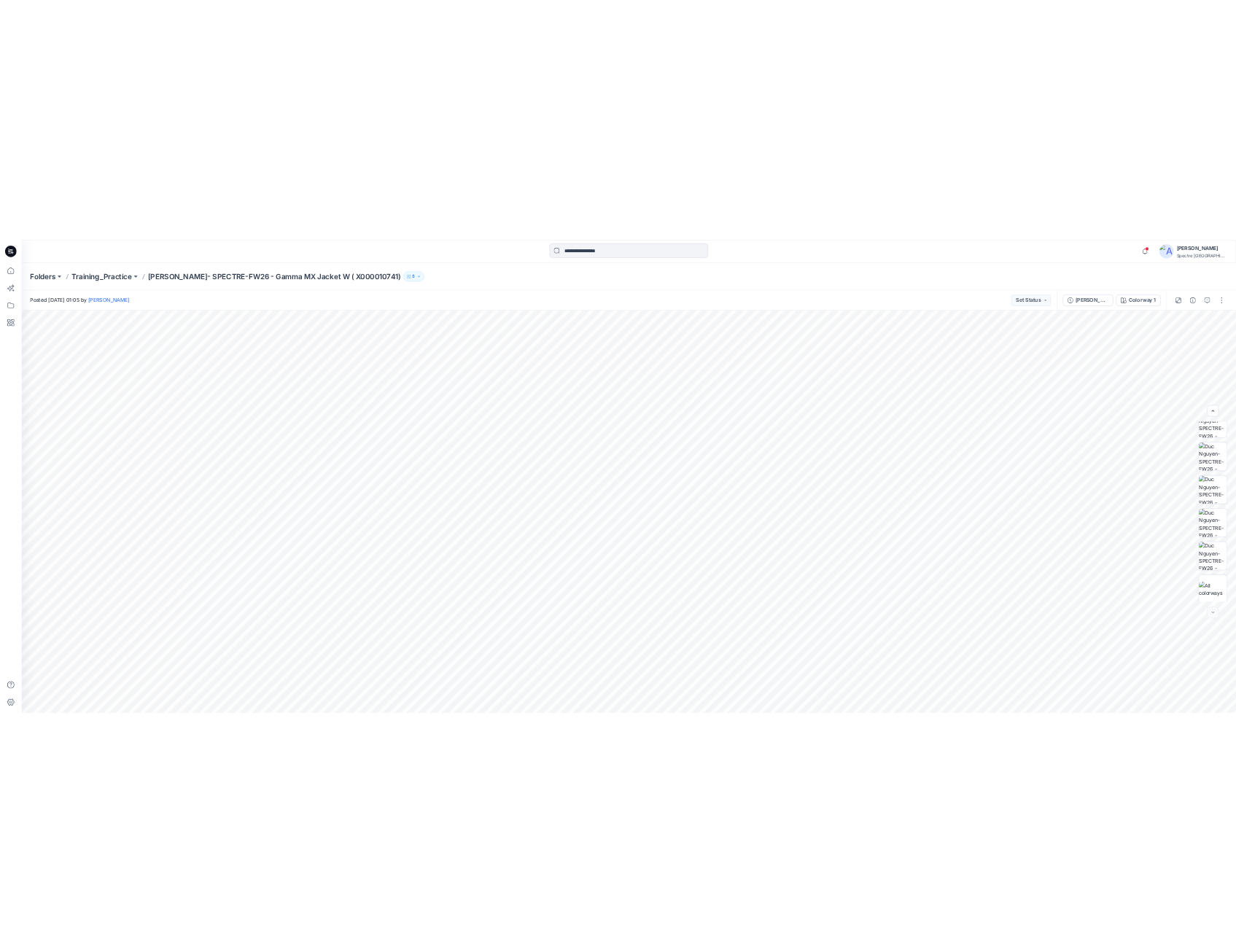
scroll to position [230, 0]
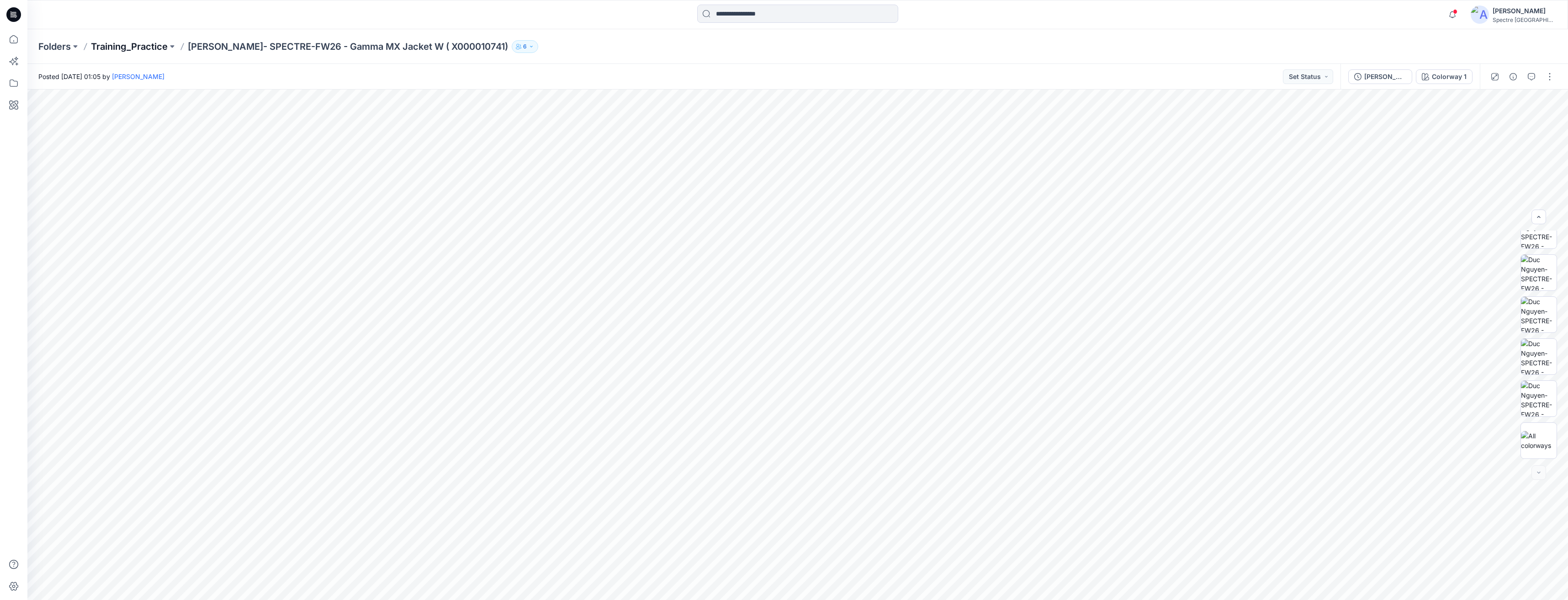
click at [131, 44] on p "Training_Practice" at bounding box center [129, 46] width 77 height 13
